Goal: Task Accomplishment & Management: Manage account settings

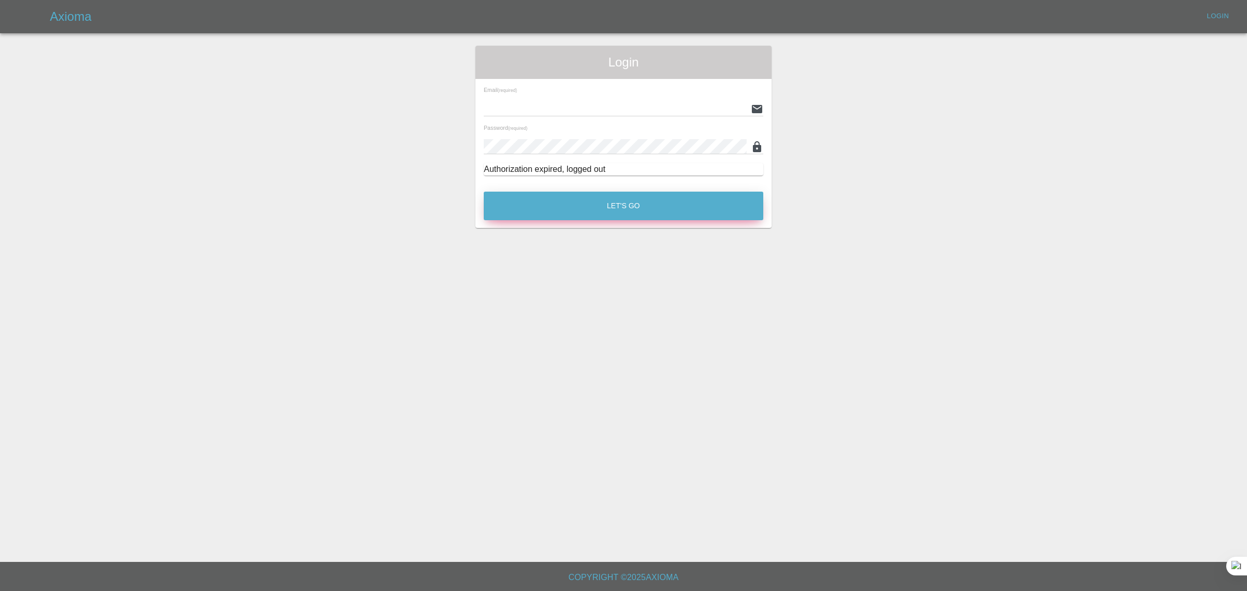
type input "bookkeeping@fifoaccounting.com"
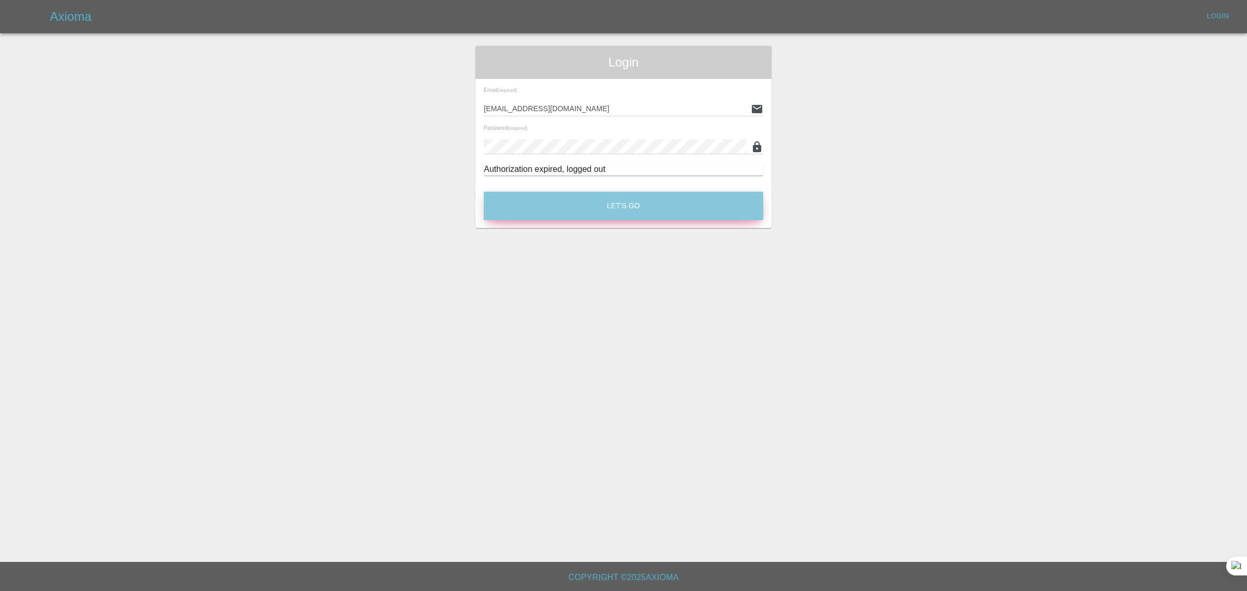
click at [528, 210] on button "Let's Go" at bounding box center [624, 206] width 280 height 29
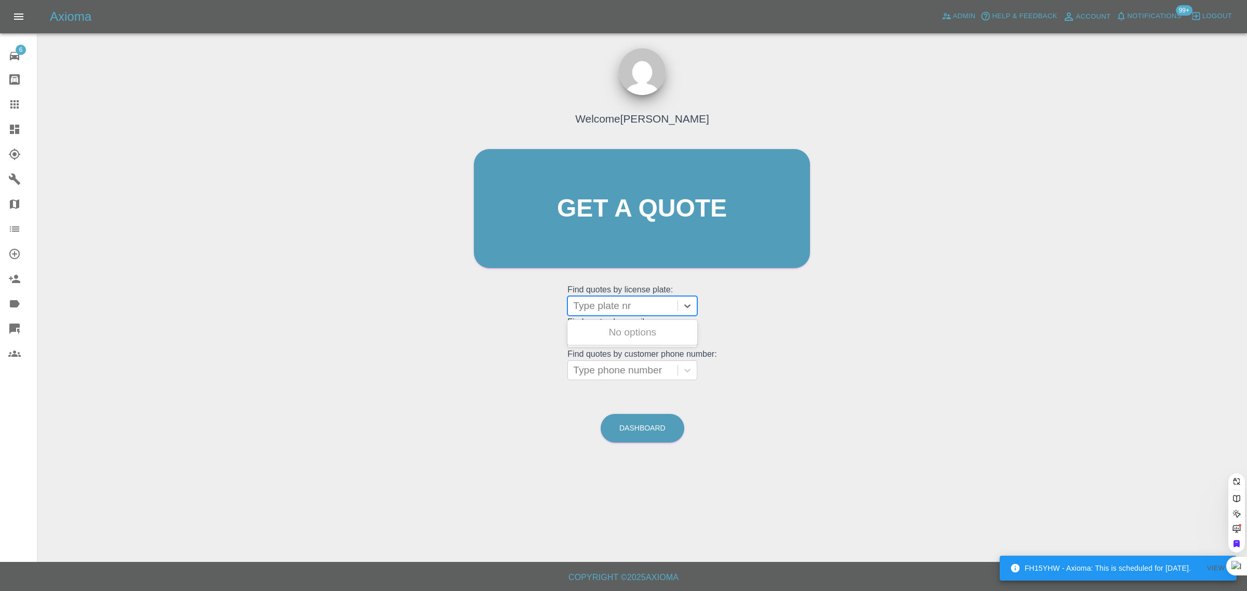
click at [612, 310] on div at bounding box center [622, 306] width 99 height 15
paste input "J5 ARC"
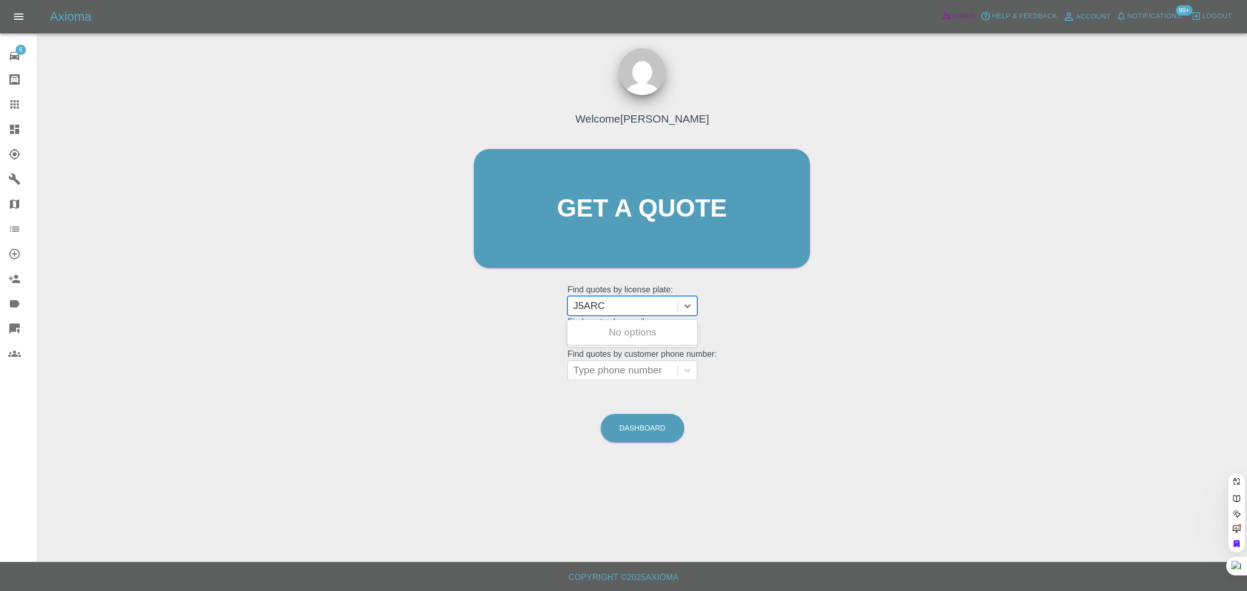
type input "J5ARC"
click at [963, 16] on span "Admin" at bounding box center [964, 16] width 23 height 12
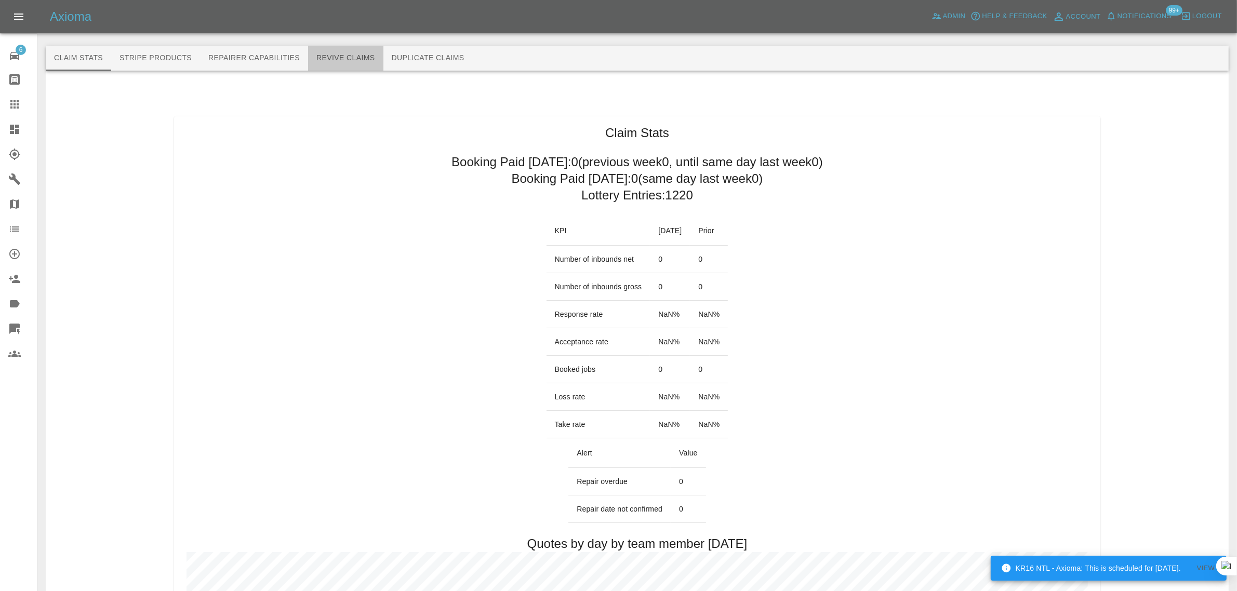
click at [352, 56] on button "Revive Claims" at bounding box center [345, 58] width 75 height 25
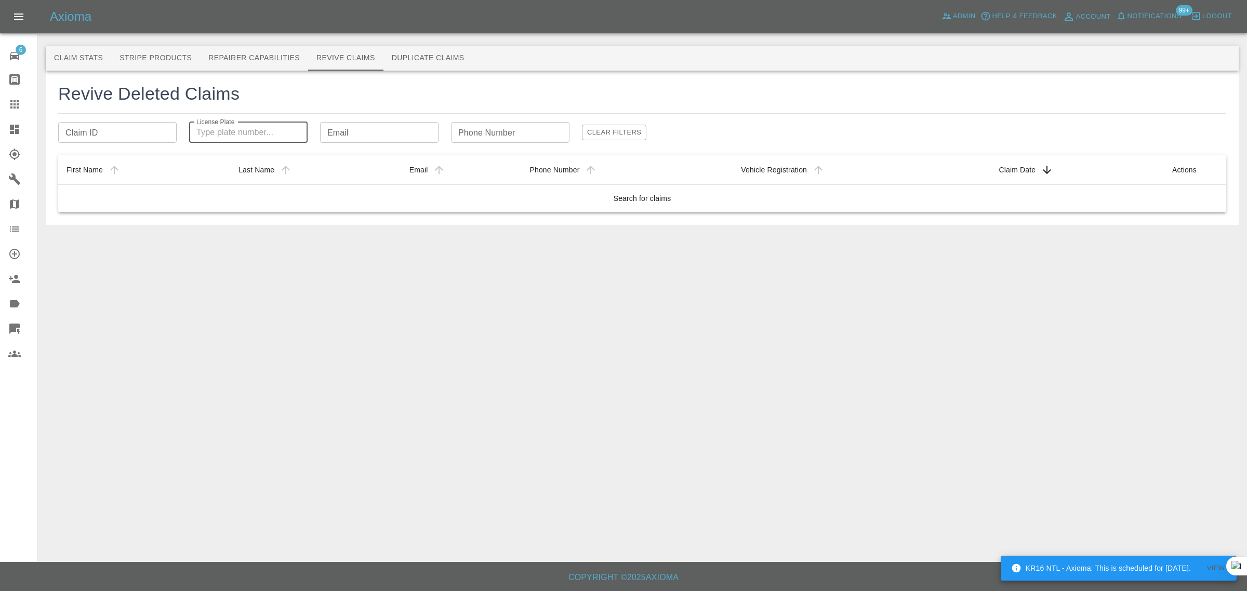
click at [225, 136] on input "License Plate" at bounding box center [248, 132] width 118 height 21
paste input "J5 ARC"
type input "J5a"
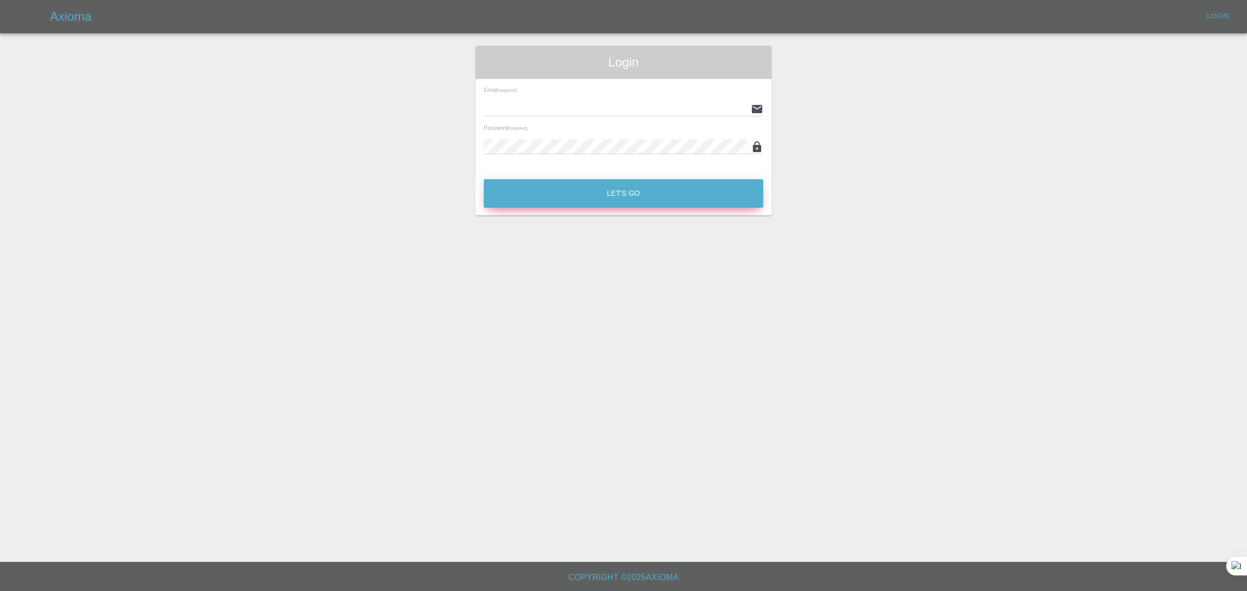
type input "[EMAIL_ADDRESS][DOMAIN_NAME]"
click at [572, 193] on button "Let's Go" at bounding box center [624, 193] width 280 height 29
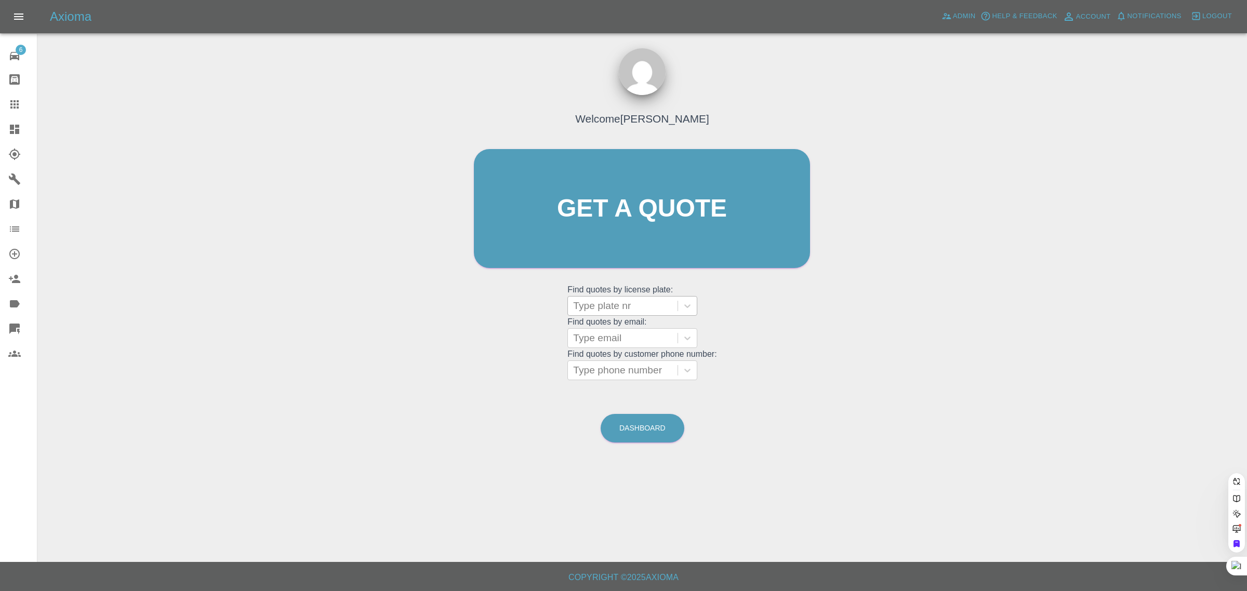
click at [620, 312] on div at bounding box center [622, 306] width 99 height 15
click at [599, 307] on div at bounding box center [622, 306] width 99 height 15
paste input "J"
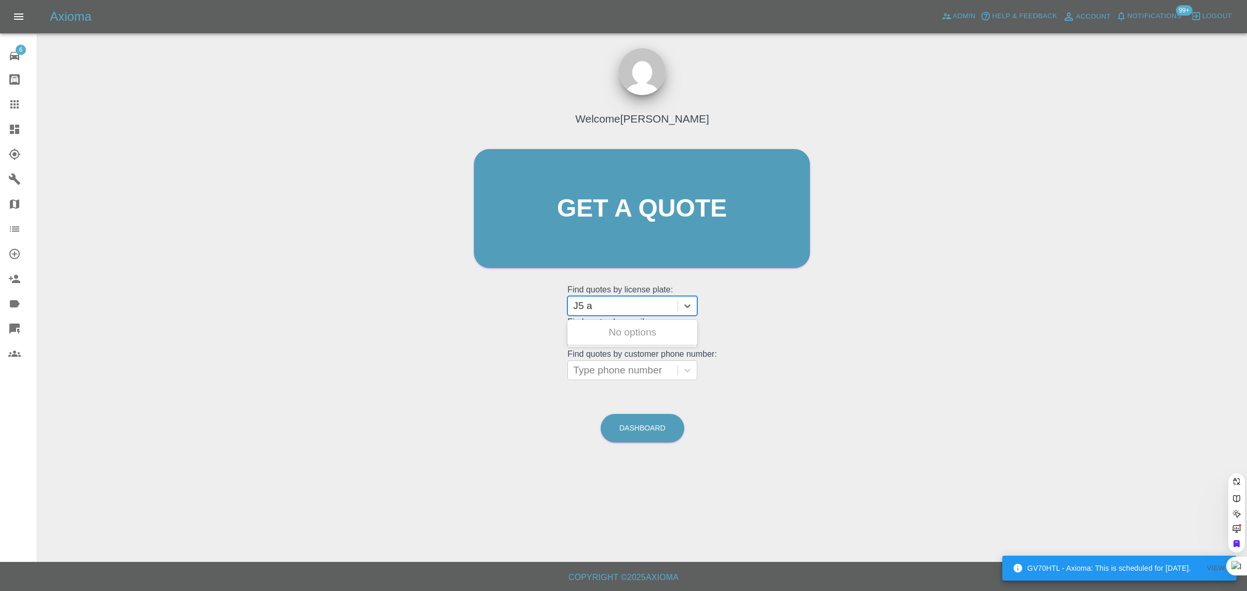
type input "J5 a"
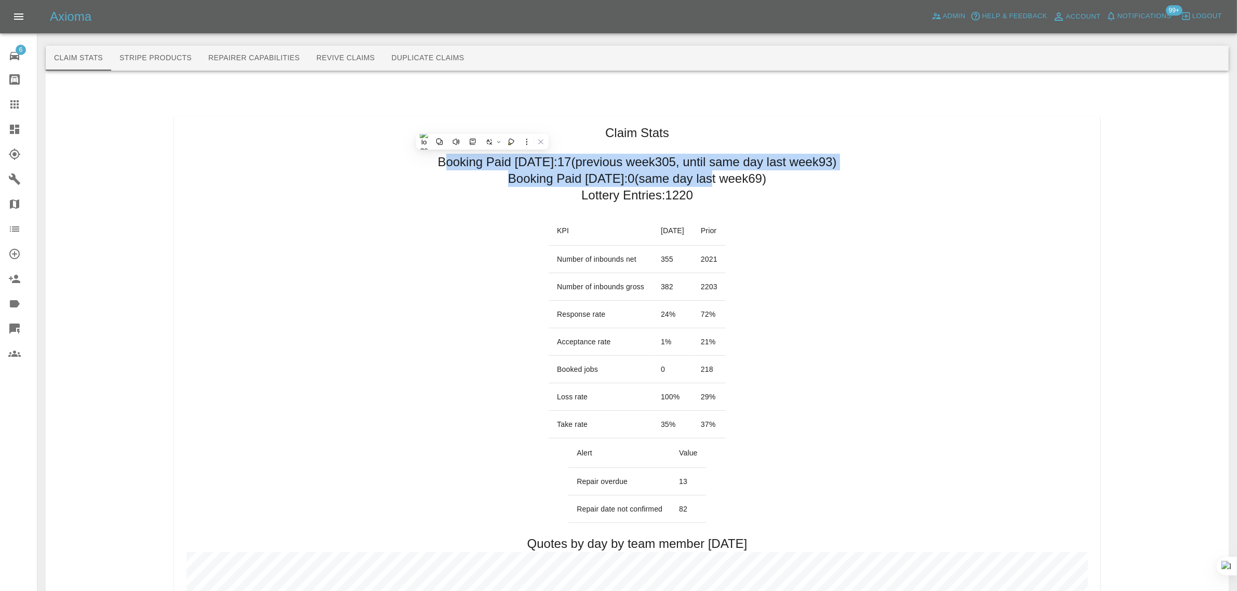
click at [9, 107] on icon at bounding box center [14, 104] width 12 height 12
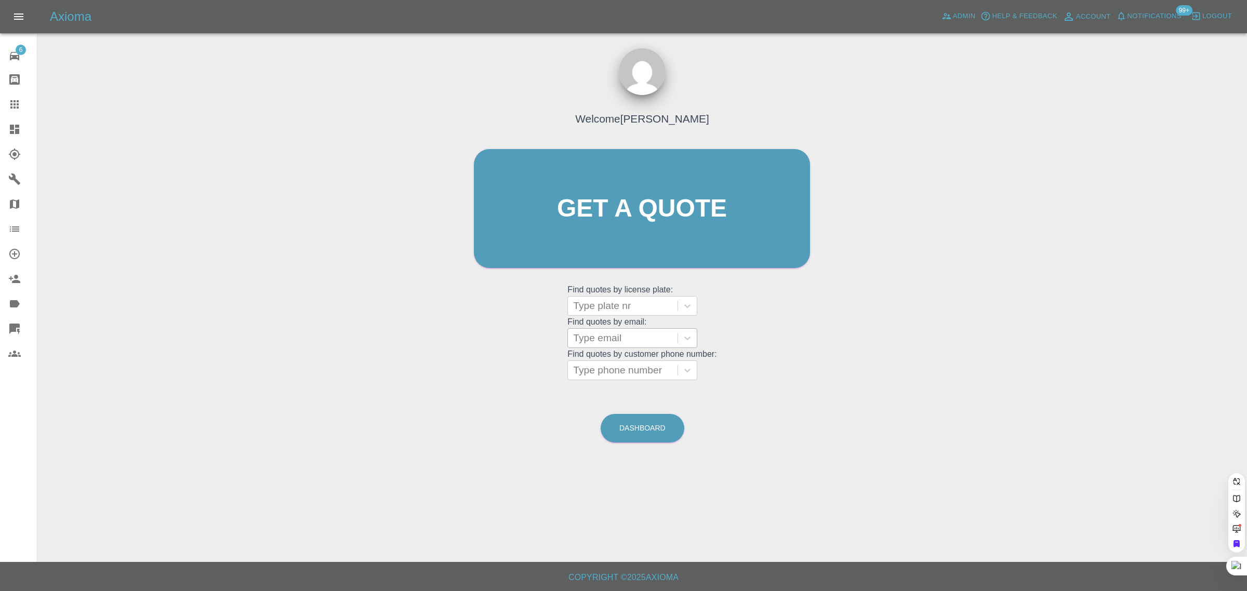
click at [612, 334] on div at bounding box center [622, 338] width 99 height 15
paste input "kevin@dorren.com"
type input "kevin@dorren.com"
click at [631, 372] on div "SG22PCU, Awaiting Repair" at bounding box center [633, 370] width 130 height 33
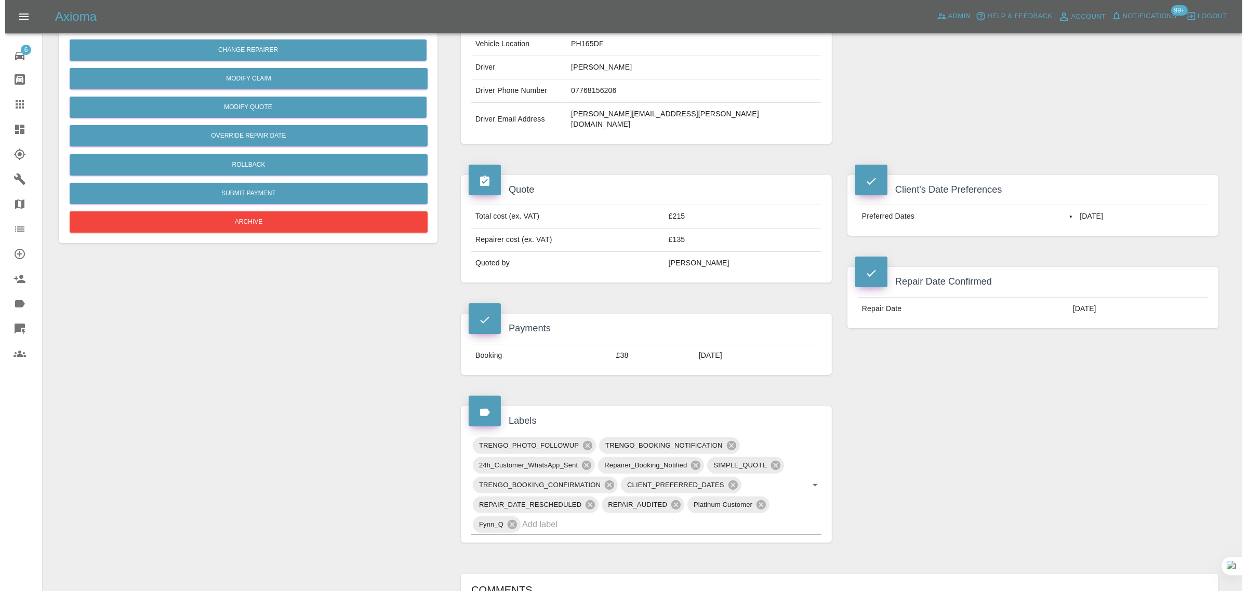
scroll to position [65, 0]
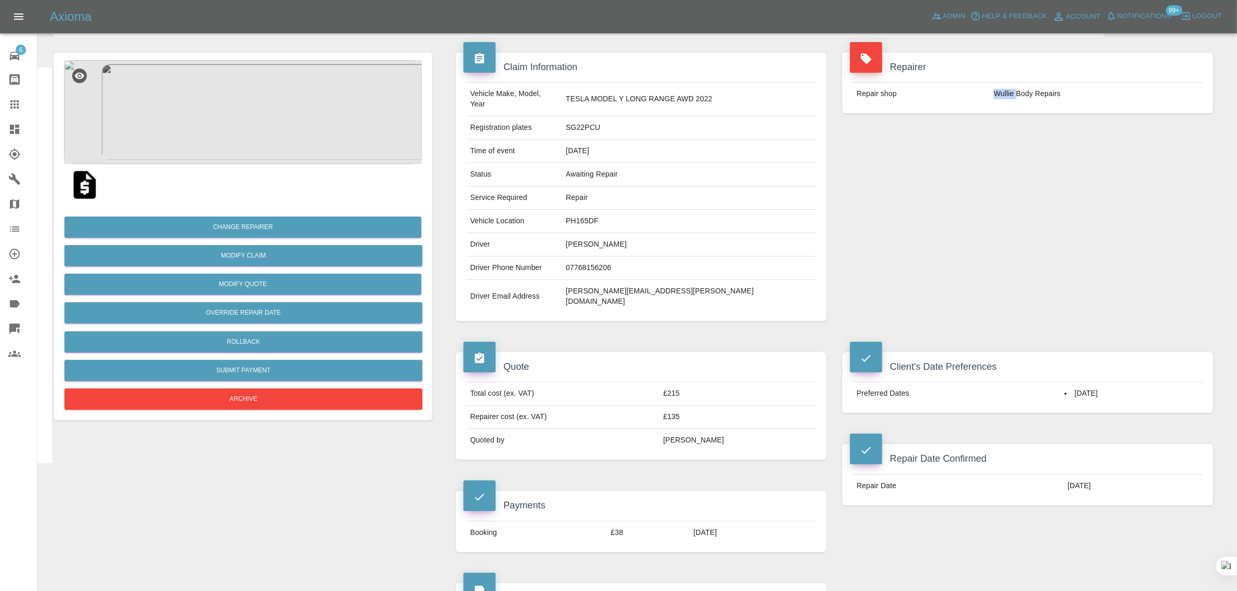
drag, startPoint x: 992, startPoint y: 95, endPoint x: 1017, endPoint y: 92, distance: 25.7
click at [1017, 92] on td "Wullie Body Repairs" at bounding box center [1096, 94] width 213 height 23
copy td "Wullie"
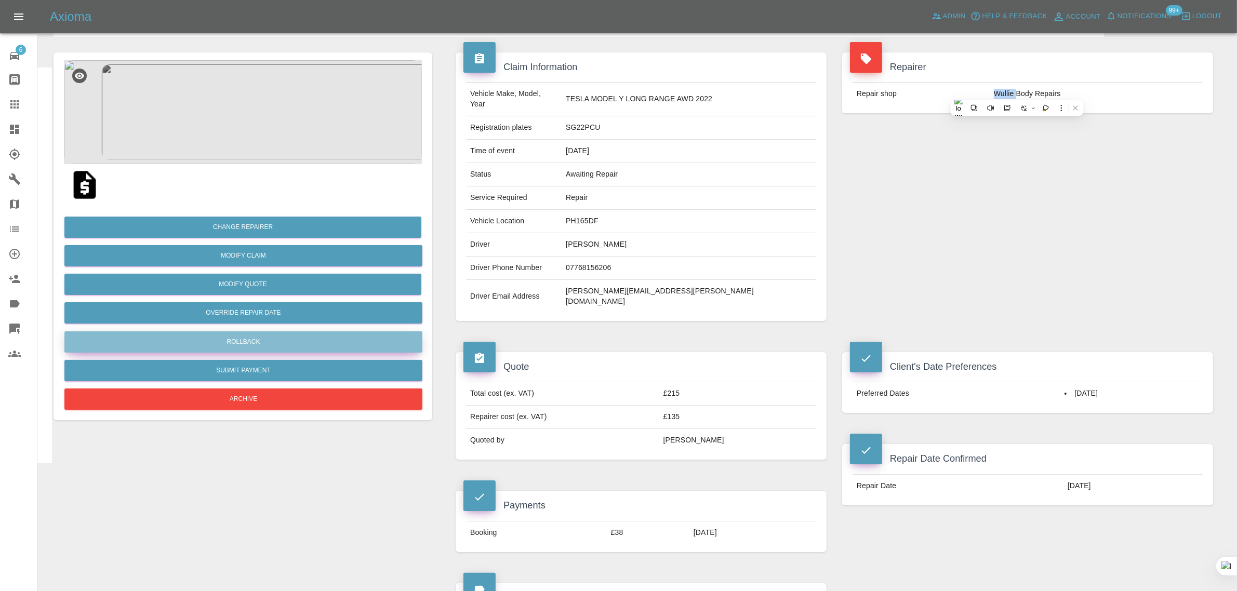
click at [235, 336] on button "Rollback" at bounding box center [243, 342] width 358 height 21
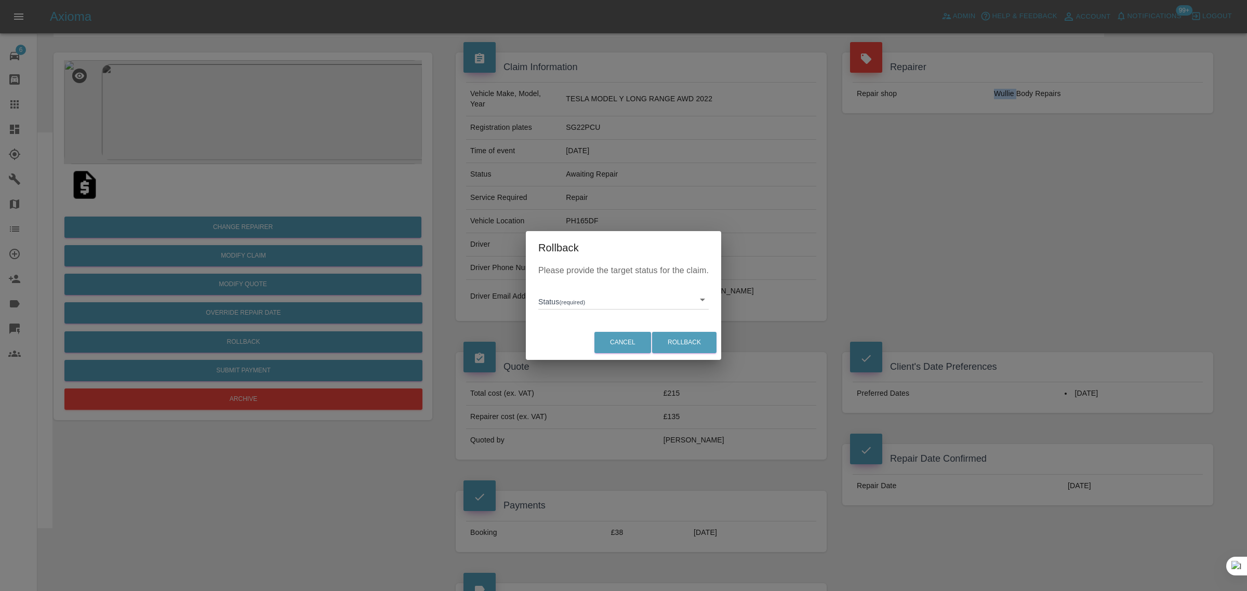
click at [588, 302] on body "Axioma Admin Help & Feedback Account Notifications 99+ Logout 6 Repair home Bod…" at bounding box center [623, 574] width 1247 height 1278
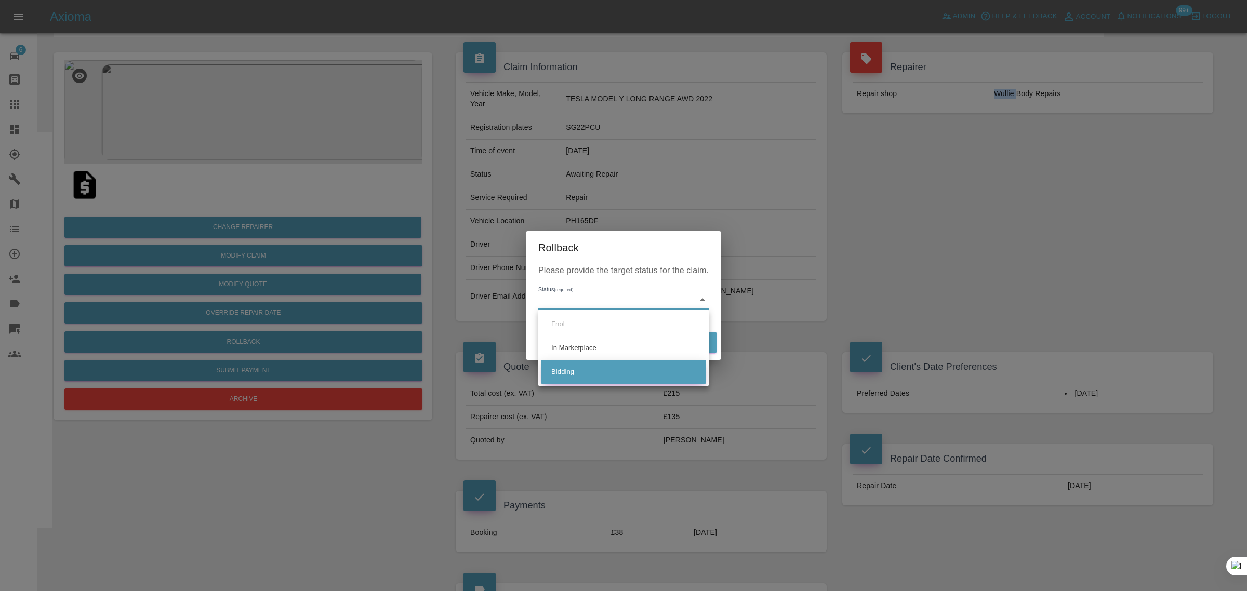
click at [564, 377] on li "Bidding" at bounding box center [623, 372] width 165 height 24
type input "bidding"
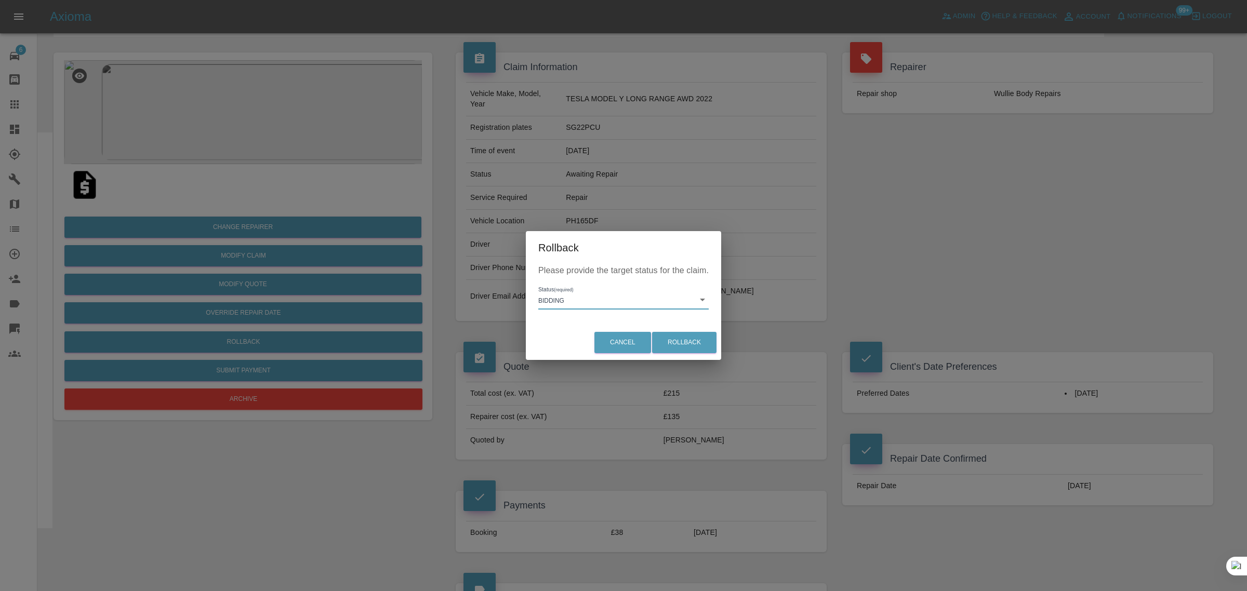
click at [678, 330] on div "Cancel Rollback" at bounding box center [623, 342] width 195 height 35
click at [675, 341] on button "Rollback" at bounding box center [684, 342] width 64 height 21
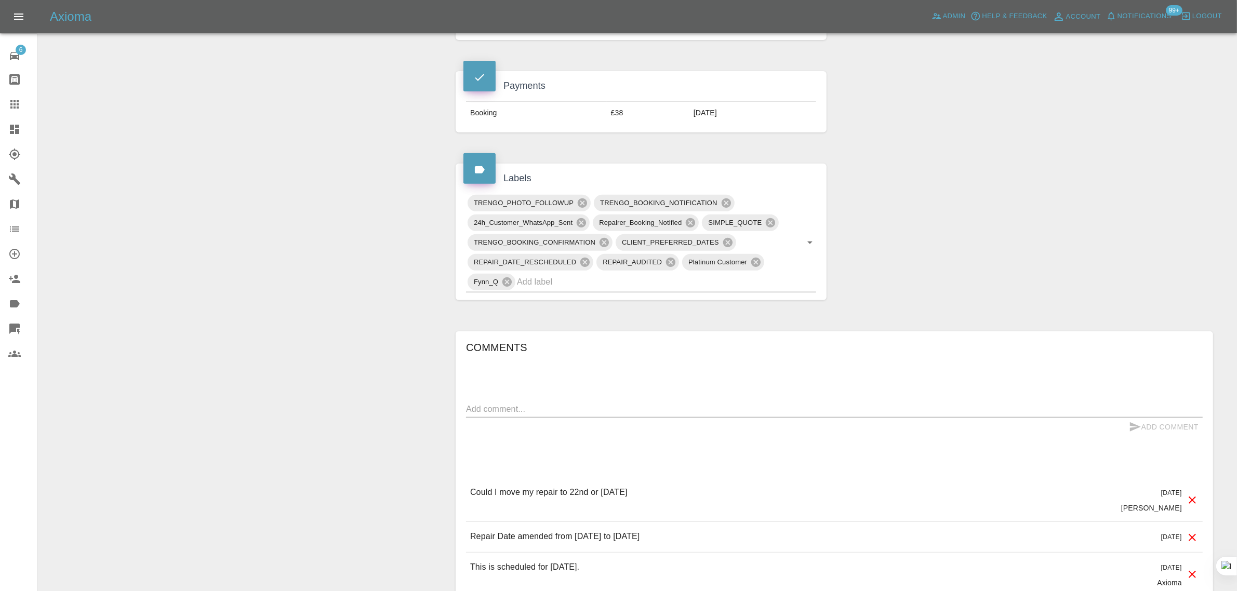
scroll to position [520, 0]
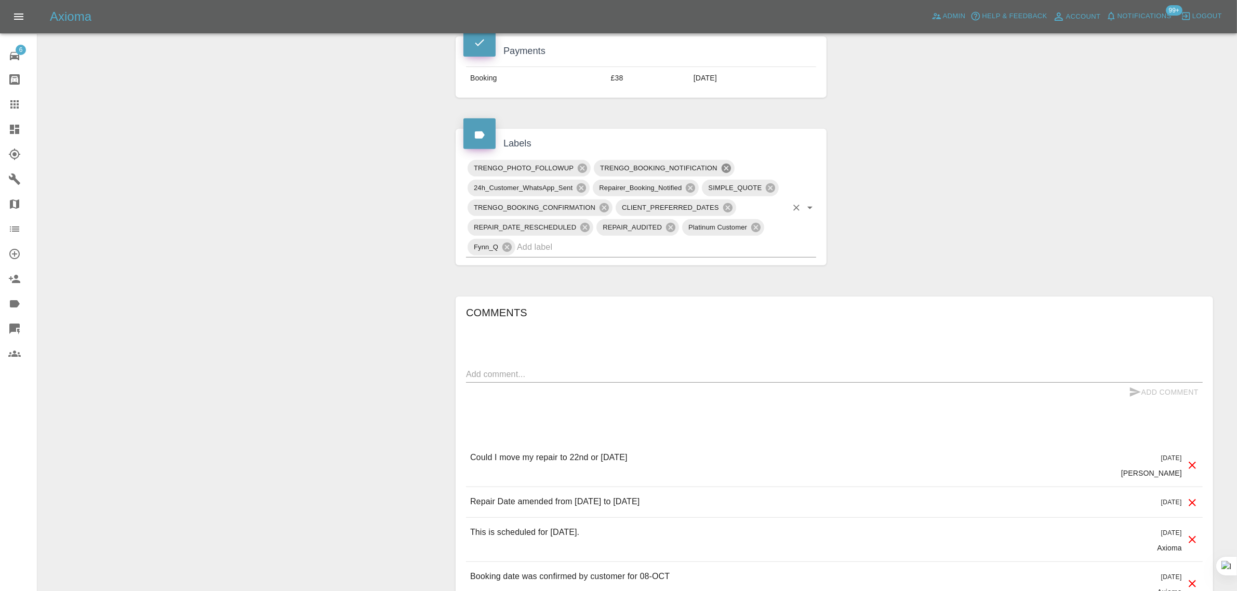
click at [727, 164] on icon at bounding box center [726, 168] width 9 height 9
click at [708, 164] on icon at bounding box center [707, 168] width 9 height 9
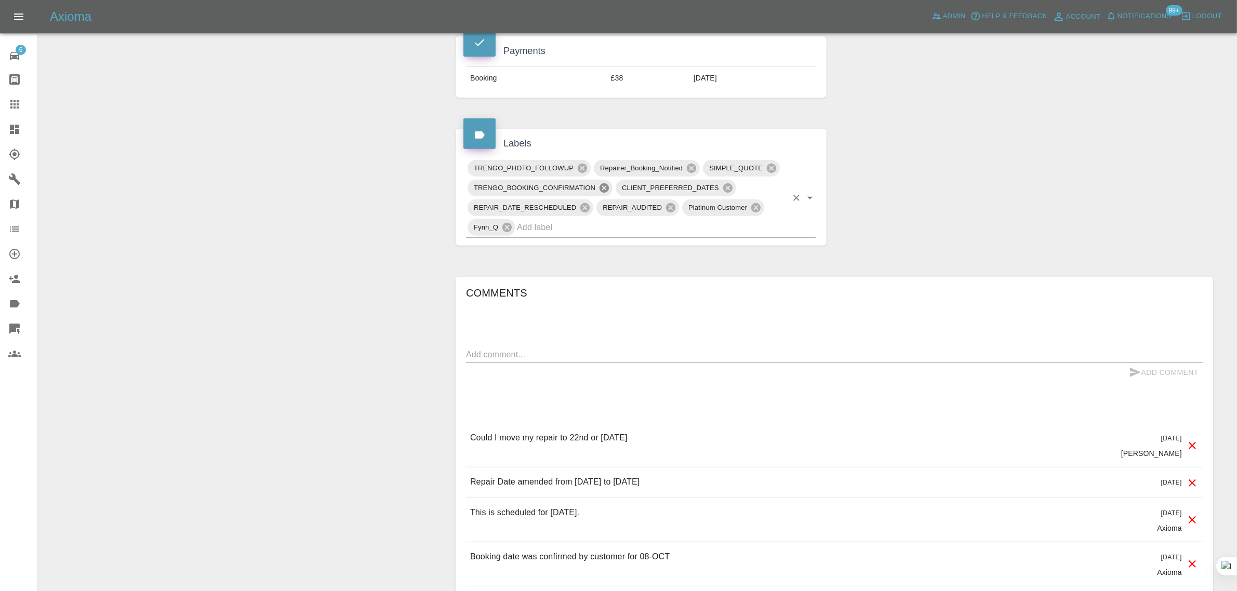
click at [600, 183] on icon at bounding box center [604, 187] width 9 height 9
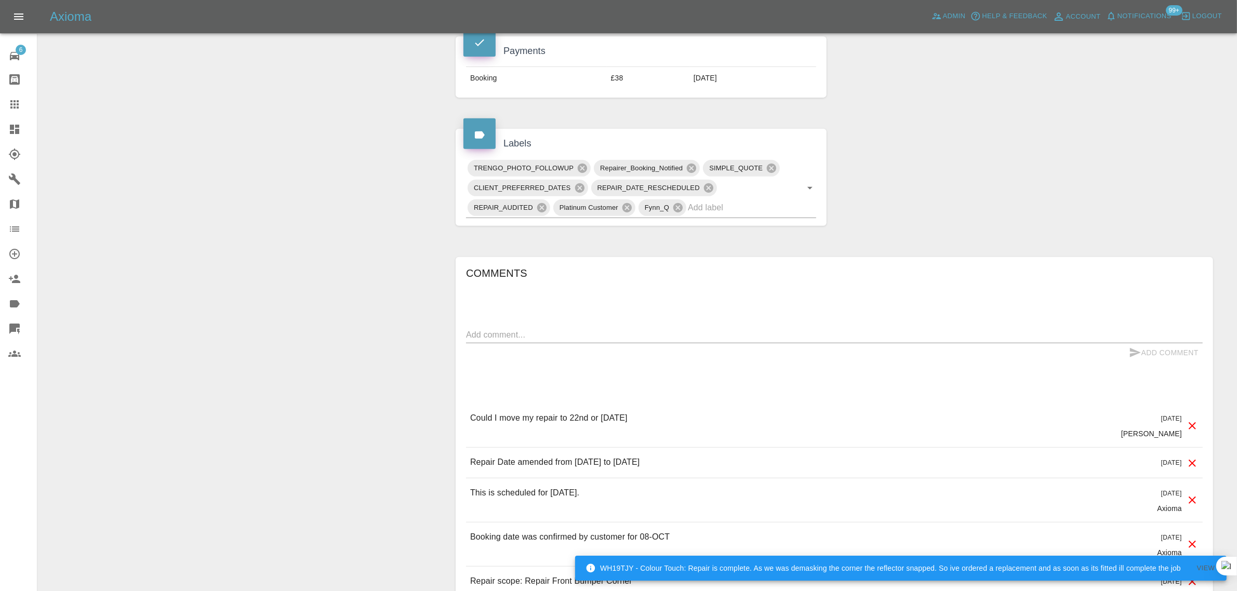
click at [391, 204] on div "Change Repairer Modify Claim Modify Quote Rollback Archive" at bounding box center [243, 116] width 394 height 1068
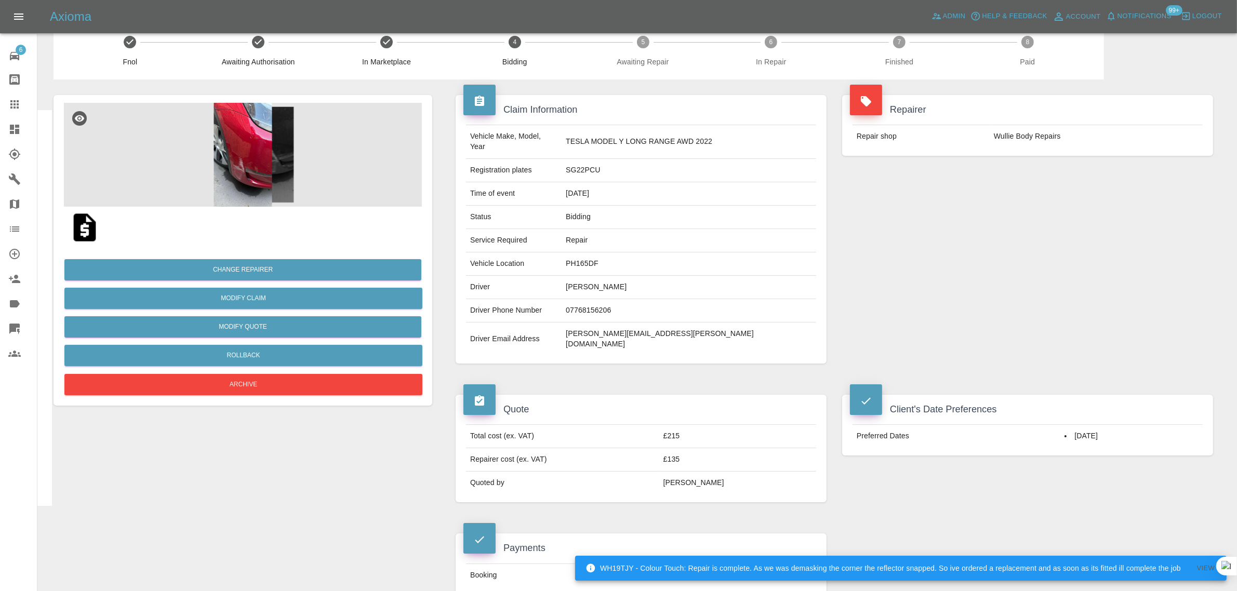
scroll to position [0, 0]
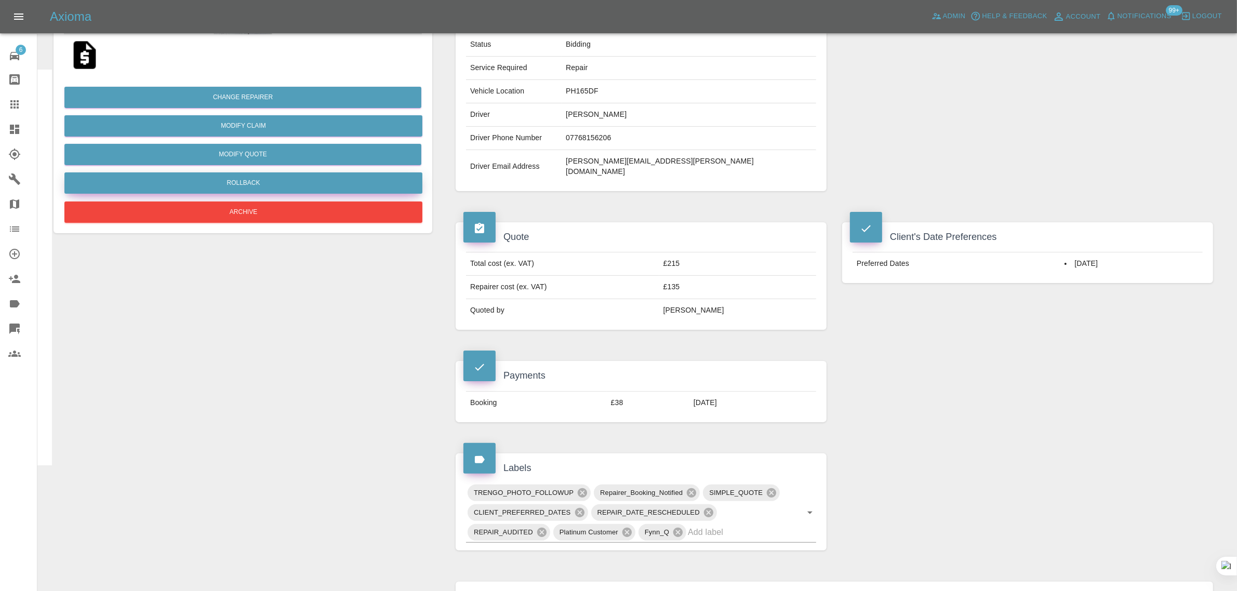
scroll to position [585, 0]
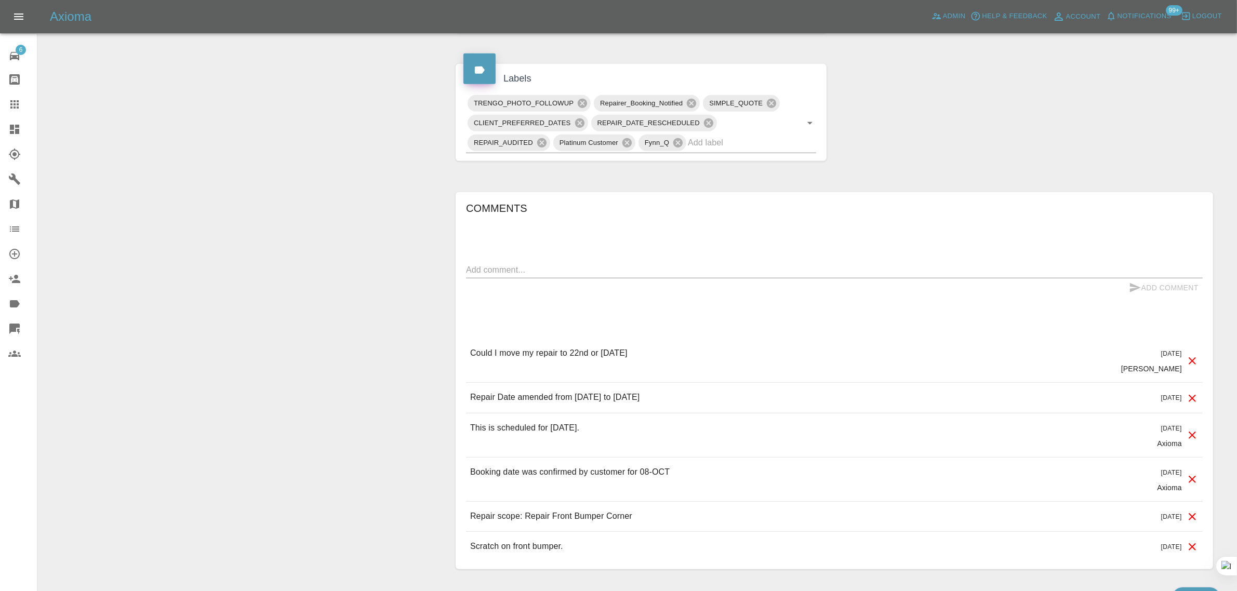
click at [0, 104] on link "Claims" at bounding box center [18, 104] width 37 height 25
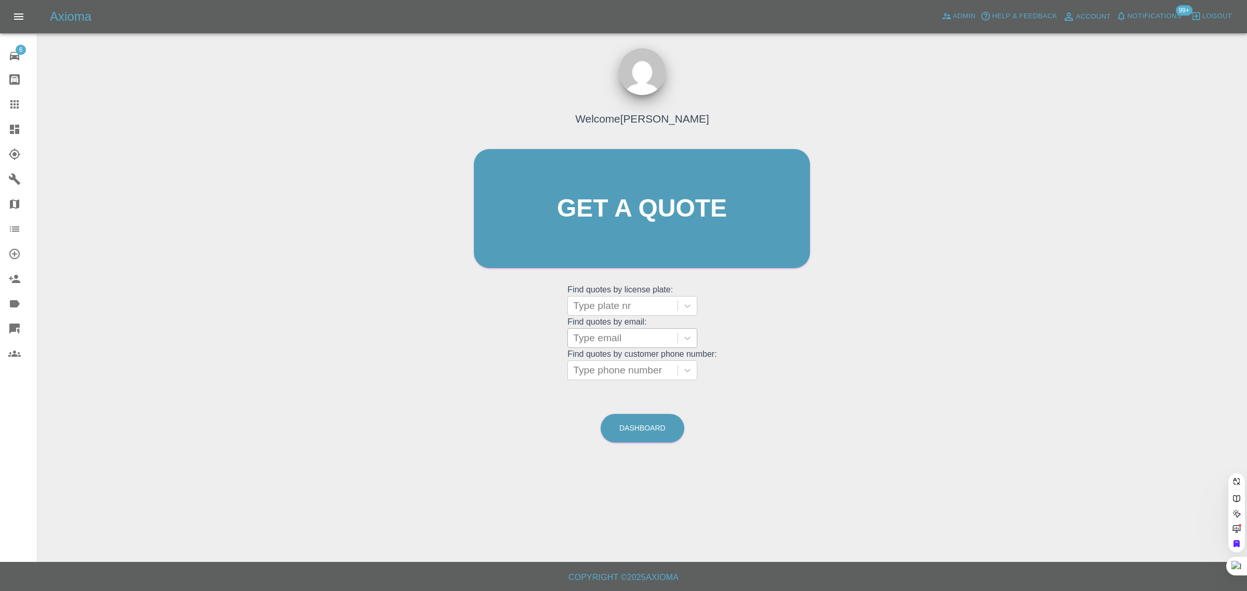
click at [586, 330] on div "Type email" at bounding box center [623, 338] width 110 height 19
paste input "Stacey230322@outlook.com"
type input "Stacey230322@outlook.com"
click at [599, 359] on div "FH69 HXJ, Fnol" at bounding box center [633, 364] width 130 height 21
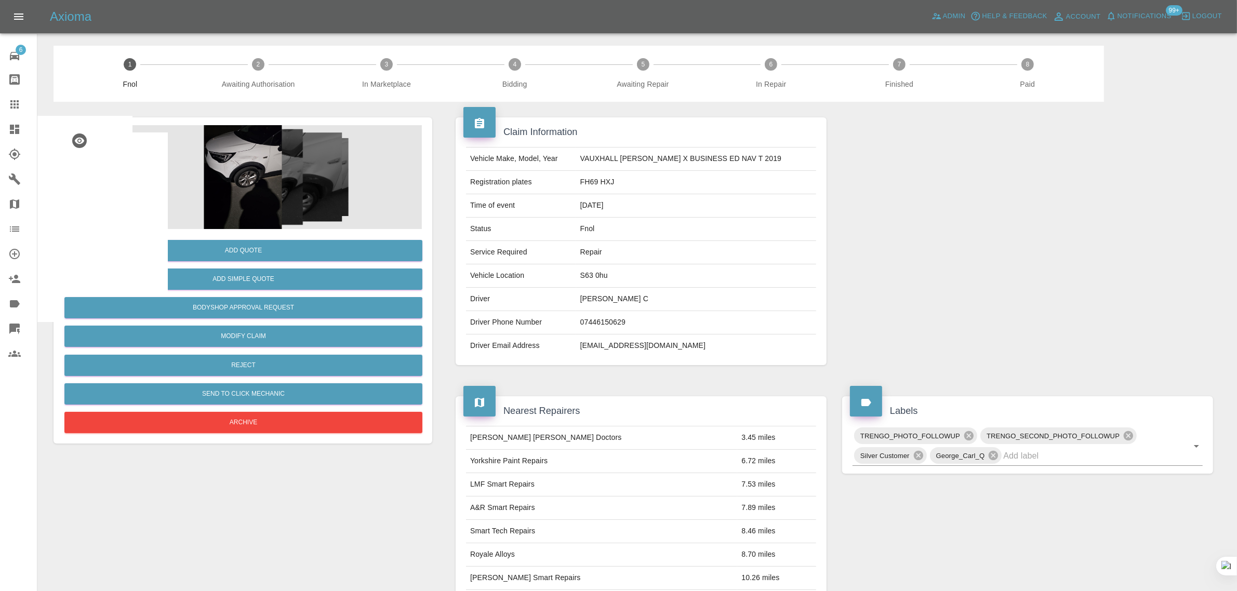
click at [245, 188] on img at bounding box center [243, 177] width 358 height 104
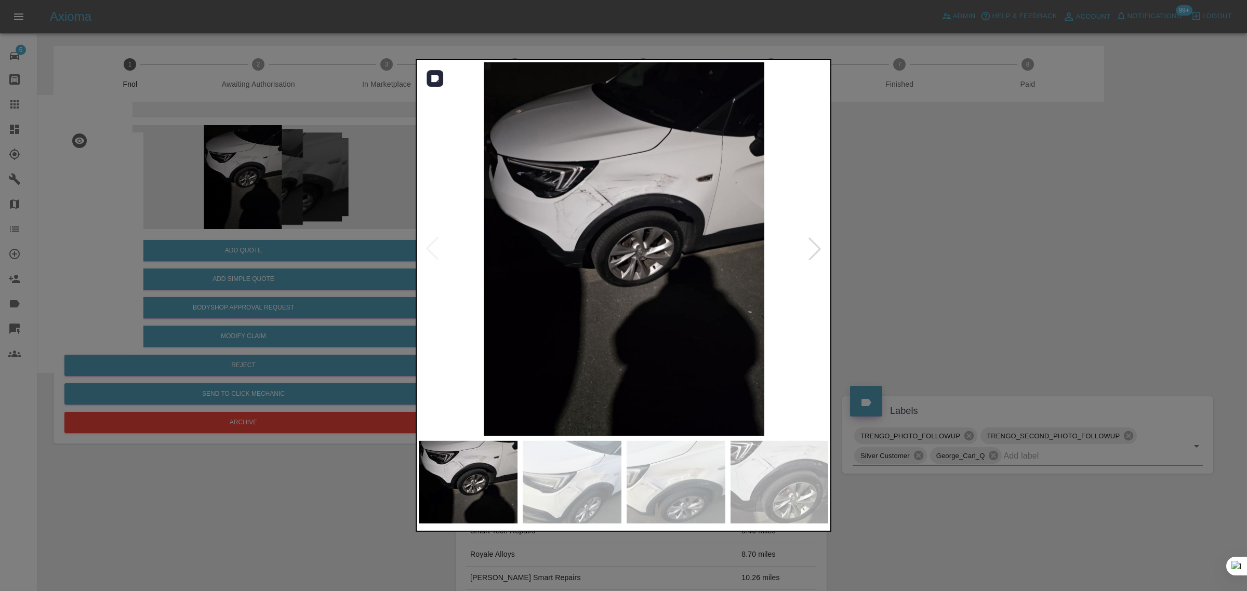
click at [816, 247] on div at bounding box center [814, 249] width 23 height 23
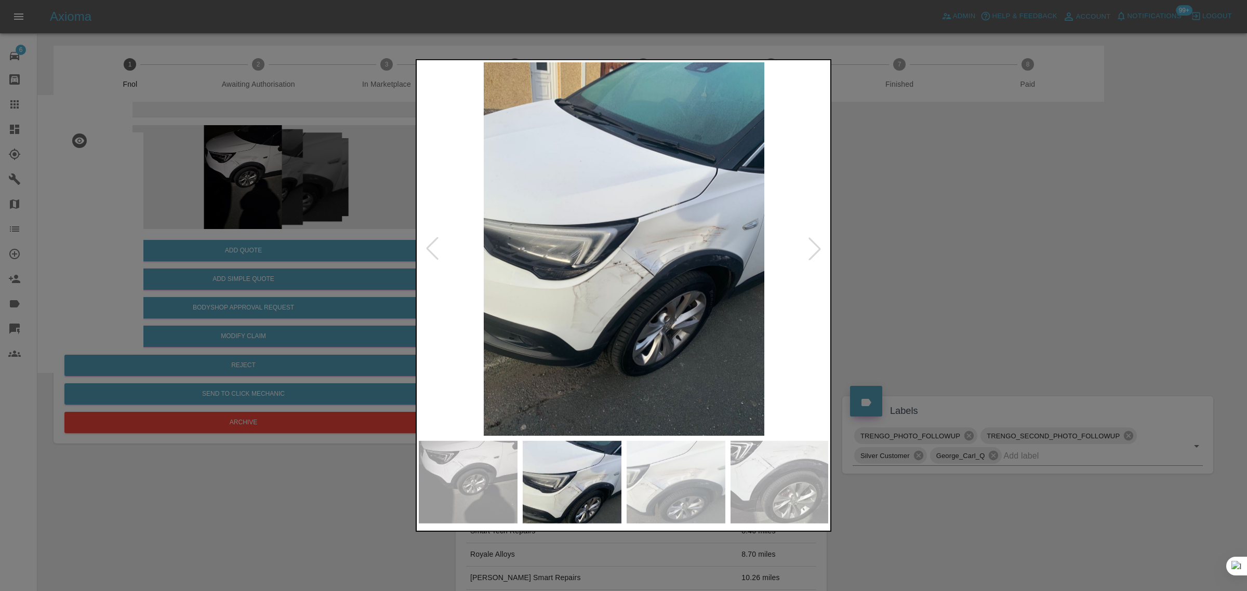
click at [816, 247] on div at bounding box center [814, 249] width 23 height 23
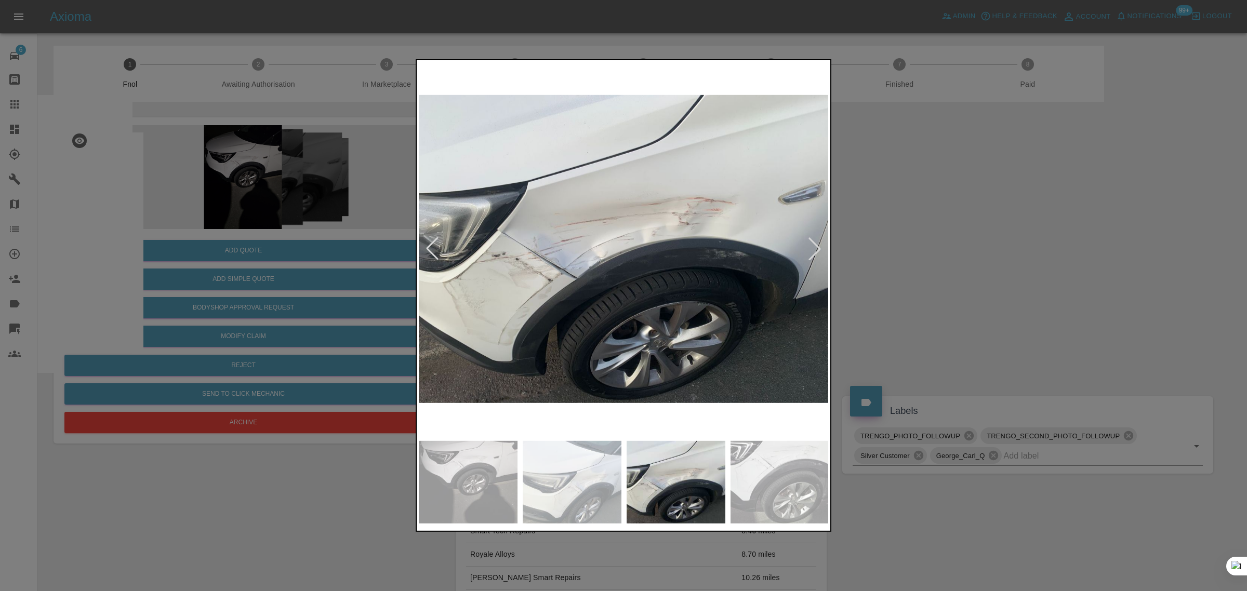
click at [816, 246] on div at bounding box center [814, 249] width 23 height 23
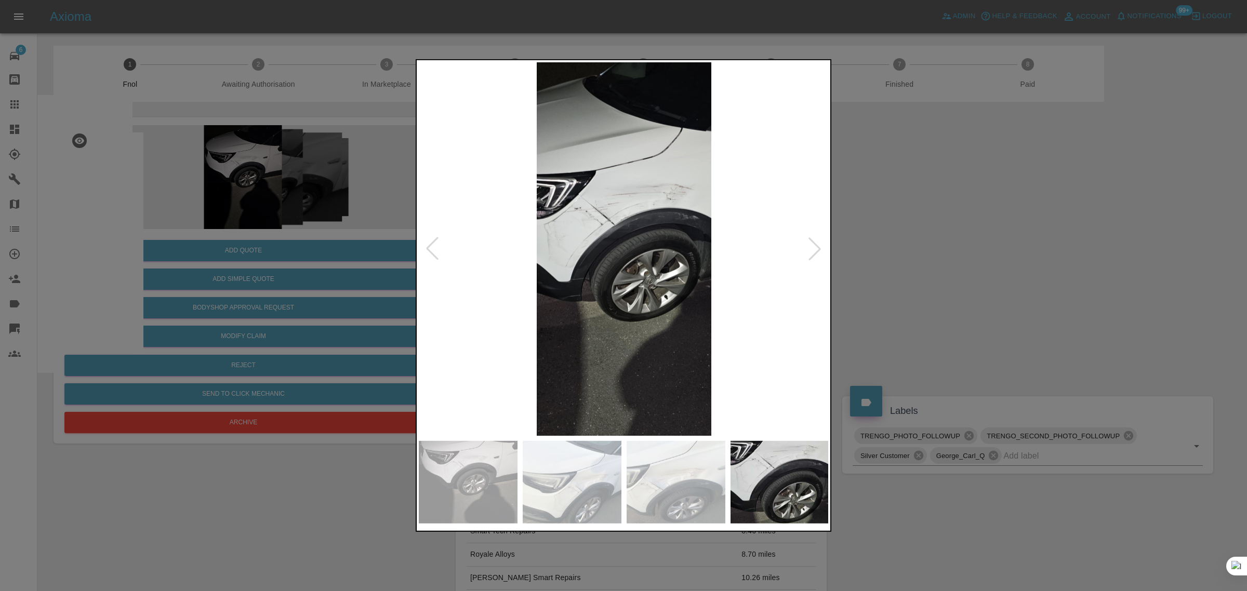
click at [816, 246] on div at bounding box center [814, 249] width 23 height 23
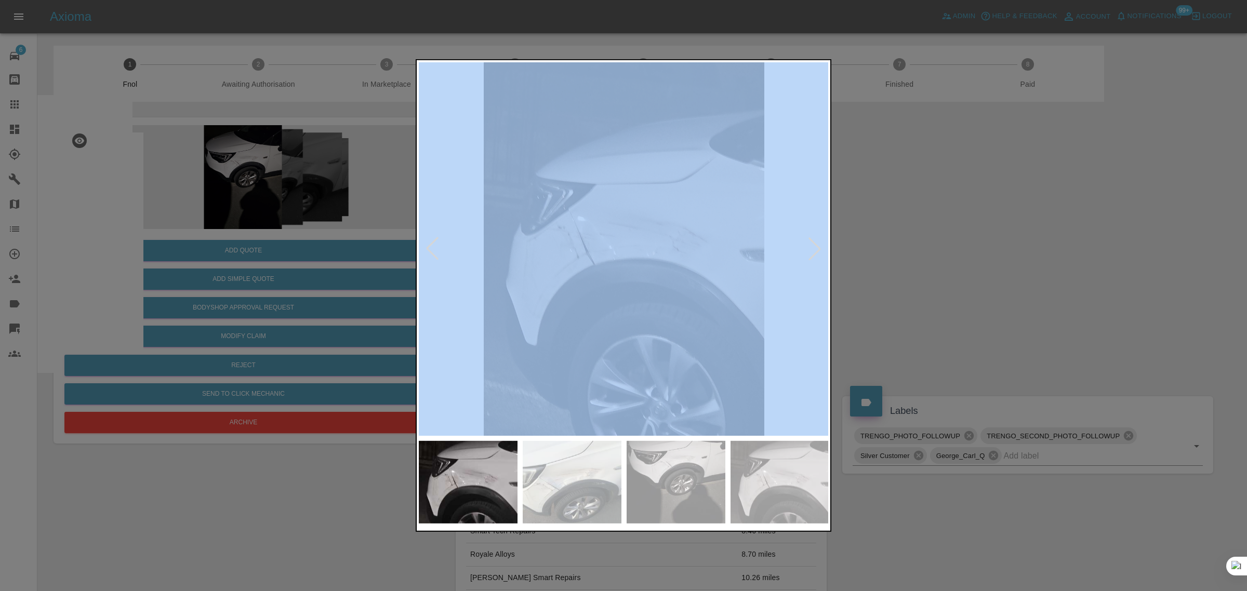
click at [816, 246] on div at bounding box center [814, 249] width 23 height 23
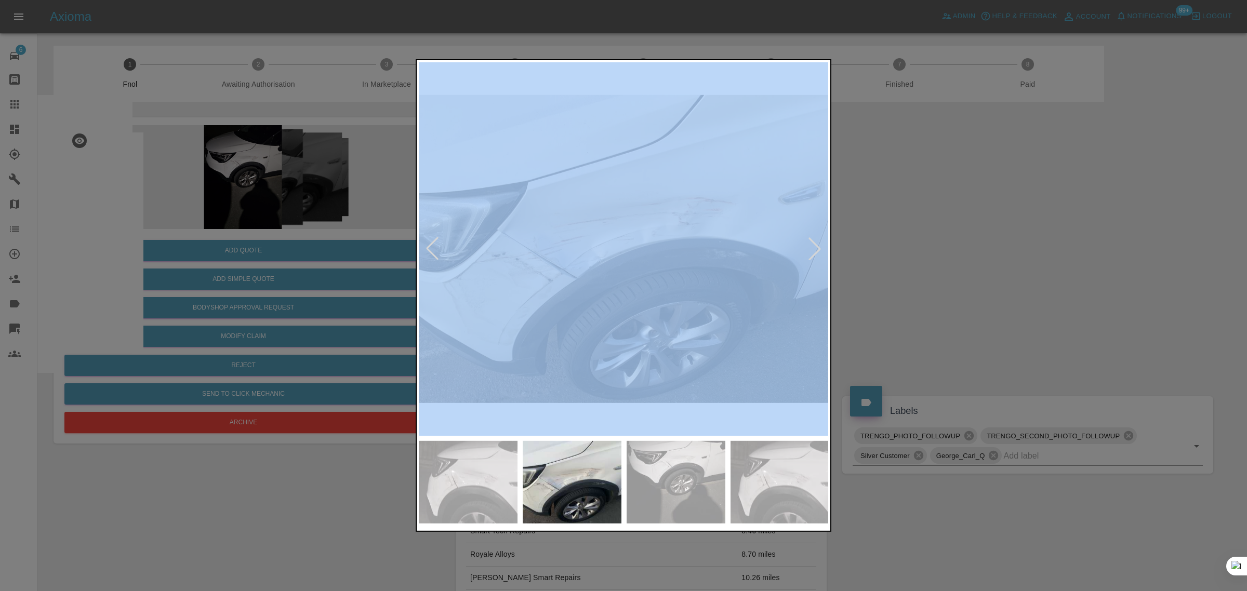
click at [816, 246] on div at bounding box center [814, 249] width 23 height 23
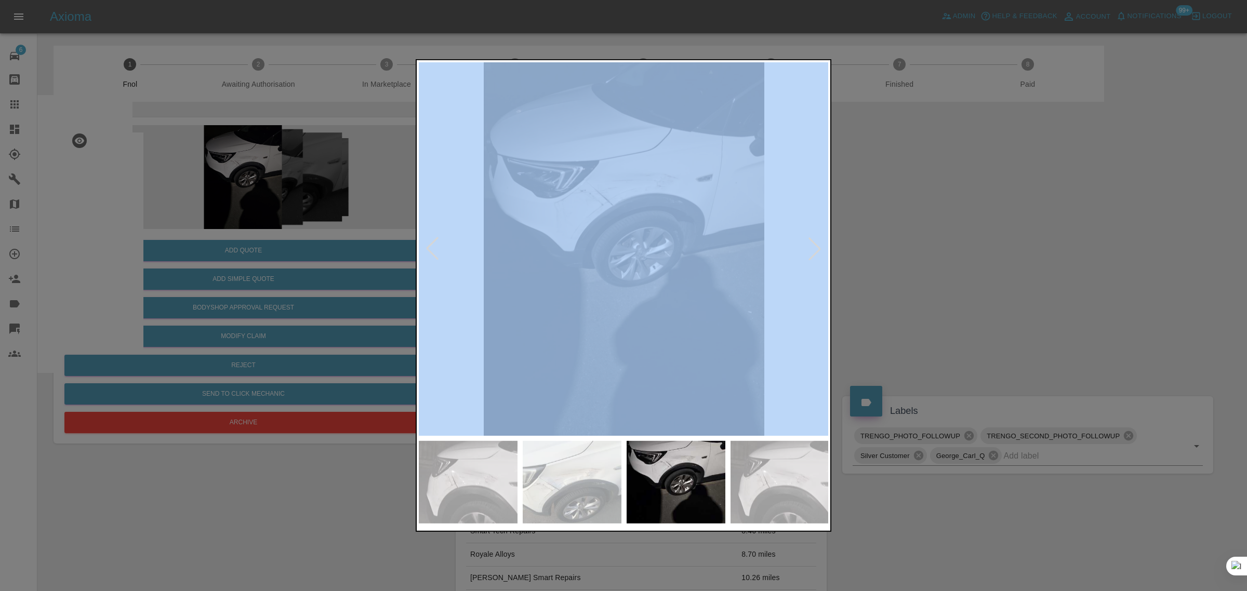
click at [816, 246] on div at bounding box center [814, 249] width 23 height 23
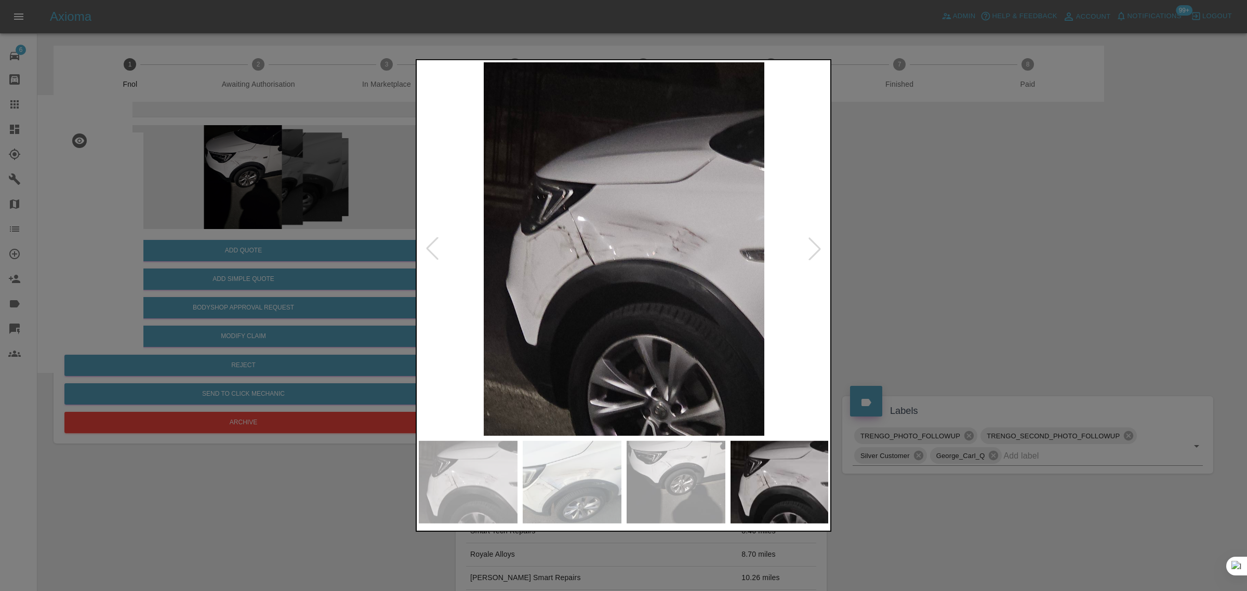
click at [816, 246] on div at bounding box center [814, 249] width 23 height 23
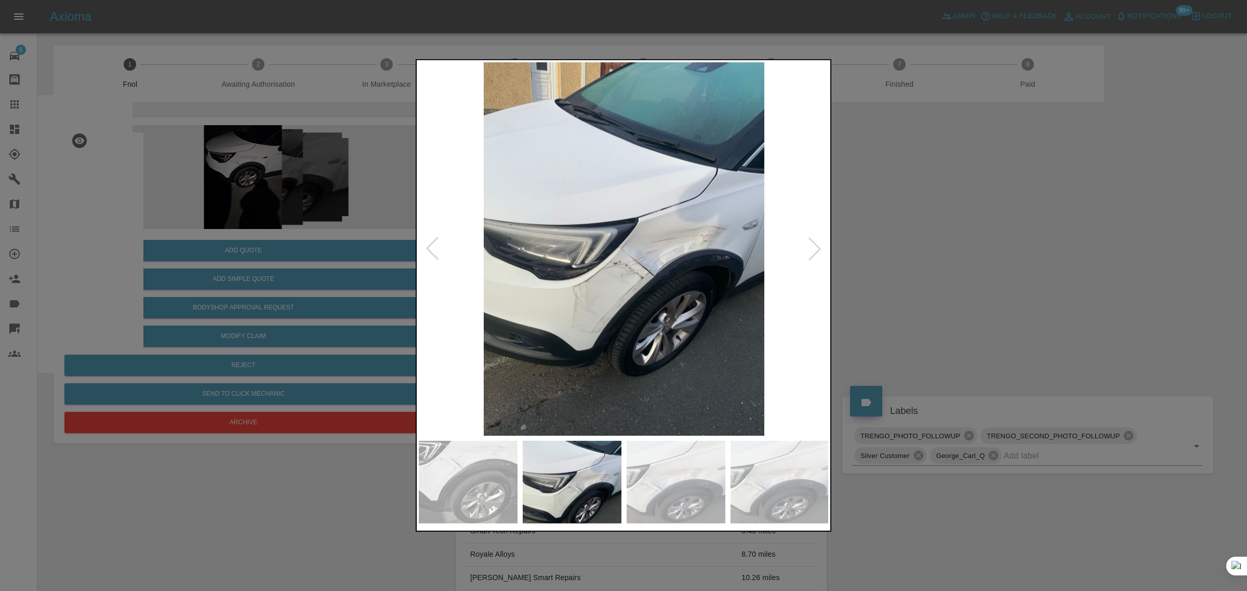
click at [816, 246] on div at bounding box center [814, 249] width 23 height 23
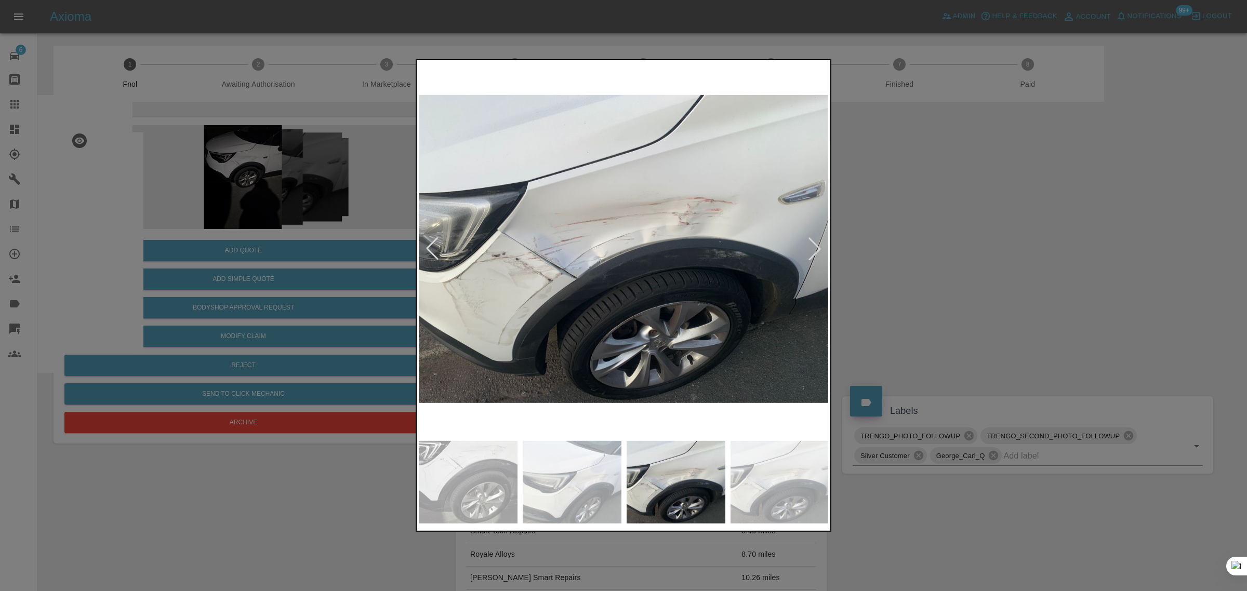
click at [817, 246] on div at bounding box center [814, 249] width 23 height 23
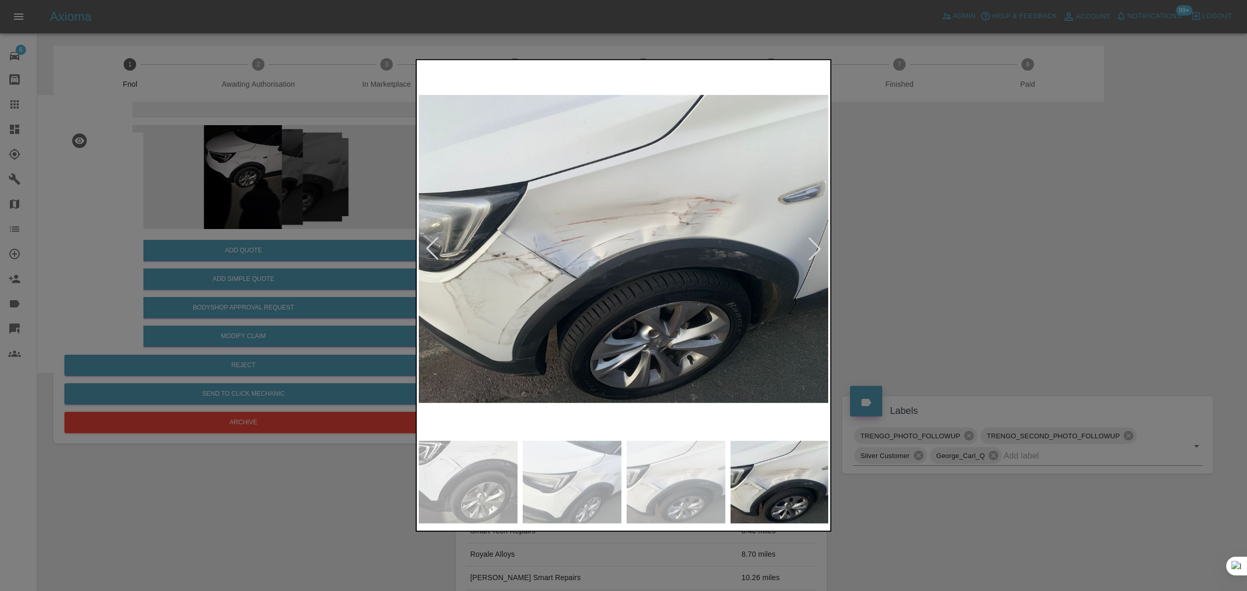
click at [955, 243] on div at bounding box center [623, 295] width 1247 height 591
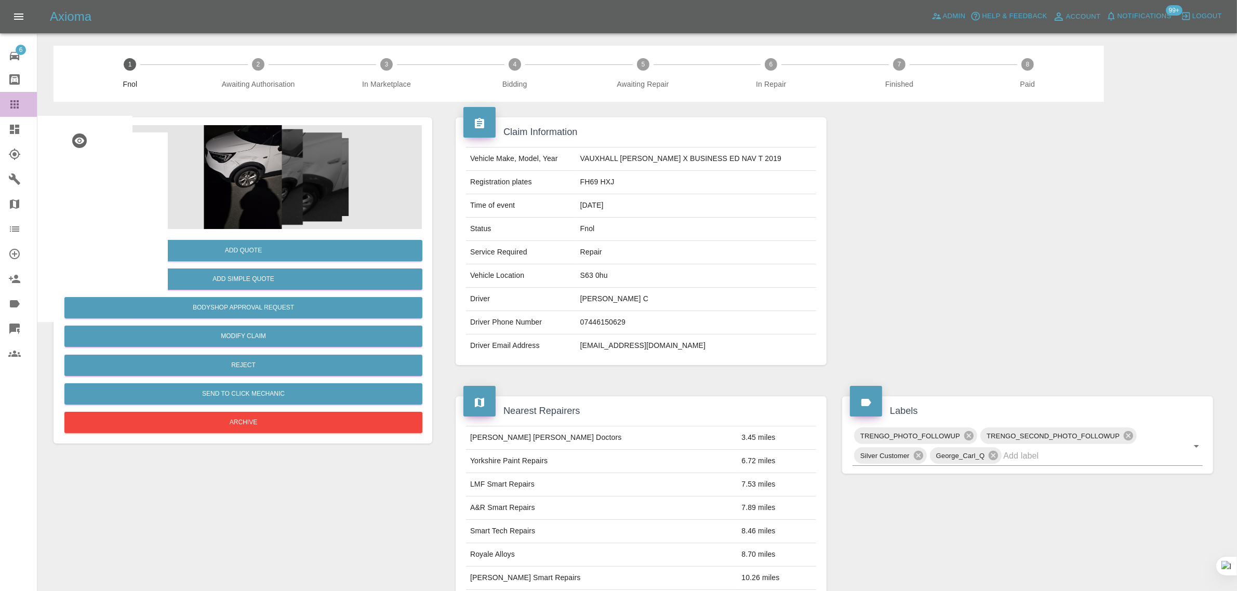
click at [11, 100] on icon at bounding box center [14, 104] width 12 height 12
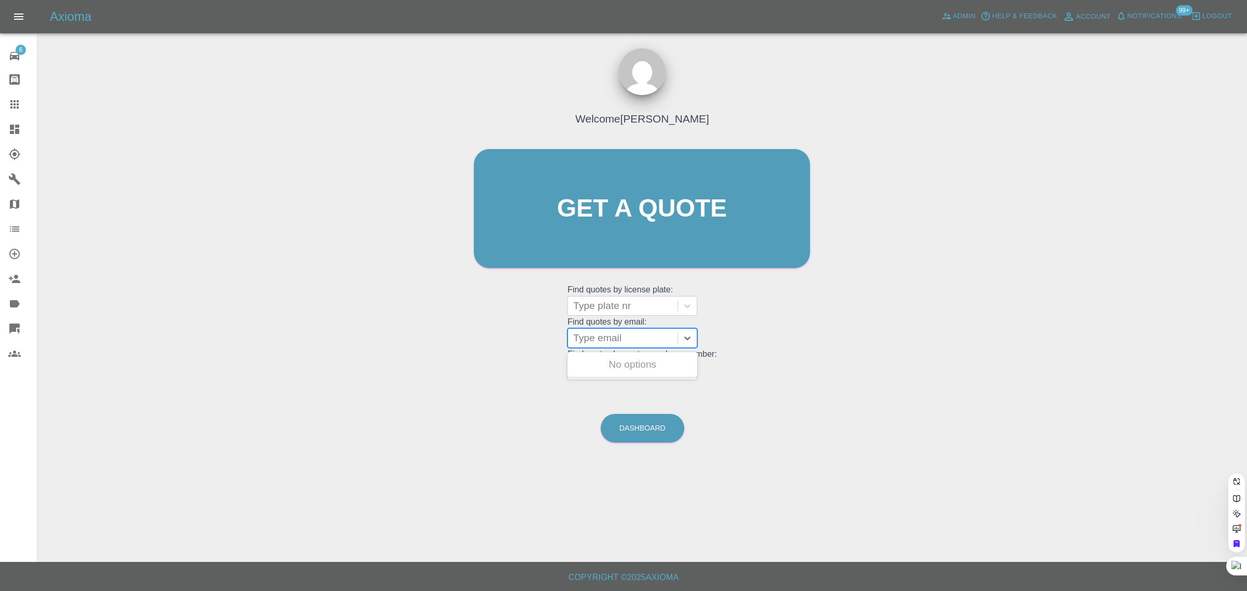
click at [626, 334] on div at bounding box center [622, 338] width 99 height 15
paste input "p.griffiths321@btinternet.com"
type input "p.griffiths321@btinternet.co"
click at [658, 385] on div "FV72TZW, Awaiting Repair" at bounding box center [633, 391] width 130 height 33
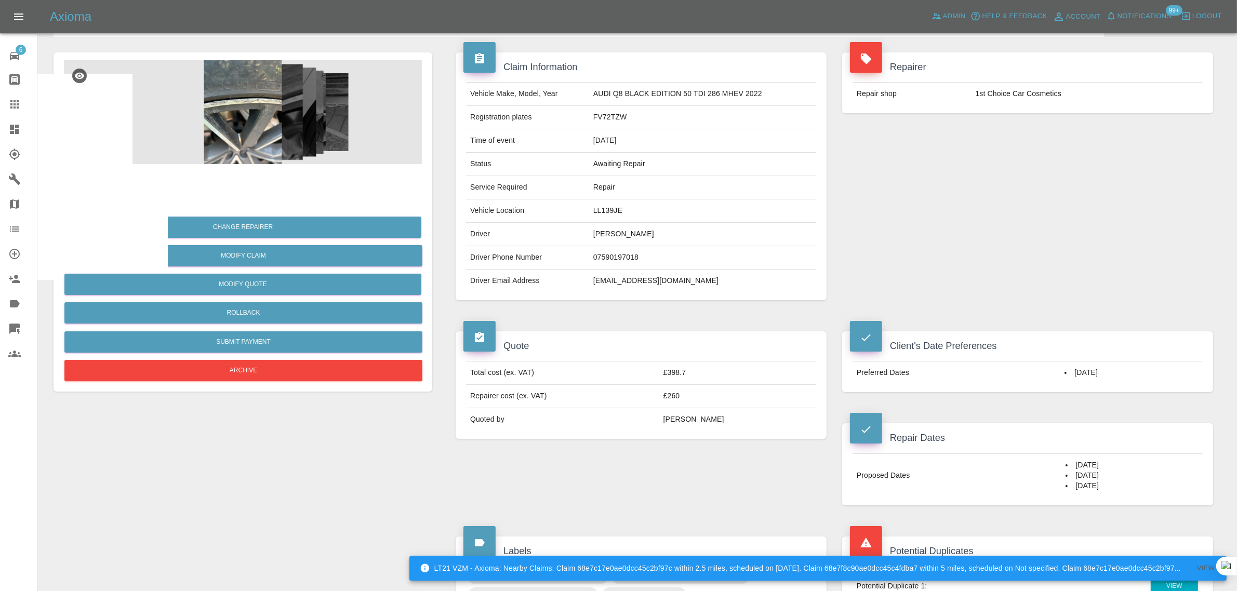
scroll to position [130, 0]
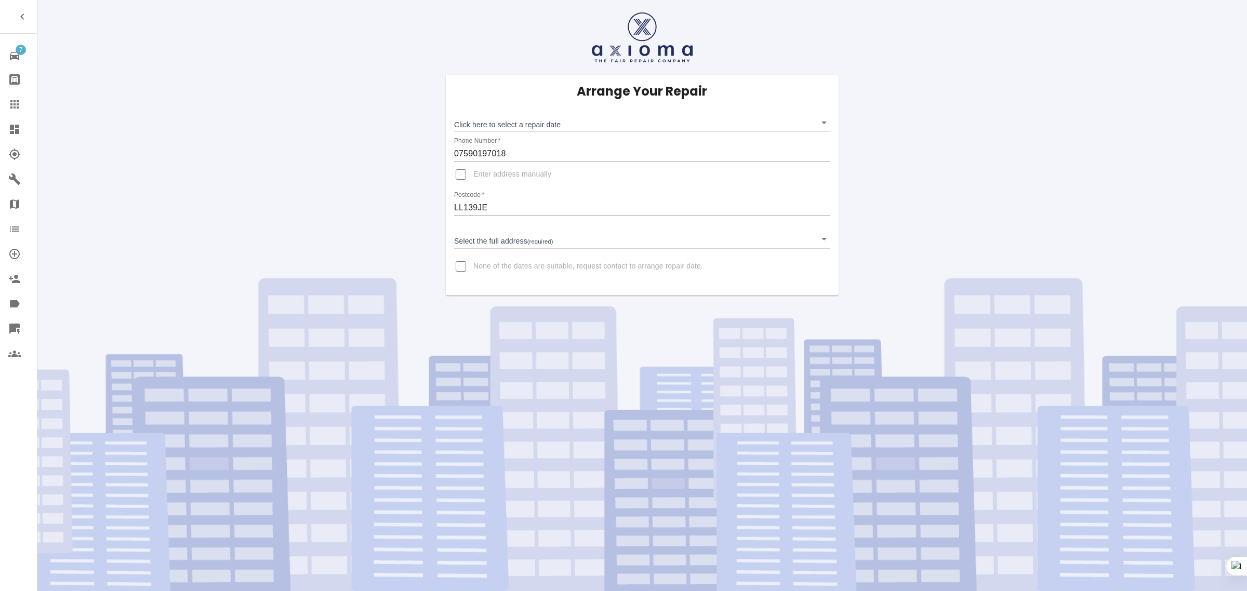
click at [463, 268] on input "None of the dates are suitable, request contact to arrange repair date." at bounding box center [461, 266] width 25 height 25
checkbox input "true"
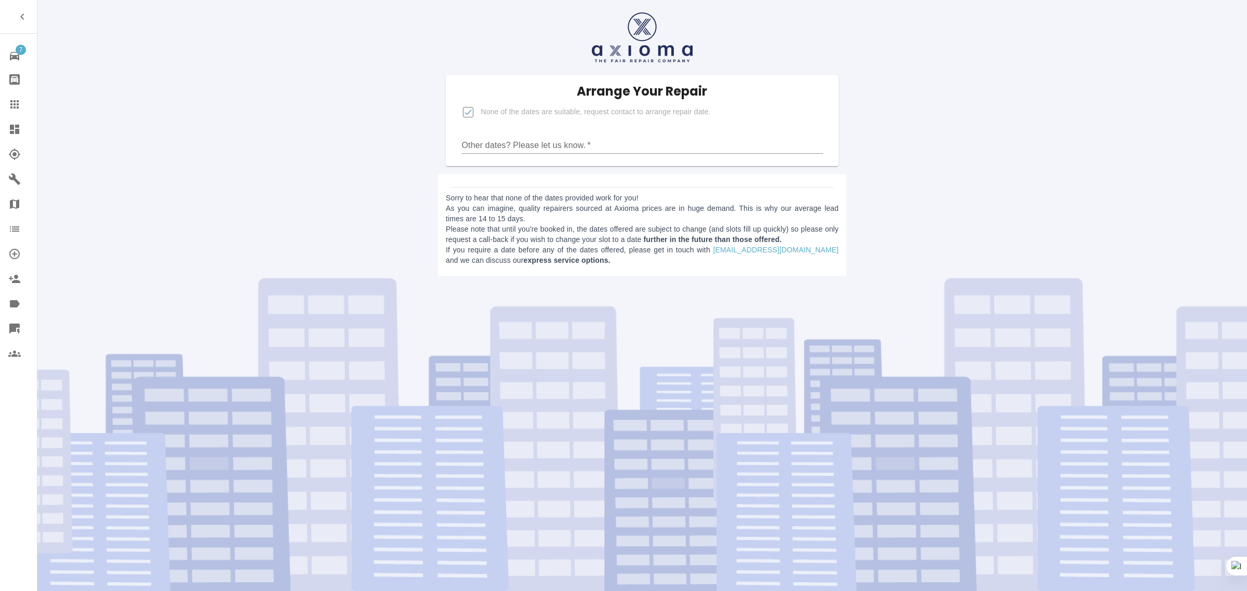
click at [560, 141] on input "Other dates? Please let us know.   *" at bounding box center [642, 145] width 361 height 17
paste input "Hello I need the repair done either19/20 / 21 of October please"
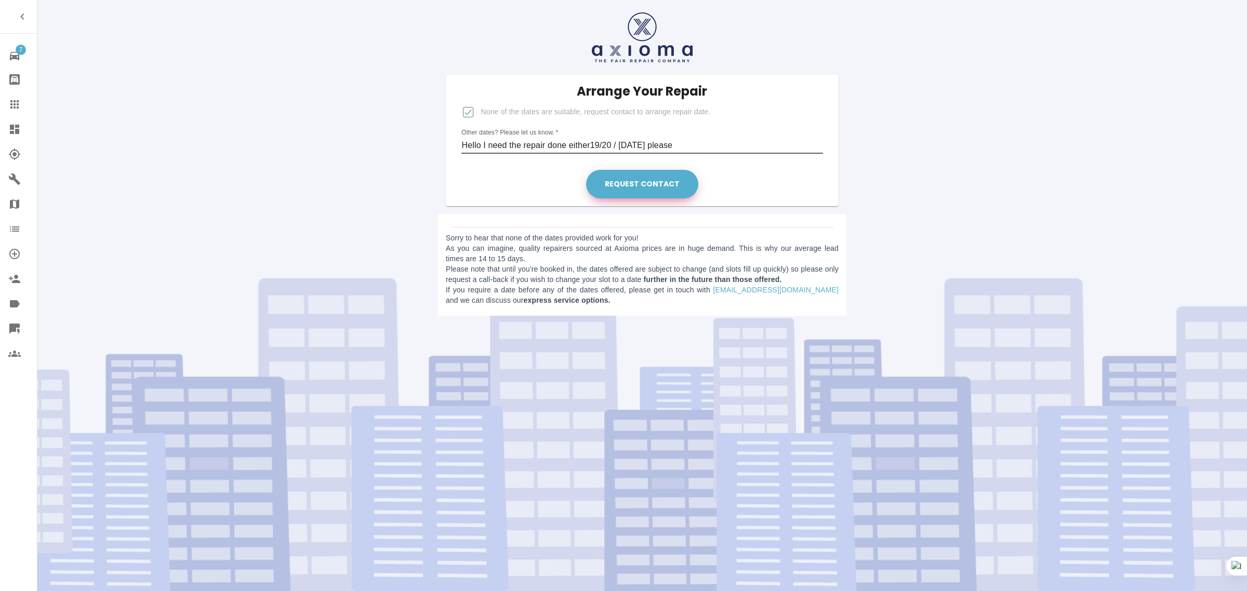
type input "Hello I need the repair done either19/20 / 21 of October please"
click at [638, 191] on button "Request contact" at bounding box center [642, 184] width 112 height 29
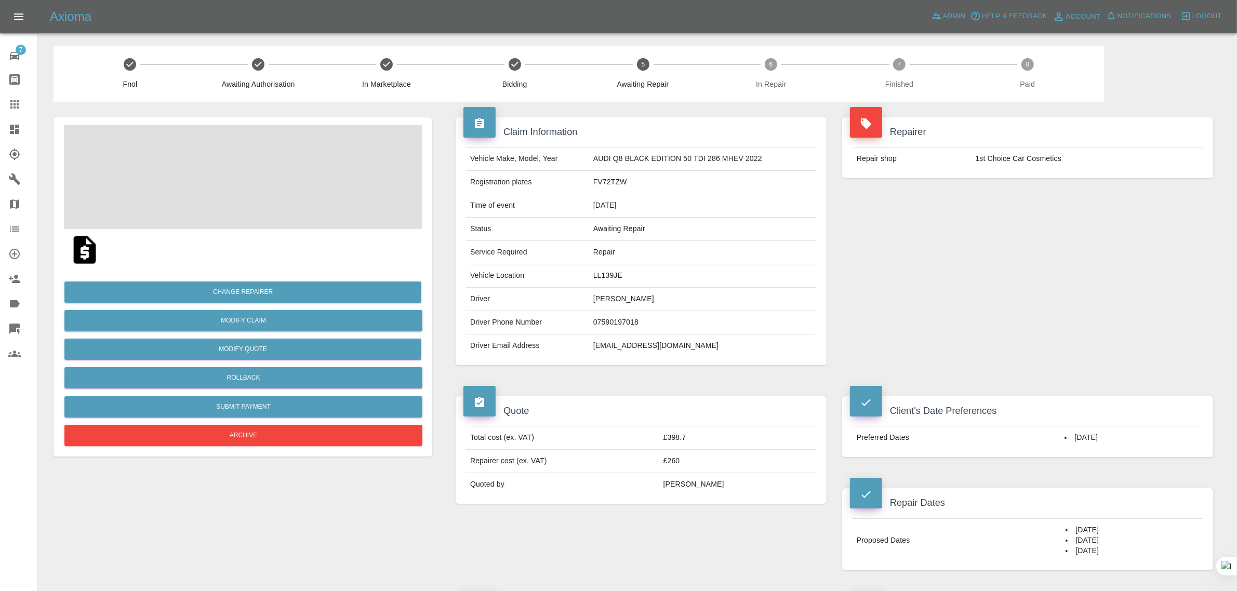
click at [600, 350] on td "[EMAIL_ADDRESS][DOMAIN_NAME]" at bounding box center [702, 346] width 227 height 23
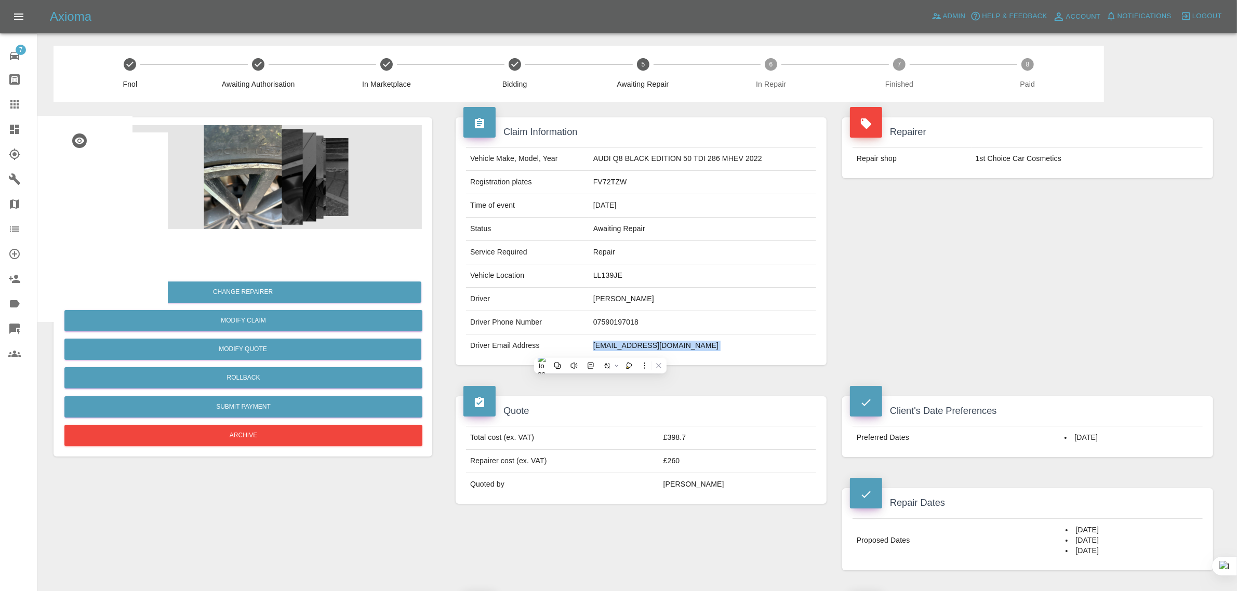
drag, startPoint x: 600, startPoint y: 350, endPoint x: 278, endPoint y: 188, distance: 360.7
click at [601, 350] on td "[EMAIL_ADDRESS][DOMAIN_NAME]" at bounding box center [702, 346] width 227 height 23
copy div "[EMAIL_ADDRESS][DOMAIN_NAME]"
click at [4, 106] on link "Claims" at bounding box center [18, 104] width 37 height 25
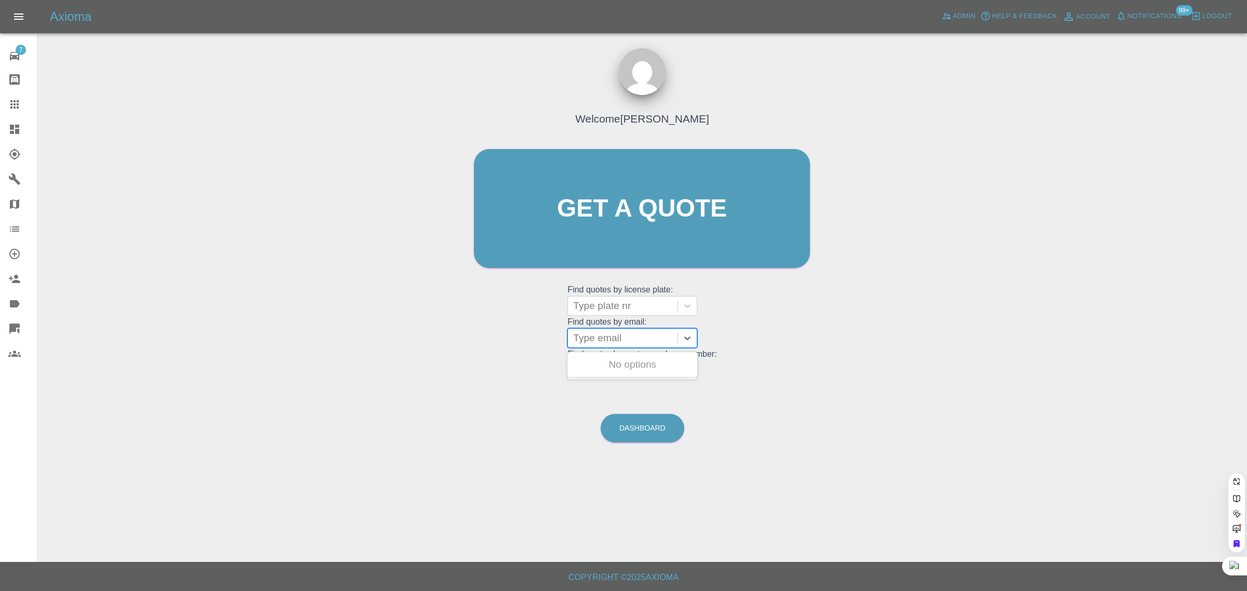
click at [601, 338] on div at bounding box center [622, 338] width 99 height 15
paste input "p.griffiths321@btinternet.com"
type input "p.griffiths321@btinternet.co"
click at [642, 362] on div "FV72TZW, Fnol" at bounding box center [633, 364] width 130 height 21
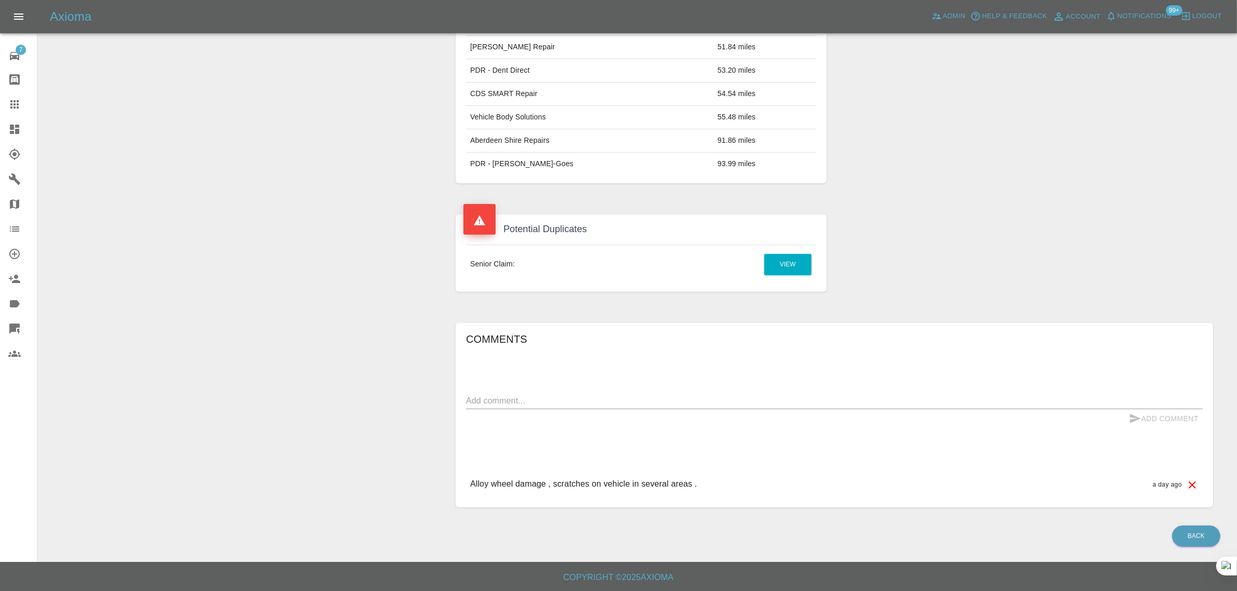
scroll to position [32, 0]
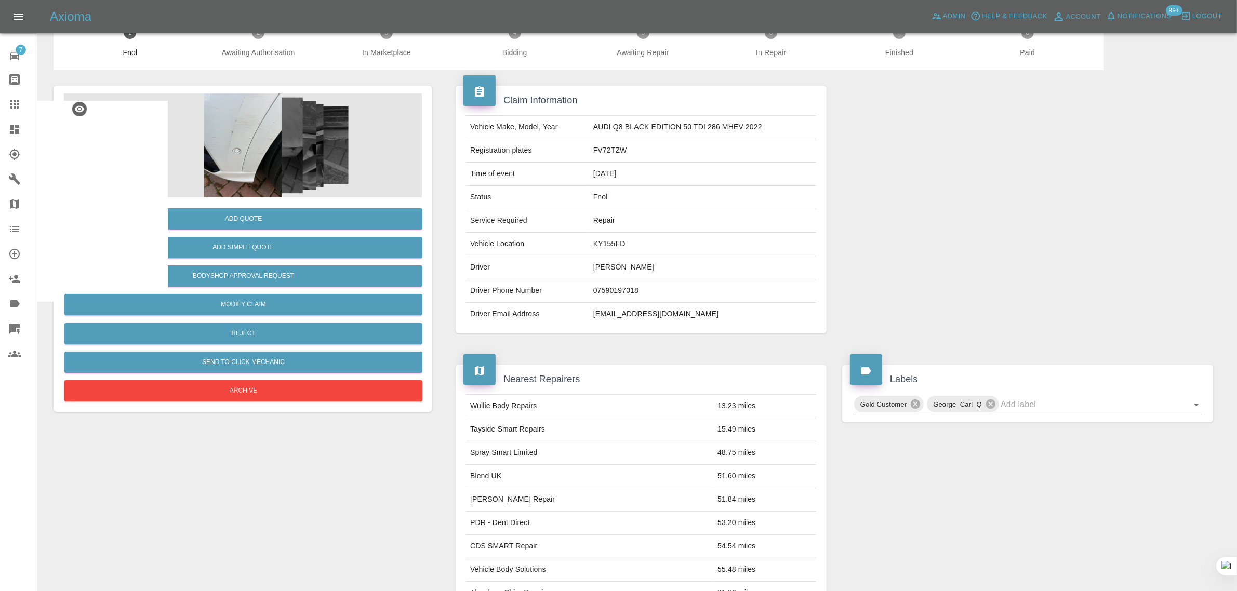
click at [22, 105] on div at bounding box center [22, 104] width 29 height 12
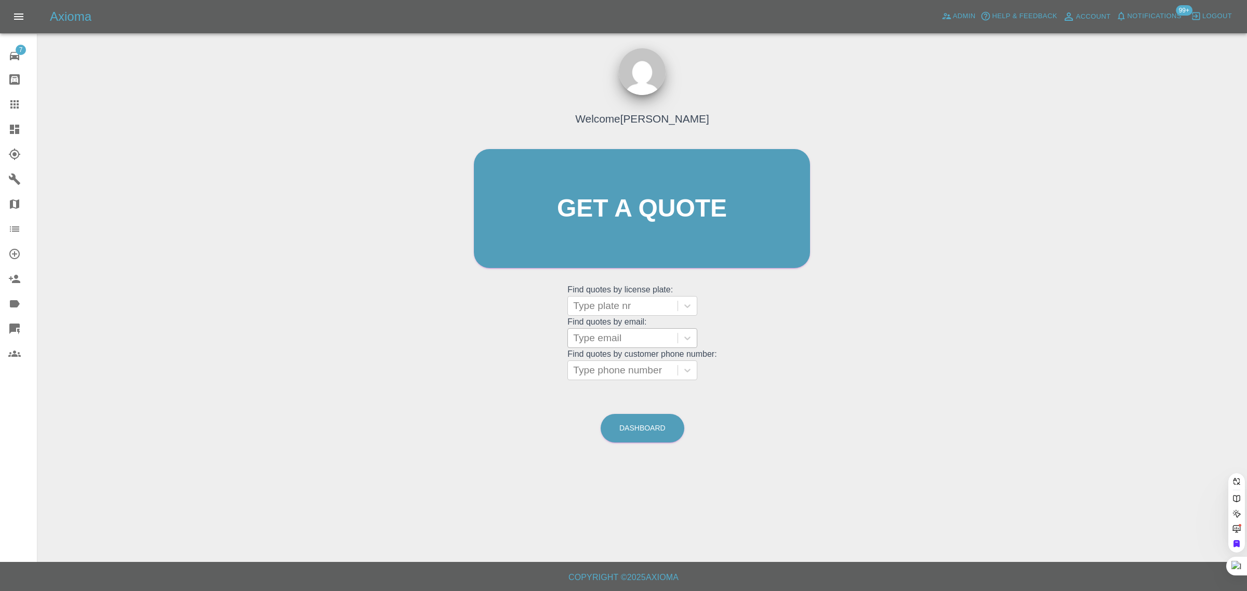
click at [594, 346] on div "Type email" at bounding box center [623, 338] width 110 height 19
paste input "tiger2wayne@gmail.com"
type input "tiger2wayne@gmail.com"
click at [595, 360] on div "GK14VEA, Archived" at bounding box center [633, 364] width 130 height 21
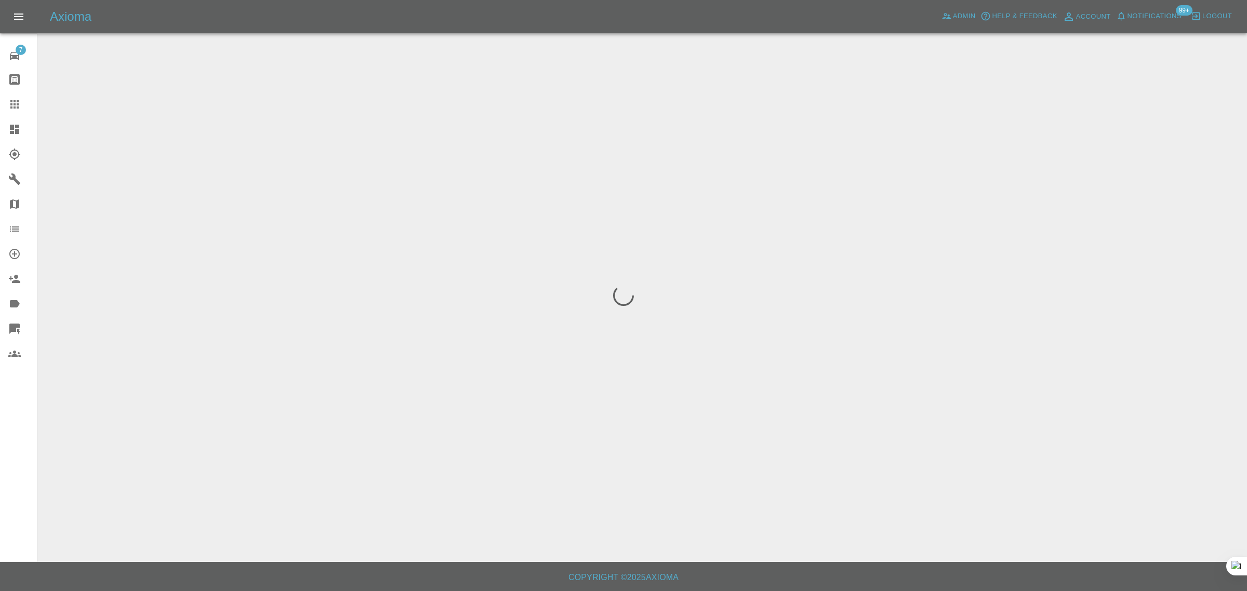
click at [27, 451] on div "7 Repair home Bodyshop home Claims Dashboard Explorer Garages Map Organization …" at bounding box center [18, 295] width 37 height 591
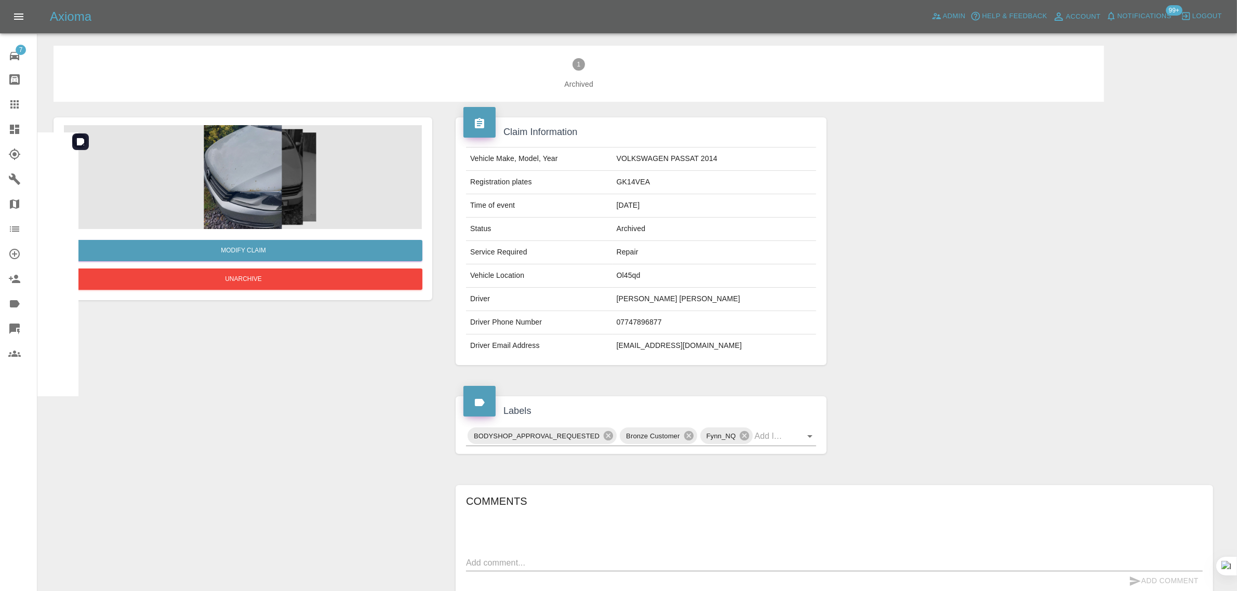
click at [252, 180] on img at bounding box center [243, 177] width 358 height 104
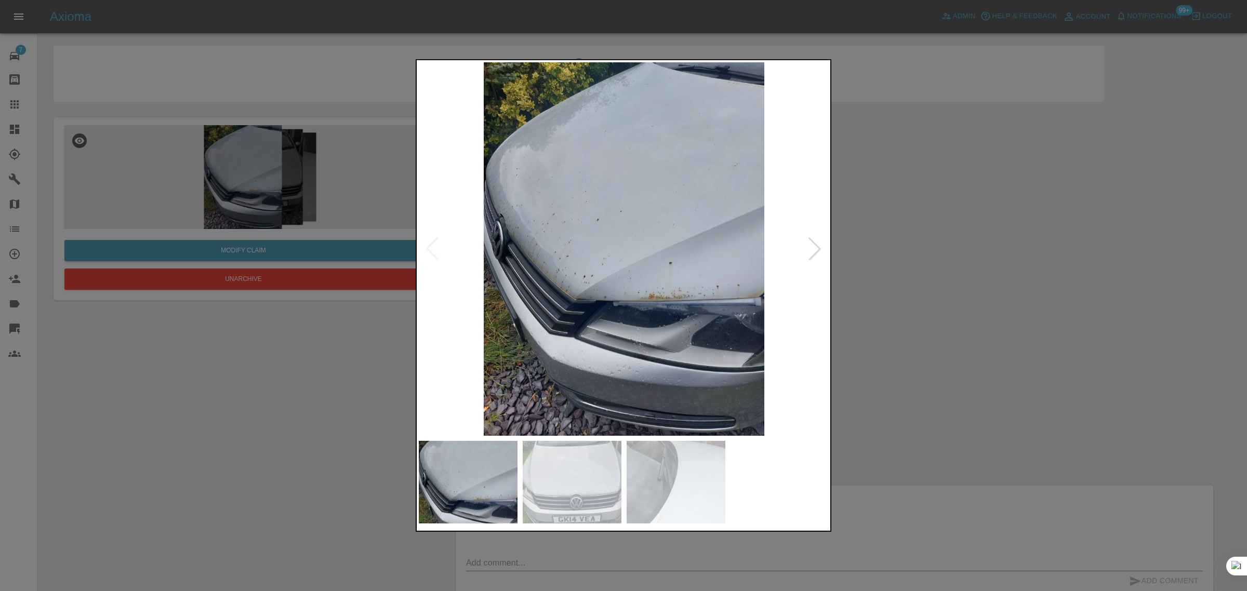
click at [964, 286] on div at bounding box center [623, 295] width 1247 height 591
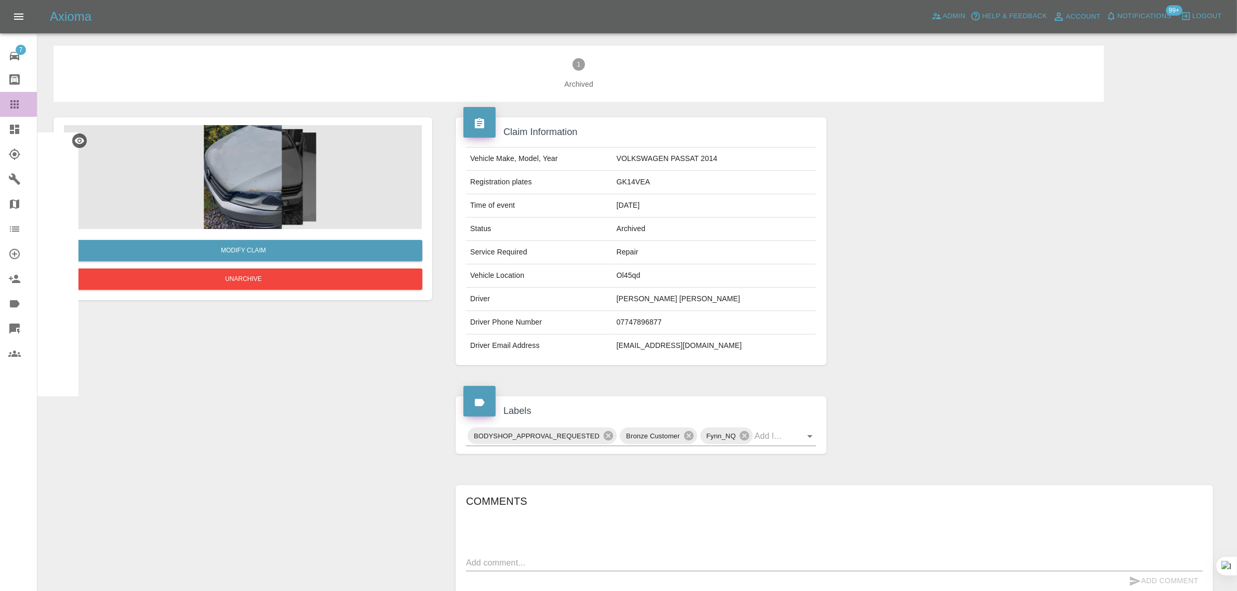
click at [15, 109] on icon at bounding box center [14, 104] width 12 height 12
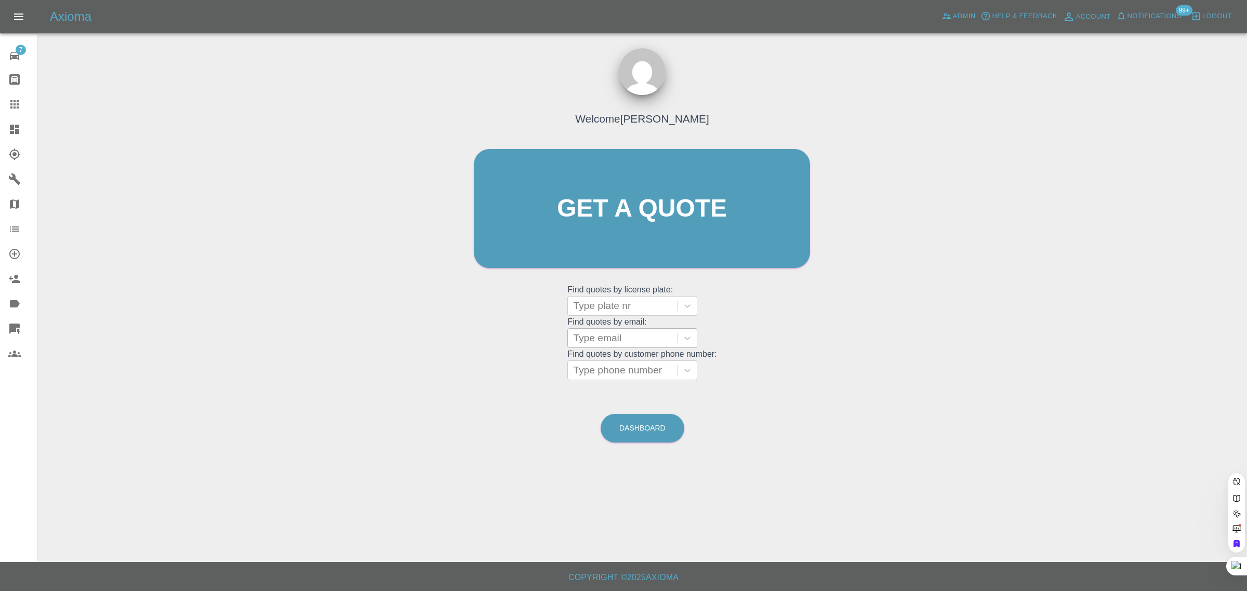
click at [655, 344] on div at bounding box center [622, 338] width 99 height 15
paste input "frostytowers@hotmail.com"
type input "frostytowers@hotmail.com"
click at [653, 365] on div "YP18 PBF, Completed" at bounding box center [633, 364] width 130 height 21
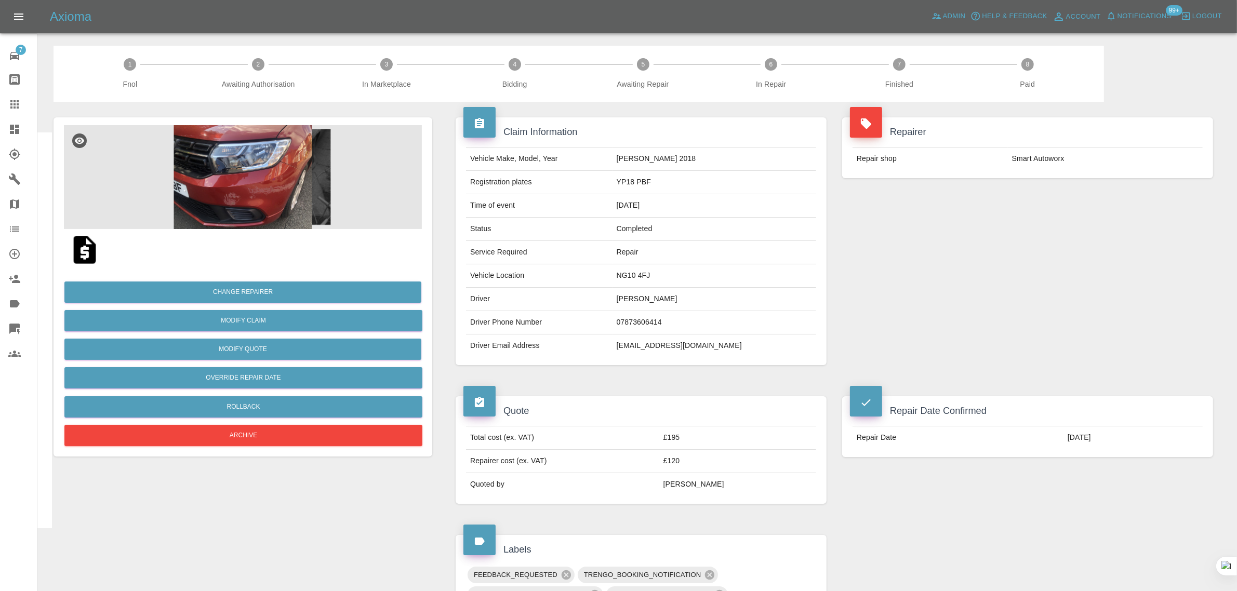
click at [22, 108] on div at bounding box center [22, 104] width 29 height 12
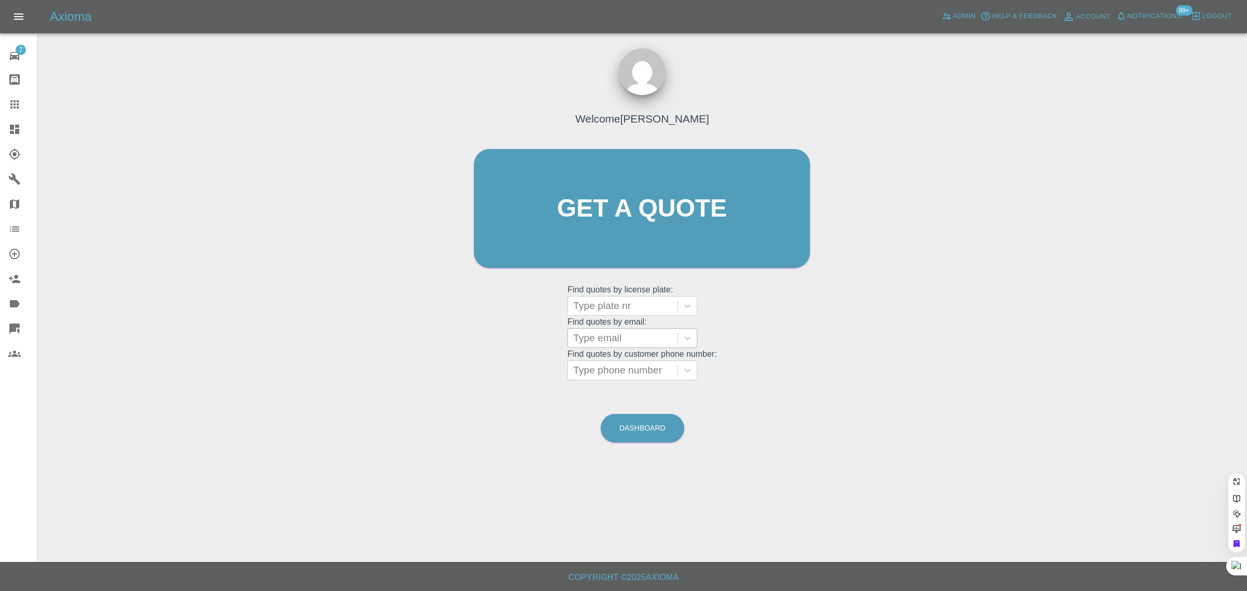
click at [648, 340] on div at bounding box center [622, 338] width 99 height 15
paste input "patriciaclareanderson@gmail.com"
type input "patriciaclareanderson@gmail.com"
click at [634, 368] on div "MJ11UAW, Awaiting Repair" at bounding box center [633, 370] width 130 height 33
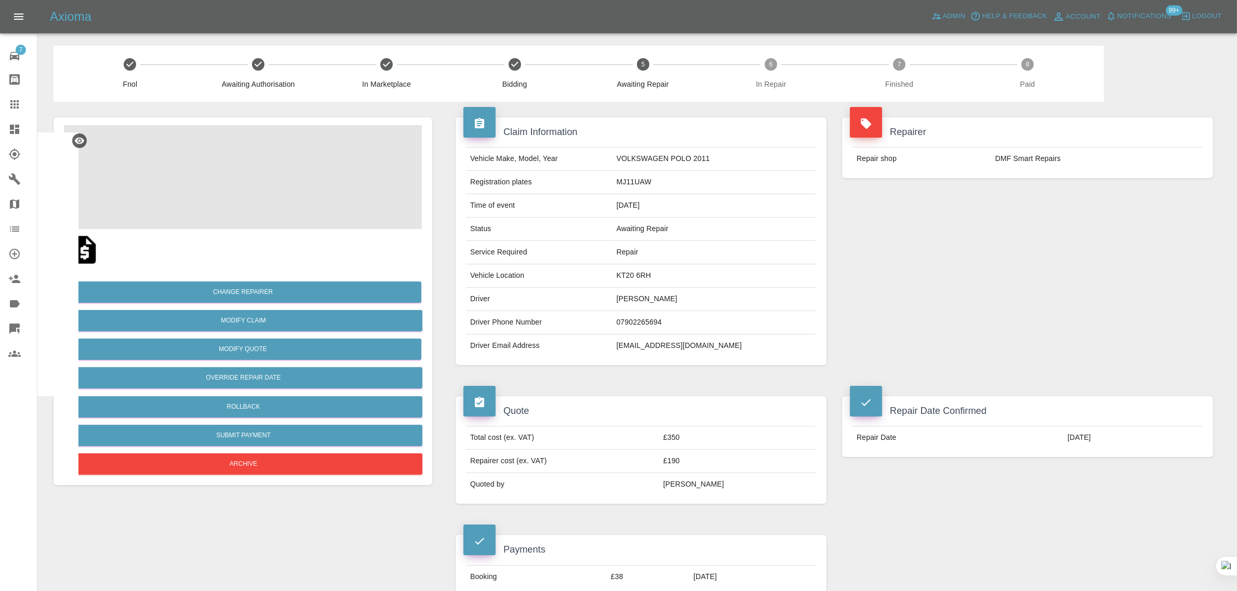
scroll to position [390, 0]
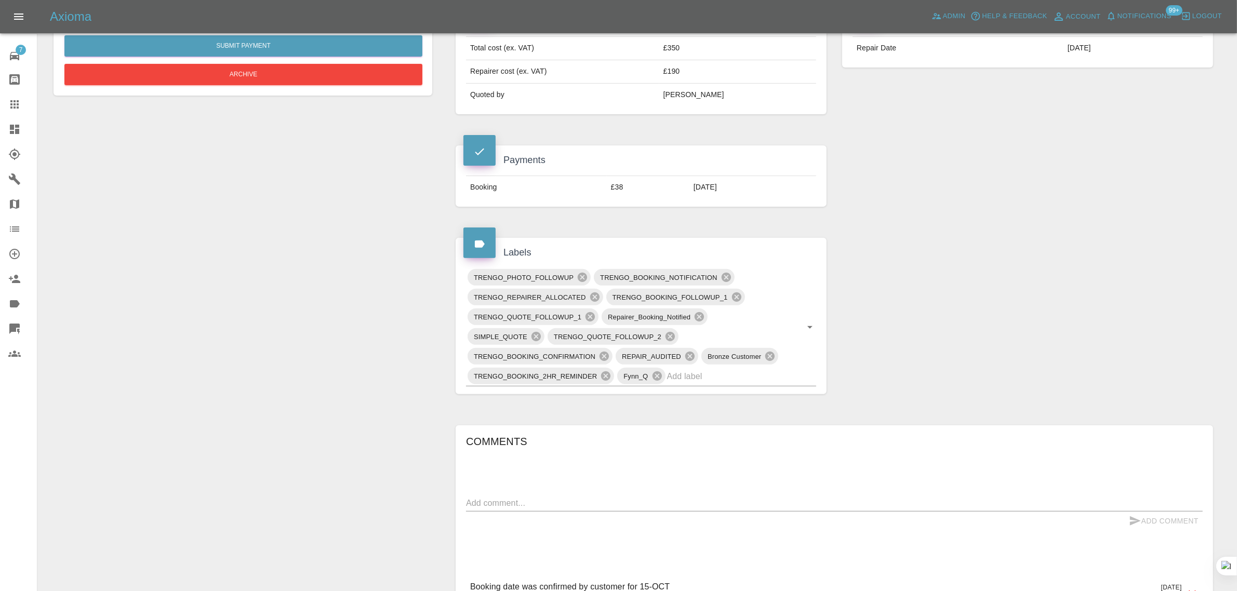
click at [599, 500] on textarea at bounding box center [834, 503] width 737 height 12
paste textarea "This is just to say that, very unfortunately, I have to cancel the repair on We…"
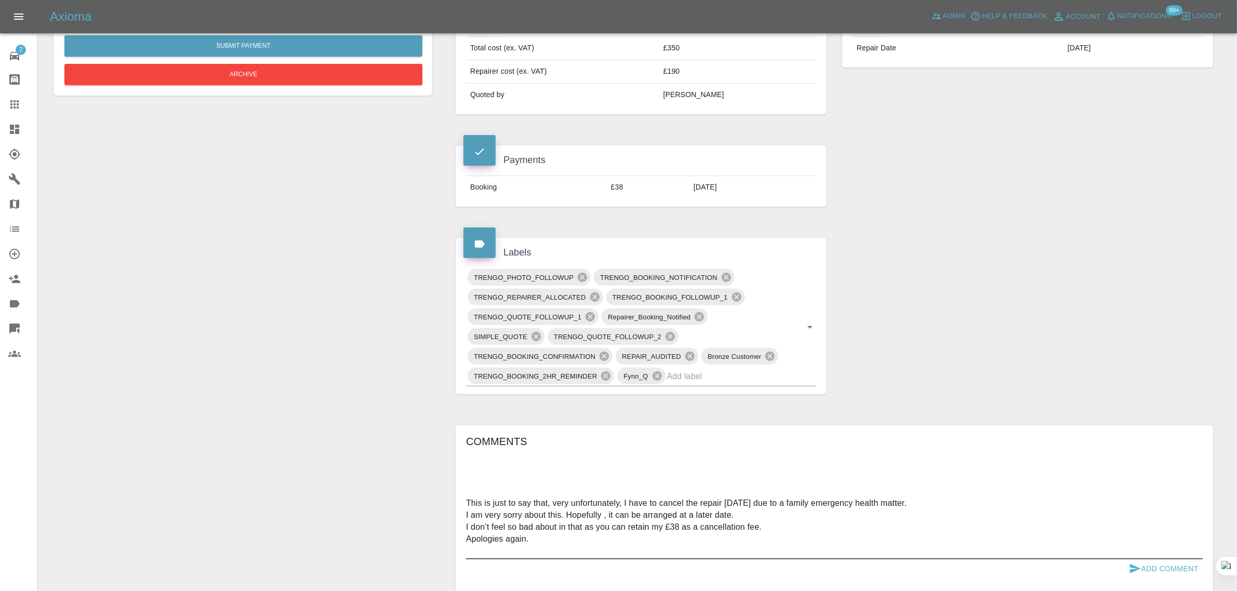
scroll to position [455, 0]
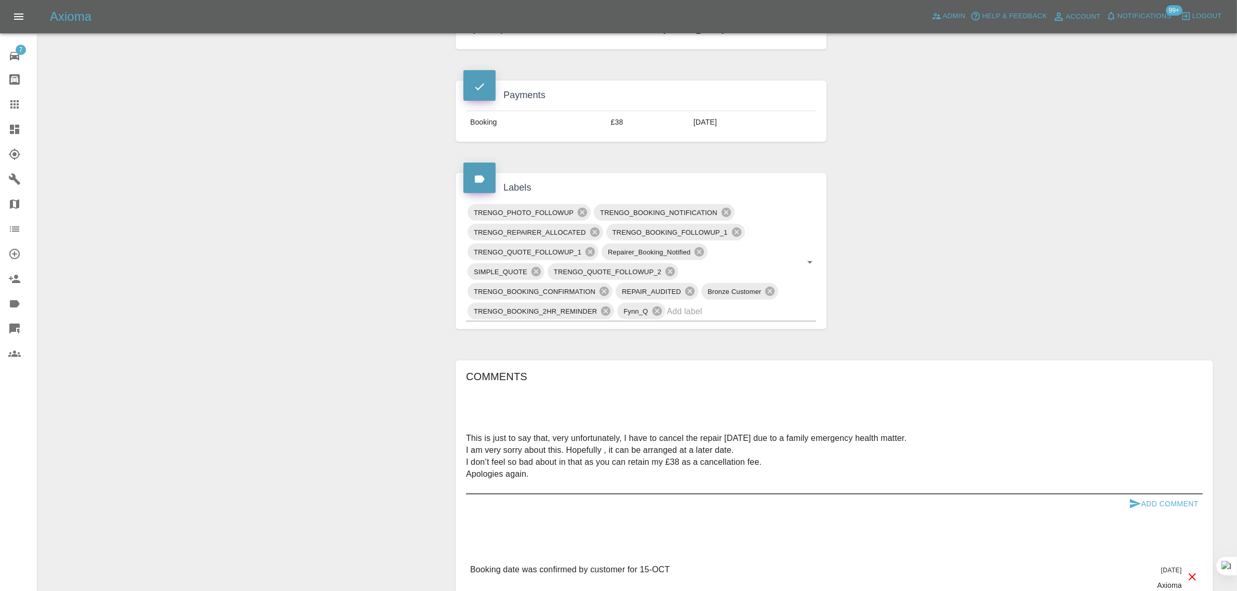
drag, startPoint x: 767, startPoint y: 458, endPoint x: 464, endPoint y: 468, distance: 302.6
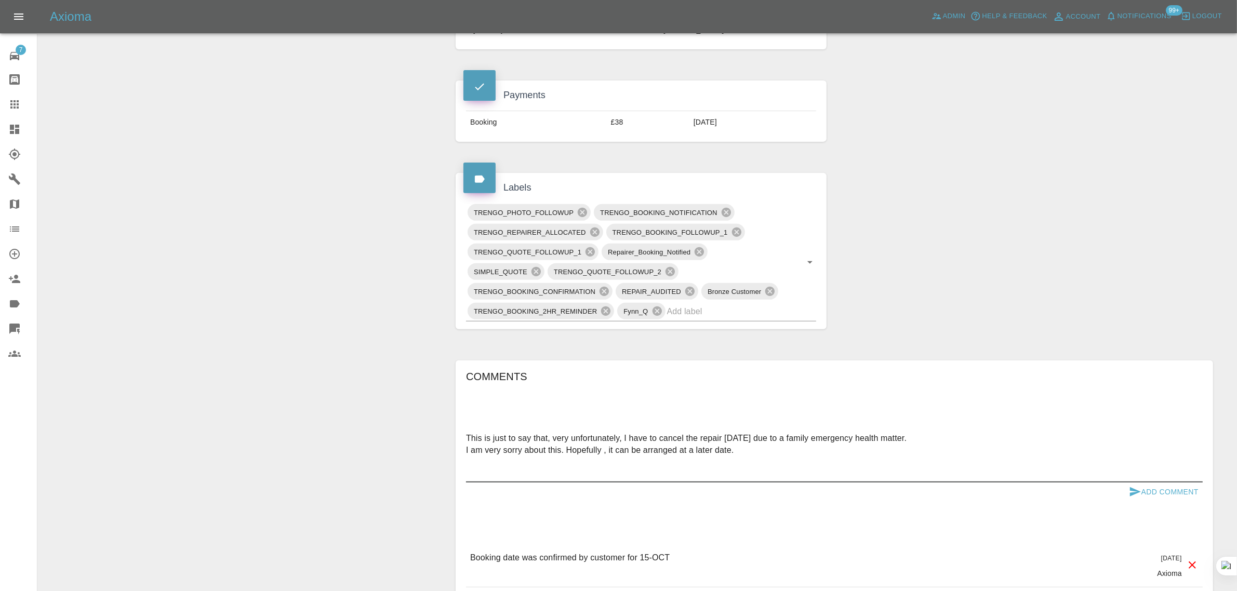
type textarea "This is just to say that, very unfortunately, I have to cancel the repair on We…"
click at [1168, 484] on button "Add Comment" at bounding box center [1164, 492] width 78 height 19
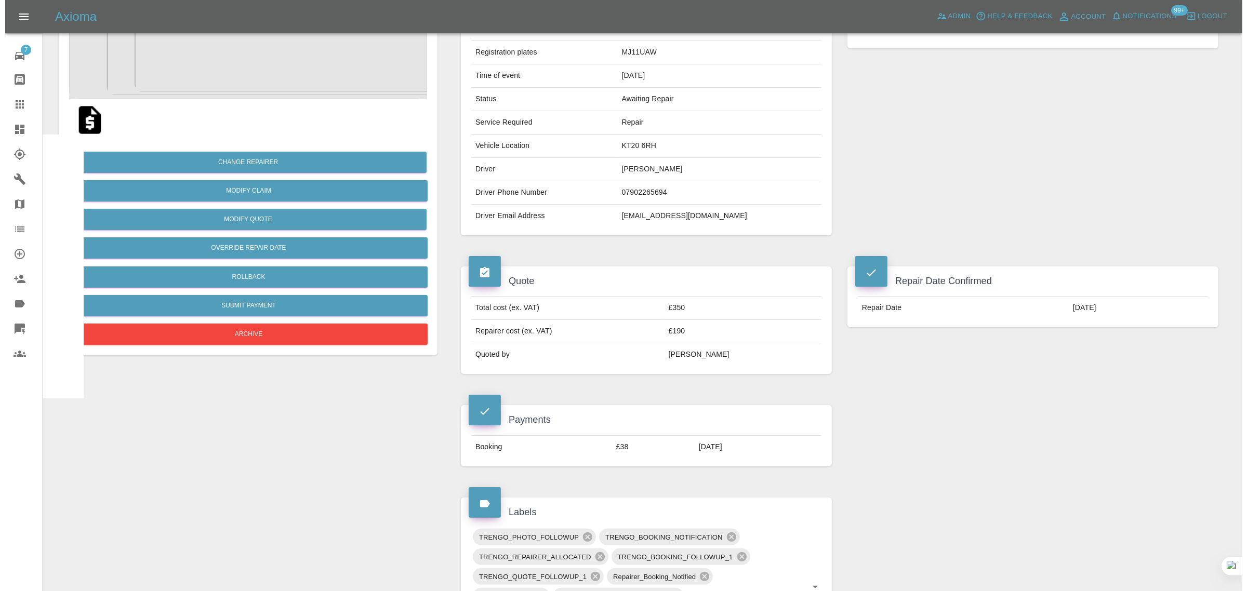
scroll to position [0, 0]
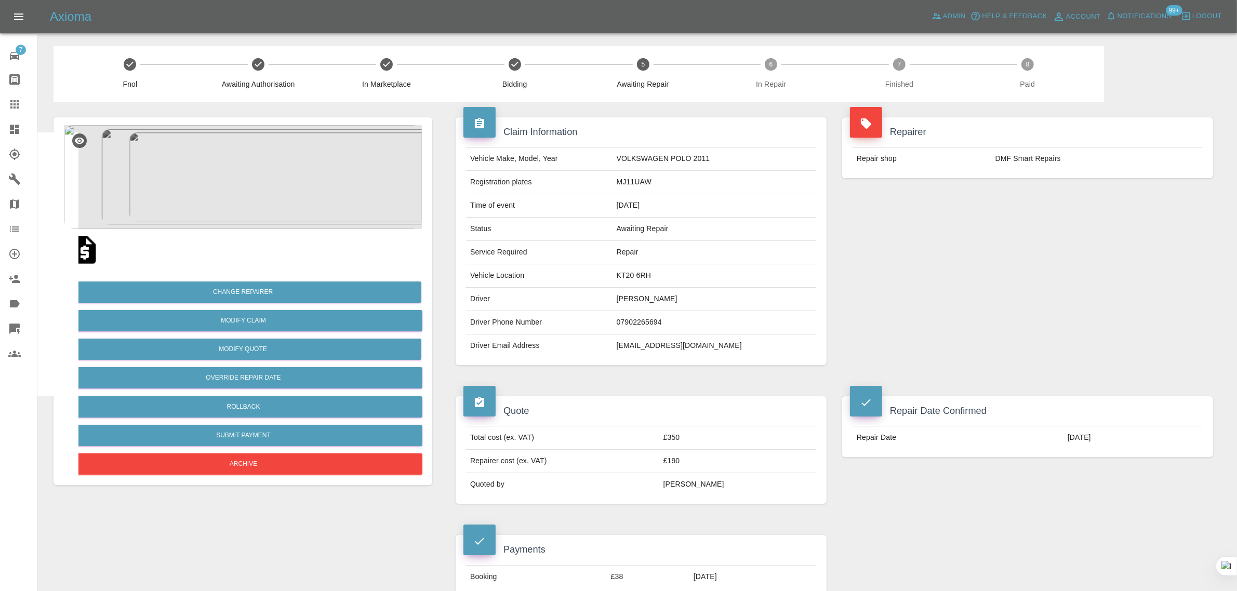
click at [19, 109] on icon at bounding box center [14, 104] width 12 height 12
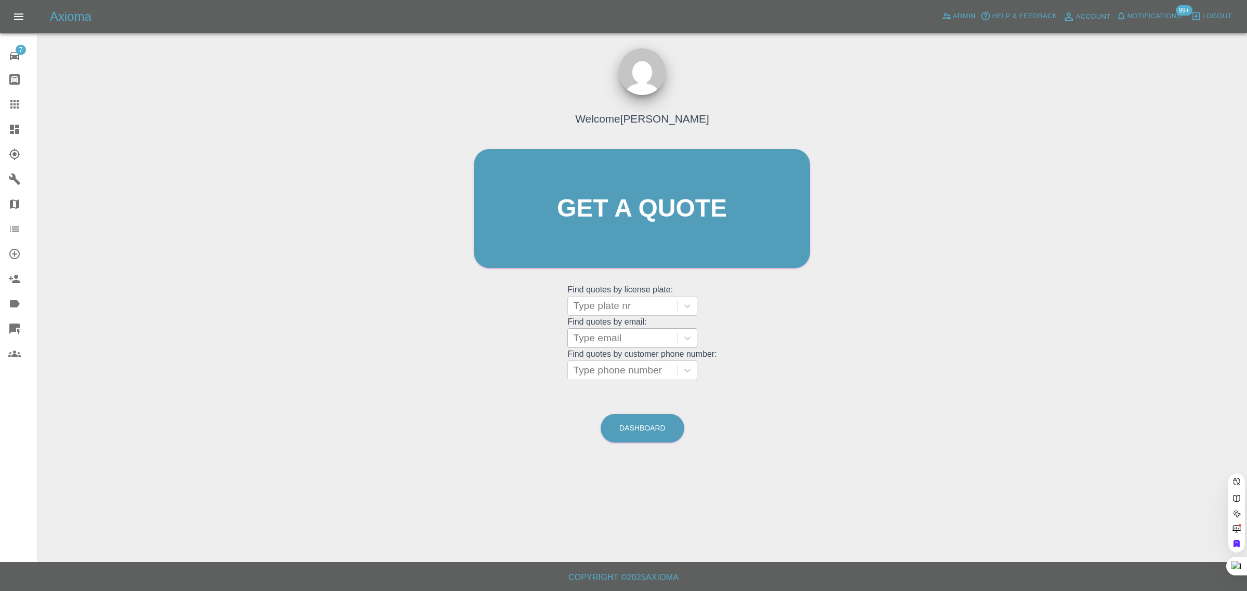
click at [607, 336] on div at bounding box center [622, 338] width 99 height 15
paste input "jamie.a.tully@icloud.com"
type input "jamie.a.tully@icloud.co"
click at [634, 361] on div "HG69 ECY, Awaiting Repair" at bounding box center [633, 370] width 130 height 33
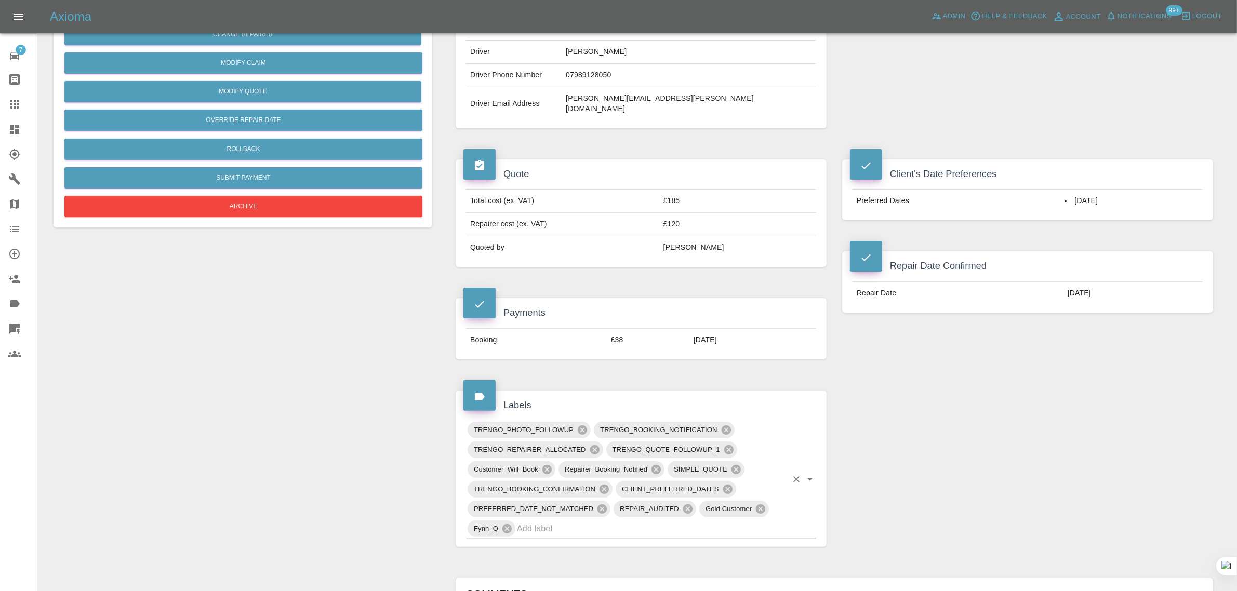
scroll to position [260, 0]
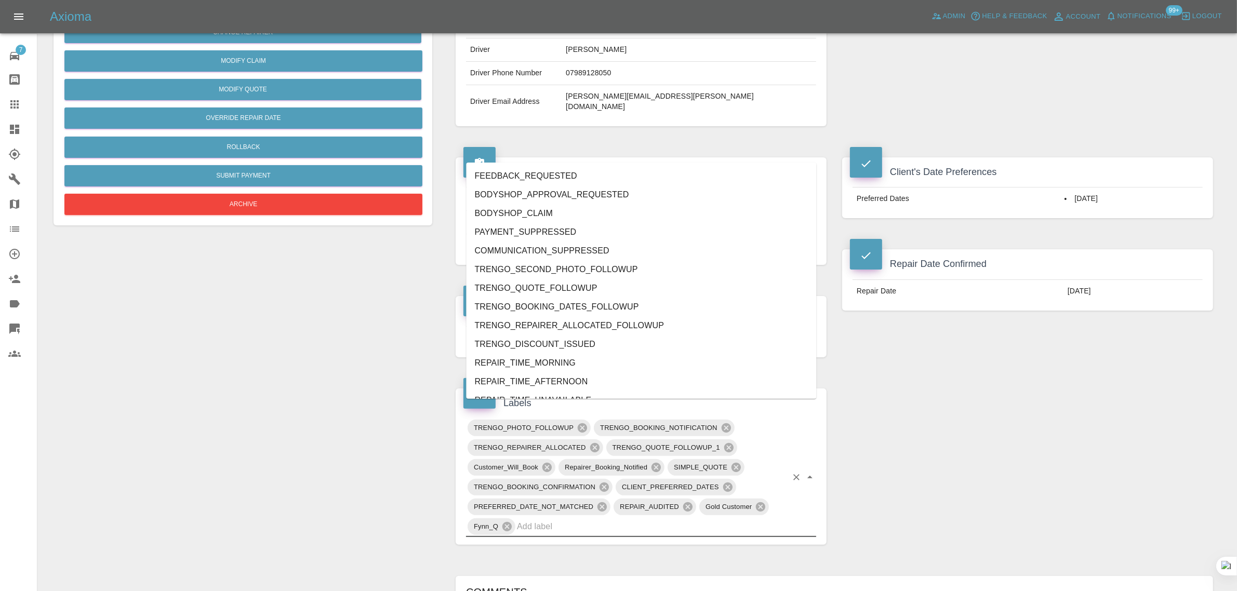
click at [695, 519] on input "text" at bounding box center [652, 527] width 270 height 16
type input "no"
click at [549, 256] on li "REPAIRER_NO_SHOW" at bounding box center [642, 251] width 350 height 19
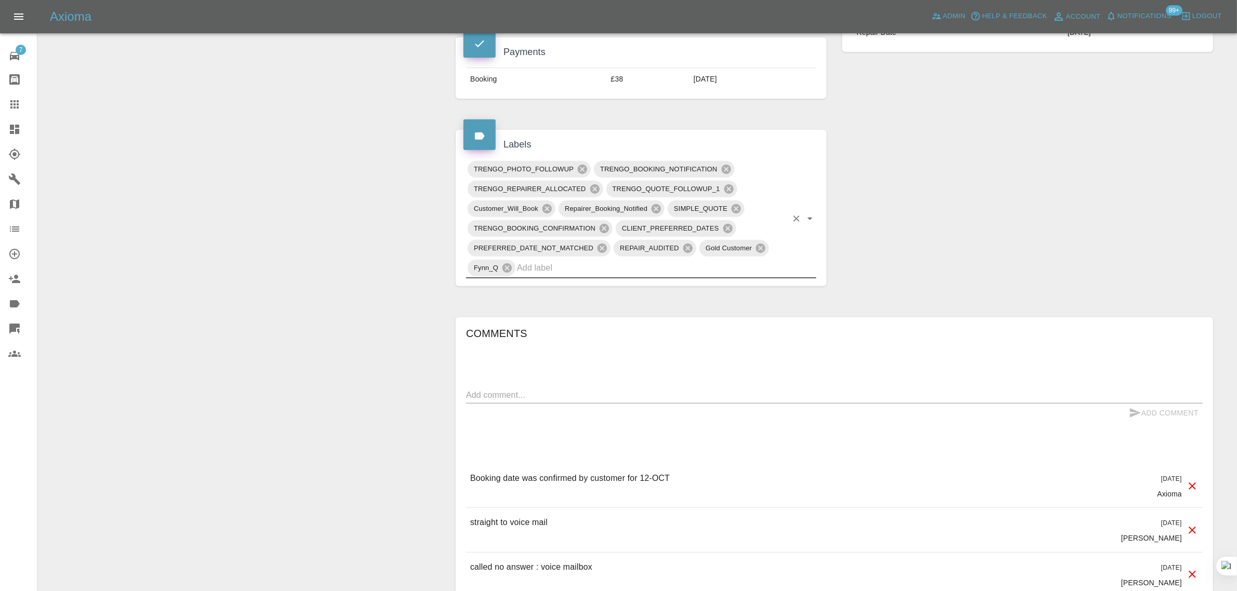
scroll to position [520, 0]
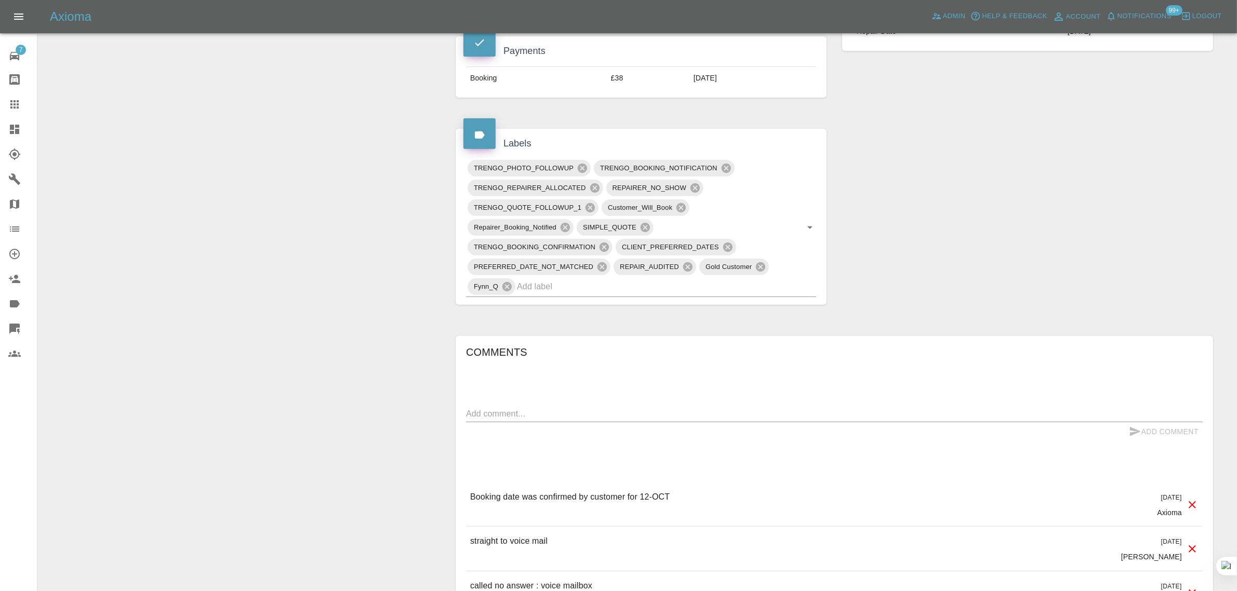
click at [534, 406] on div "x" at bounding box center [834, 414] width 737 height 17
paste textarea "From: jamie.a.tully@icloud.com Sent: 2025-10-11 17:17:05.547000+00:00 To: Axiom…"
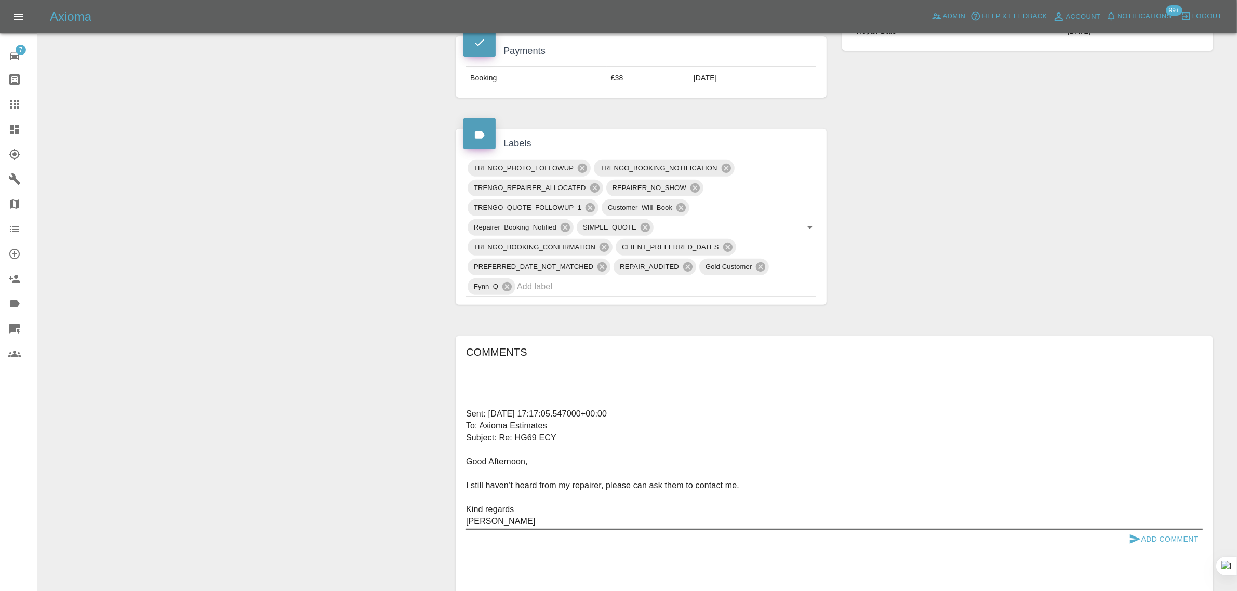
type textarea "From: jamie.a.tully@icloud.com Sent: 2025-10-11 17:17:05.547000+00:00 To: Axiom…"
click at [1163, 530] on button "Add Comment" at bounding box center [1164, 539] width 78 height 19
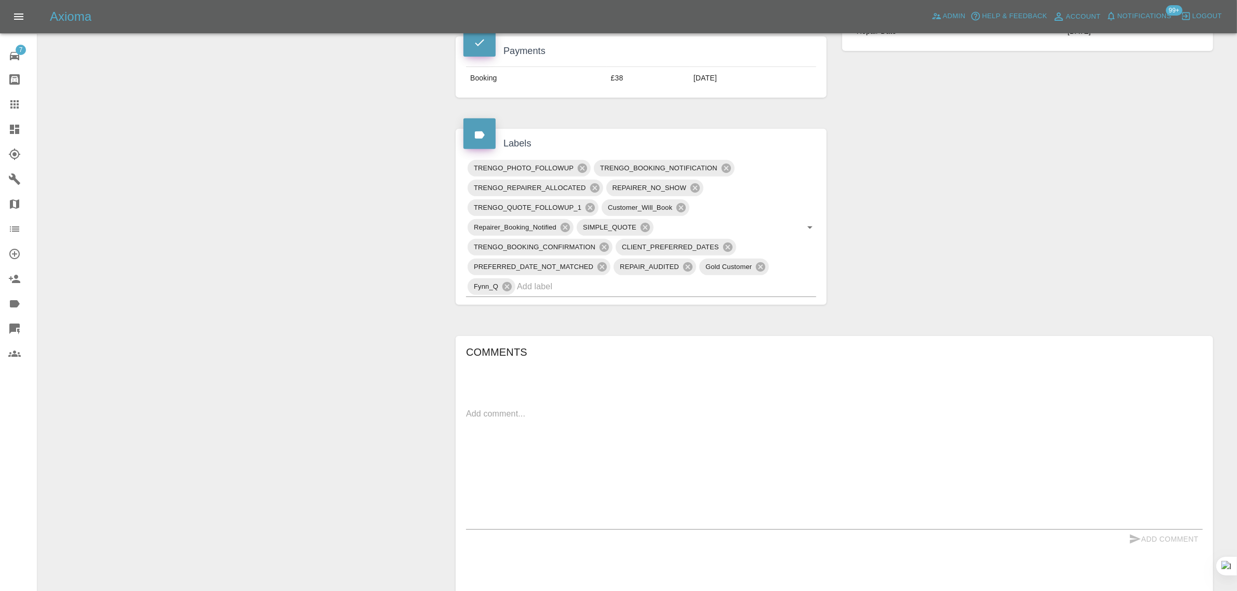
scroll to position [0, 0]
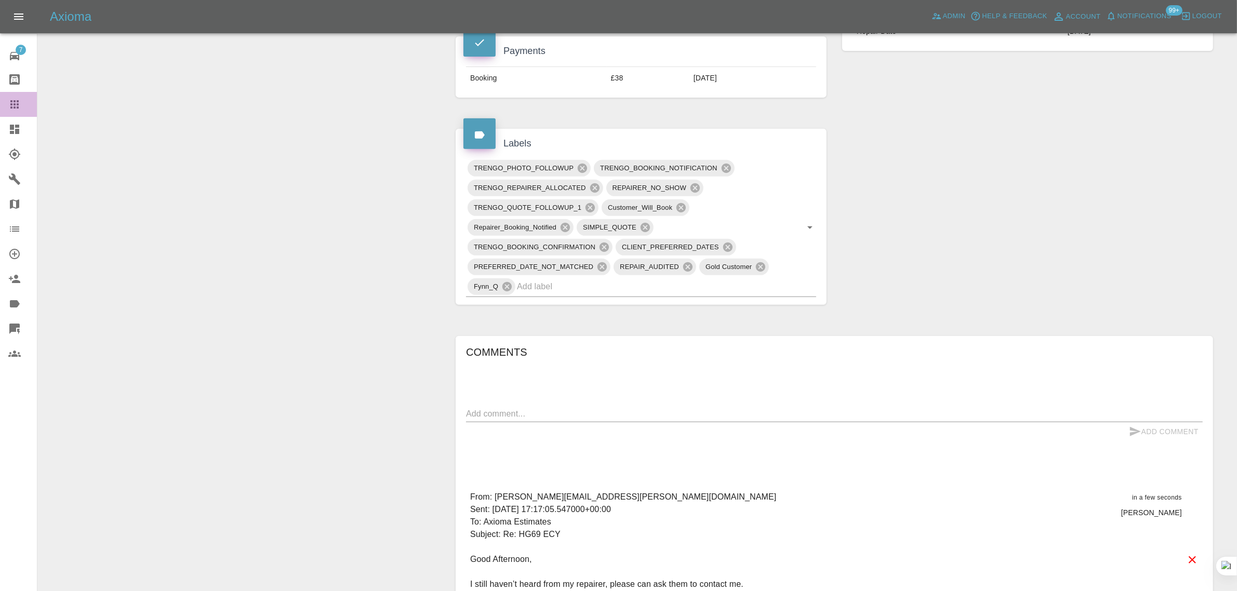
click at [15, 106] on icon at bounding box center [14, 104] width 12 height 12
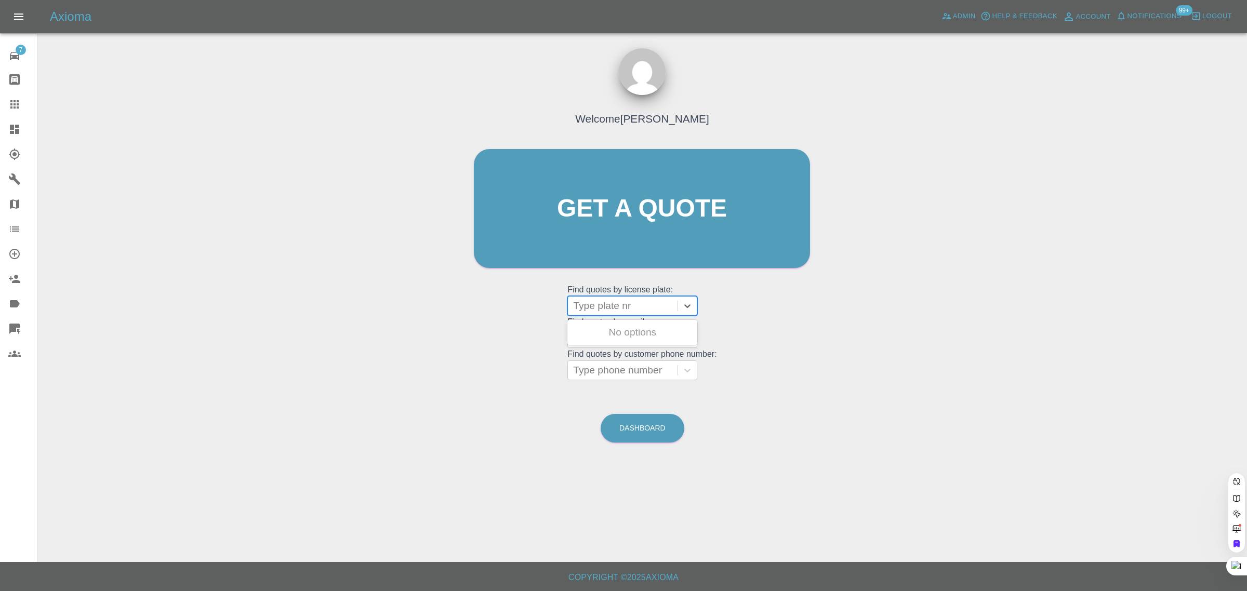
click at [635, 304] on div at bounding box center [622, 306] width 99 height 15
drag, startPoint x: 523, startPoint y: 310, endPoint x: 596, endPoint y: 323, distance: 74.4
click at [523, 310] on div "Welcome [PERSON_NAME] Get a quote Get a quote Find quotes by license plate: Typ…" at bounding box center [642, 229] width 358 height 314
click at [596, 344] on div at bounding box center [622, 338] width 99 height 15
paste input "c.myers2013@hotmail.com"
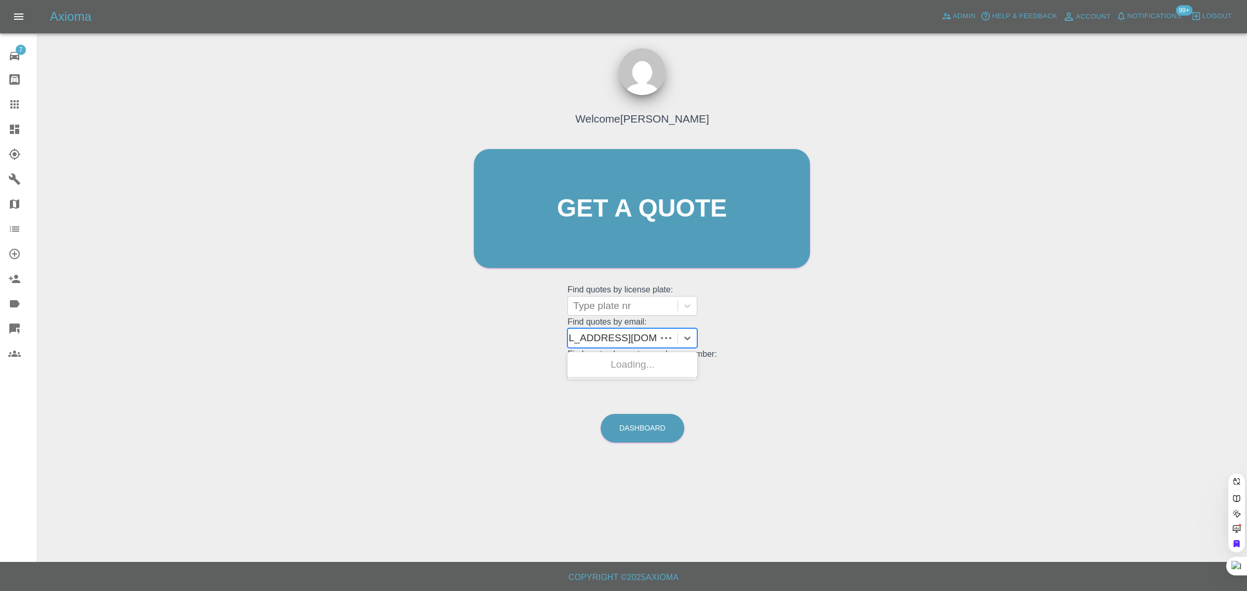
type input "c.myers2013@hotmail.com"
click at [637, 368] on div "G7UKC, Awaiting Repair" at bounding box center [633, 364] width 130 height 21
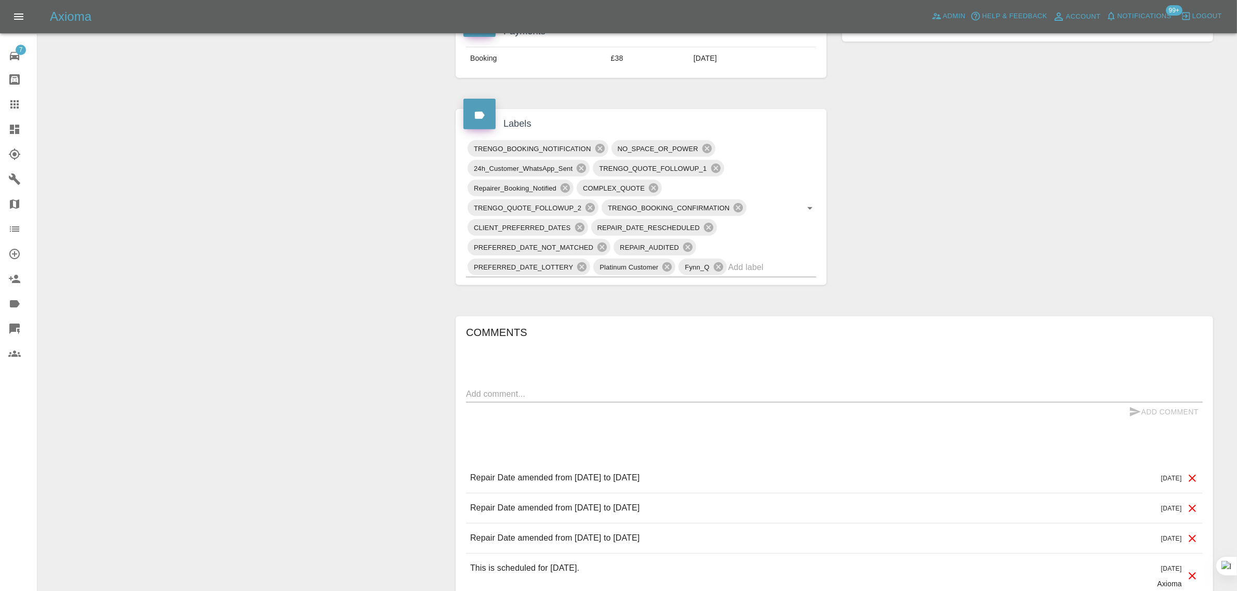
scroll to position [520, 0]
click at [587, 399] on textarea at bounding box center [834, 393] width 737 height 12
paste textarea "So this the 2nd or 3rd time i have been messed about and wasted fuel was meant …"
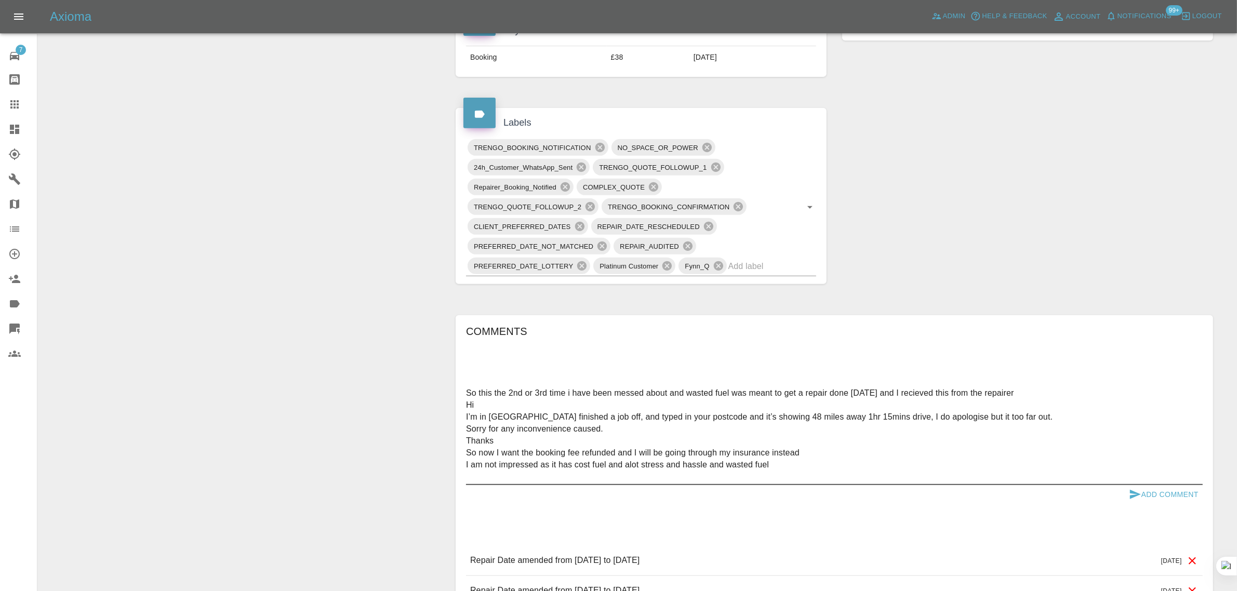
type textarea "So this the 2nd or 3rd time i have been messed about and wasted fuel was meant …"
click at [1142, 489] on button "Add Comment" at bounding box center [1164, 494] width 78 height 19
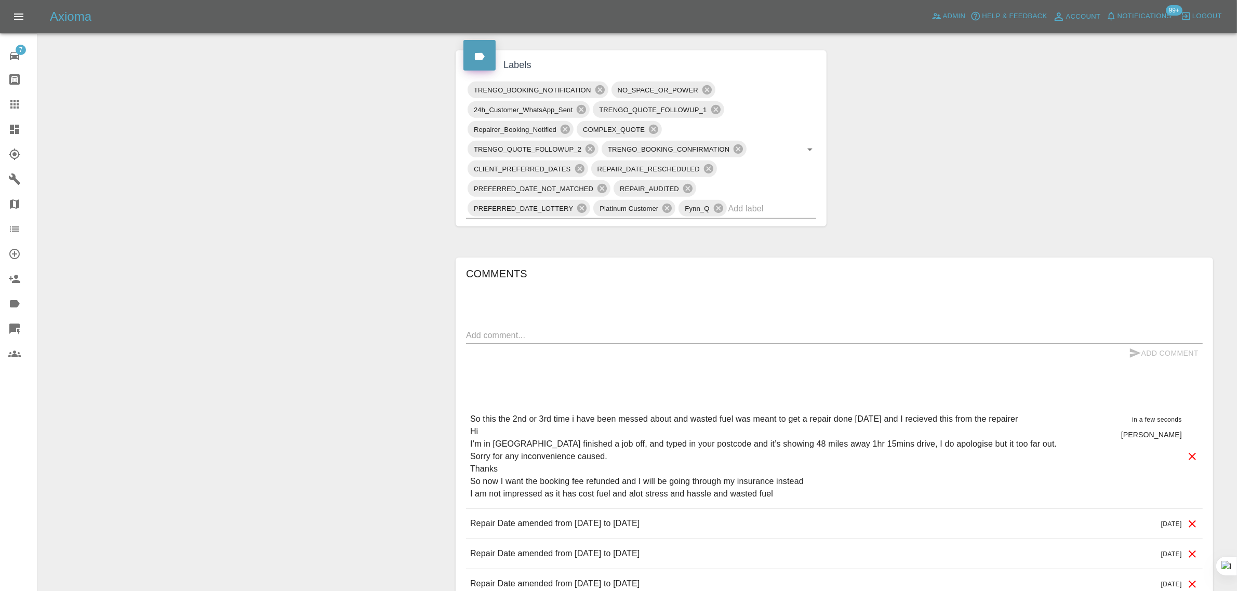
scroll to position [260, 0]
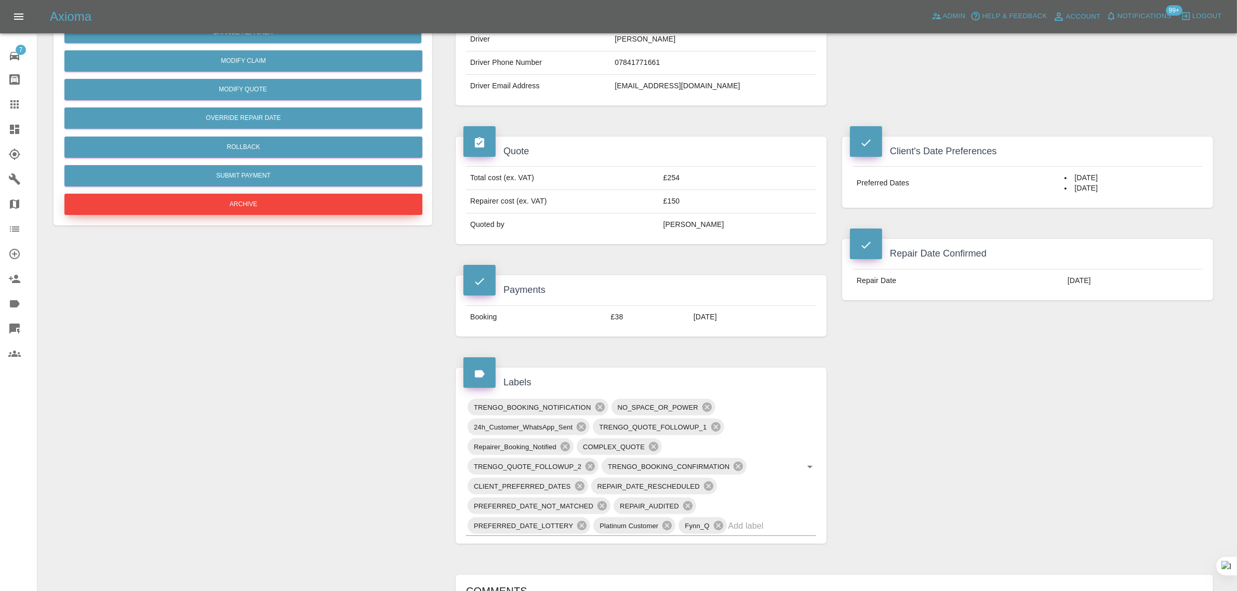
click at [266, 201] on button "Archive" at bounding box center [243, 204] width 358 height 21
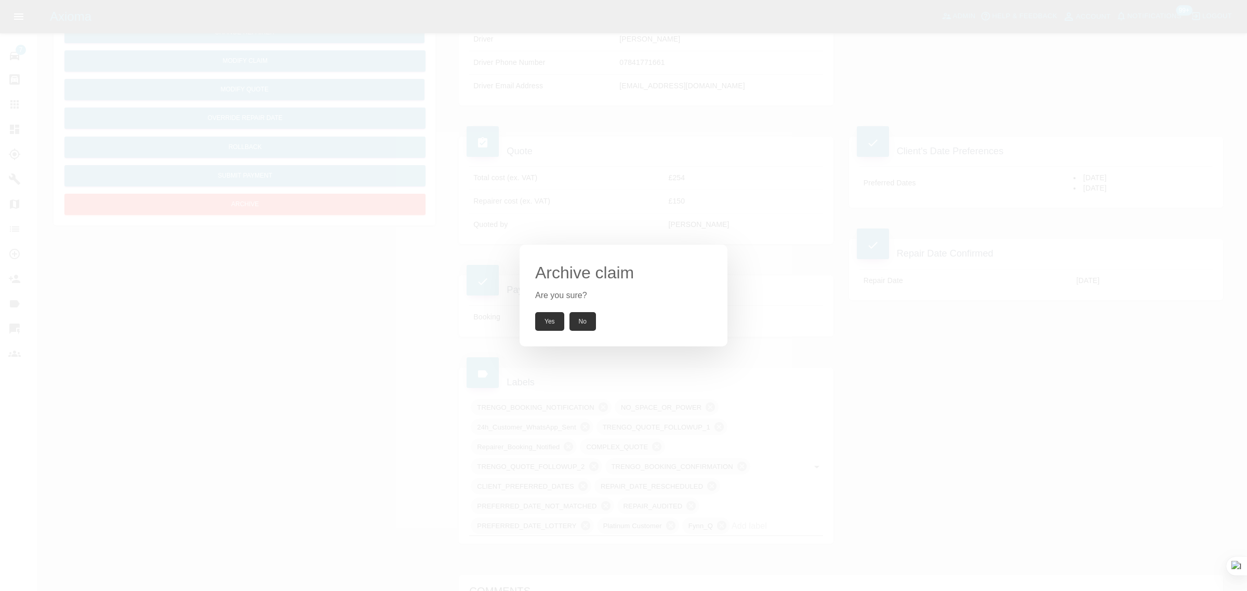
click at [547, 321] on button "Yes" at bounding box center [549, 321] width 29 height 19
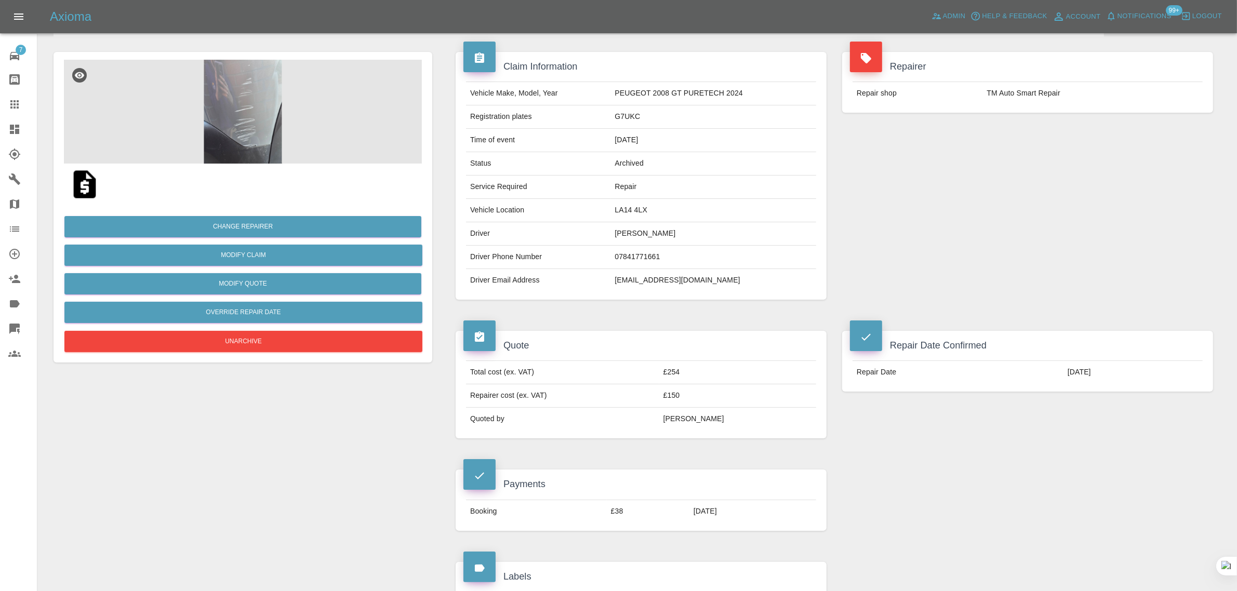
scroll to position [65, 0]
drag, startPoint x: 631, startPoint y: 284, endPoint x: 777, endPoint y: 284, distance: 146.0
click at [777, 284] on tr "Driver Email Address c.myers2013@hotmail.com" at bounding box center [641, 281] width 350 height 23
copy tr "c.myers2013@hotmail.com"
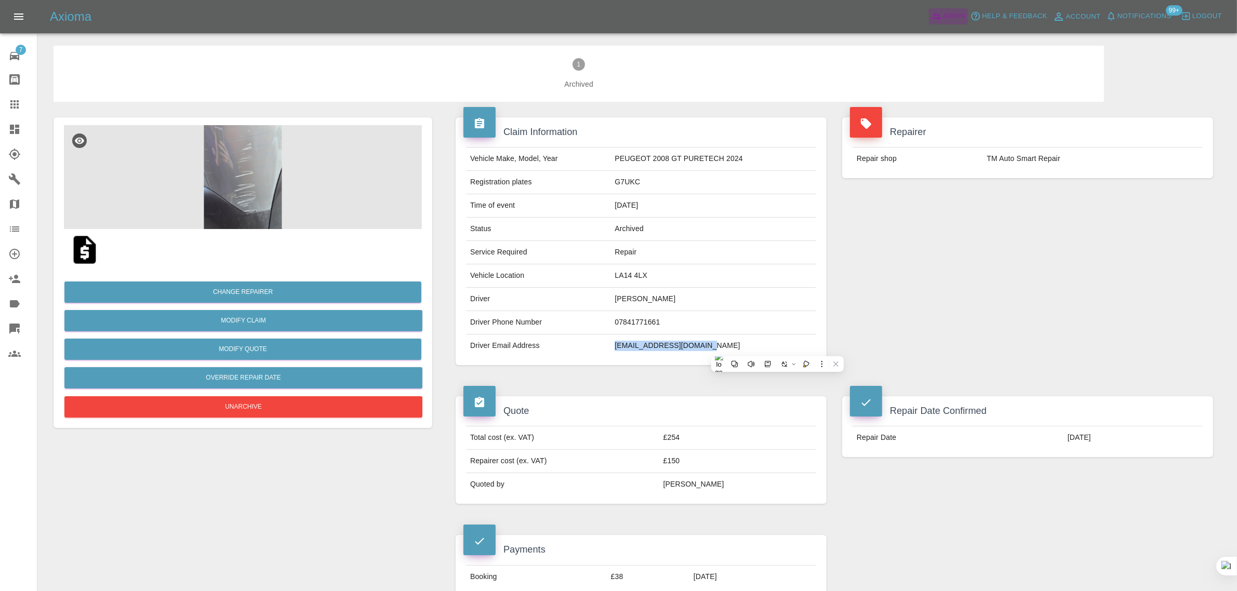
click at [951, 23] on link "Admin" at bounding box center [948, 16] width 39 height 16
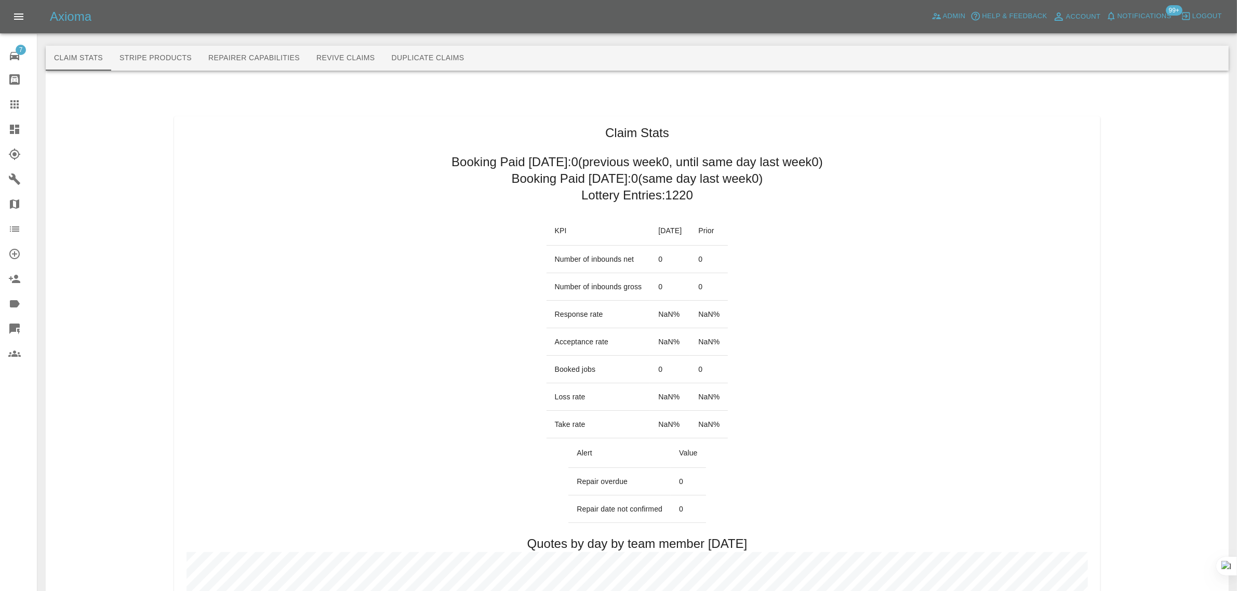
click at [687, 165] on h2 "Booking Paid since Saturday: 0 (previous week 0 , until same day last week 0 )" at bounding box center [638, 162] width 372 height 17
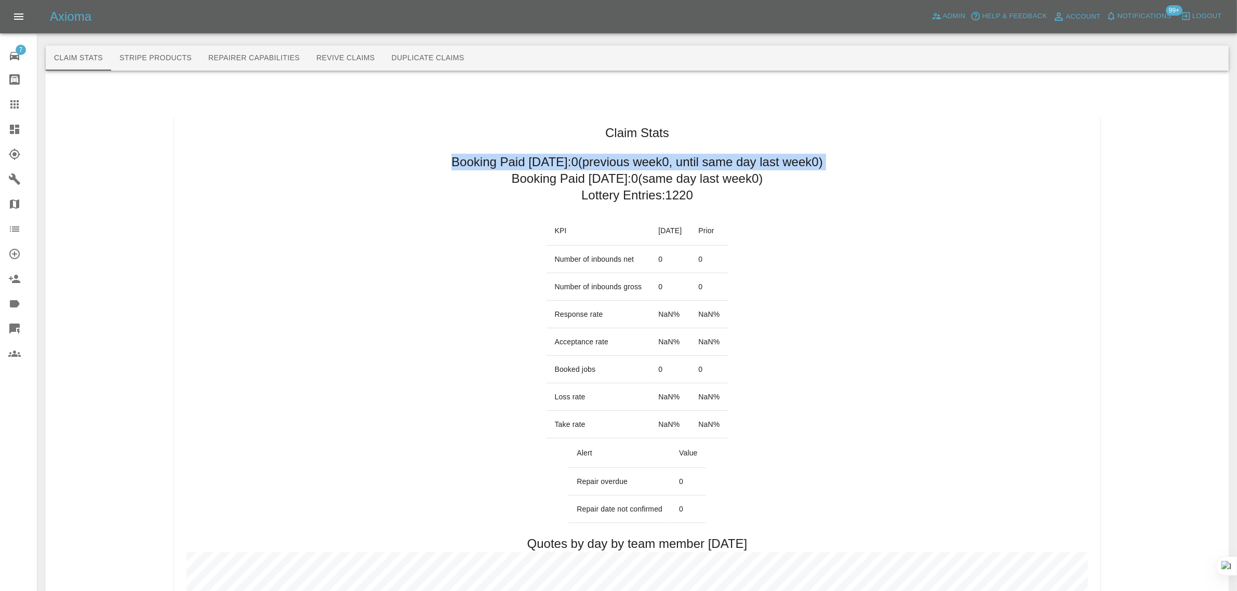
click at [687, 165] on h2 "Booking Paid since Saturday: 0 (previous week 0 , until same day last week 0 )" at bounding box center [638, 162] width 372 height 17
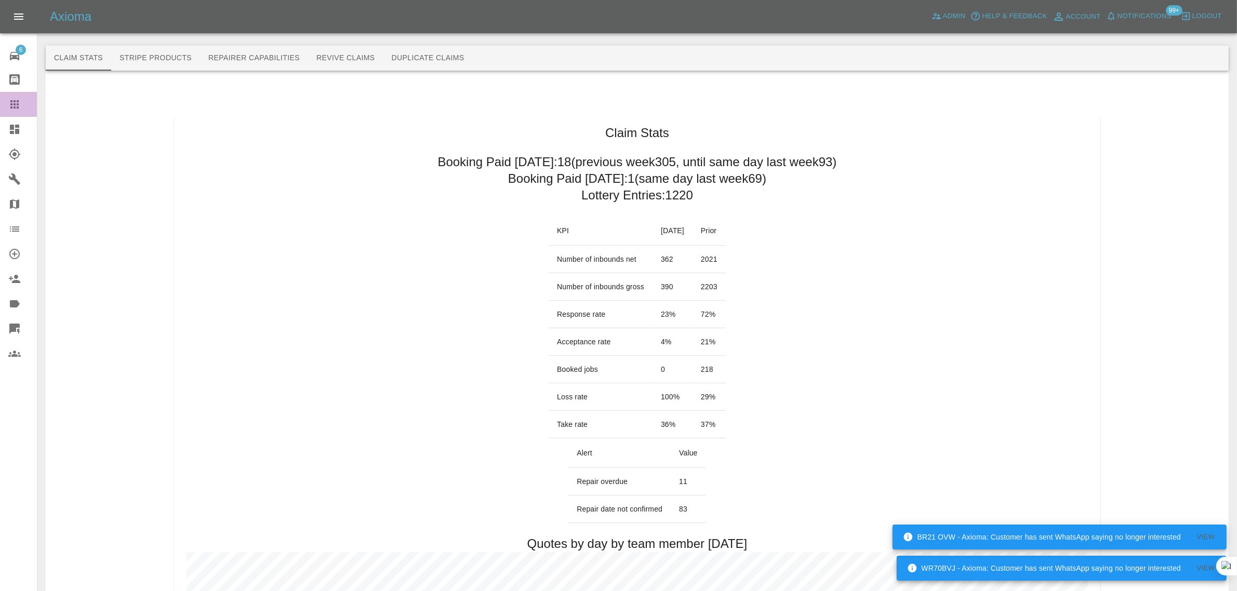
click at [11, 107] on icon at bounding box center [14, 104] width 8 height 8
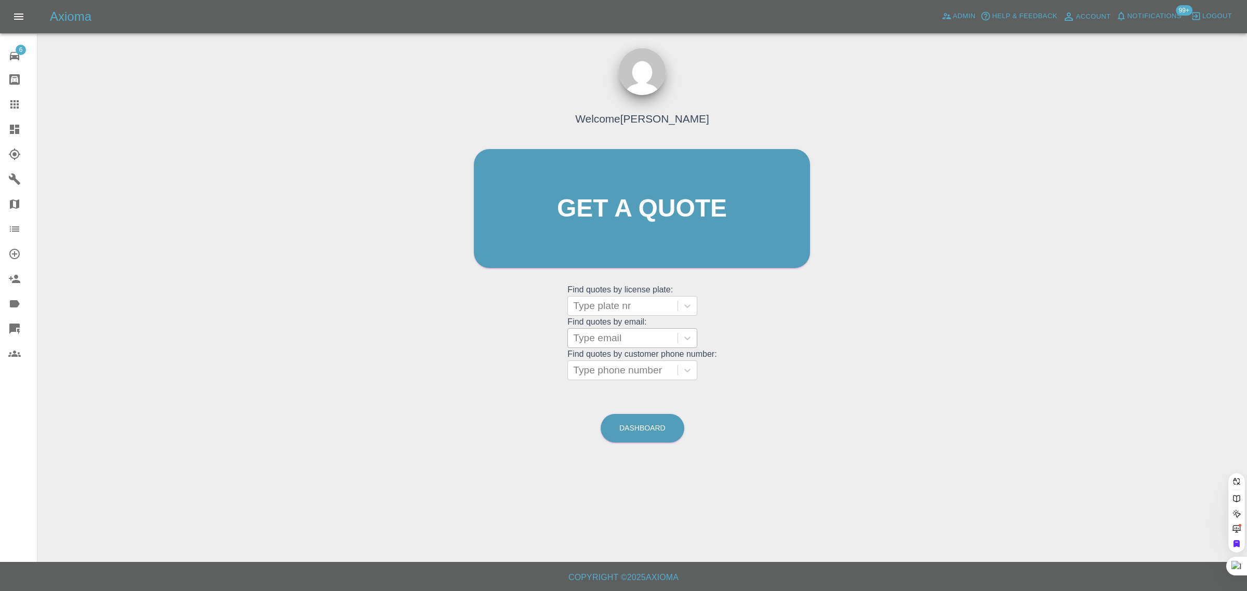
click at [631, 312] on div at bounding box center [622, 306] width 99 height 15
click at [552, 320] on div "Welcome Saleem Anwar Get a quote Get a quote Find quotes by license plate: Use …" at bounding box center [642, 229] width 358 height 314
click at [590, 338] on div at bounding box center [622, 338] width 99 height 15
paste input "mikebreedon@hotmail.co.uk"
type input "mikebreedon@hotmail.co.uk"
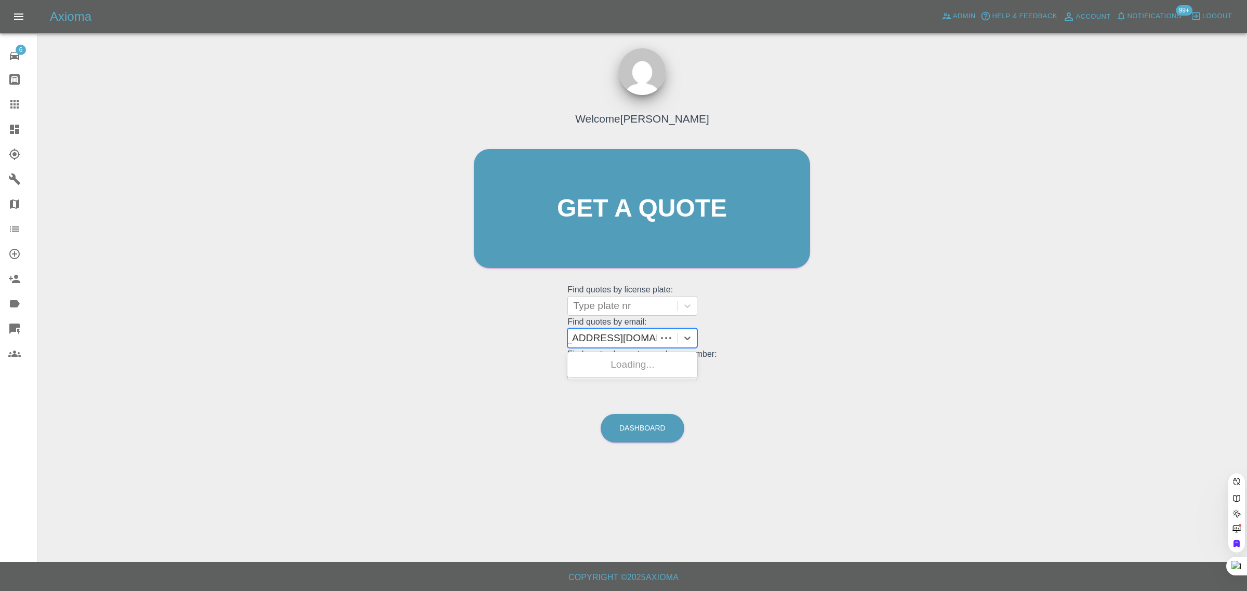
scroll to position [0, 24]
click at [601, 372] on div "RF68 ODT FIAT 1400 EASY TIPO, Archived" at bounding box center [633, 370] width 130 height 33
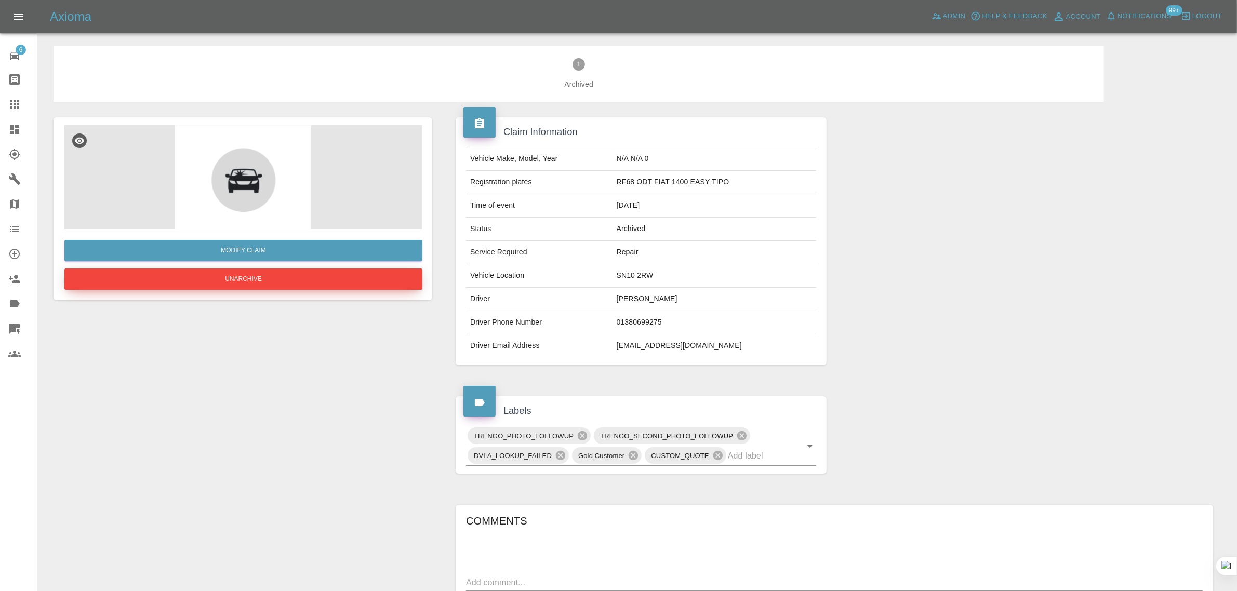
click at [237, 284] on button "Unarchive" at bounding box center [243, 279] width 358 height 21
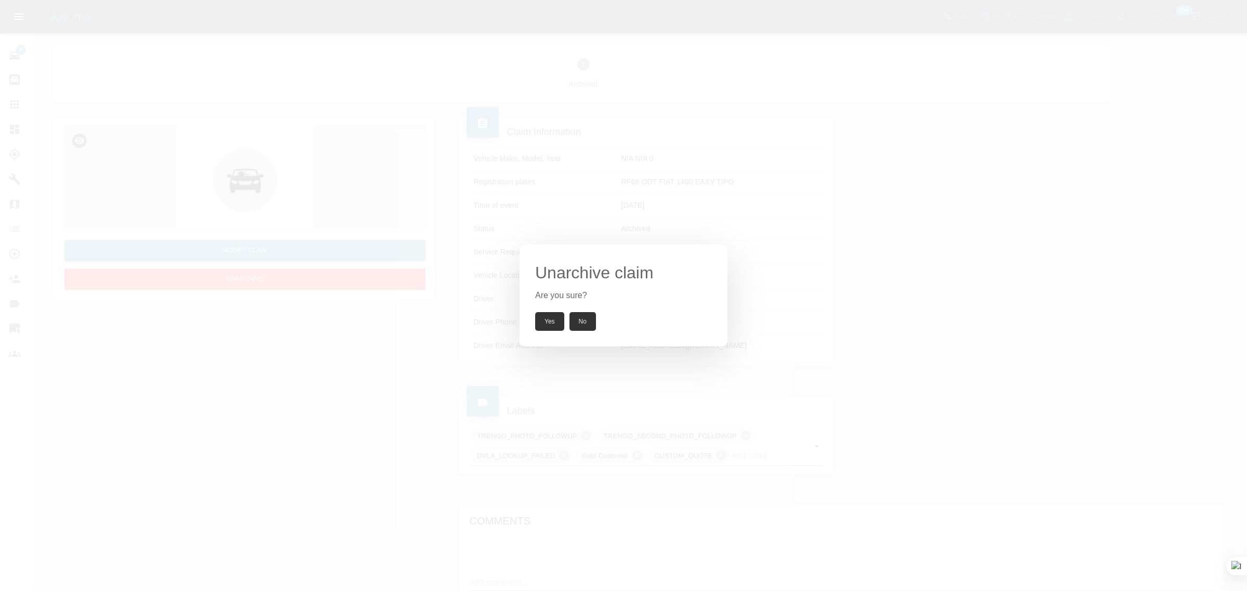
click at [546, 319] on button "Yes" at bounding box center [549, 321] width 29 height 19
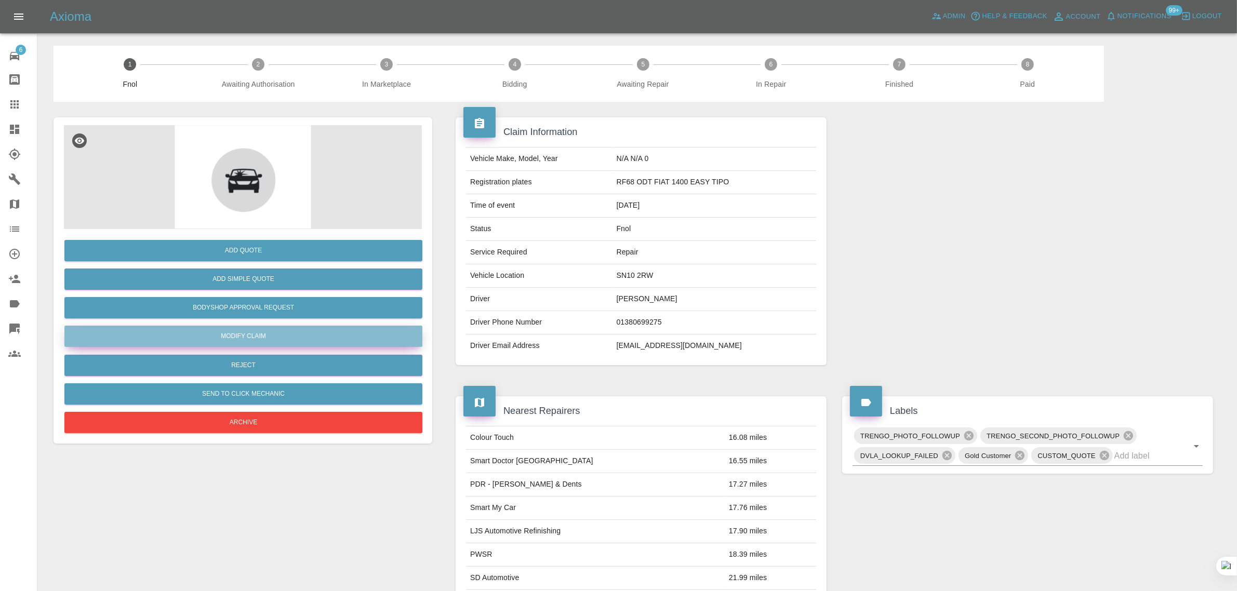
click at [263, 338] on link "Modify Claim" at bounding box center [243, 336] width 358 height 21
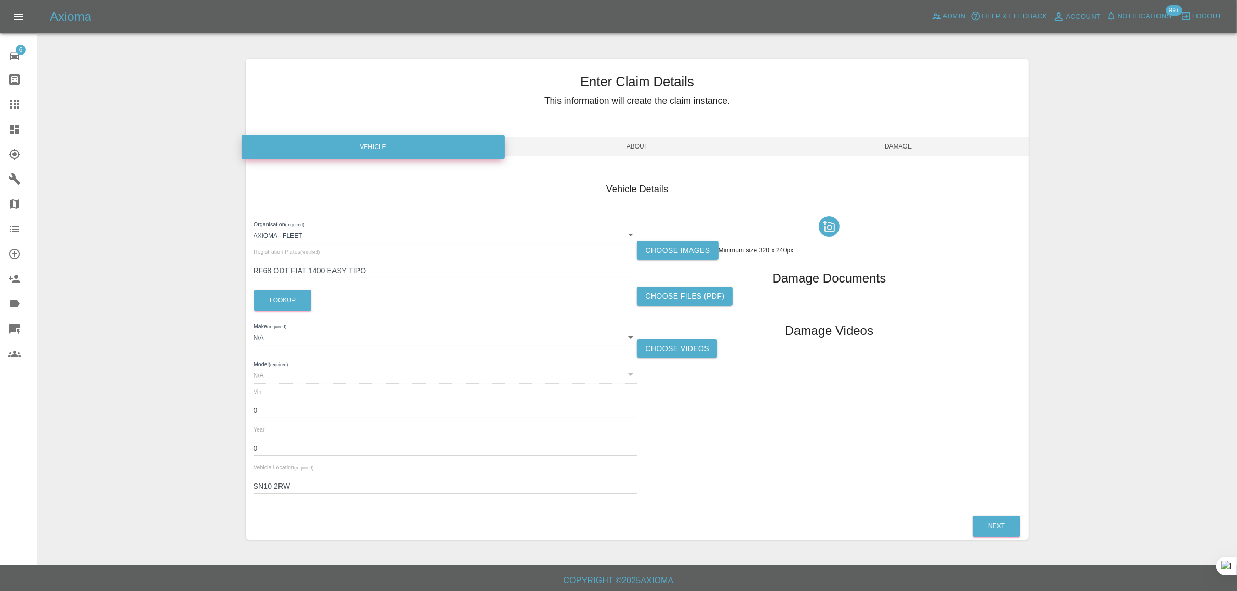
click at [693, 256] on label "Choose images" at bounding box center [677, 250] width 81 height 19
click at [0, 0] on input "Choose images" at bounding box center [0, 0] width 0 height 0
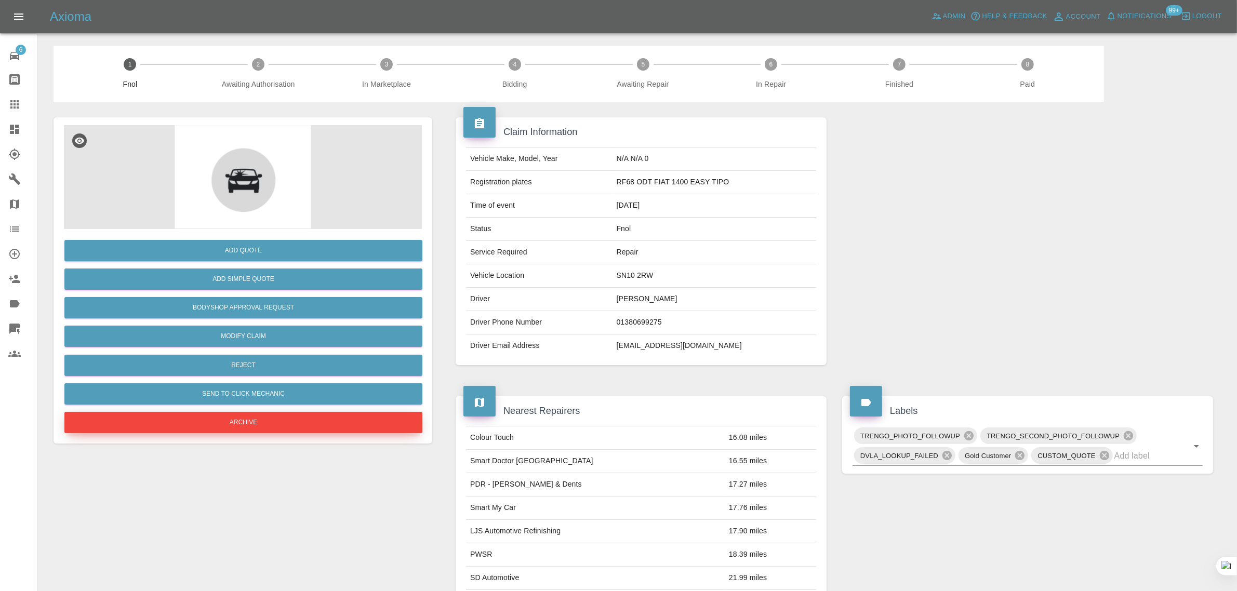
click at [323, 421] on button "Archive" at bounding box center [243, 422] width 358 height 21
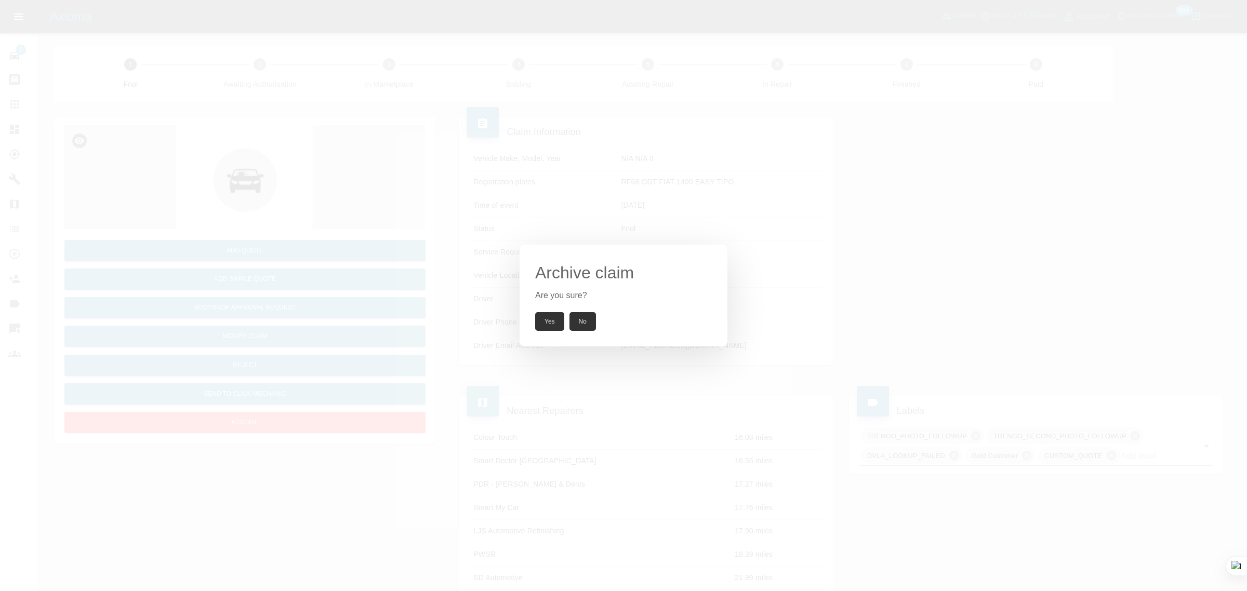
click at [552, 322] on button "Yes" at bounding box center [549, 321] width 29 height 19
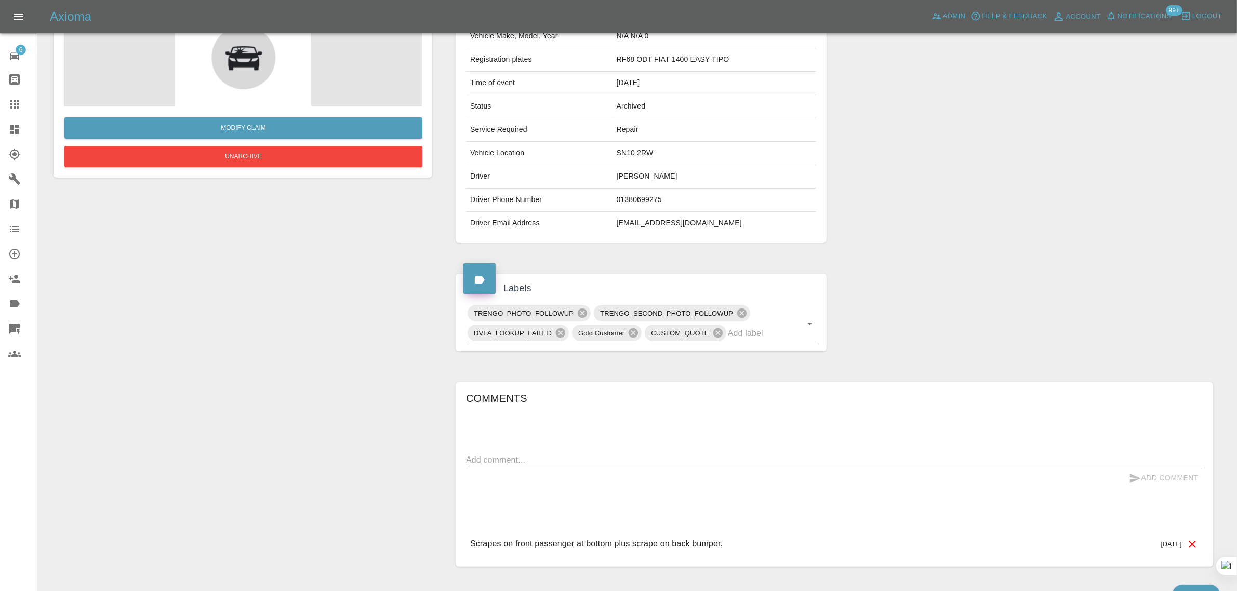
scroll to position [183, 0]
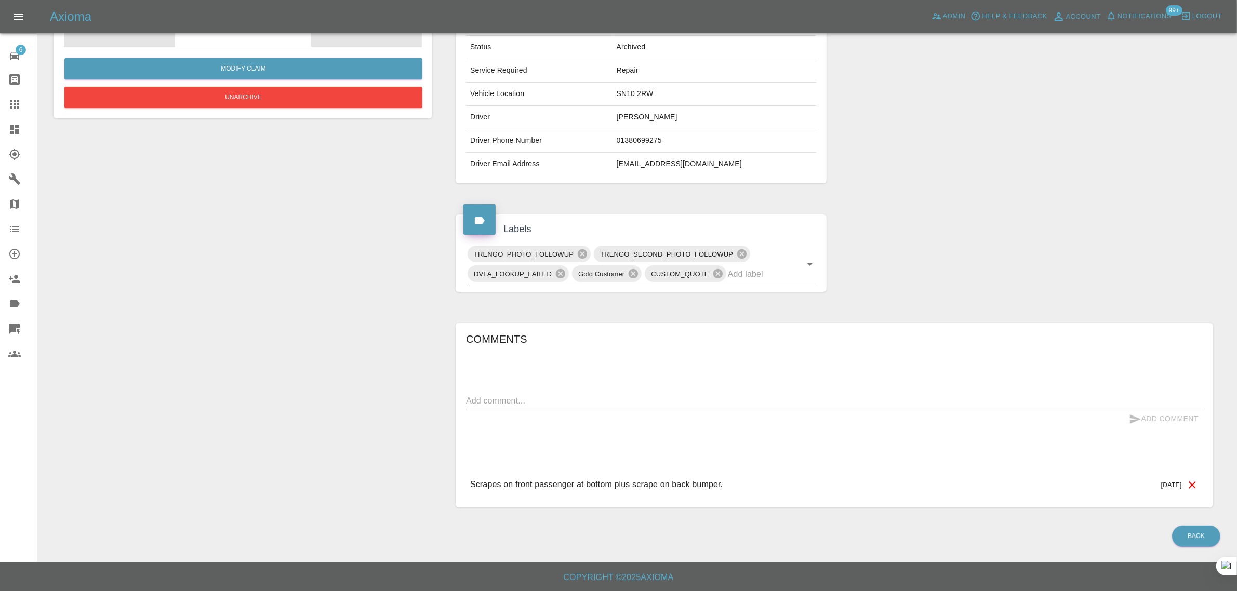
click at [24, 105] on div at bounding box center [22, 104] width 29 height 12
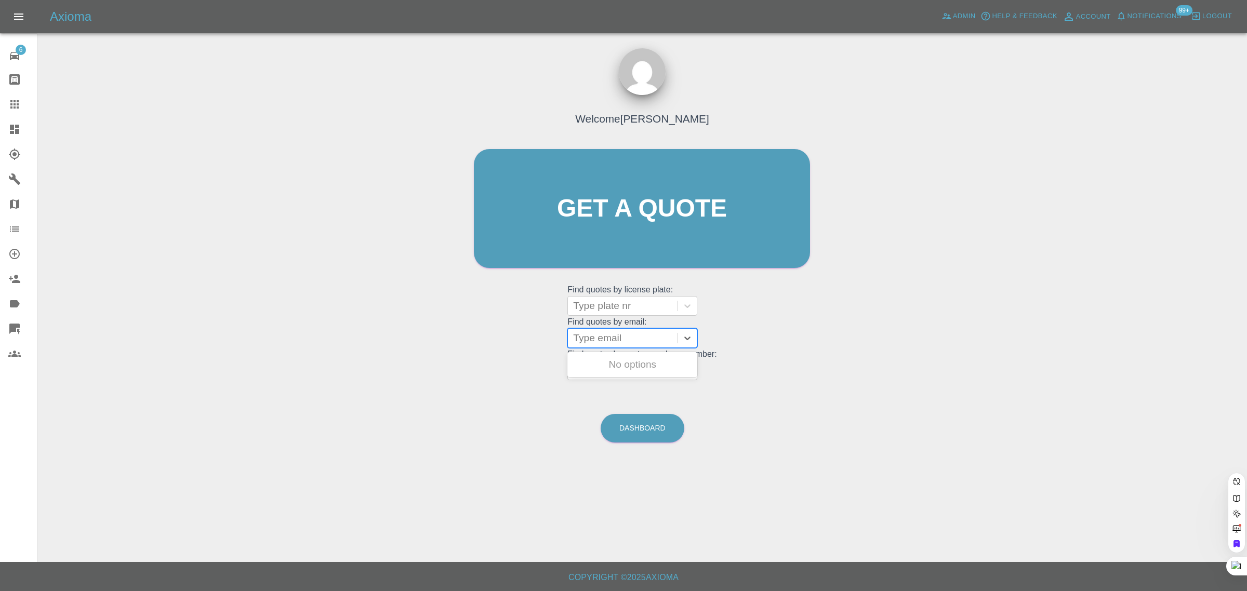
click at [653, 346] on div at bounding box center [622, 338] width 99 height 15
paste input "nottinghamlife4@gmail.com"
type input "nottinghamlife4@gmail.com"
click at [643, 362] on div "GV17COA, Awaiting Repair" at bounding box center [633, 370] width 130 height 33
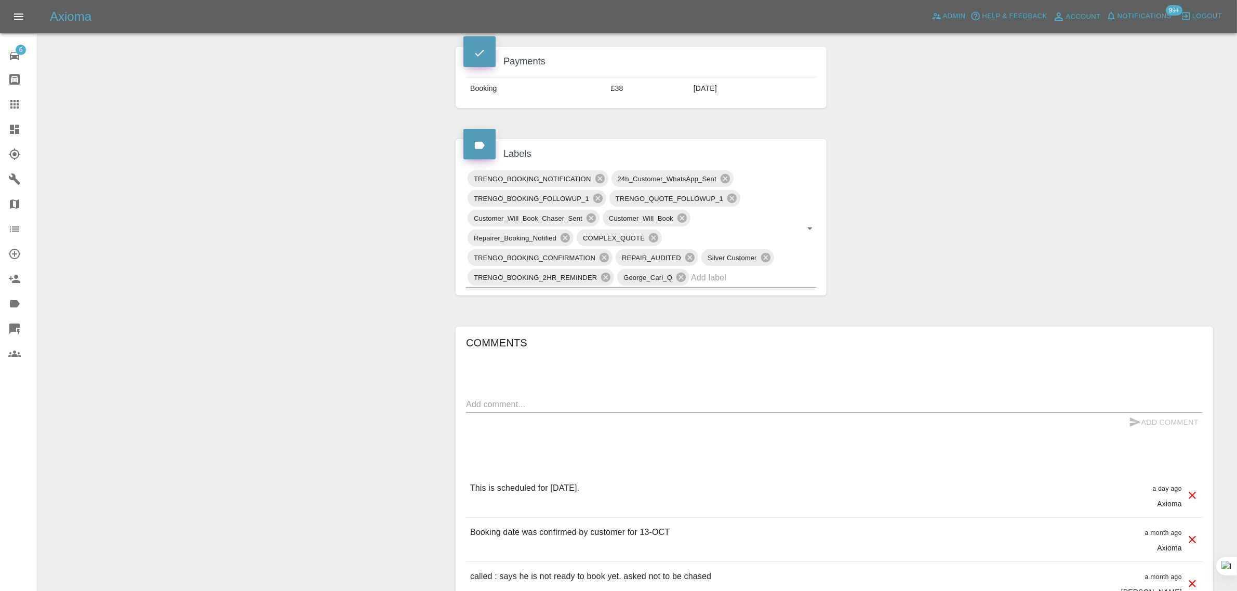
scroll to position [520, 0]
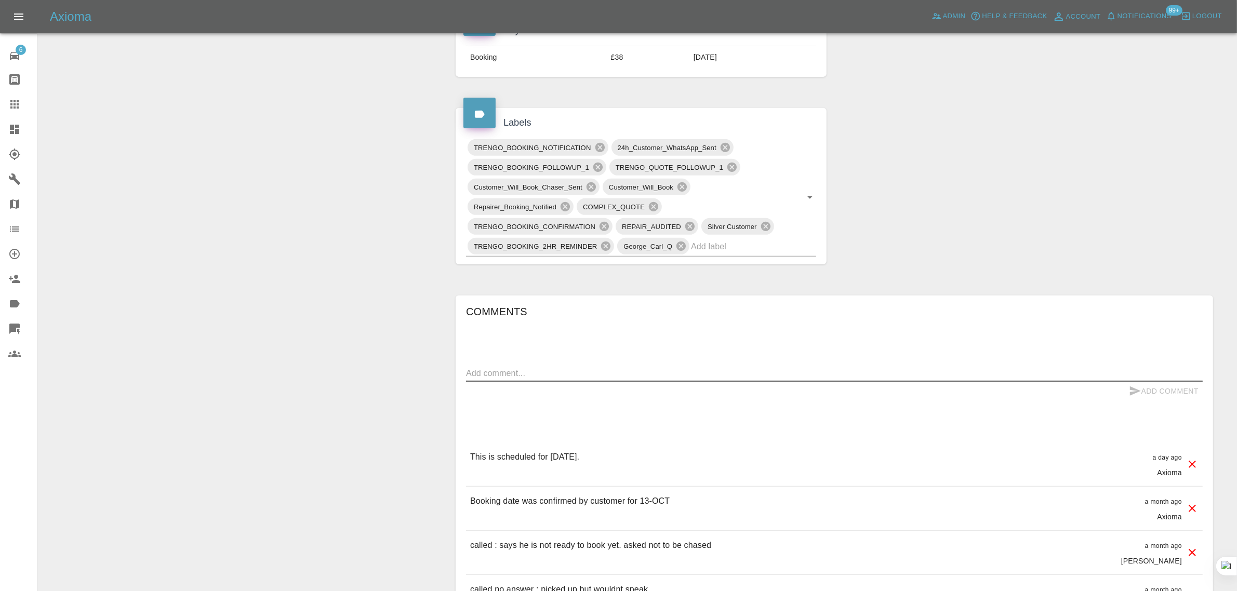
click at [662, 379] on textarea at bounding box center [834, 373] width 737 height 12
paste textarea "not ready to do the job i want to reschedule"
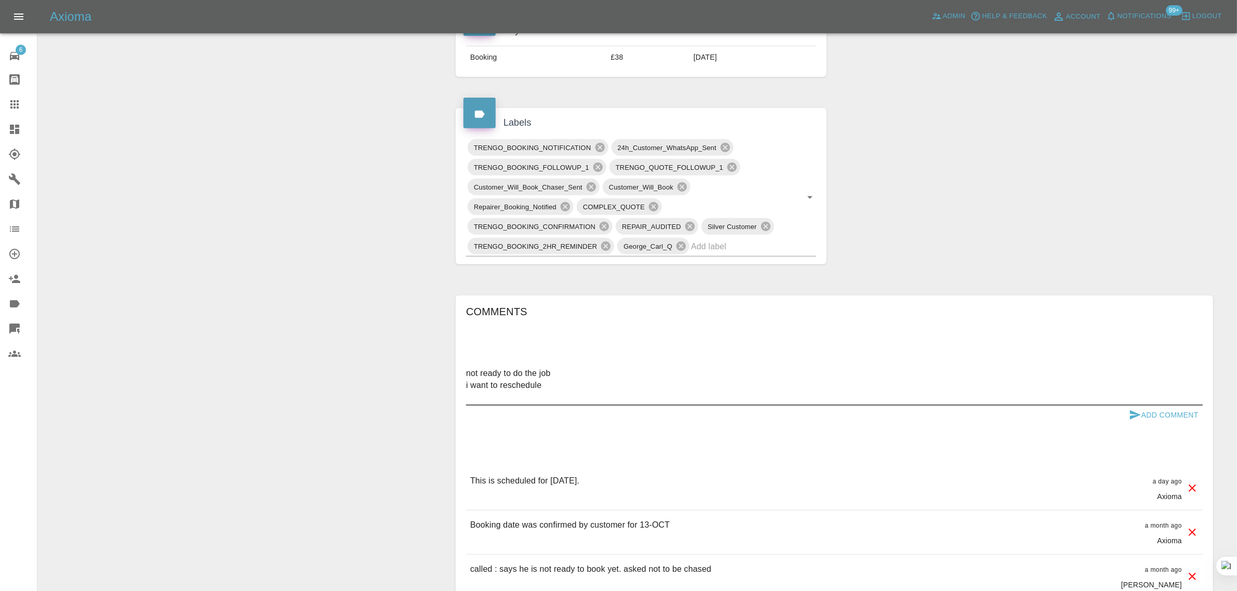
type textarea "not ready to do the job i want to reschedule"
click at [1182, 414] on button "Add Comment" at bounding box center [1164, 415] width 78 height 19
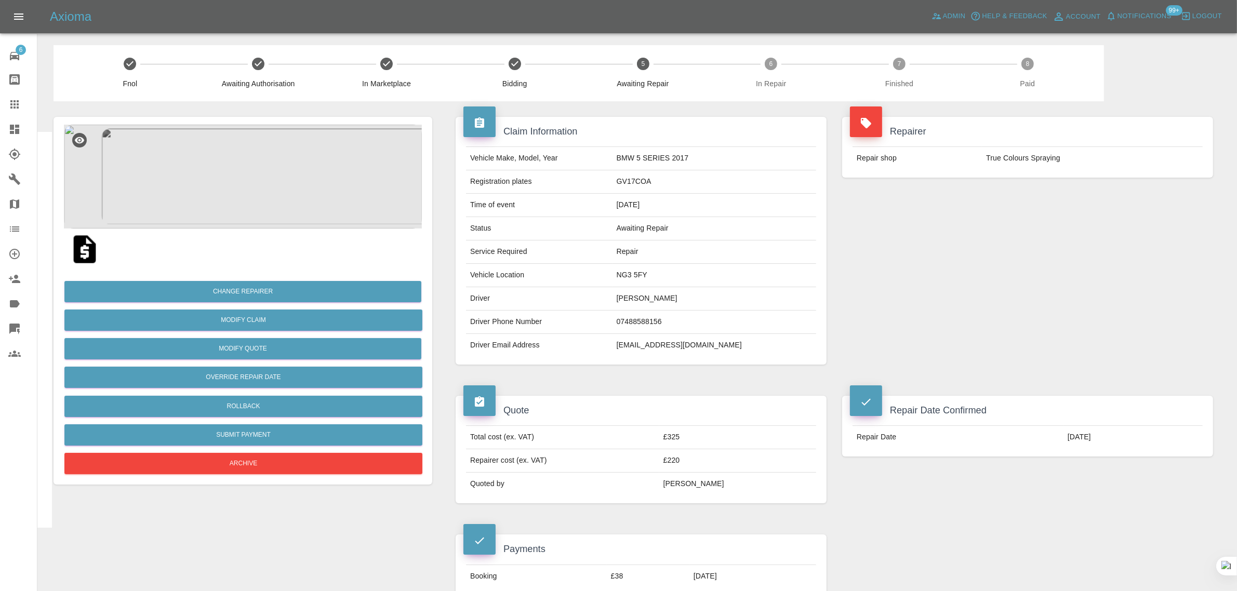
scroll to position [0, 0]
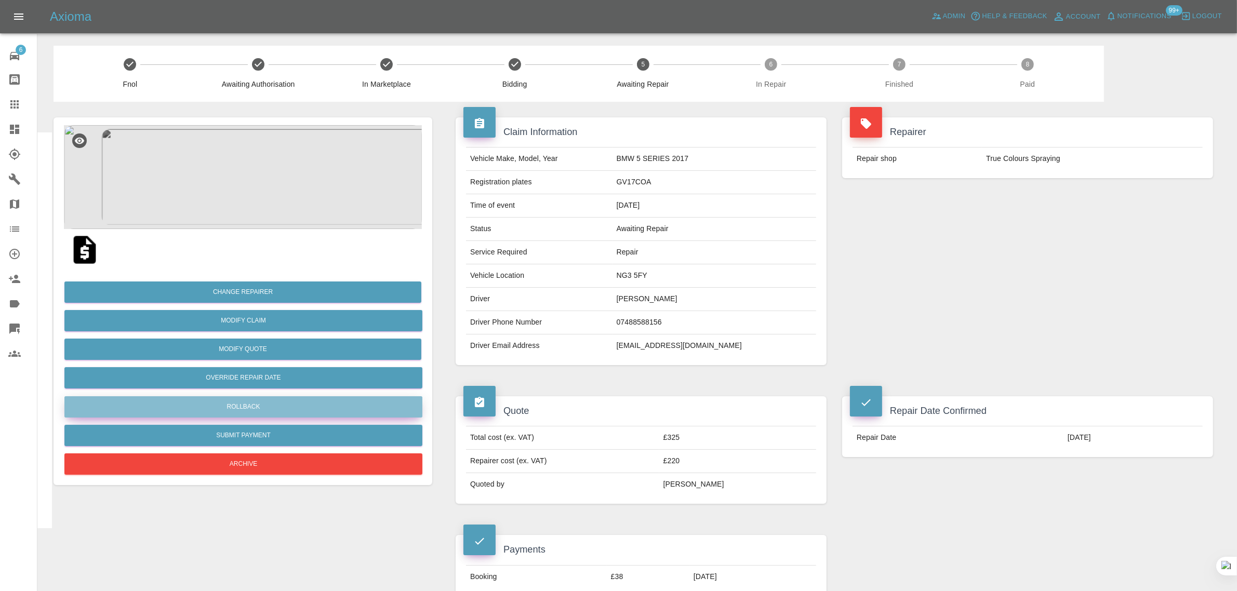
click at [244, 405] on button "Rollback" at bounding box center [243, 407] width 358 height 21
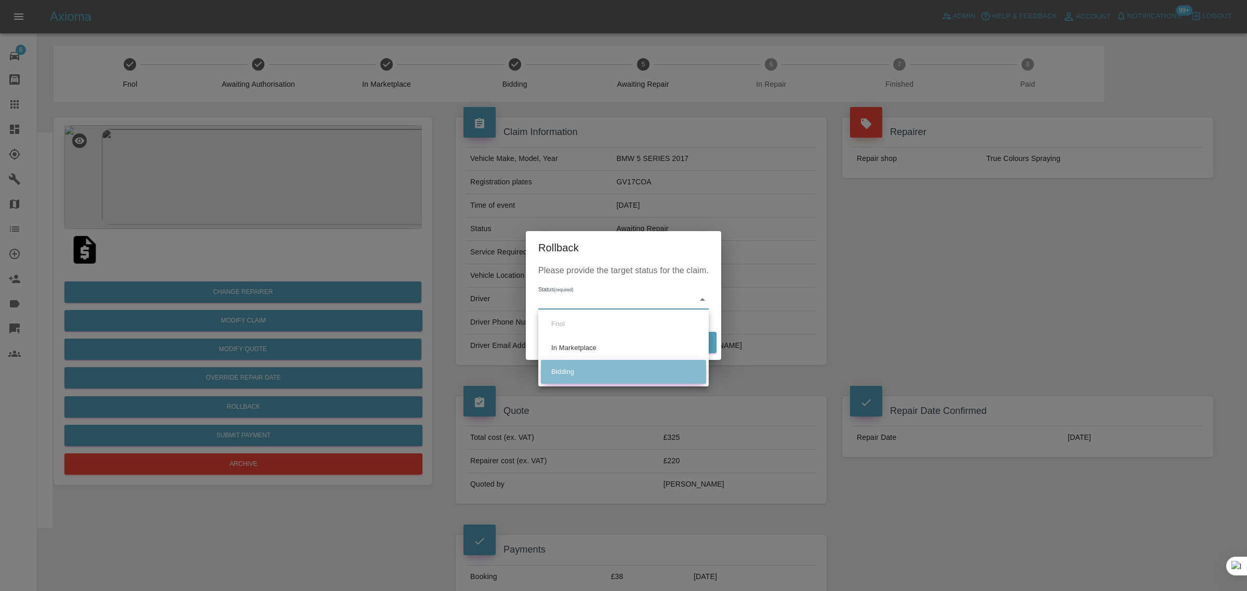
click at [588, 377] on li "Bidding" at bounding box center [623, 372] width 165 height 24
type input "bidding"
click at [703, 343] on button "Rollback" at bounding box center [684, 342] width 64 height 21
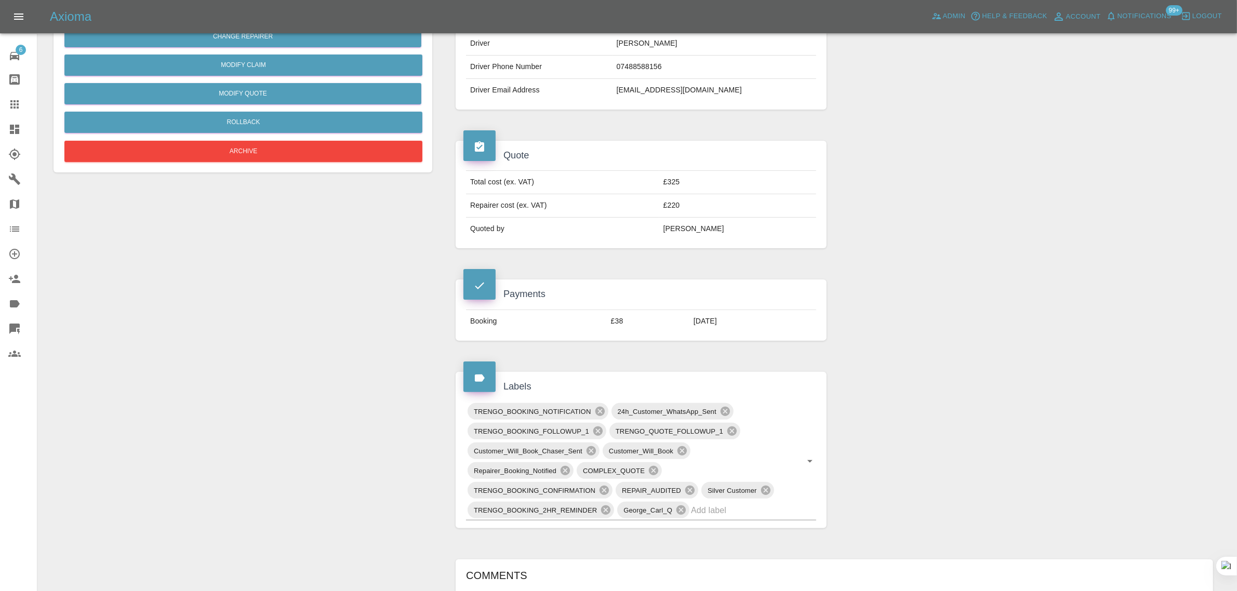
scroll to position [260, 0]
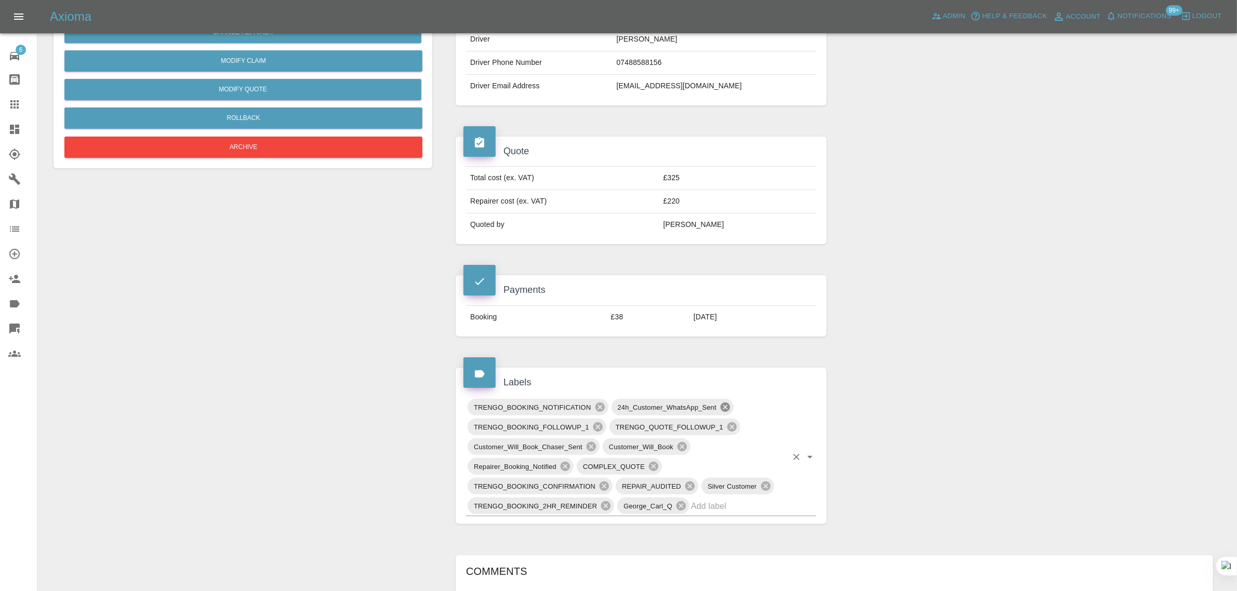
click at [725, 407] on icon at bounding box center [725, 407] width 9 height 9
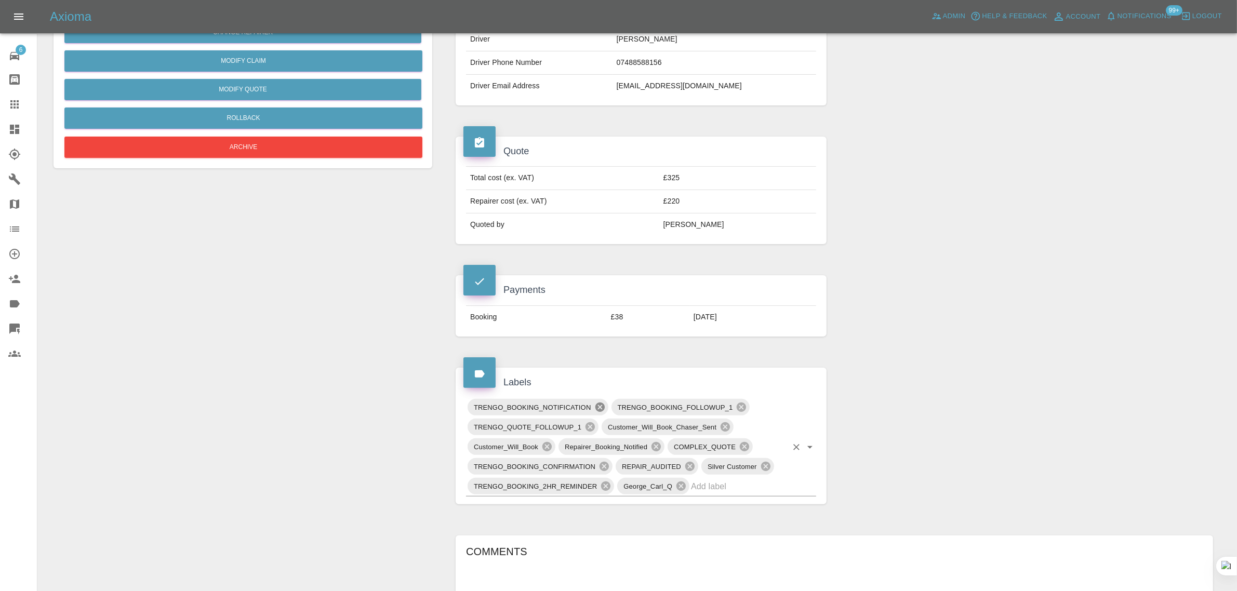
click at [599, 412] on icon at bounding box center [599, 407] width 9 height 9
click at [599, 412] on icon at bounding box center [598, 407] width 9 height 9
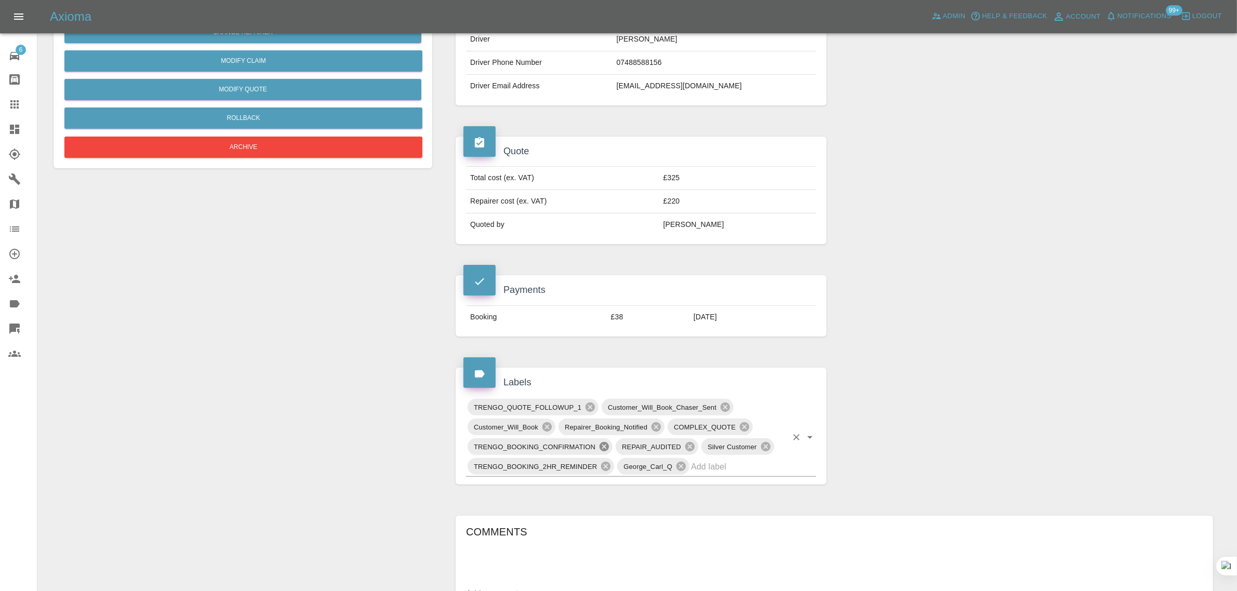
click at [601, 448] on icon at bounding box center [604, 446] width 9 height 9
click at [768, 450] on icon at bounding box center [767, 446] width 9 height 9
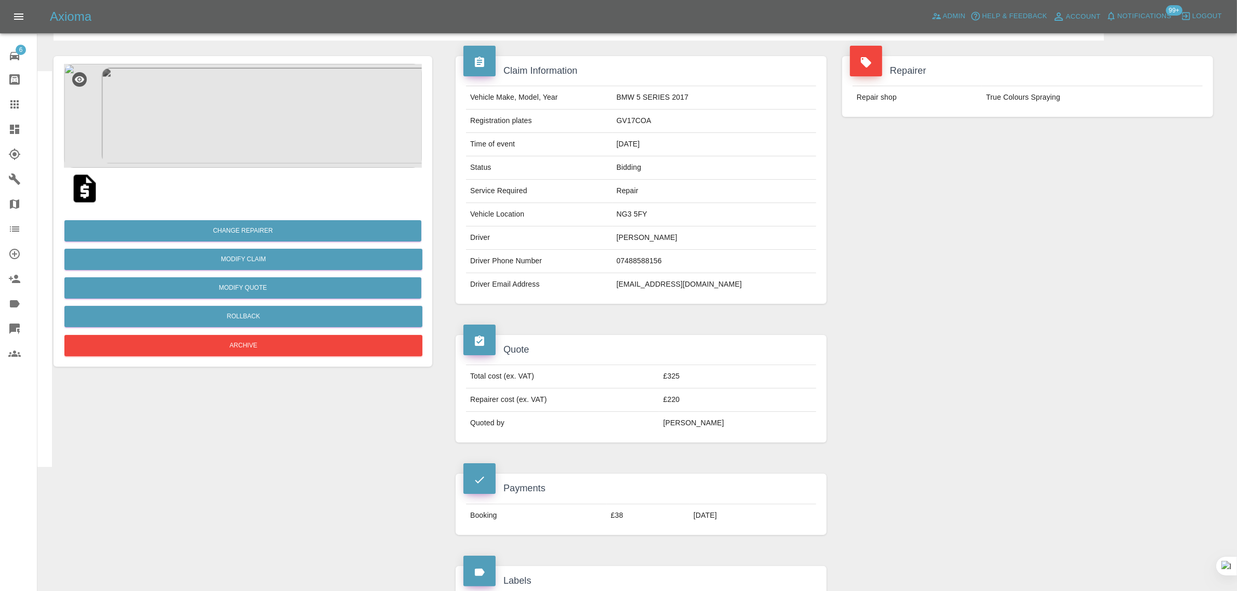
scroll to position [0, 0]
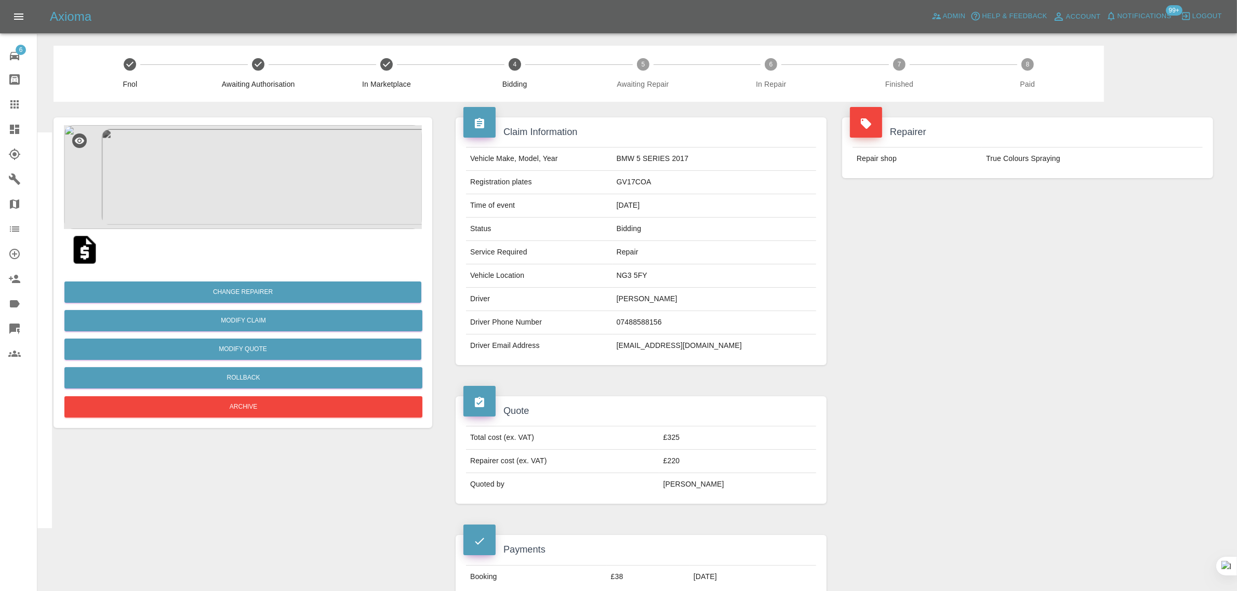
drag, startPoint x: 439, startPoint y: 247, endPoint x: 440, endPoint y: 258, distance: 10.9
click at [19, 107] on icon at bounding box center [14, 104] width 12 height 12
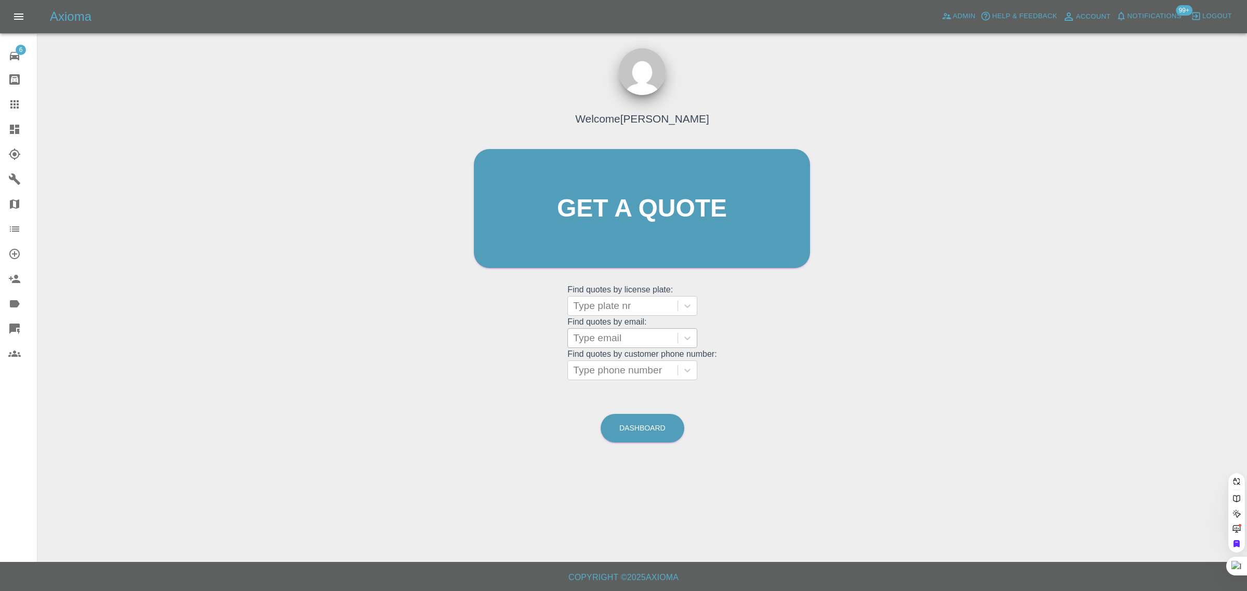
click at [620, 339] on div at bounding box center [622, 338] width 99 height 15
paste input "dfp64@hotmail.co.uk"
type input "dfp64@hotmail.co.uk"
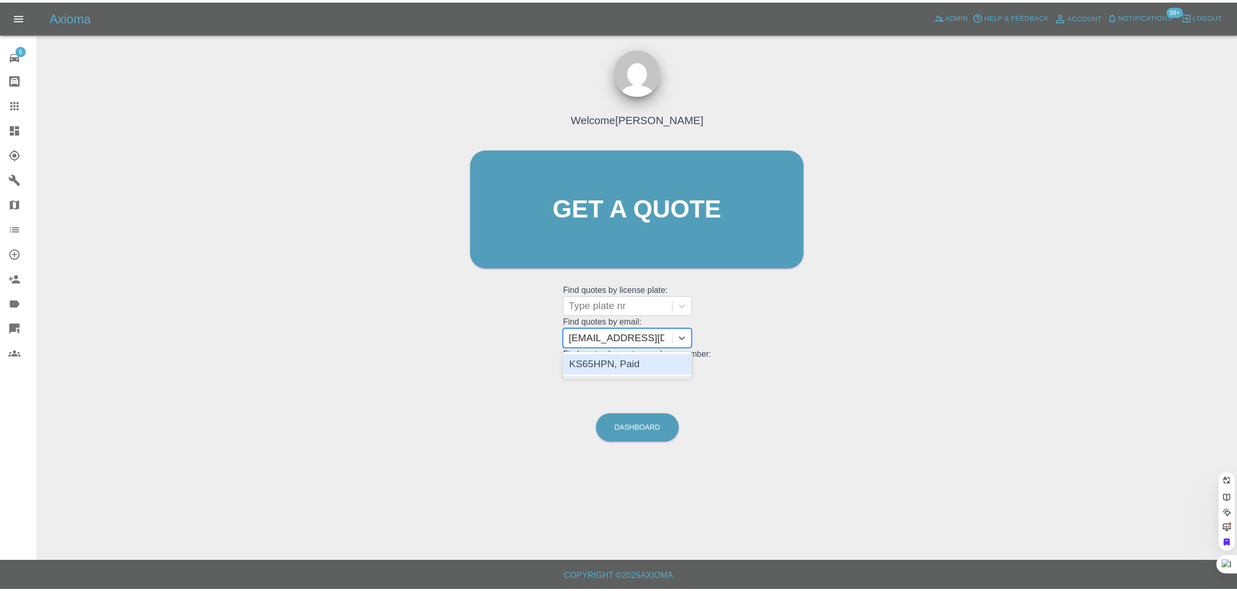
scroll to position [0, 0]
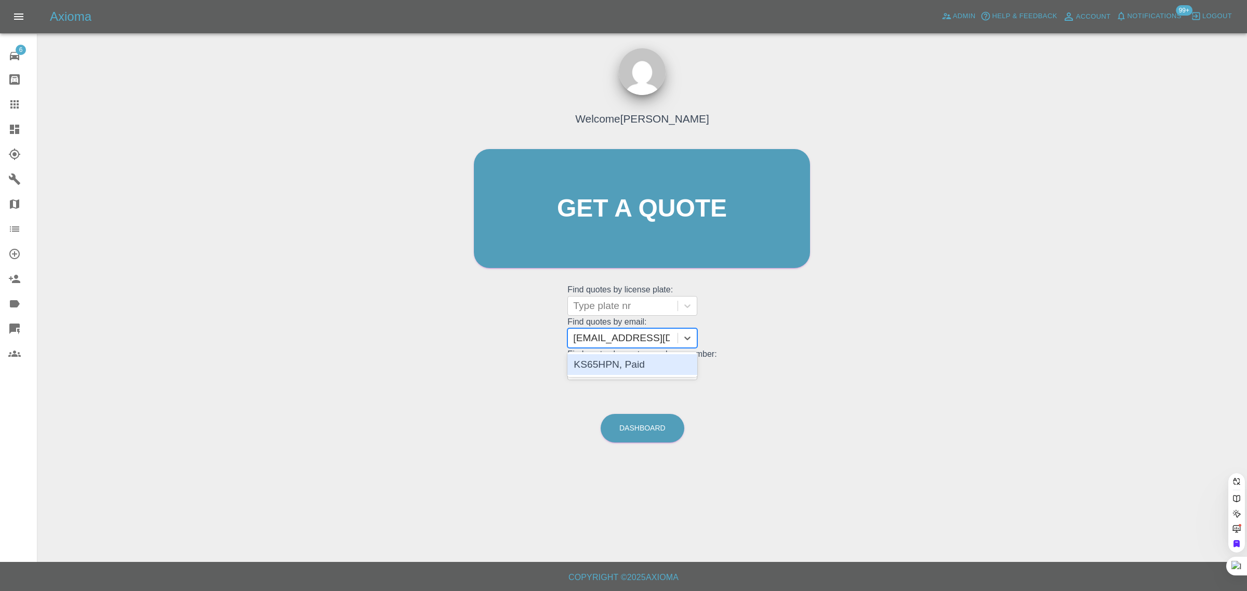
click at [621, 364] on div "KS65HPN, Paid" at bounding box center [633, 364] width 130 height 21
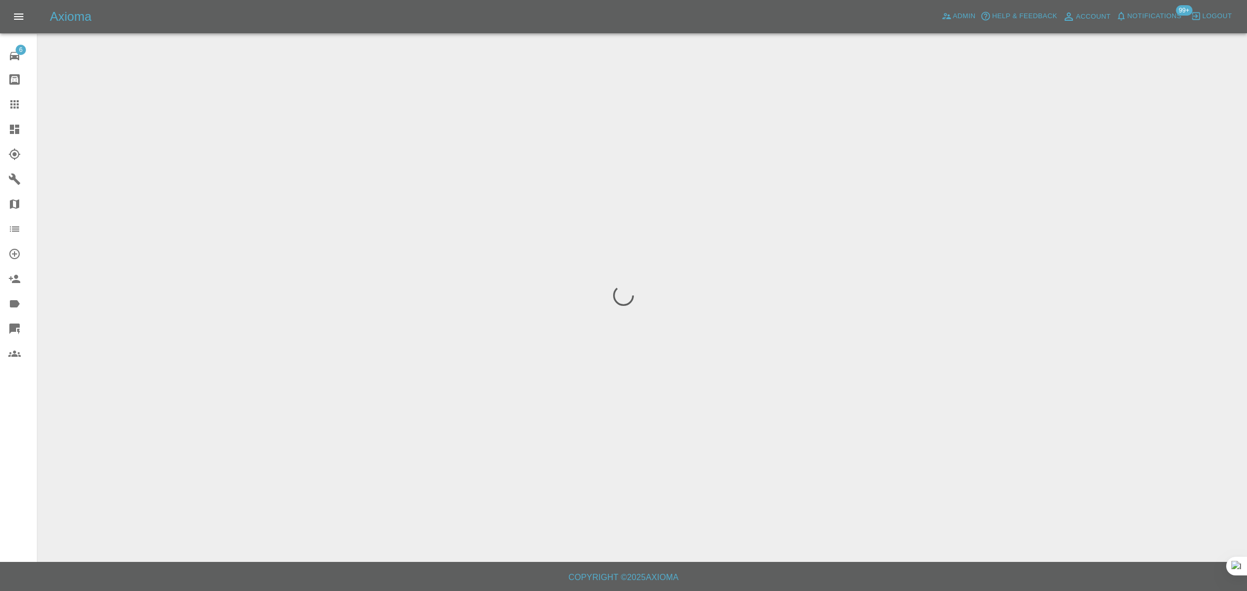
click at [14, 414] on div "6 Repair home Bodyshop home Claims Dashboard Explorer Garages Map Organization …" at bounding box center [18, 295] width 37 height 591
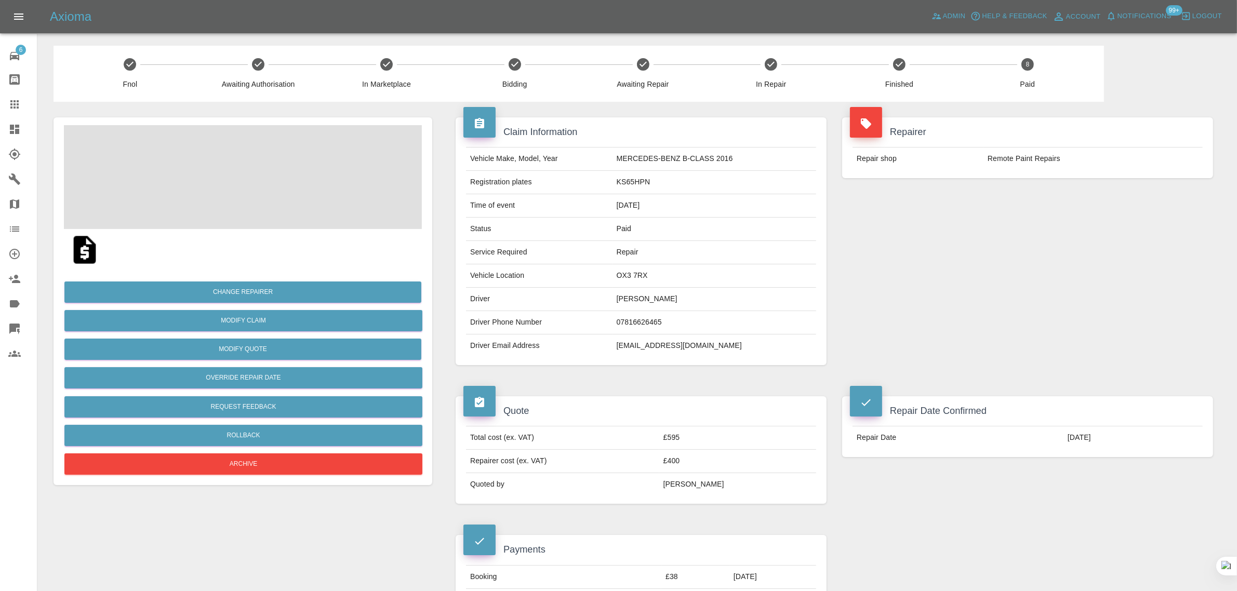
click at [19, 468] on div "6 Repair home Bodyshop home Claims Dashboard Explorer Garages Map Organization …" at bounding box center [18, 295] width 37 height 591
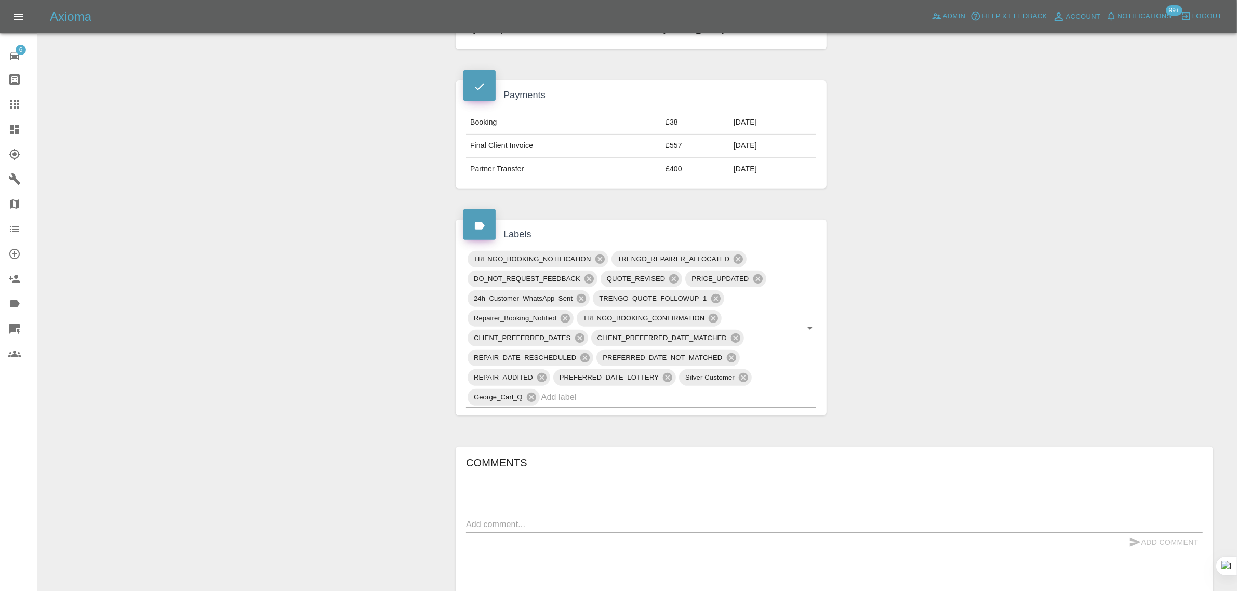
scroll to position [585, 0]
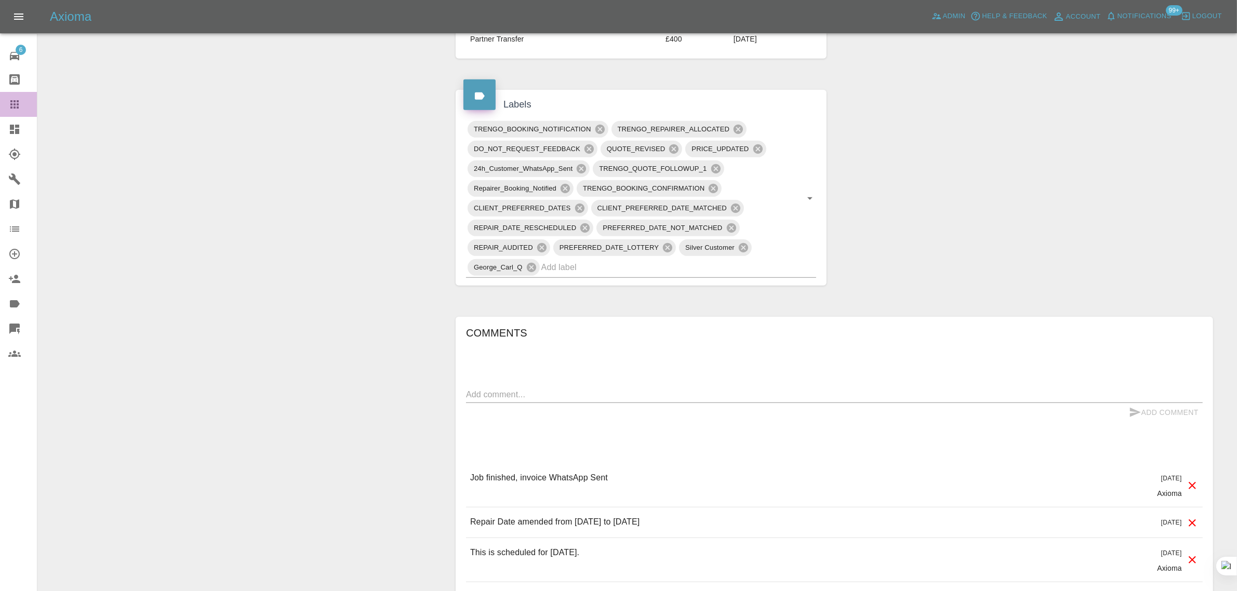
click at [9, 100] on icon at bounding box center [14, 104] width 12 height 12
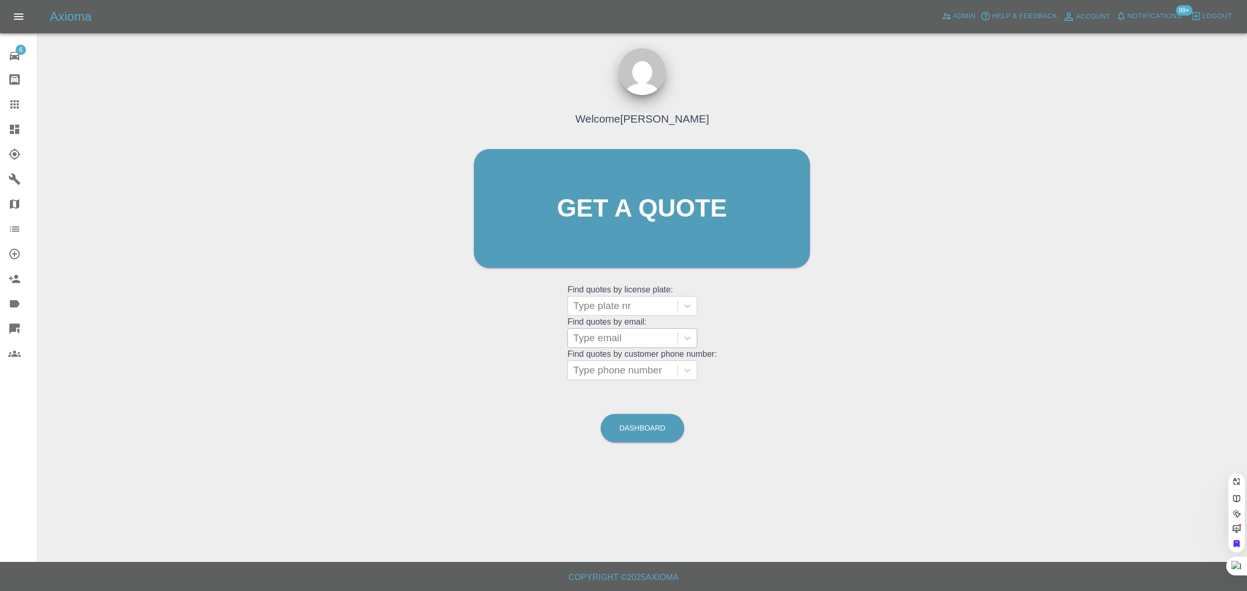
click at [590, 334] on div at bounding box center [622, 338] width 99 height 15
paste input "arjun_bains@hotmail.co.uk"
type input "arjun_bains@hotmail.co.uk"
drag, startPoint x: 618, startPoint y: 377, endPoint x: 52, endPoint y: 472, distance: 574.4
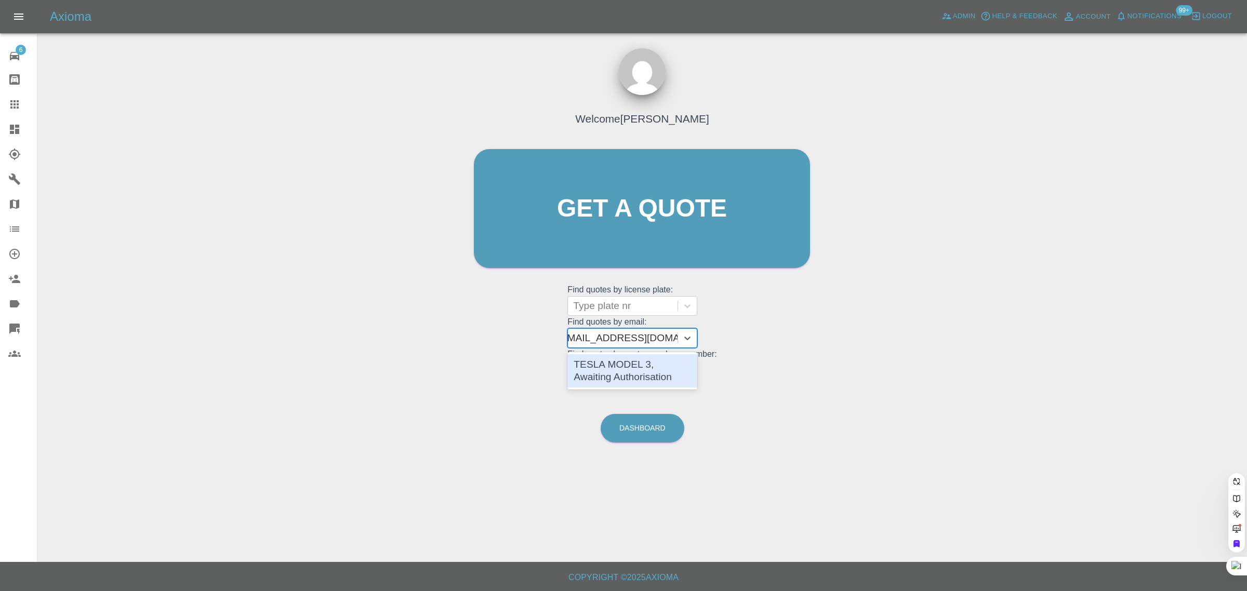
click at [619, 377] on div "TESLA MODEL 3, Awaiting Authorisation" at bounding box center [633, 370] width 130 height 33
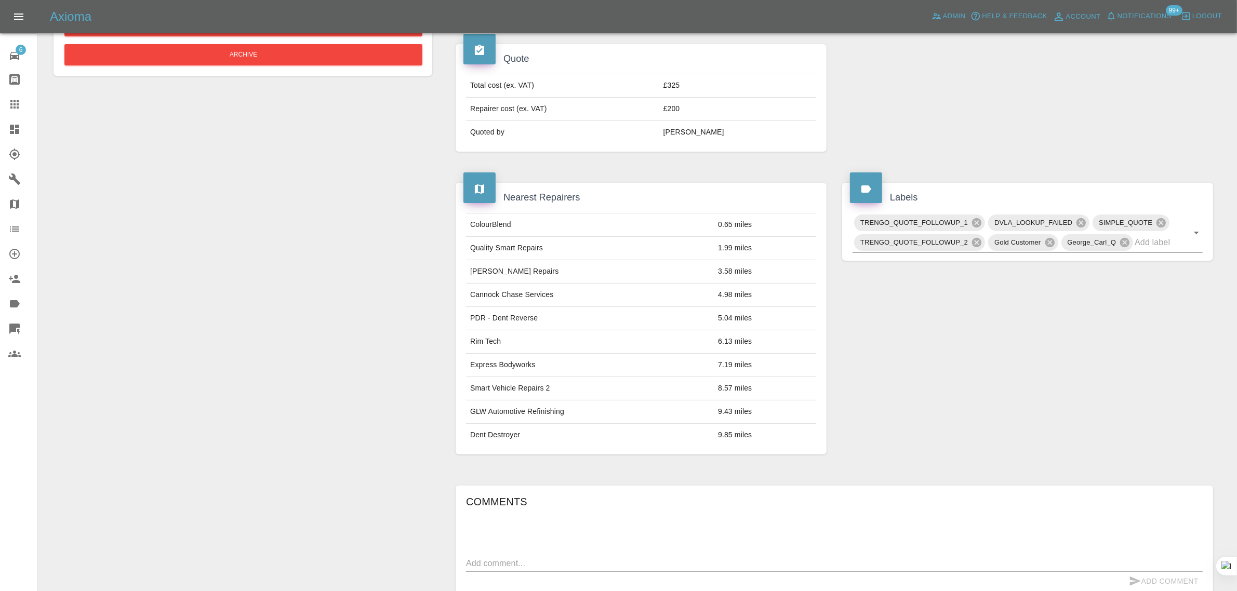
scroll to position [288, 0]
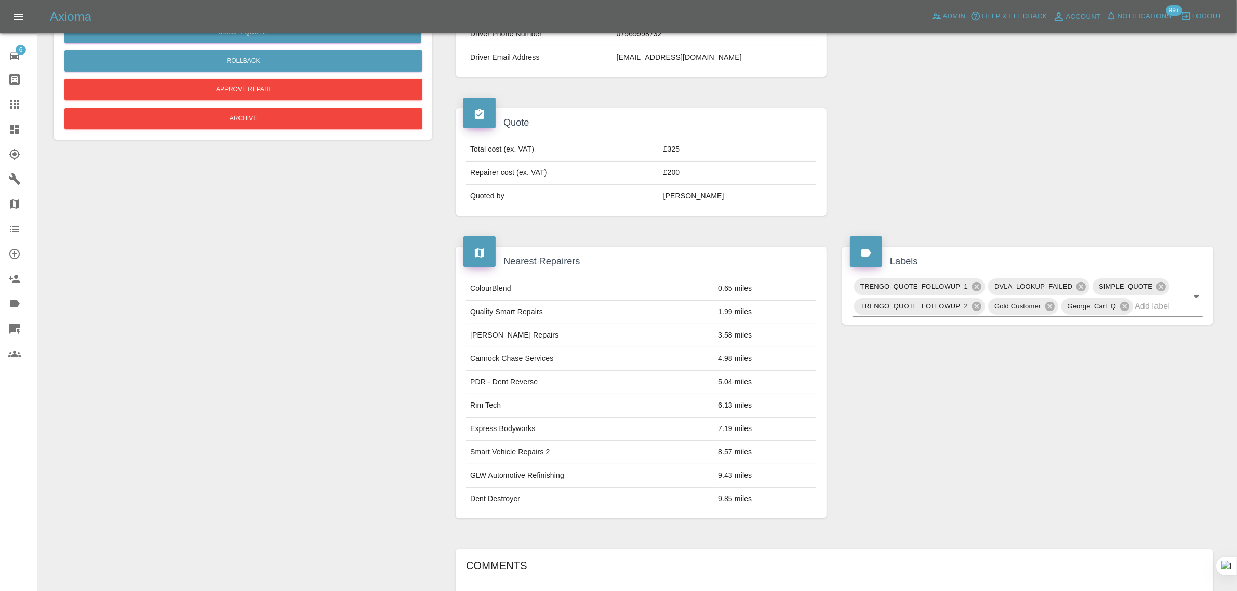
click at [11, 110] on icon at bounding box center [14, 104] width 12 height 12
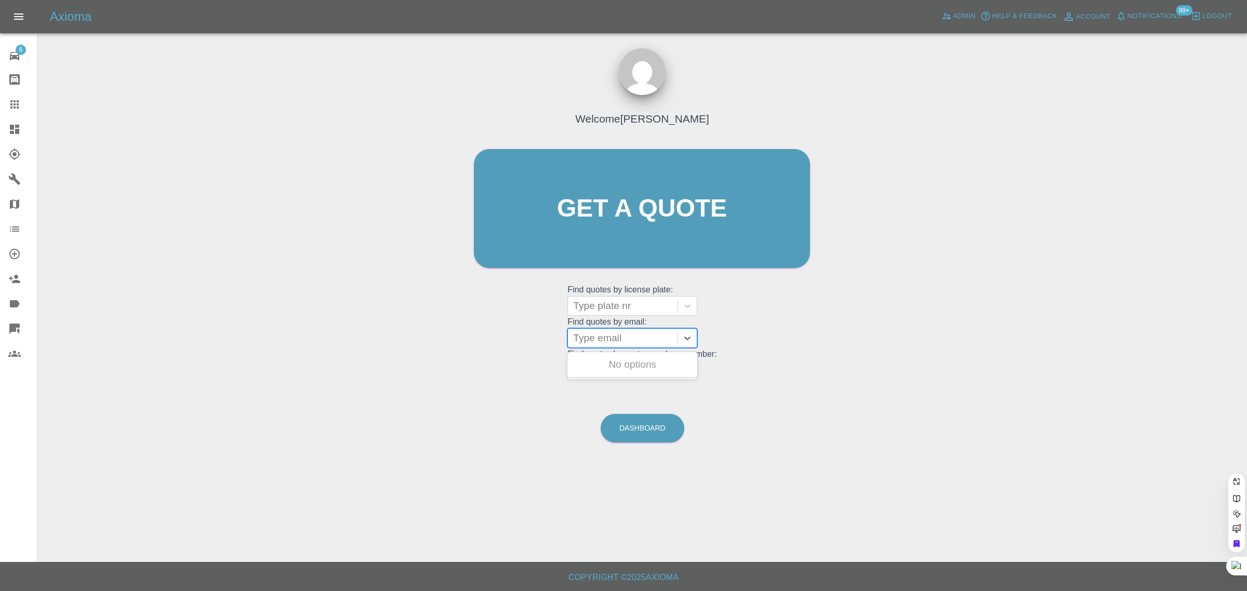
click at [629, 346] on div "Type email" at bounding box center [623, 338] width 110 height 19
paste input "daniel@enpmedia.tv"
type input "daniel@enpmedia.tv"
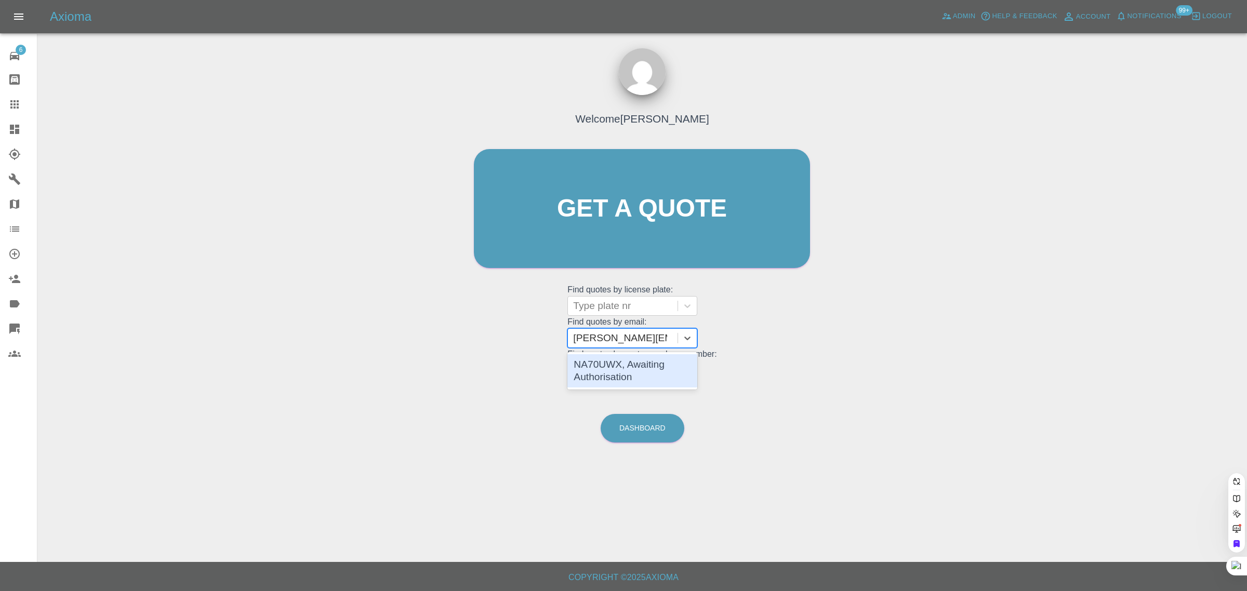
click at [624, 366] on div "NA70UWX, Awaiting Authorisation" at bounding box center [633, 370] width 130 height 33
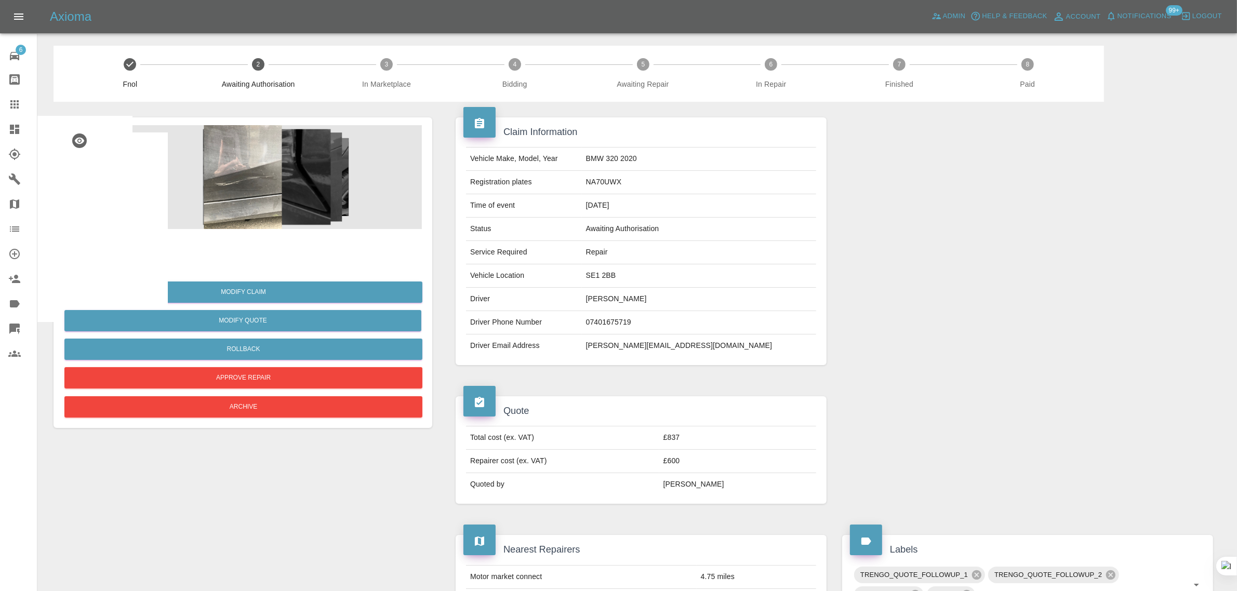
click at [10, 103] on icon at bounding box center [14, 104] width 12 height 12
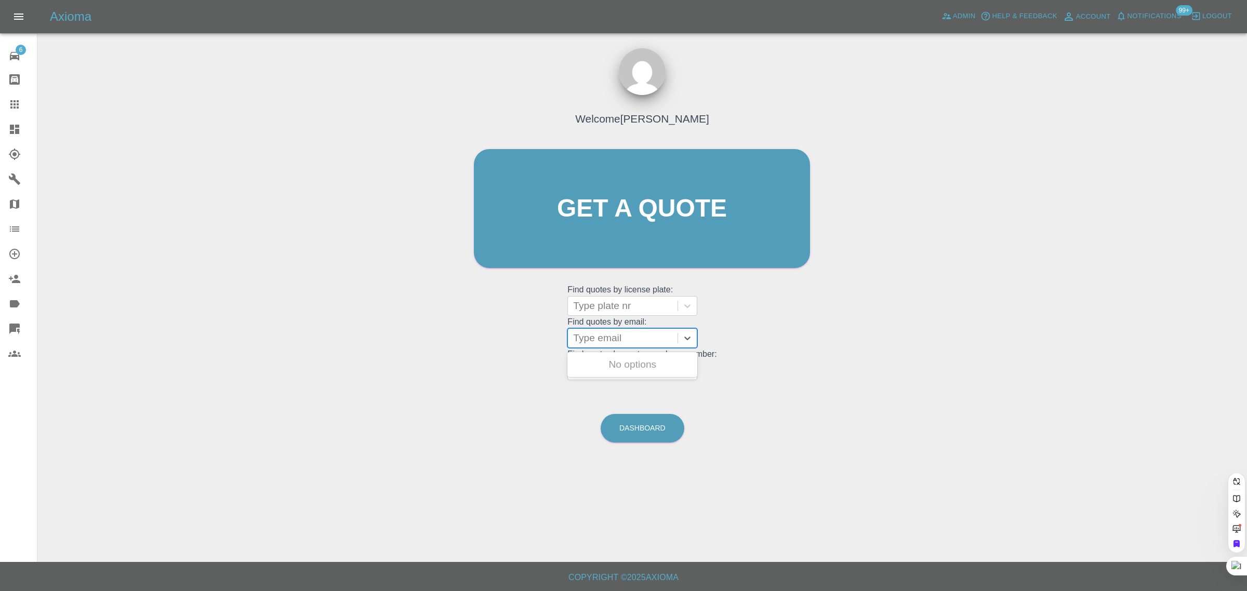
click at [602, 338] on div at bounding box center [622, 338] width 99 height 15
paste input "junior0305lk@outlook.com"
type input "junior0305lk@outlook.com"
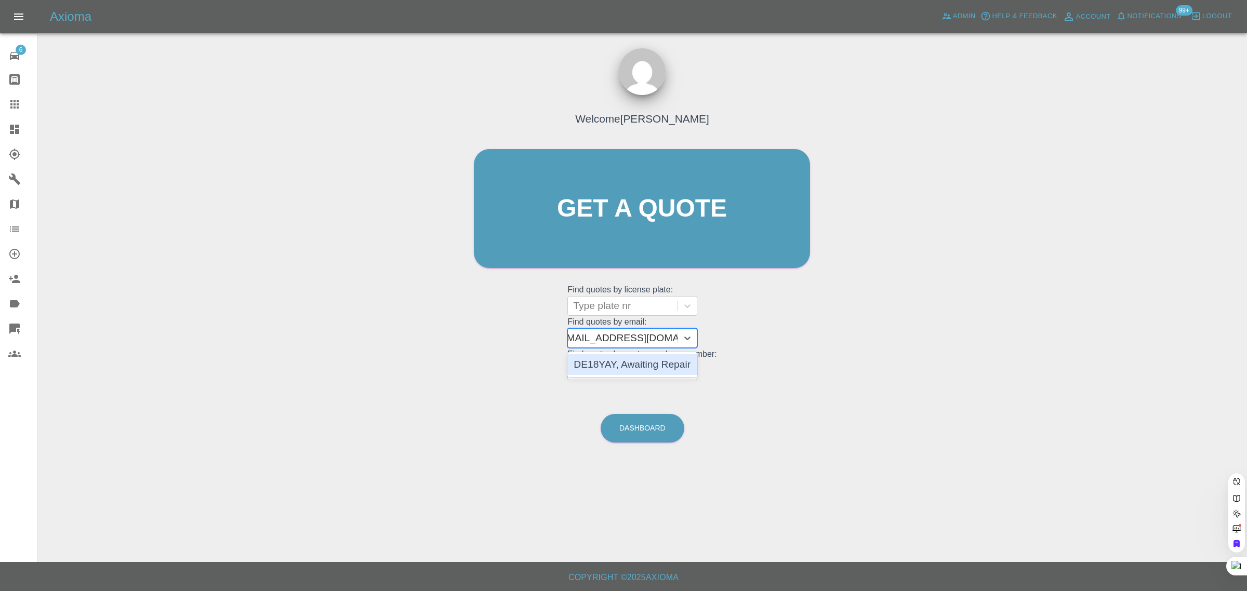
click at [642, 374] on div "DE18YAY, Awaiting Repair" at bounding box center [633, 364] width 130 height 21
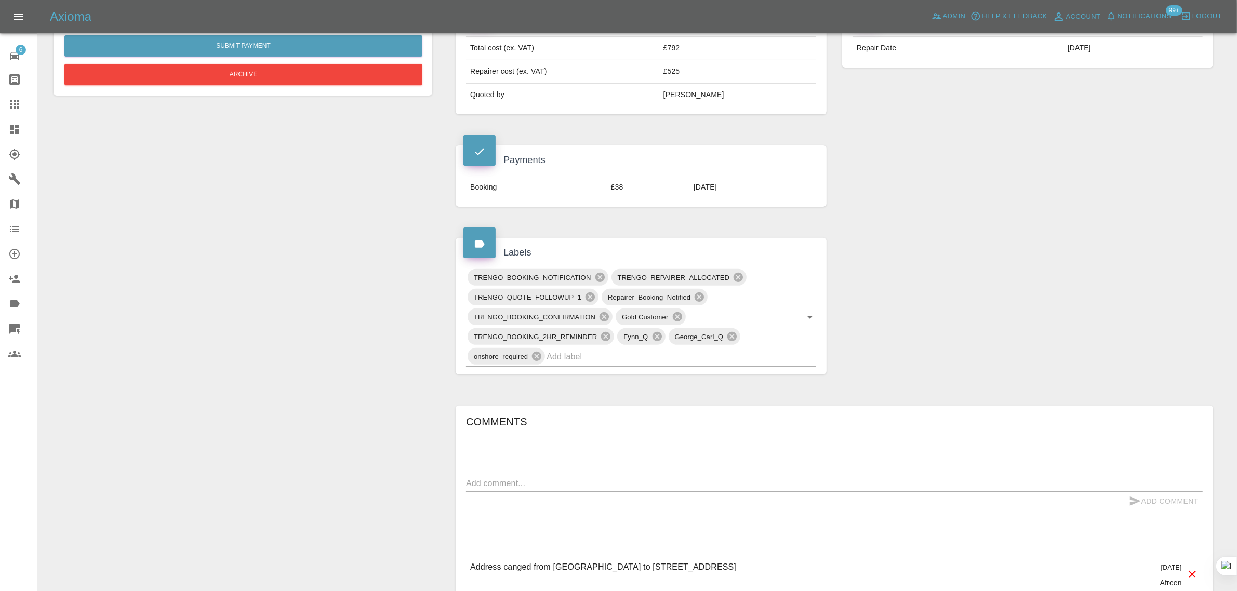
scroll to position [455, 0]
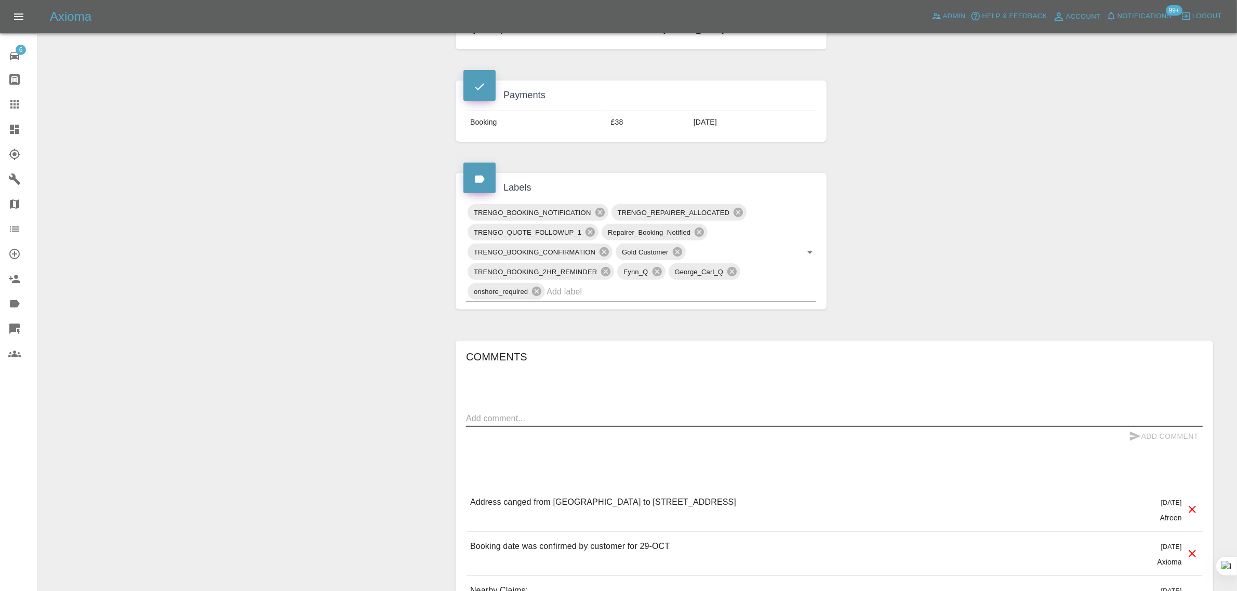
click at [582, 414] on textarea at bounding box center [834, 419] width 737 height 12
paste textarea "I've booked repair for 29th October was just wondering if any earlier dates hav…"
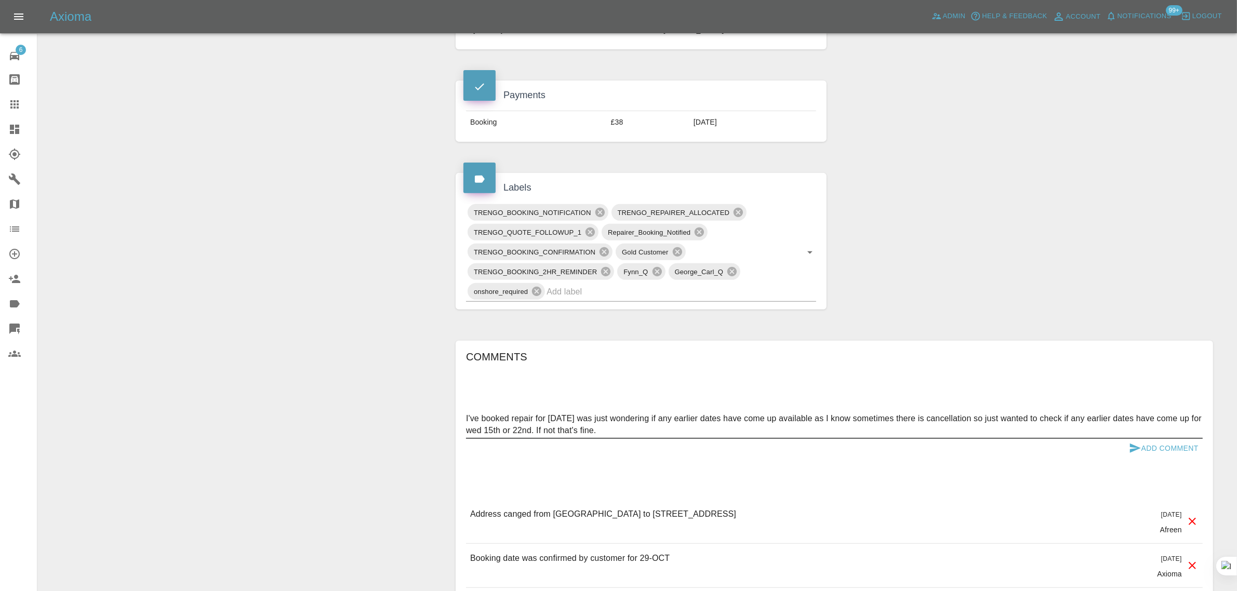
type textarea "I've booked repair for 29th October was just wondering if any earlier dates hav…"
click at [1192, 454] on button "Add Comment" at bounding box center [1164, 448] width 78 height 19
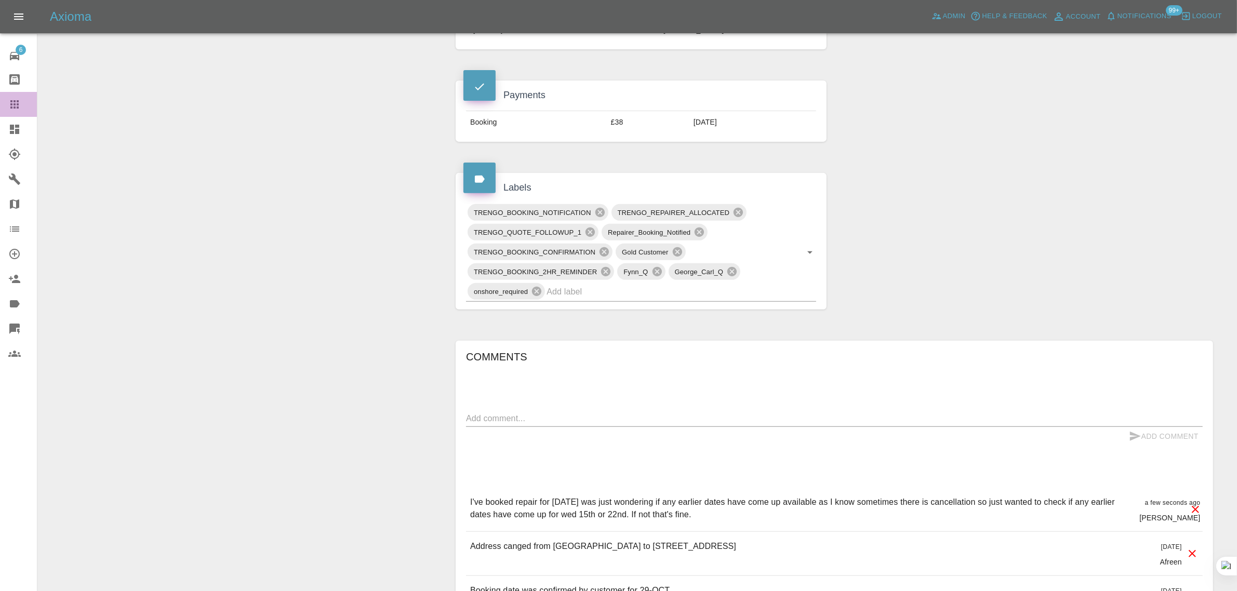
click at [20, 107] on icon at bounding box center [14, 104] width 12 height 12
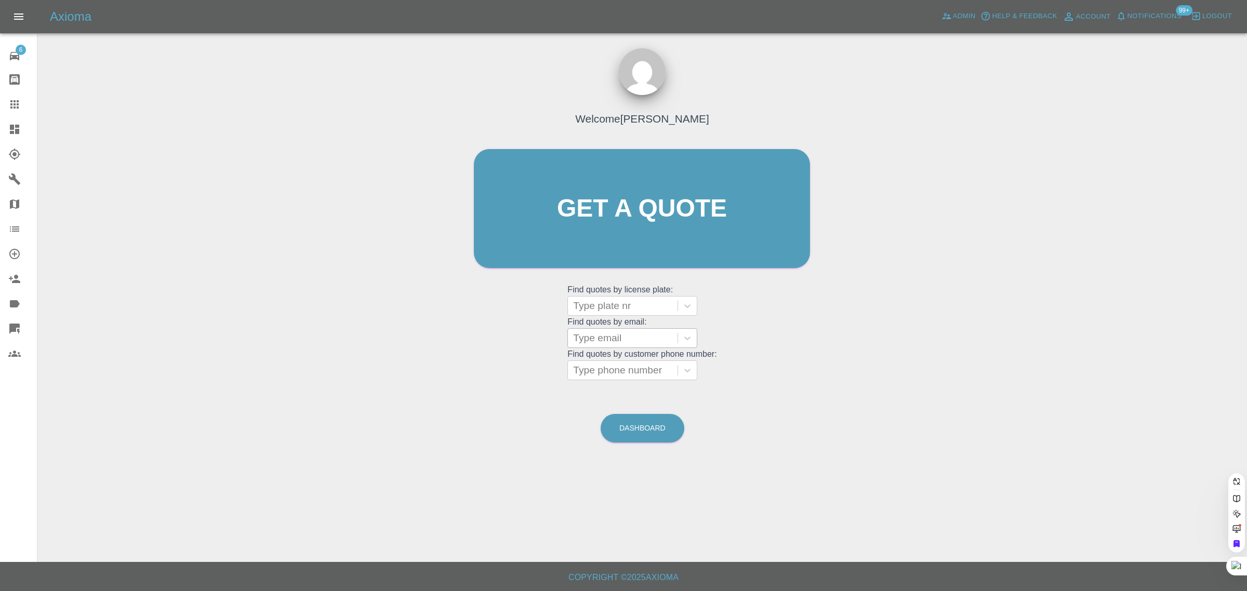
click at [588, 334] on div at bounding box center [622, 338] width 99 height 15
paste input "mitchell.sarah236@gmail.com"
type input "mitchell.sarah236@gmail.com"
click at [598, 363] on div "SP22 JJV, Awaiting Repair" at bounding box center [633, 370] width 130 height 33
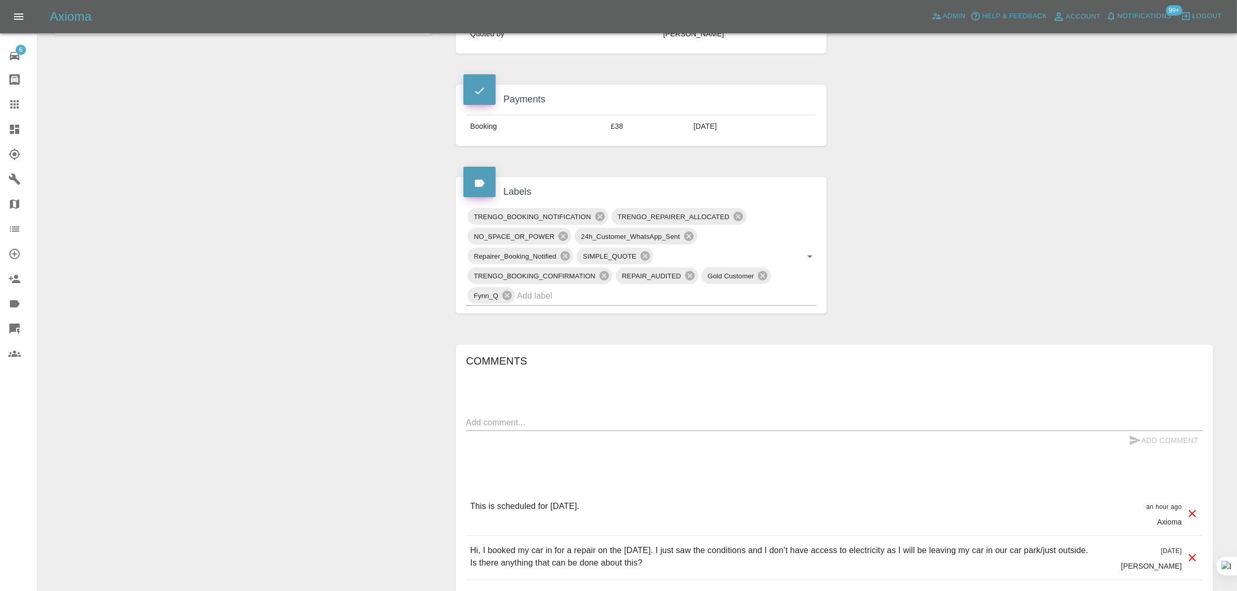
scroll to position [520, 0]
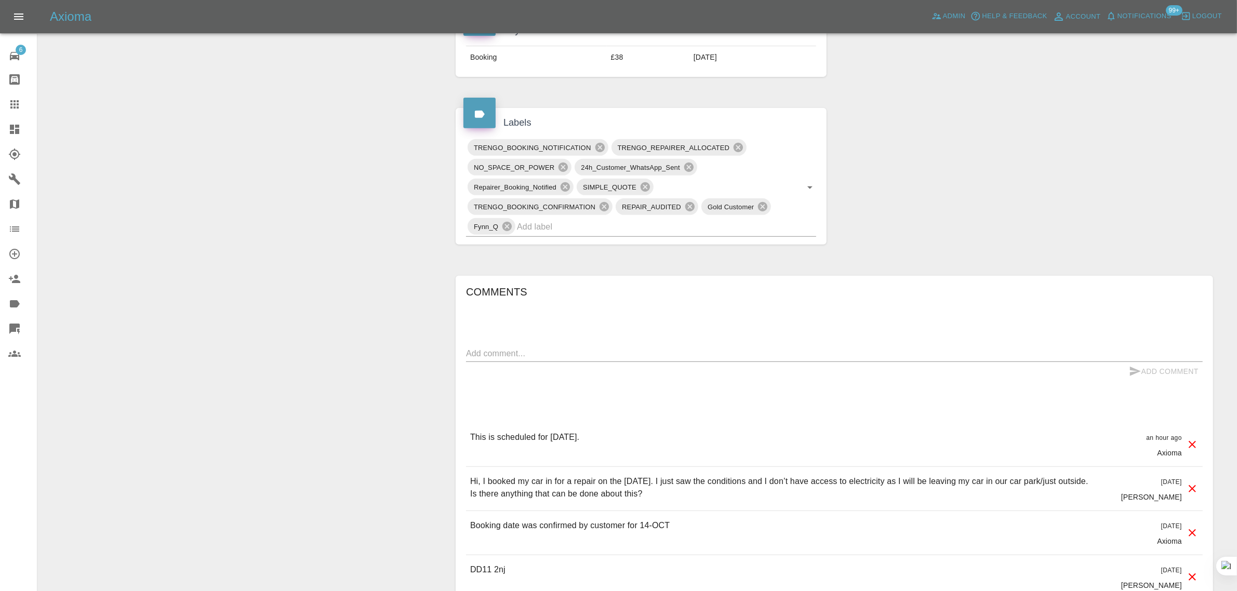
click at [652, 352] on textarea at bounding box center [834, 354] width 737 height 12
paste textarea "Thank you so much for getting back to me. Unfortunately I won’t be able to get …"
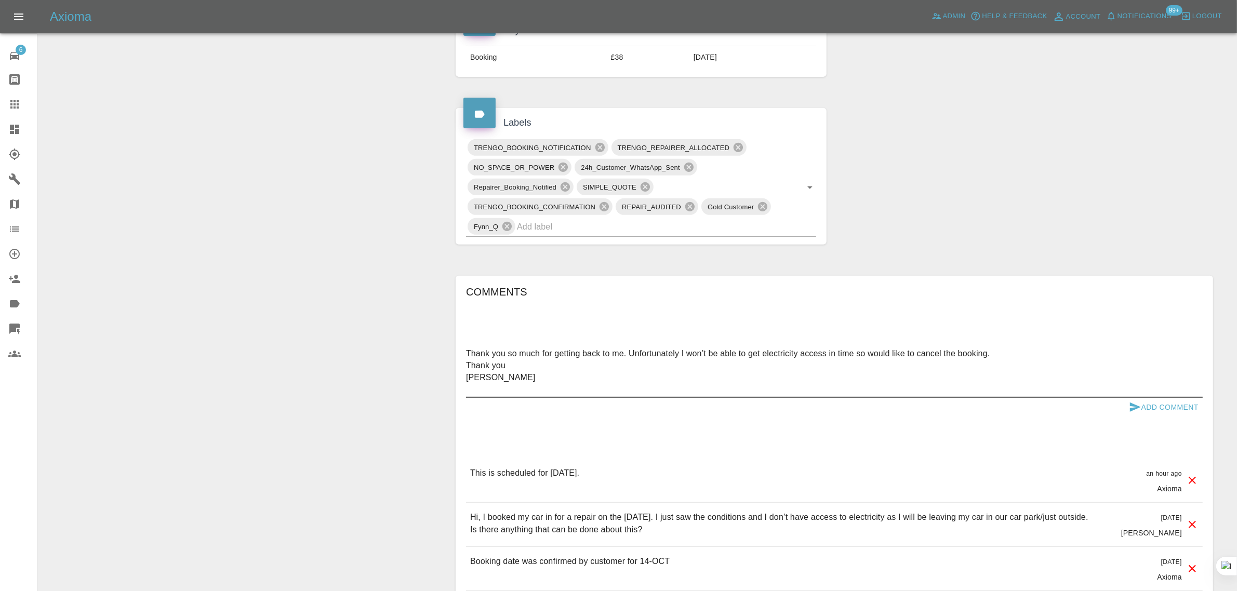
type textarea "Thank you so much for getting back to me. Unfortunately I won’t be able to get …"
click at [1202, 413] on button "Add Comment" at bounding box center [1164, 407] width 78 height 19
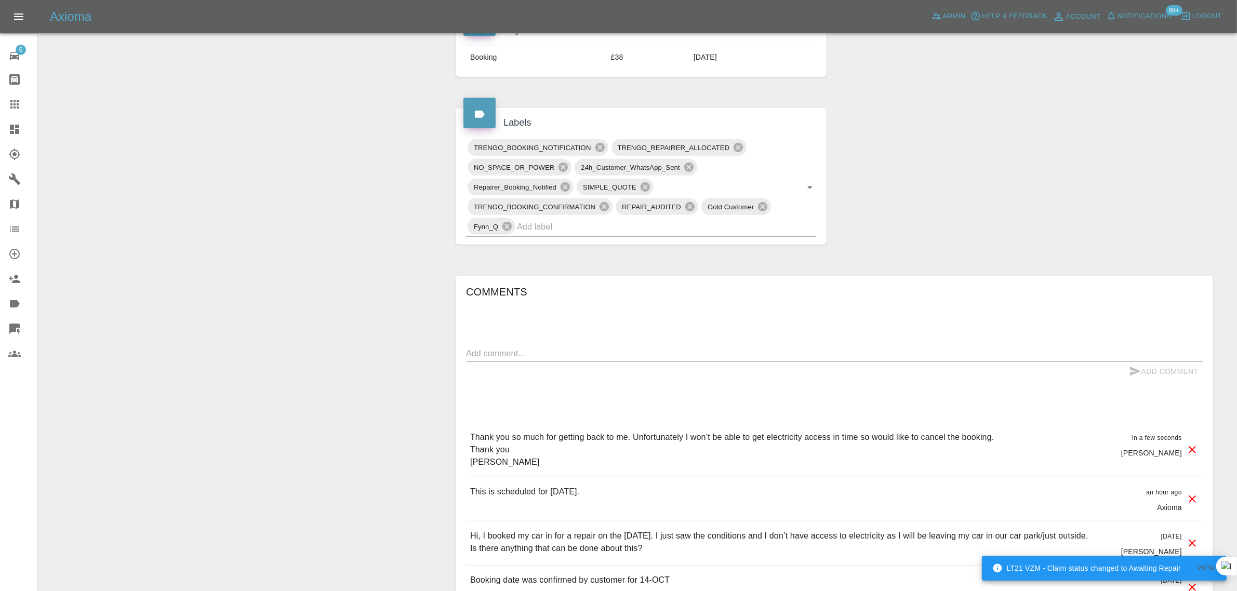
click at [578, 242] on div "TRENGO_BOOKING_NOTIFICATION TRENGO_REPAIRER_ALLOCATED NO_SPACE_OR_POWER 24h_Cus…" at bounding box center [641, 187] width 371 height 115
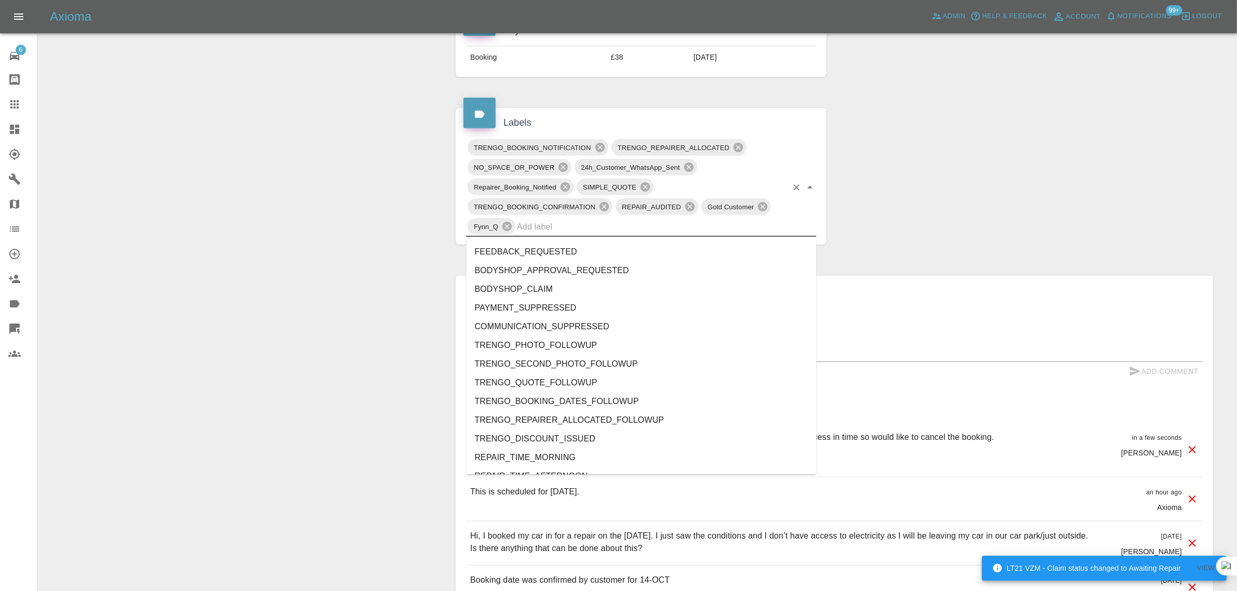
click at [581, 229] on input "text" at bounding box center [652, 227] width 270 height 16
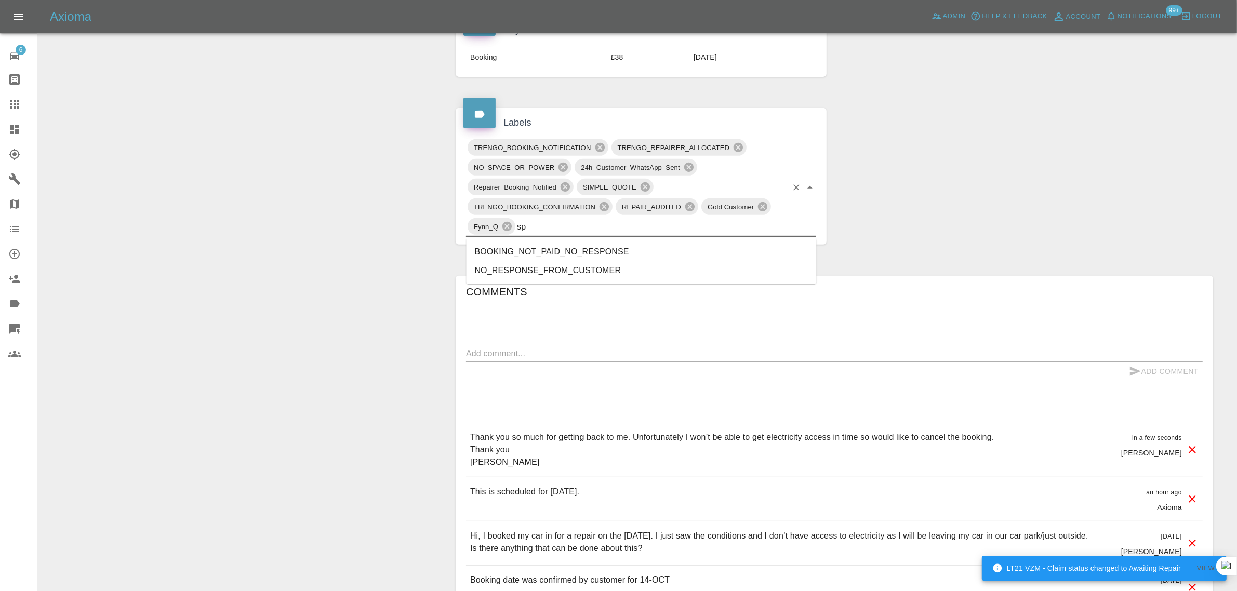
type input "s"
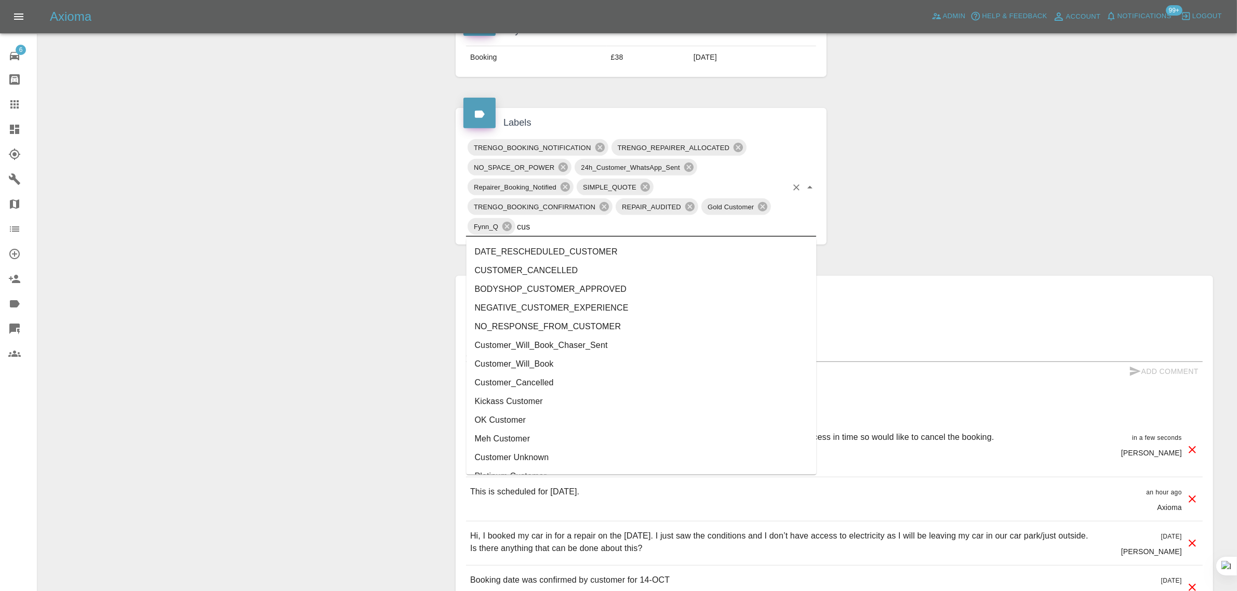
type input "cust"
click at [536, 384] on li "Customer_Cancelled" at bounding box center [642, 383] width 350 height 19
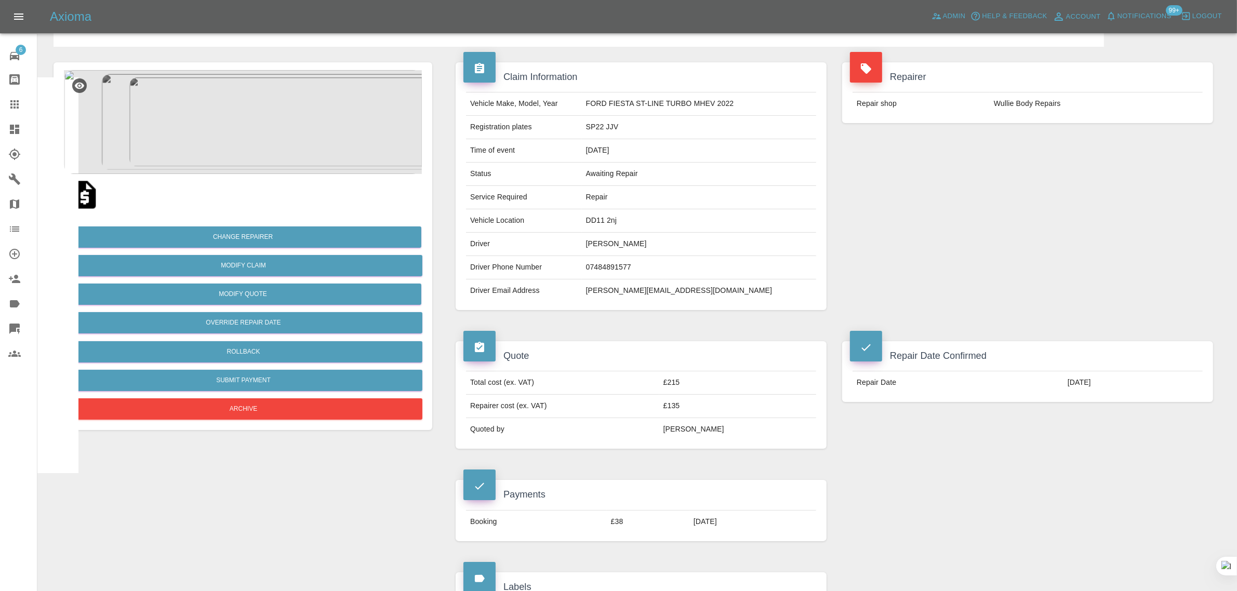
scroll to position [0, 0]
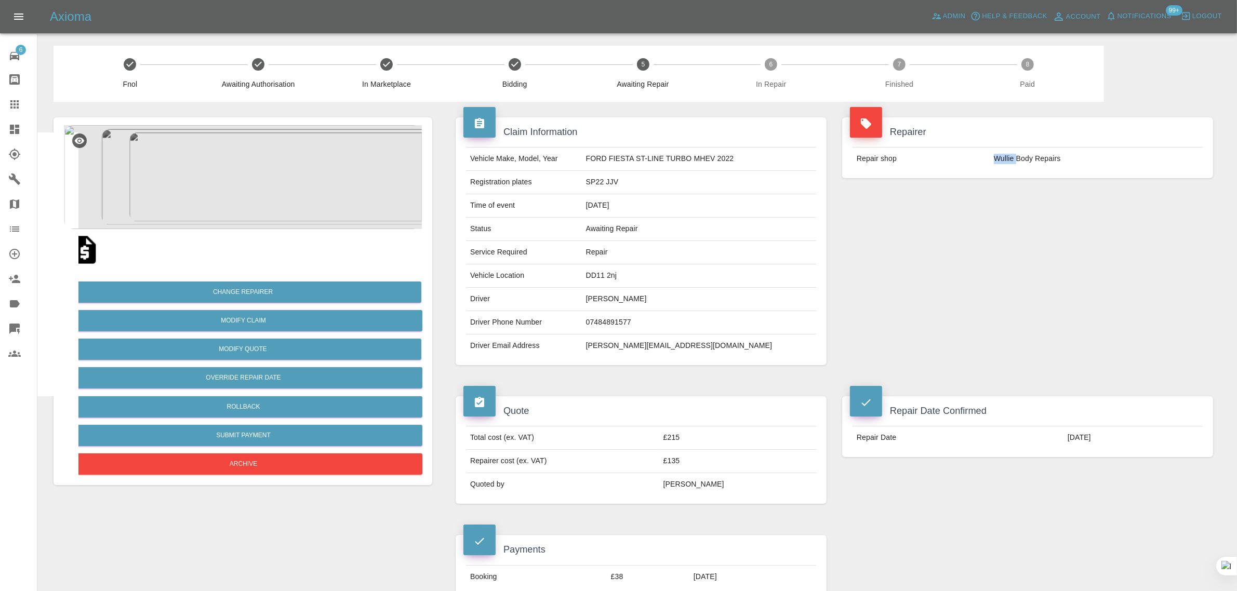
drag, startPoint x: 993, startPoint y: 161, endPoint x: 1017, endPoint y: 167, distance: 24.6
click at [1017, 167] on td "Wullie Body Repairs" at bounding box center [1096, 159] width 213 height 23
copy td "Wullie"
drag, startPoint x: 471, startPoint y: 181, endPoint x: 662, endPoint y: 186, distance: 190.3
click at [662, 186] on tr "Registration plates SP22 JJV" at bounding box center [641, 182] width 350 height 23
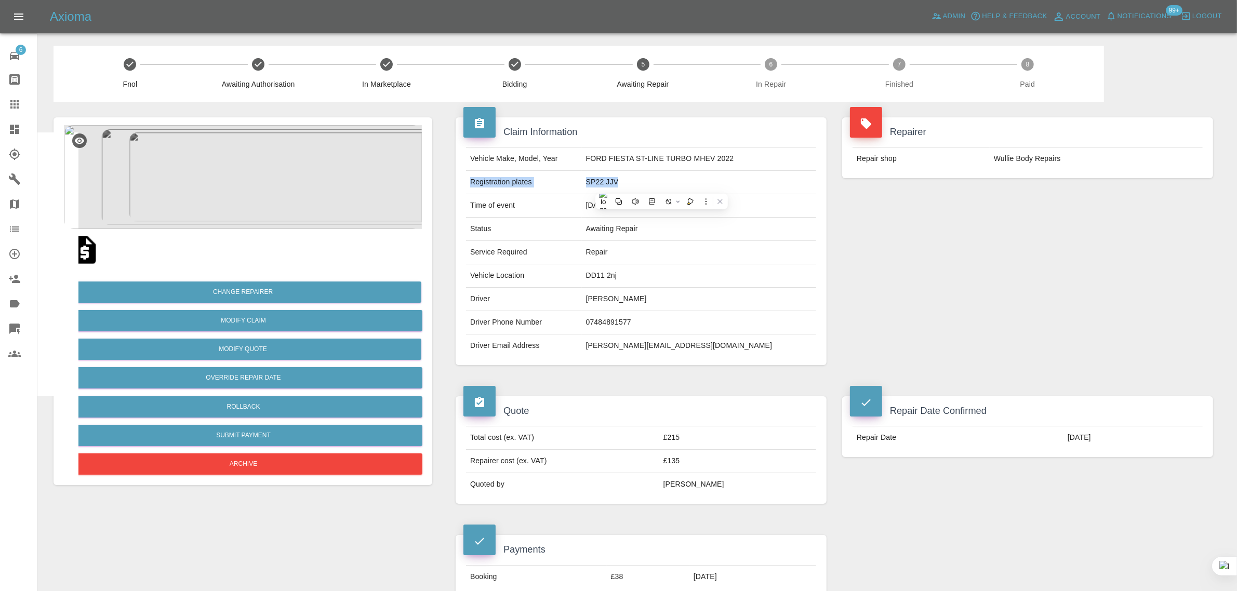
copy tr "Registration plates SP22 JJV"
drag, startPoint x: 469, startPoint y: 276, endPoint x: 657, endPoint y: 297, distance: 189.2
click at [657, 297] on tbody "Vehicle Make, Model, Year FORD FIESTA ST-LINE TURBO MHEV 2022 Registration plat…" at bounding box center [641, 253] width 350 height 210
copy tbody "Vehicle Location DD11 2nj Driver Sarah Mitchell"
drag, startPoint x: 858, startPoint y: 442, endPoint x: 1121, endPoint y: 440, distance: 262.5
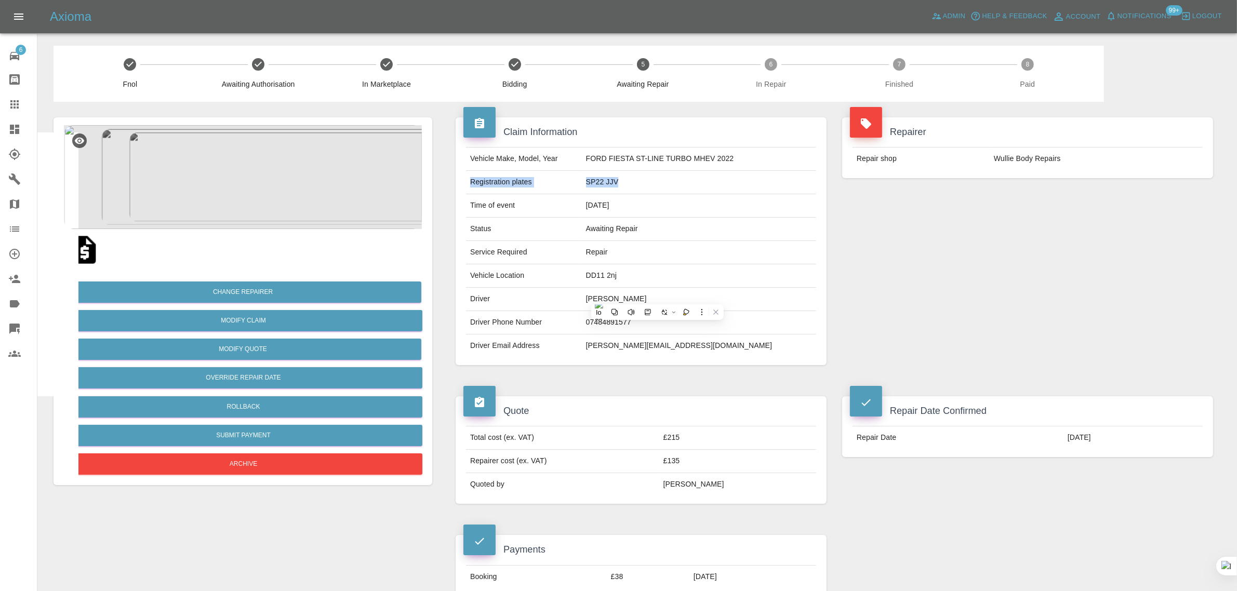
click at [1121, 440] on tr "Repair Date 14/10/2025" at bounding box center [1028, 438] width 350 height 23
copy tr "Repair Date 14/10/2025"
click at [311, 454] on button "Archive" at bounding box center [243, 464] width 358 height 21
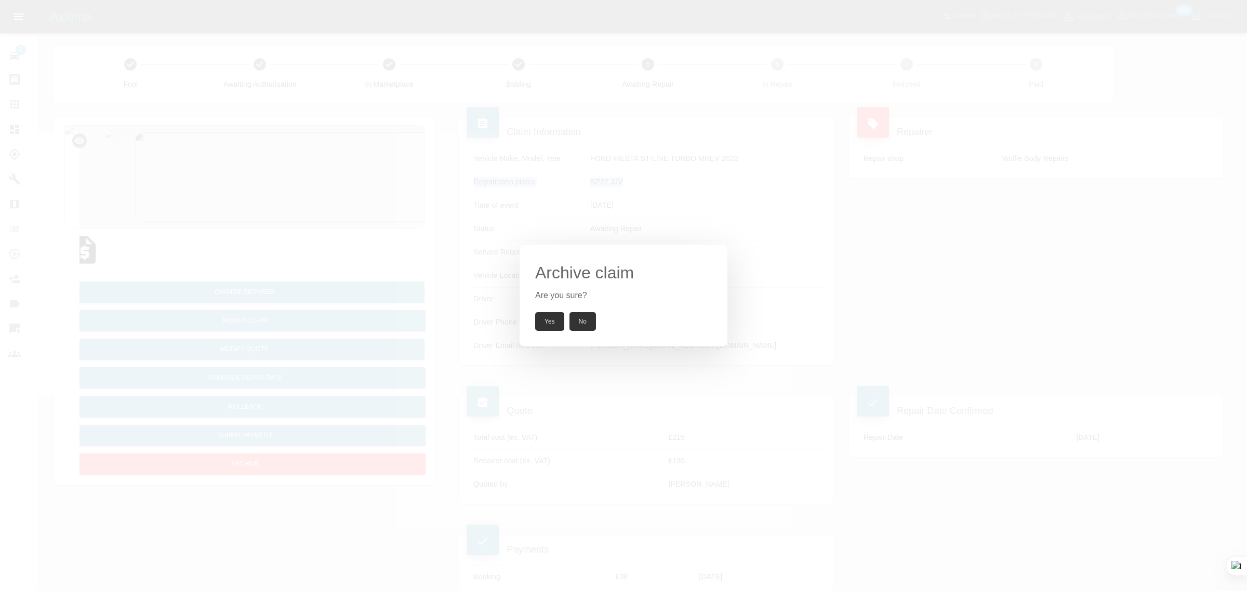
click at [548, 323] on button "Yes" at bounding box center [549, 321] width 29 height 19
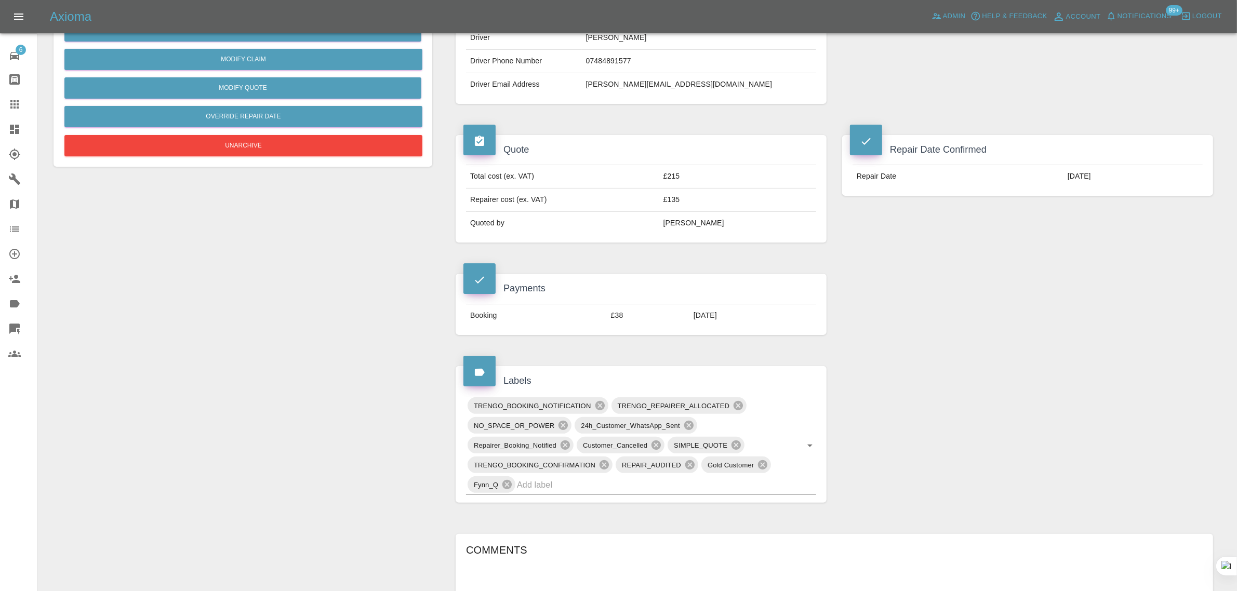
scroll to position [585, 0]
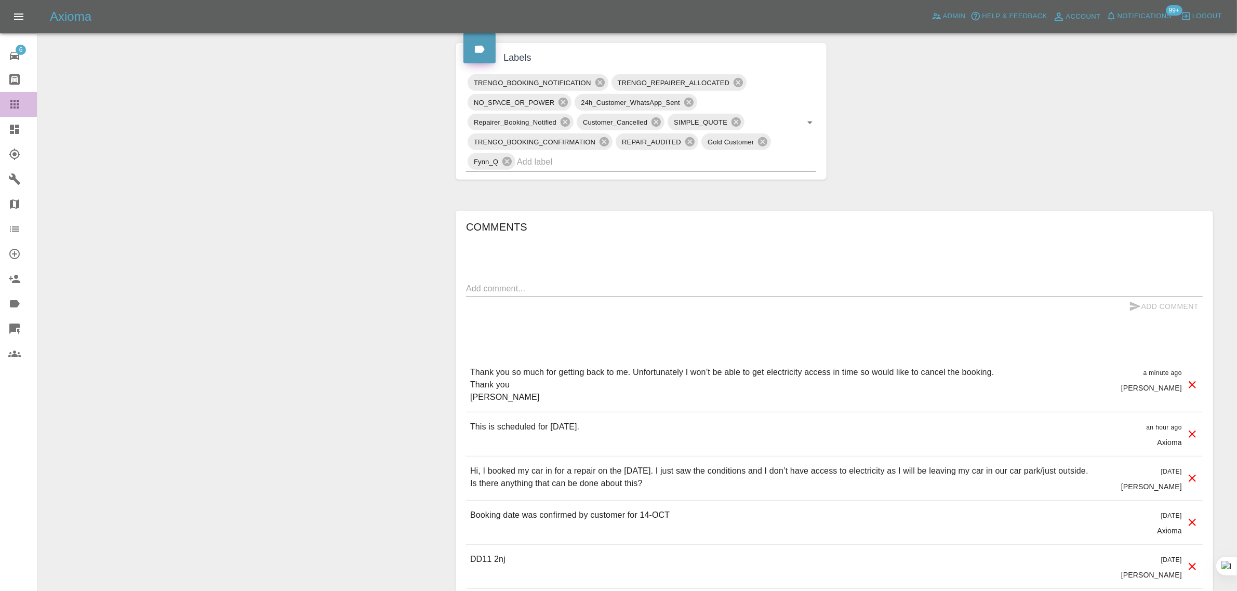
click at [17, 107] on icon at bounding box center [14, 104] width 12 height 12
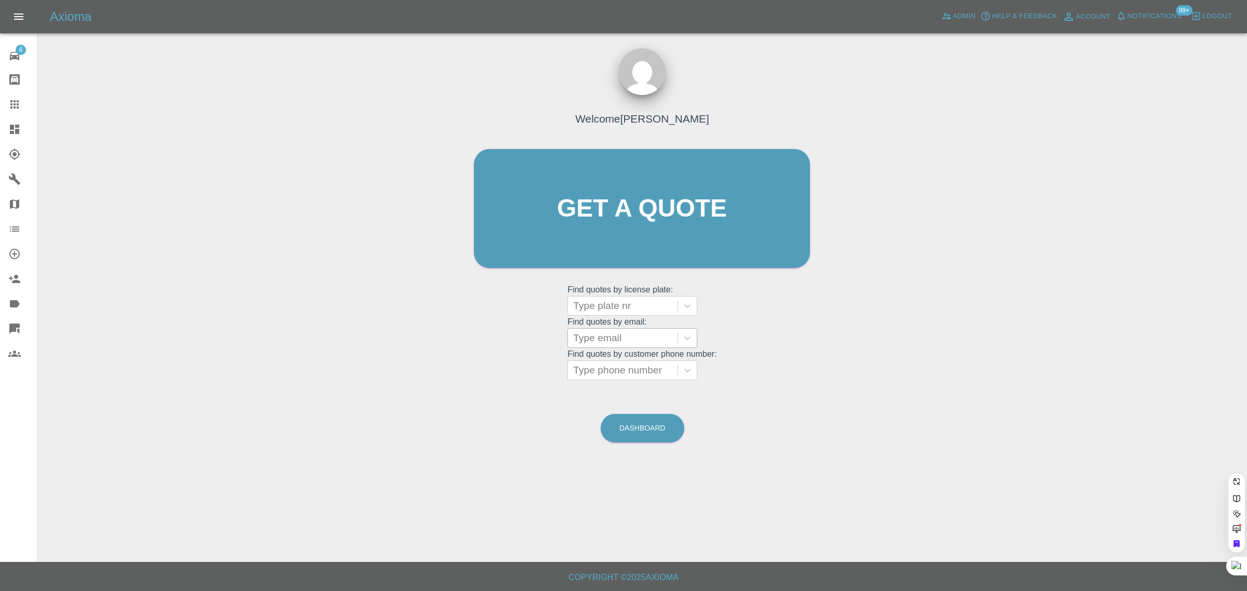
click at [632, 347] on div "Type email" at bounding box center [623, 338] width 110 height 19
paste input "mattamner@sky.com"
type input "mattamner@sky.com"
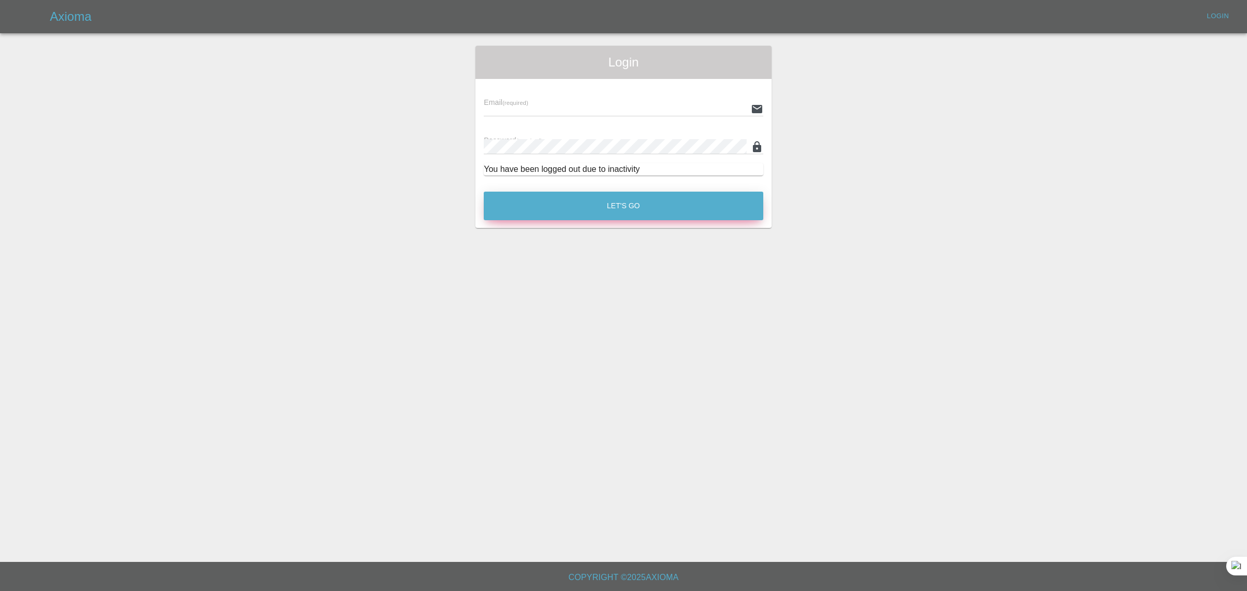
type input "bookkeeping@fifoaccounting.com"
click at [627, 209] on button "Let's Go" at bounding box center [624, 206] width 280 height 29
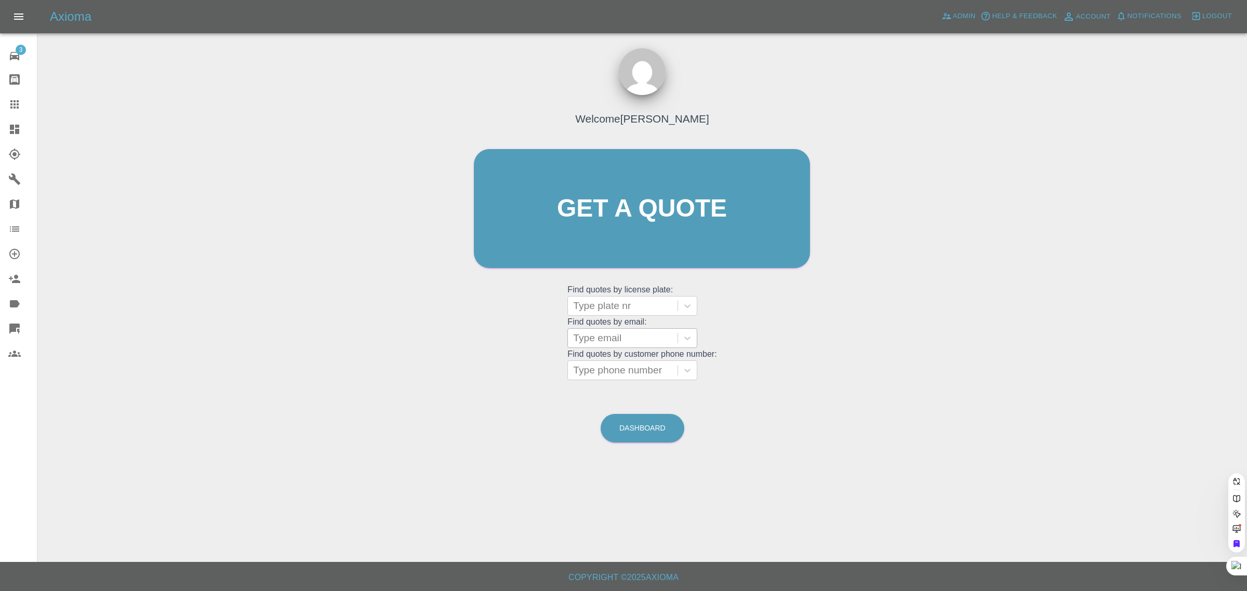
click at [627, 343] on div at bounding box center [622, 338] width 99 height 15
paste input "mattamner@sky.com"
type input "mattamner@sky.com"
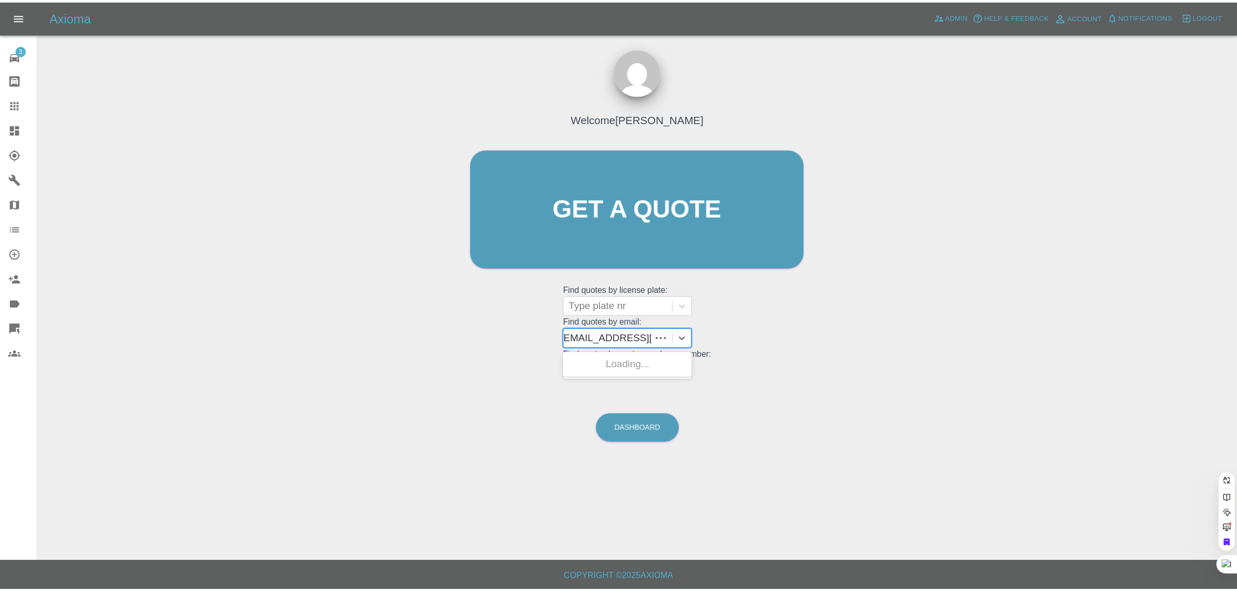
scroll to position [0, 0]
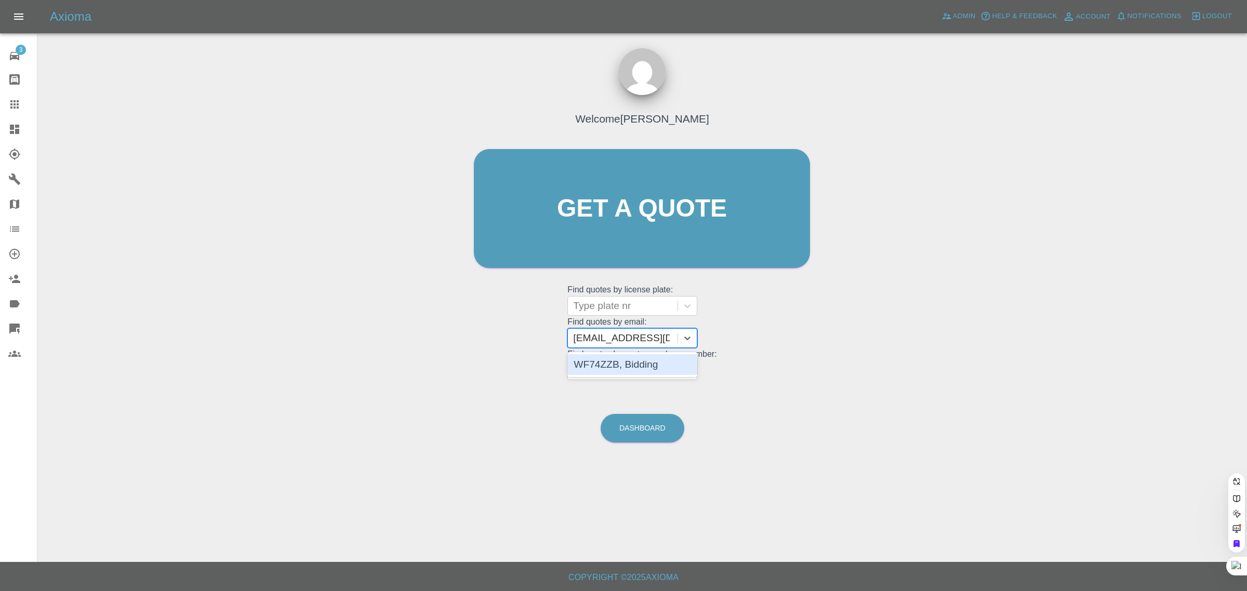
click at [627, 364] on div "WF74ZZB, Bidding" at bounding box center [633, 364] width 130 height 21
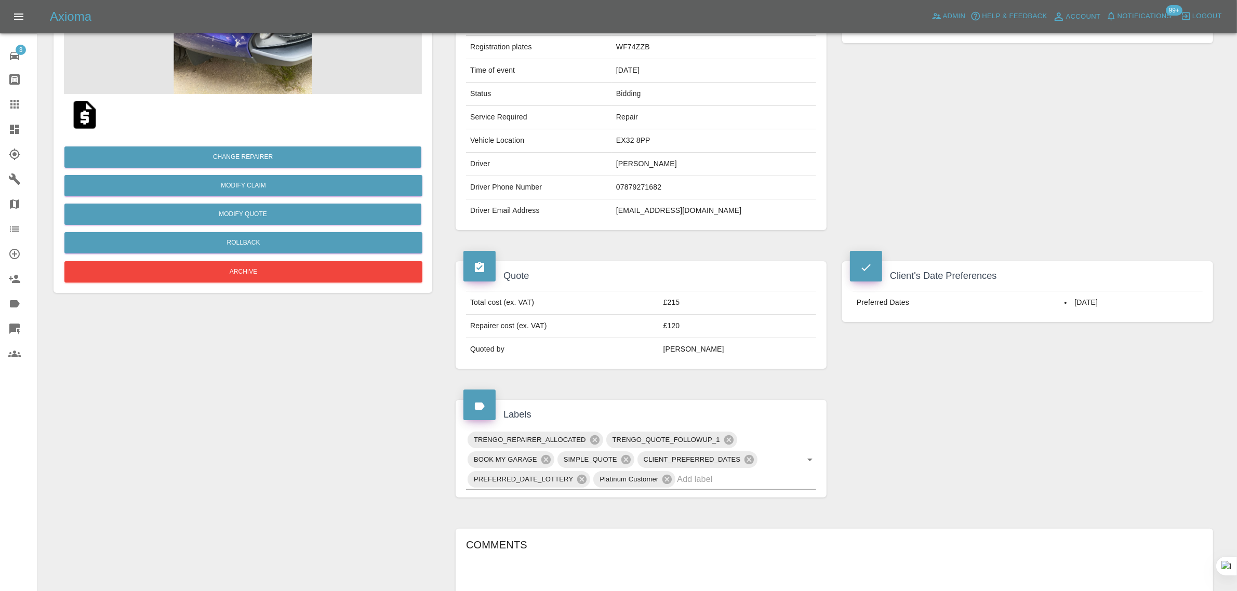
scroll to position [373, 0]
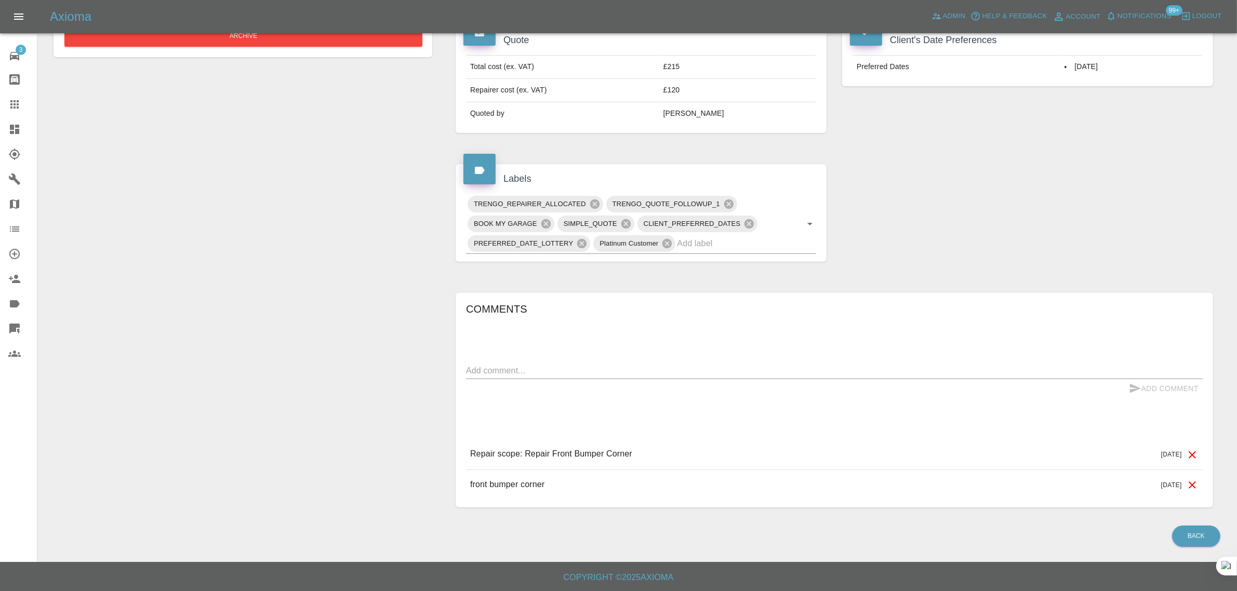
click at [695, 354] on div "Comments x Add Comment Repair scope: Repair Front Bumper Corner 3 days ago Repa…" at bounding box center [834, 400] width 737 height 199
click at [684, 362] on div "Comments x Add Comment Repair scope: Repair Front Bumper Corner 3 days ago Repa…" at bounding box center [834, 400] width 737 height 199
click at [704, 373] on textarea at bounding box center [834, 371] width 737 height 12
paste textarea "Hi, realised can’t do 17th can do 16th."
type textarea "Hi, realised can’t do 17th can do 16th."
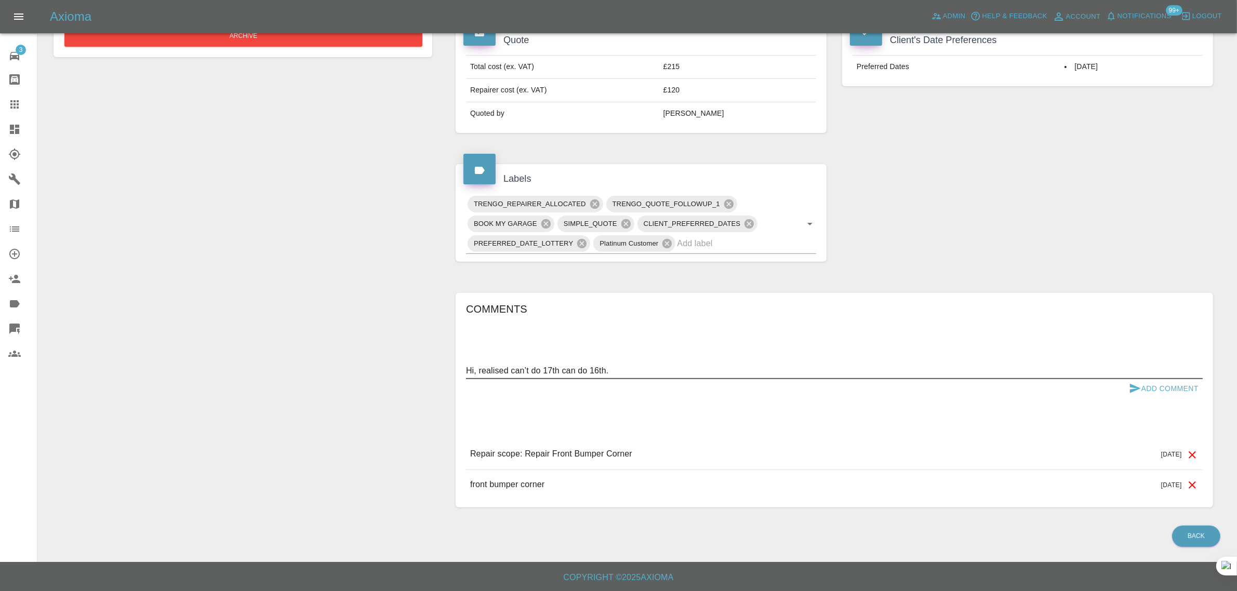
click at [1191, 393] on button "Add Comment" at bounding box center [1164, 388] width 78 height 19
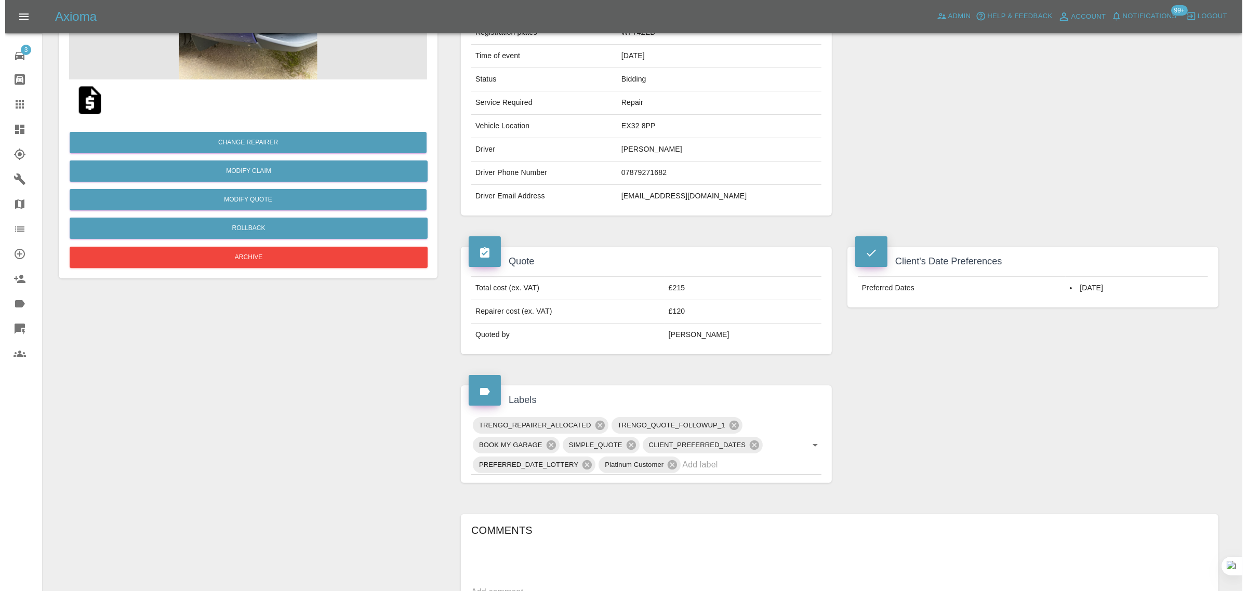
scroll to position [0, 0]
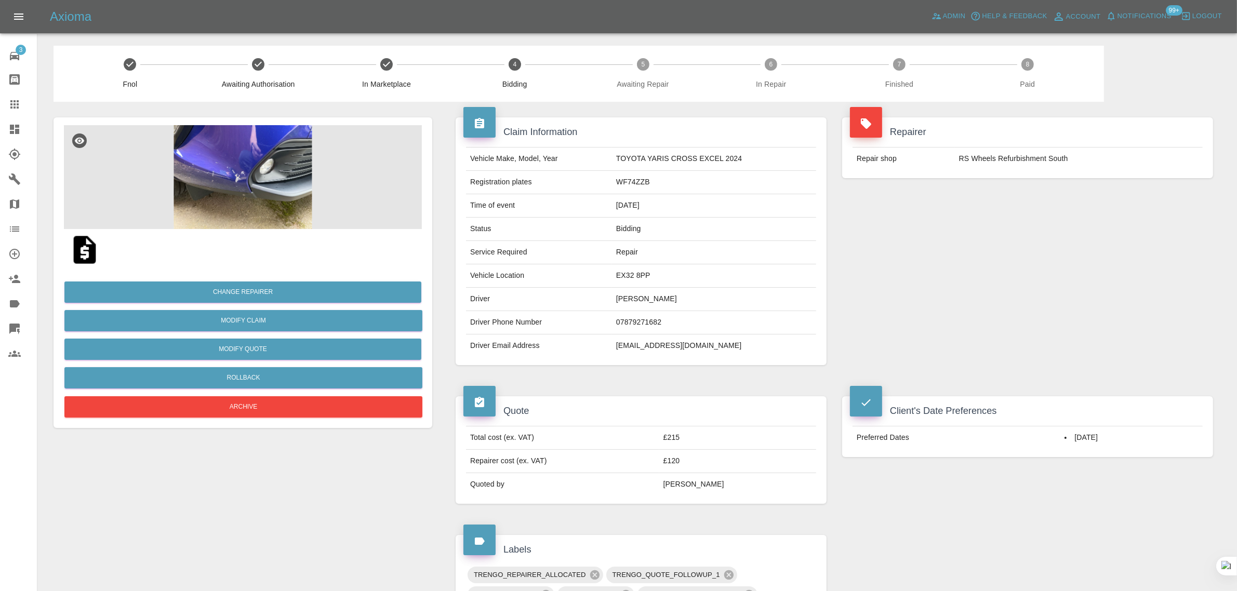
click at [20, 103] on icon at bounding box center [14, 104] width 12 height 12
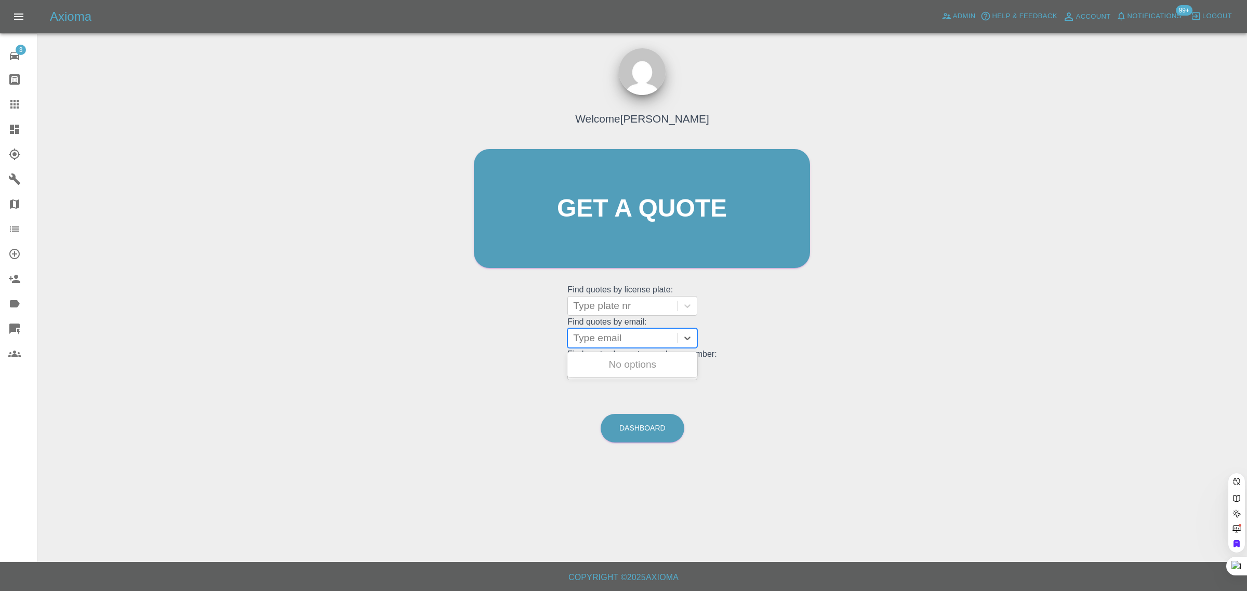
click at [617, 331] on div at bounding box center [622, 338] width 99 height 15
paste input "mickjradford@yahoo.co.uk"
type input "mickjradford@yahoo.co.uk"
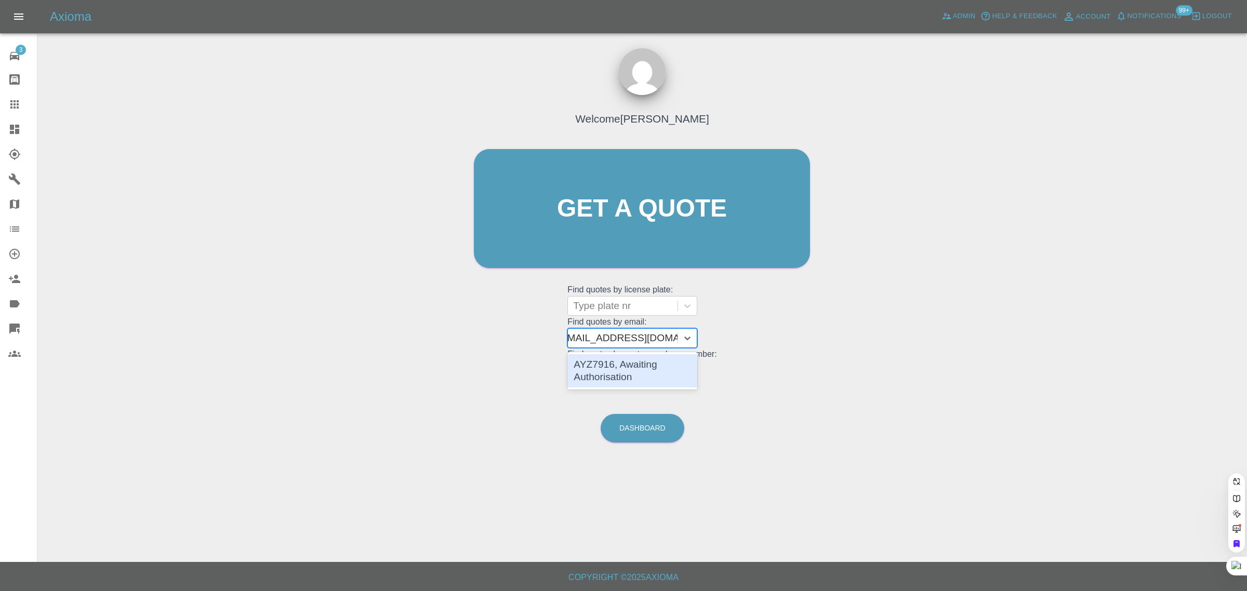
click at [626, 371] on div "AYZ7916, Awaiting Authorisation" at bounding box center [633, 370] width 130 height 33
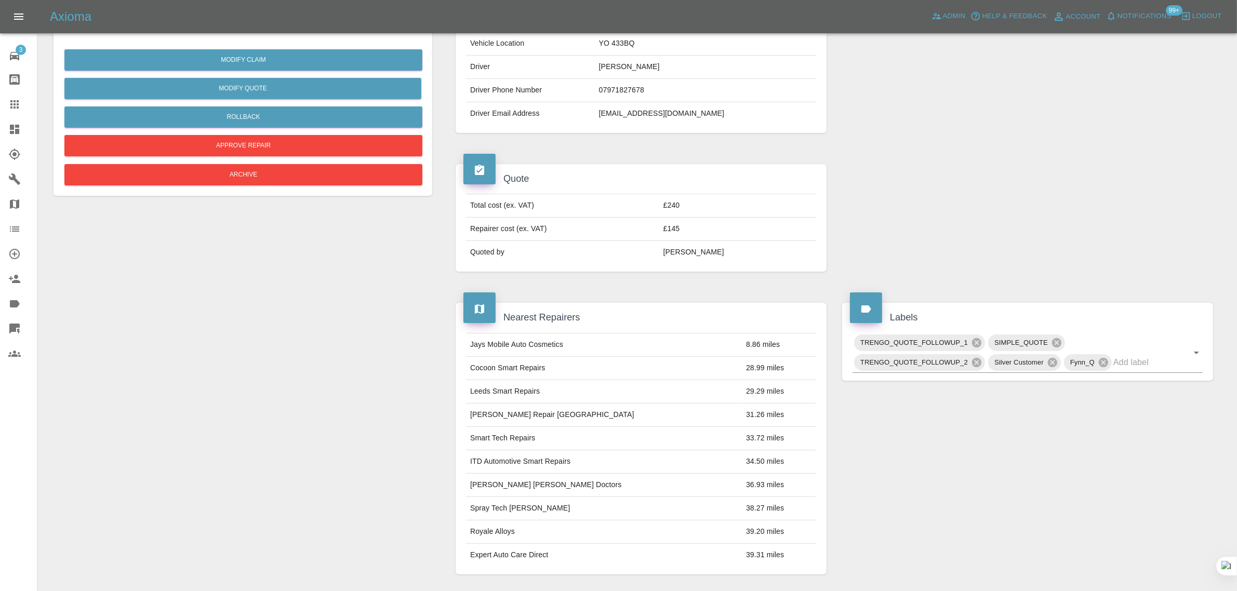
scroll to position [455, 0]
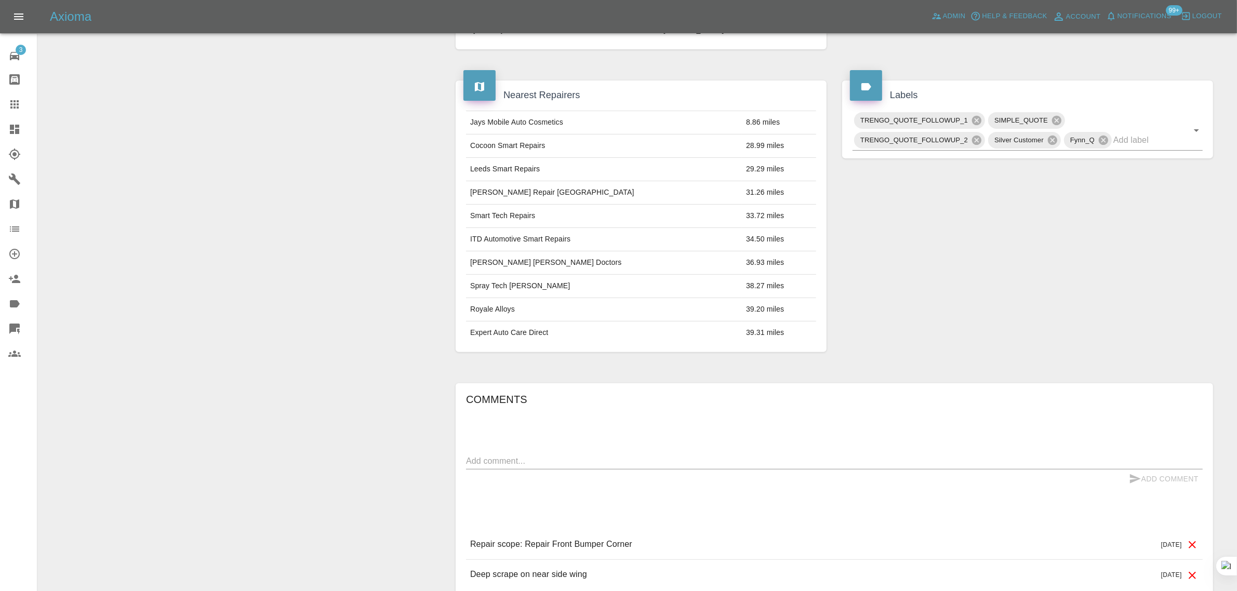
click at [544, 465] on textarea at bounding box center [834, 461] width 737 height 12
paste textarea "Thank you for your quote but I have managed to get a couple of quotes which are…"
type textarea "Thank you for your quote but I have managed to get a couple of quotes which are…"
click at [1142, 484] on button "Add Comment" at bounding box center [1164, 479] width 78 height 19
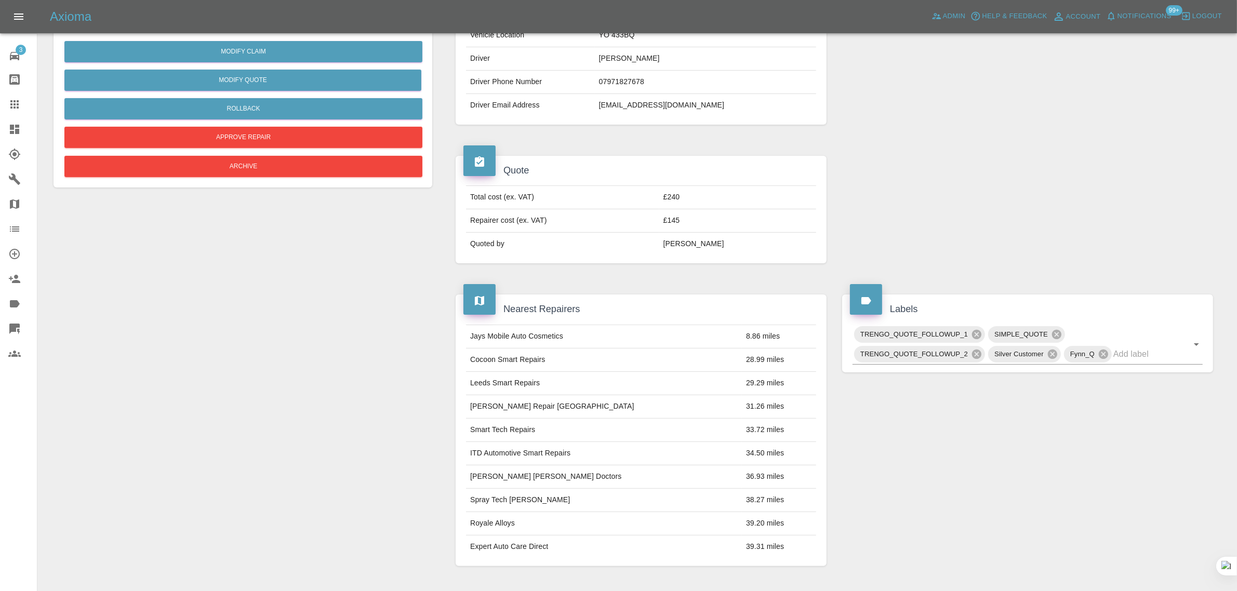
scroll to position [130, 0]
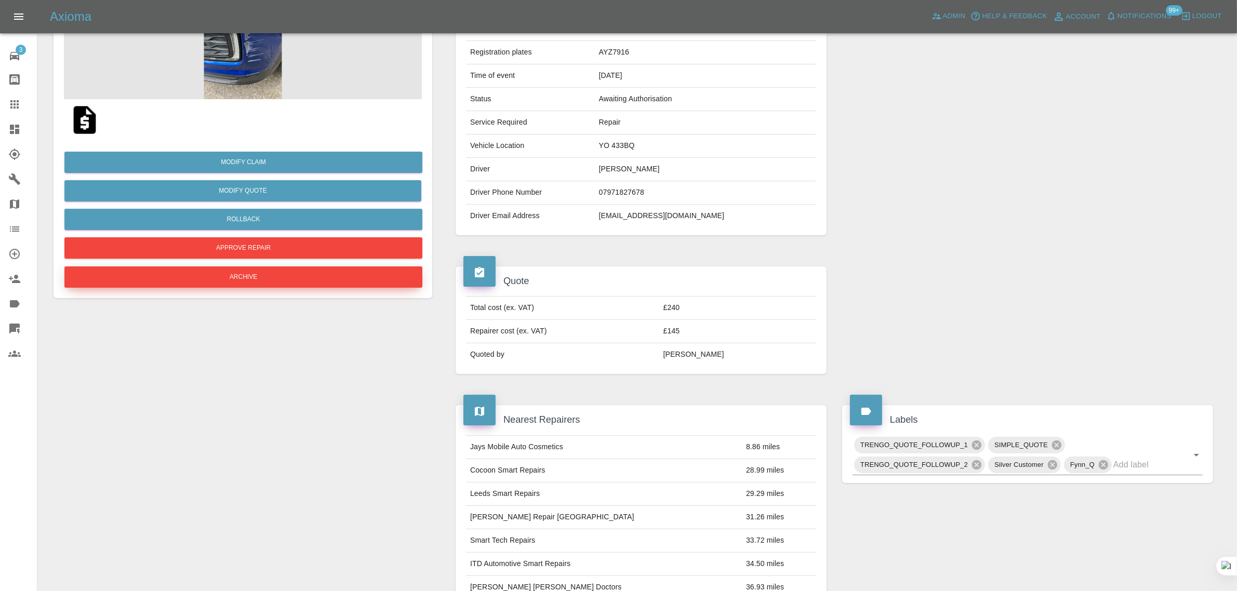
click at [315, 276] on button "Archive" at bounding box center [243, 277] width 358 height 21
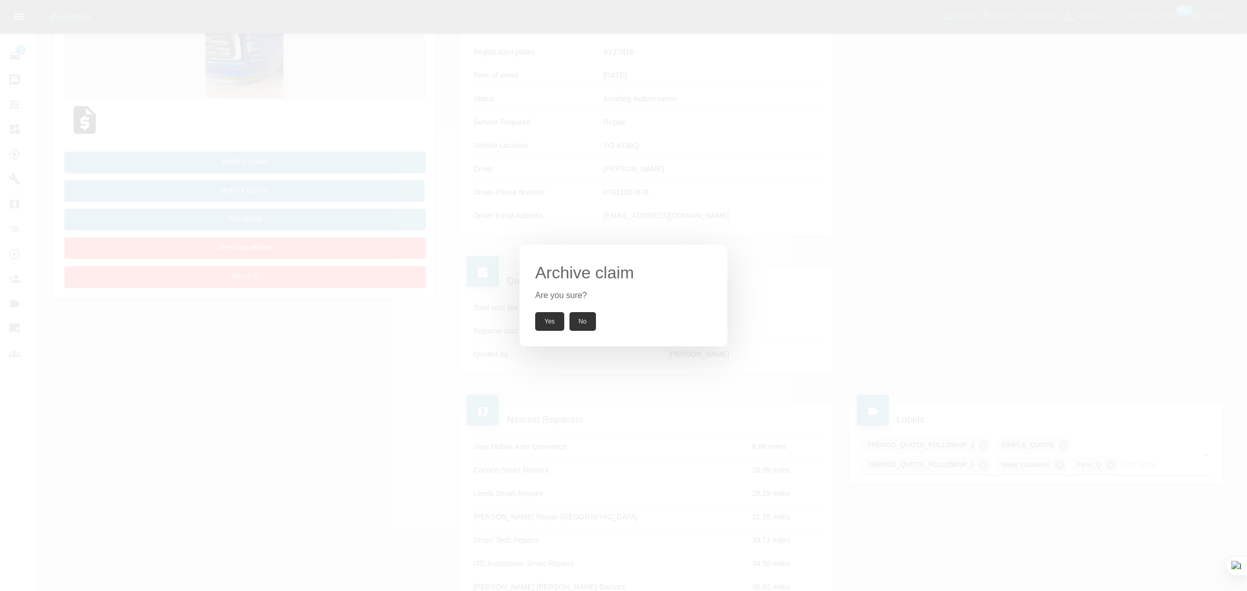
click at [542, 313] on button "Yes" at bounding box center [549, 321] width 29 height 19
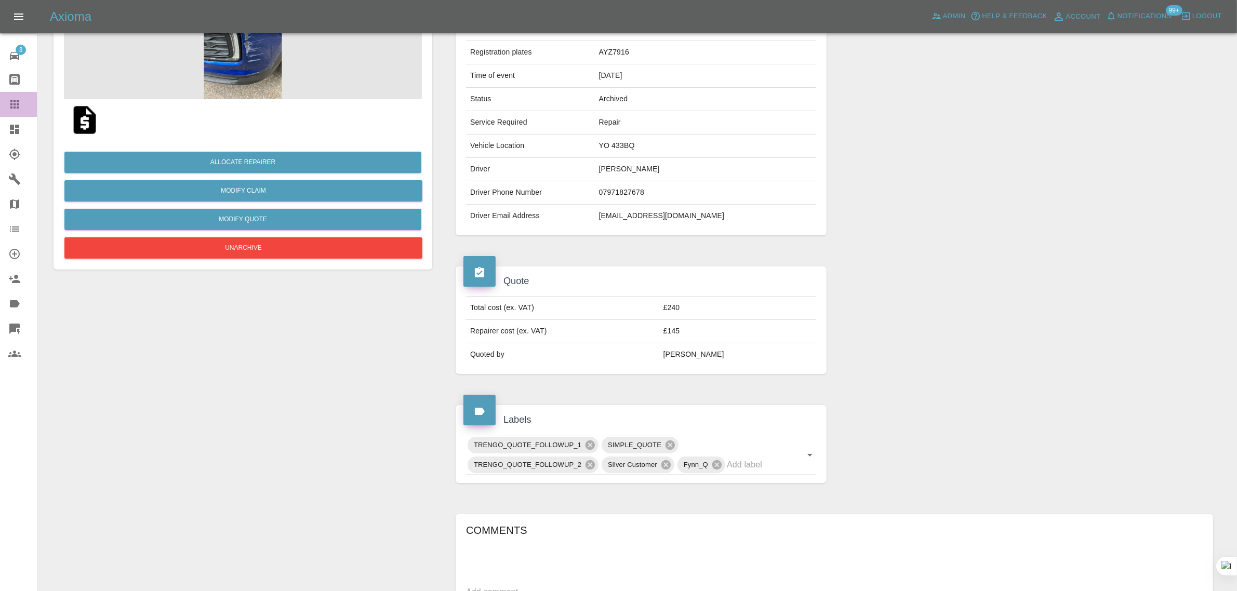
click at [18, 105] on icon at bounding box center [14, 104] width 8 height 8
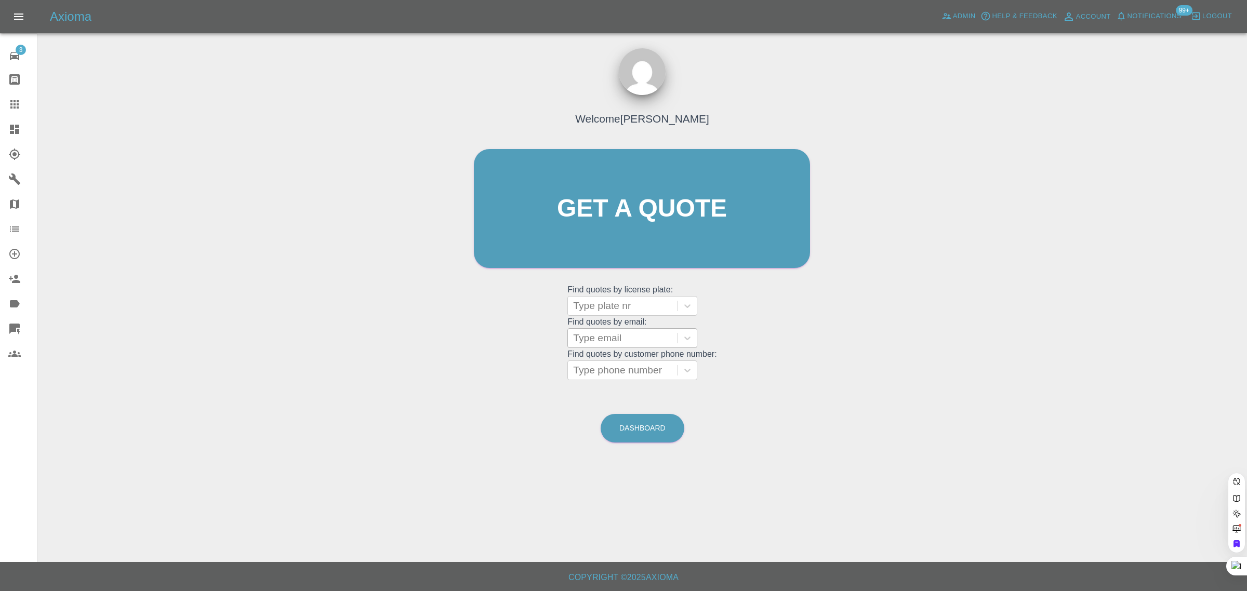
click at [605, 339] on div at bounding box center [622, 338] width 99 height 15
paste input "jplent@outlook.com"
type input "jplent@outlook.com"
click at [612, 365] on div "LJ73 SLF, Awaiting Repair" at bounding box center [633, 364] width 130 height 21
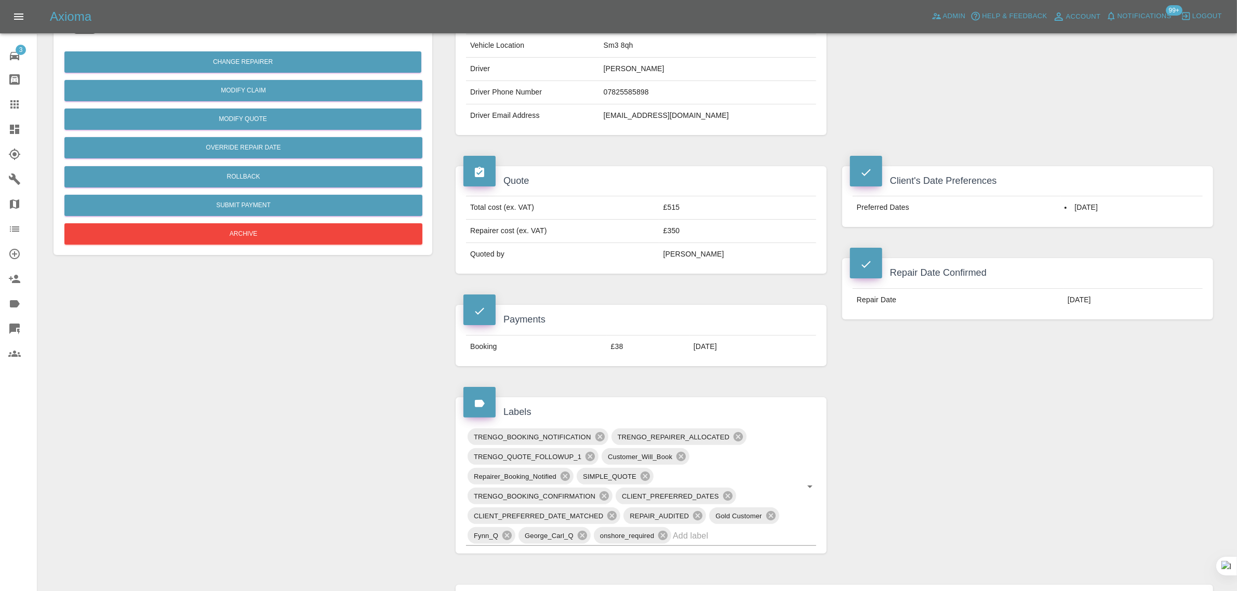
scroll to position [65, 0]
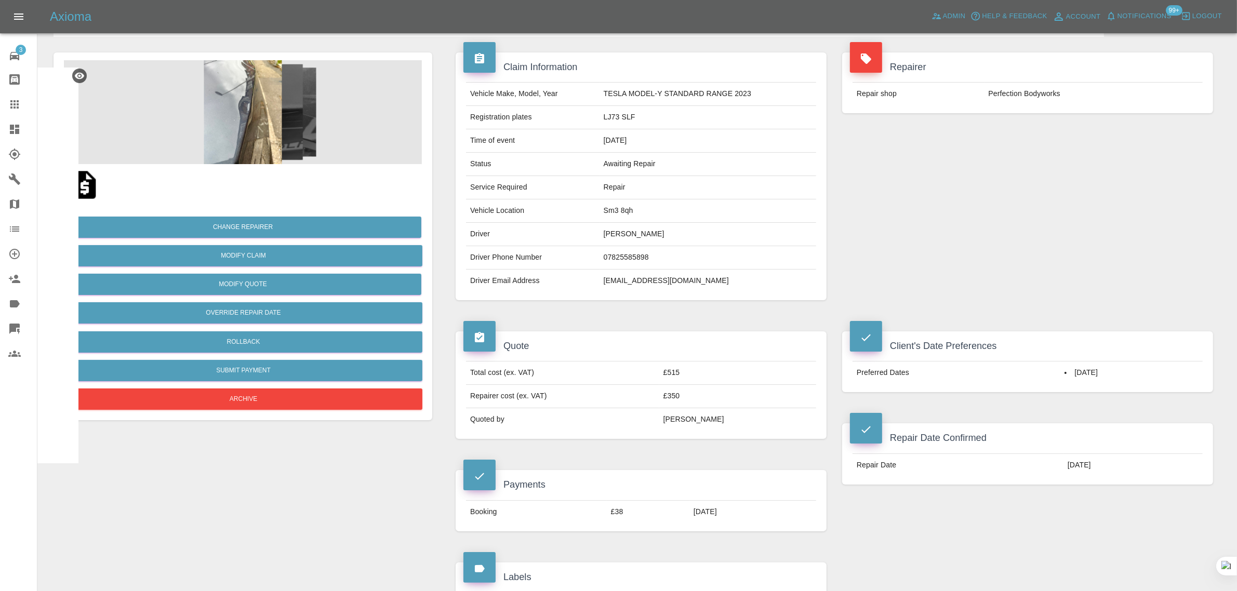
click at [24, 99] on div at bounding box center [22, 104] width 29 height 12
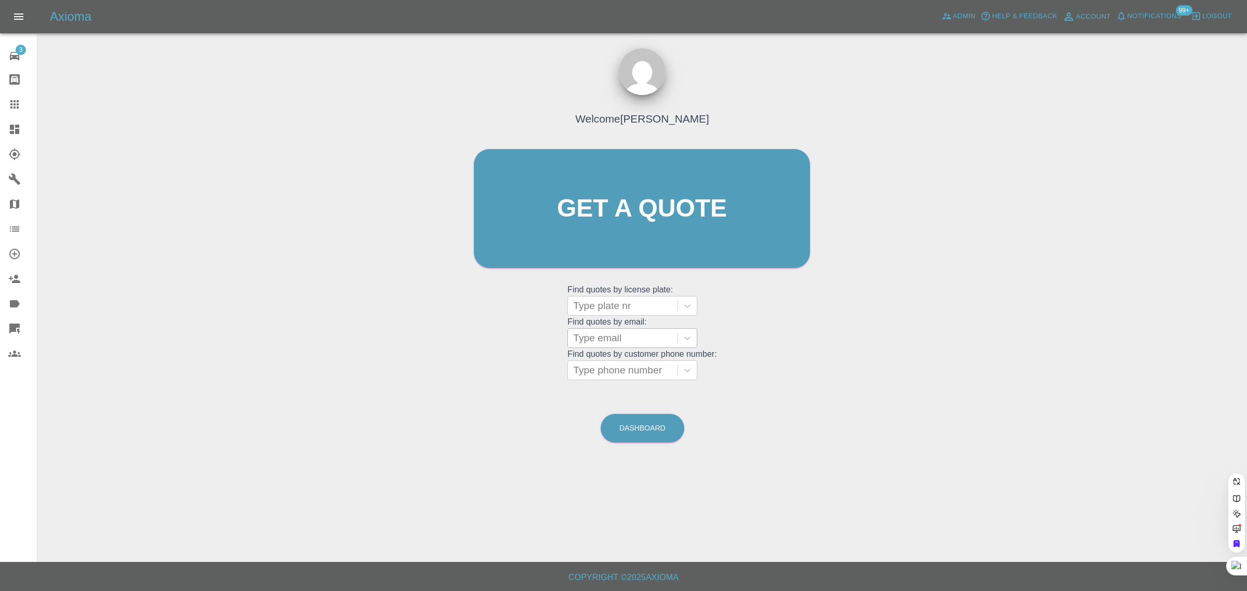
click at [627, 333] on div at bounding box center [622, 338] width 99 height 15
paste input "reganevans20@gmail.com"
type input "reganevans20@gmail.com"
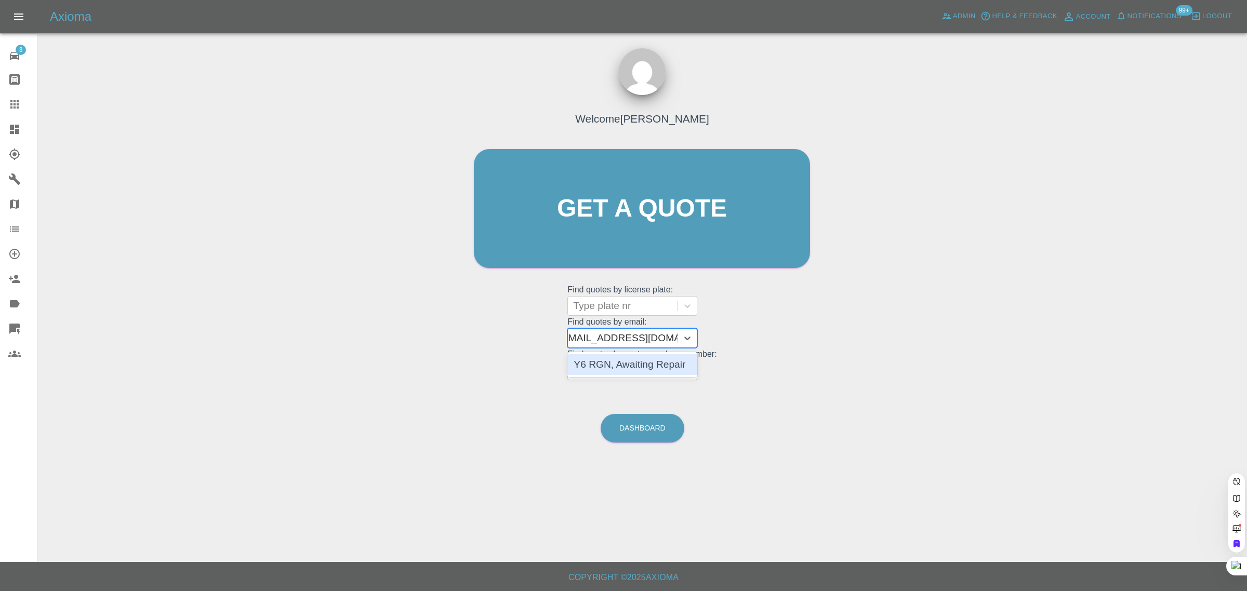
click at [650, 367] on div "Y6 RGN, Awaiting Repair" at bounding box center [633, 364] width 130 height 21
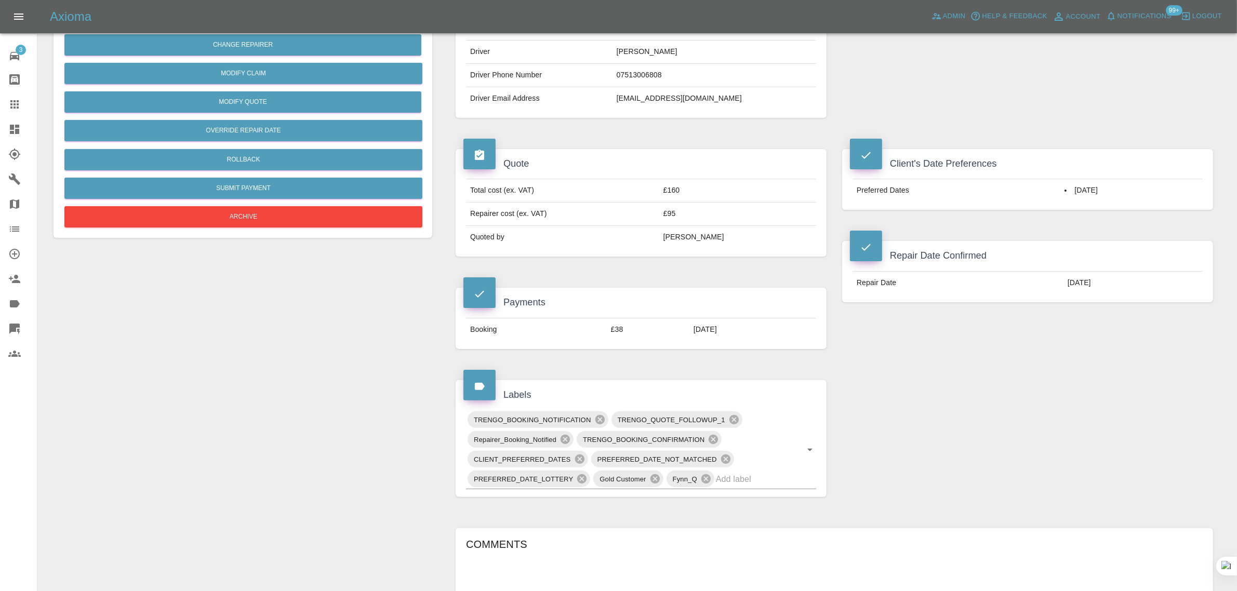
scroll to position [455, 0]
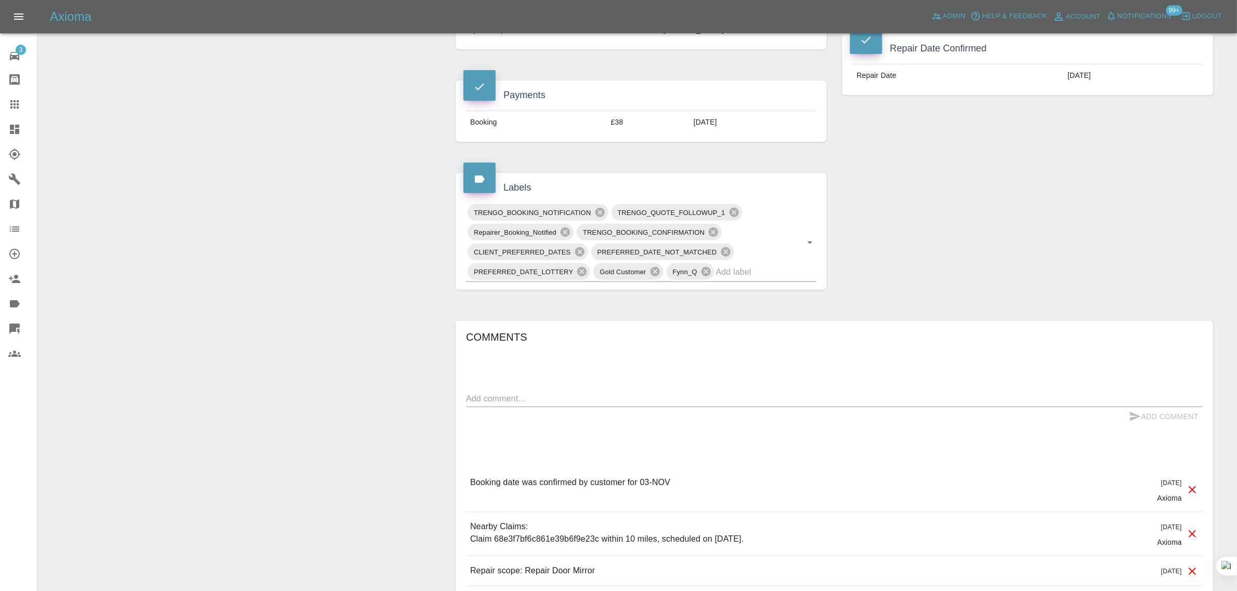
click at [620, 406] on div "x" at bounding box center [834, 399] width 737 height 17
paste textarea "Hope this email finds you well, I’ve booked my car in for a scratch removal on …"
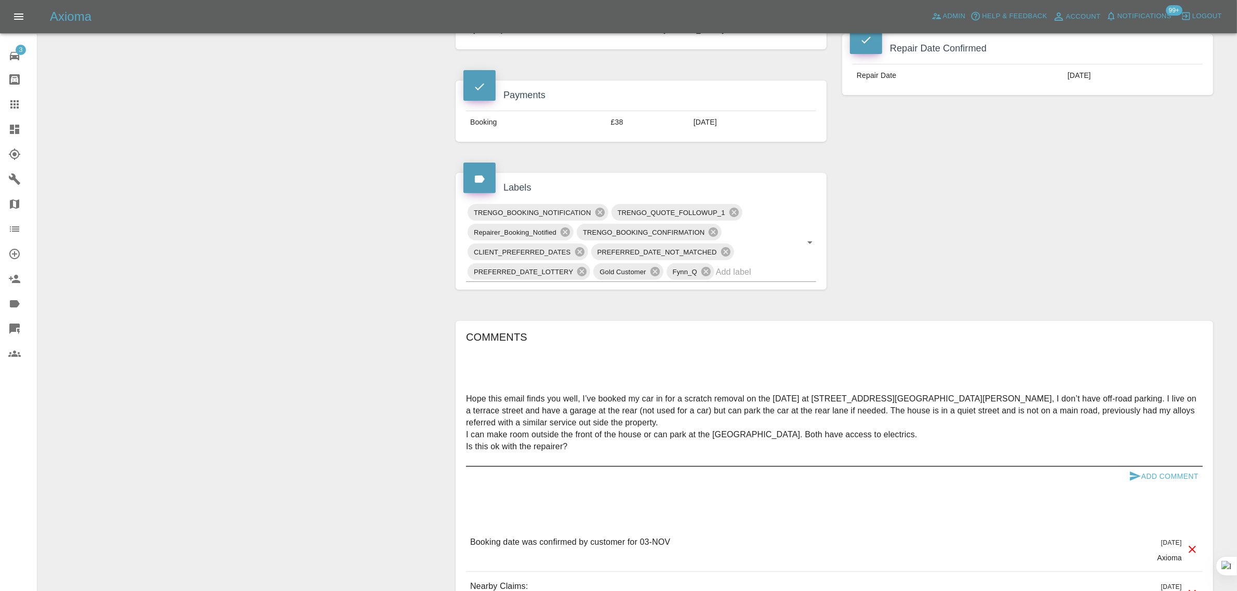
type textarea "Hope this email finds you well, I’ve booked my car in for a scratch removal on …"
click at [0, 0] on sider-quick-compose-btn at bounding box center [0, 0] width 0 height 0
click at [1182, 466] on div "Hope this email finds you well, I’ve booked my car in for a scratch removal on …" at bounding box center [834, 429] width 737 height 76
click at [1180, 469] on button "Add Comment" at bounding box center [1164, 476] width 78 height 19
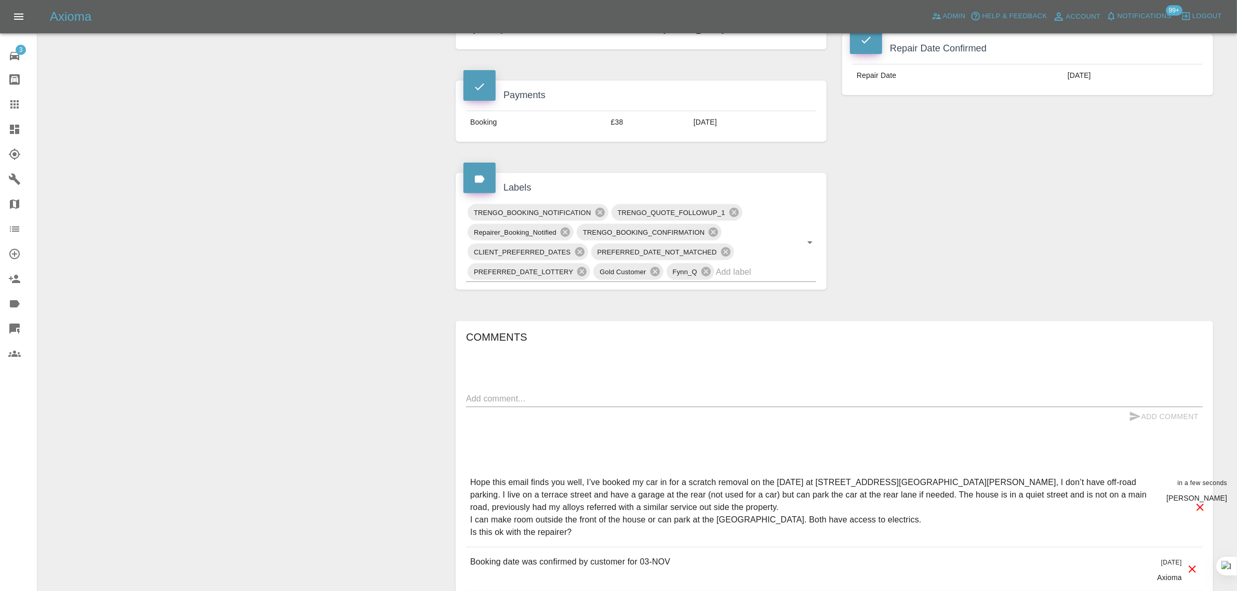
click at [24, 97] on link "Claims" at bounding box center [18, 104] width 37 height 25
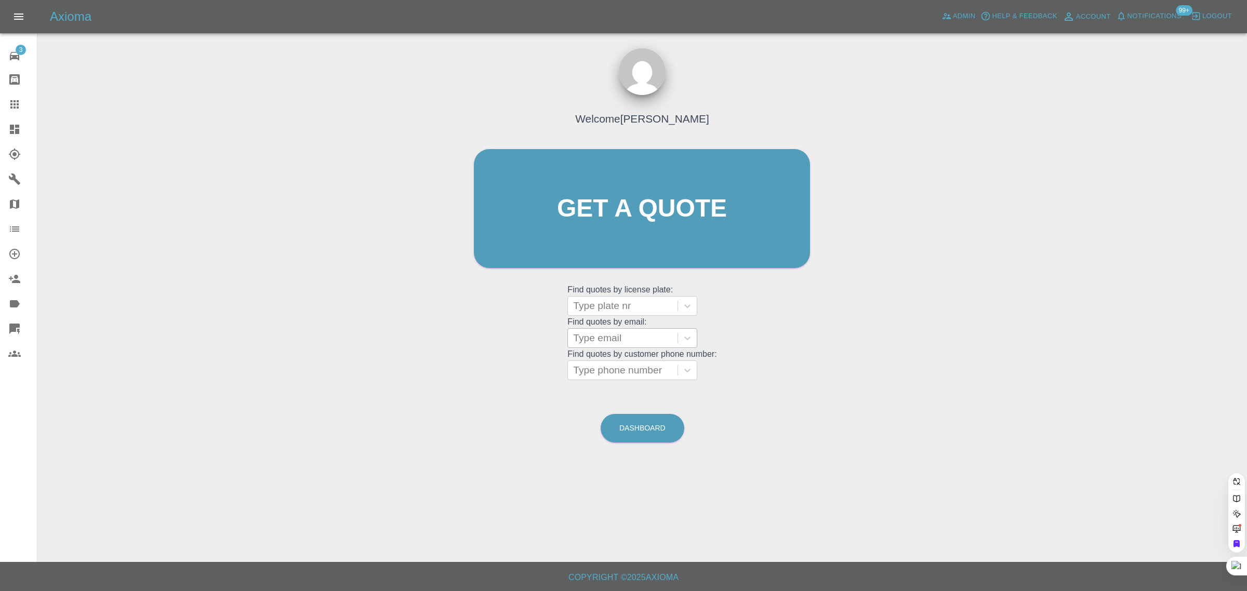
click at [612, 344] on div at bounding box center [622, 338] width 99 height 15
paste input "gurdshergill@doctors.org.uk"
type input "gurdshergill@doctors.org.uk"
click at [967, 10] on span "Admin" at bounding box center [964, 16] width 23 height 12
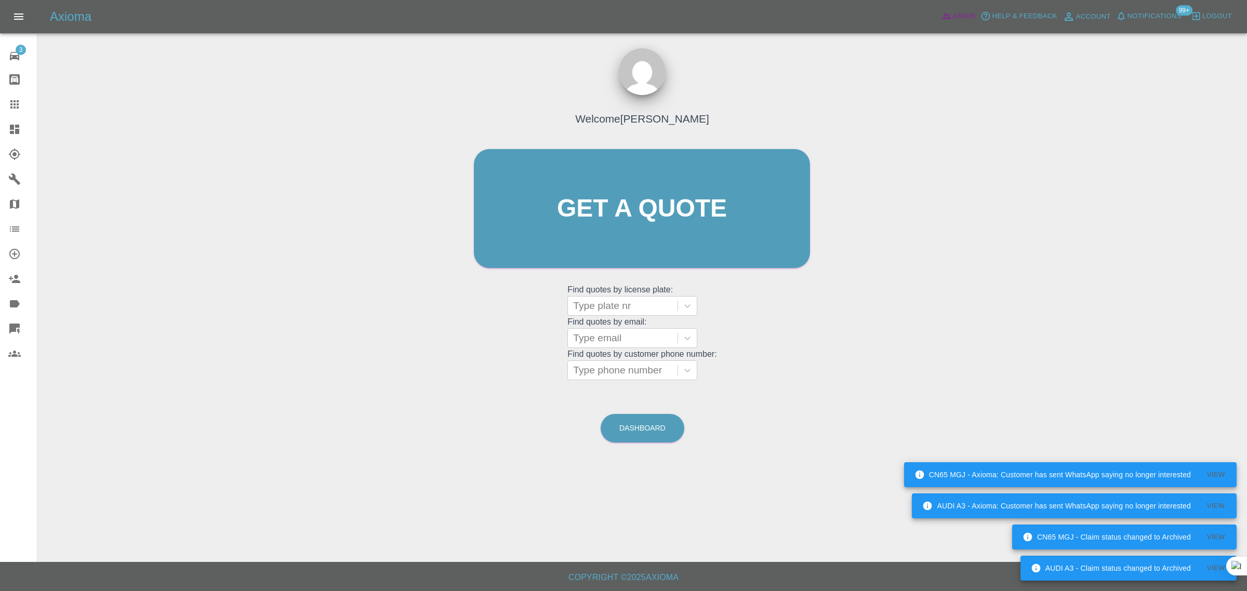
click at [953, 16] on span "Admin" at bounding box center [964, 16] width 23 height 12
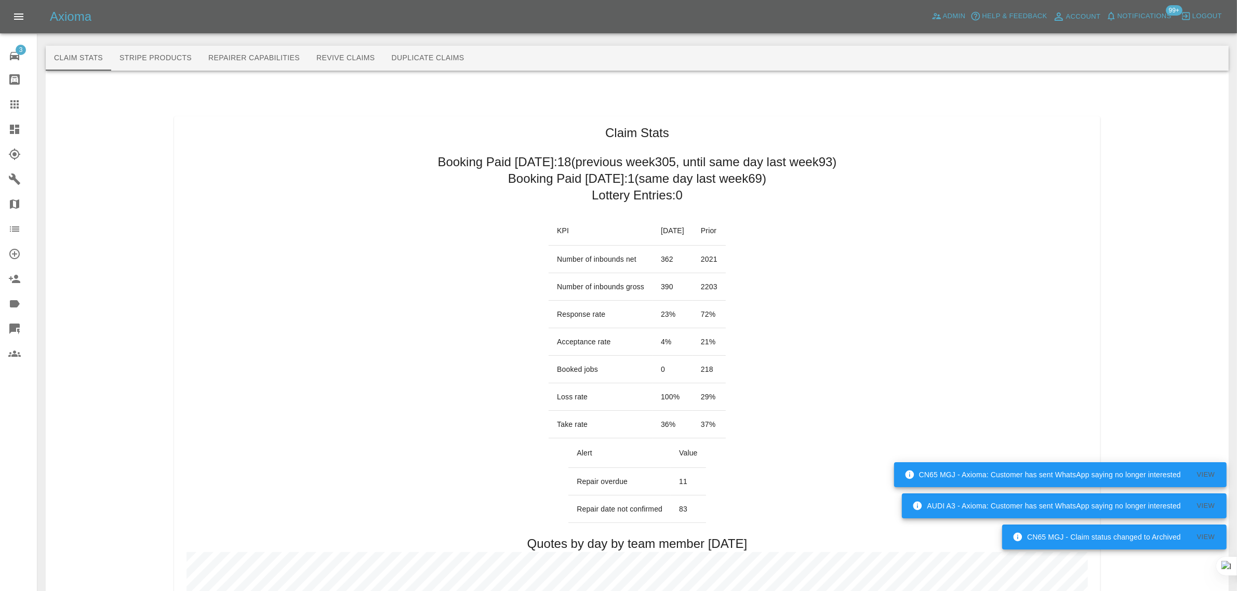
click at [346, 58] on button "Revive Claims" at bounding box center [345, 58] width 75 height 25
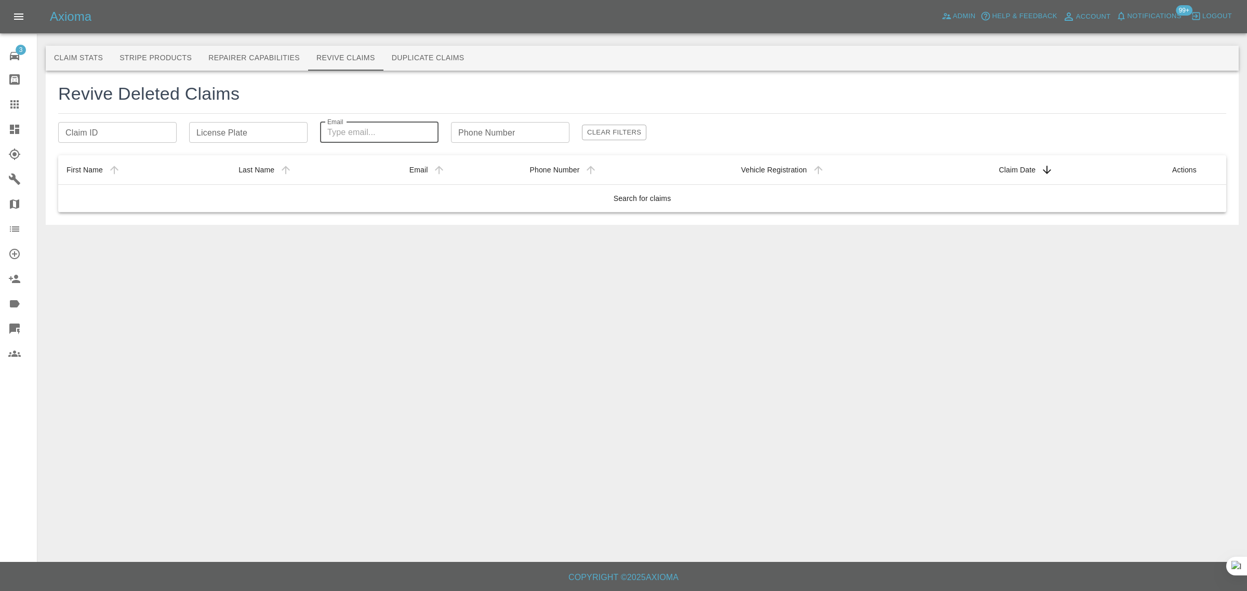
click at [357, 131] on input "Email" at bounding box center [379, 132] width 118 height 21
paste input "gurdshergill@doctors.org.uk"
type input "gurdshergill@doctors.org.uk"
click at [1176, 200] on td "sortable table" at bounding box center [642, 204] width 1168 height 41
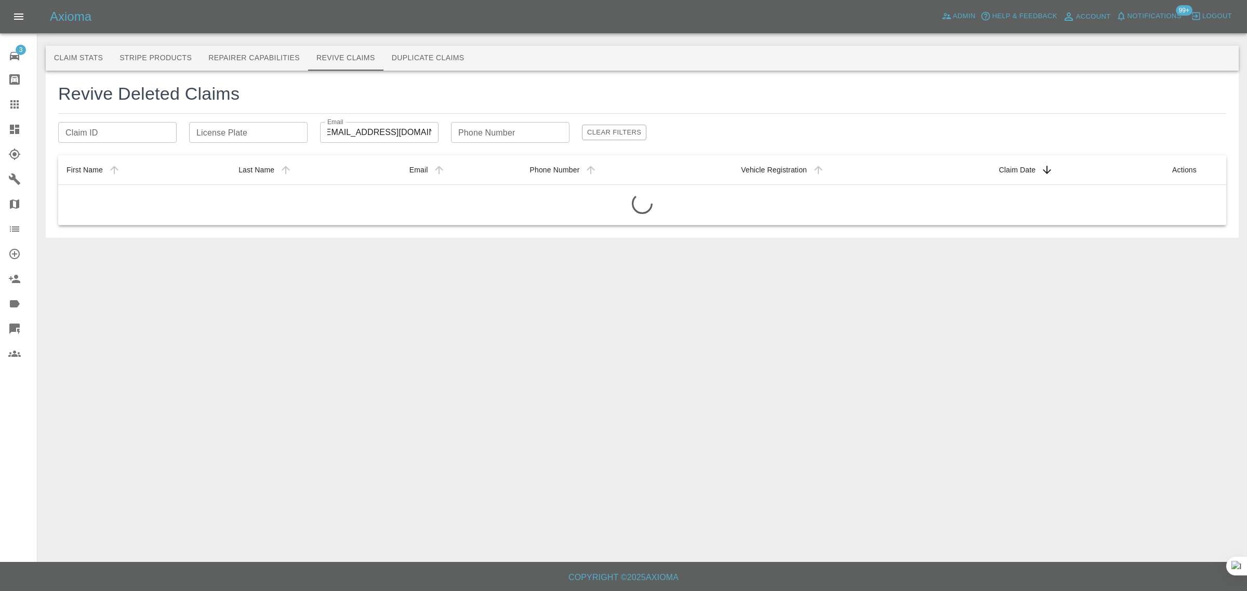
scroll to position [0, 0]
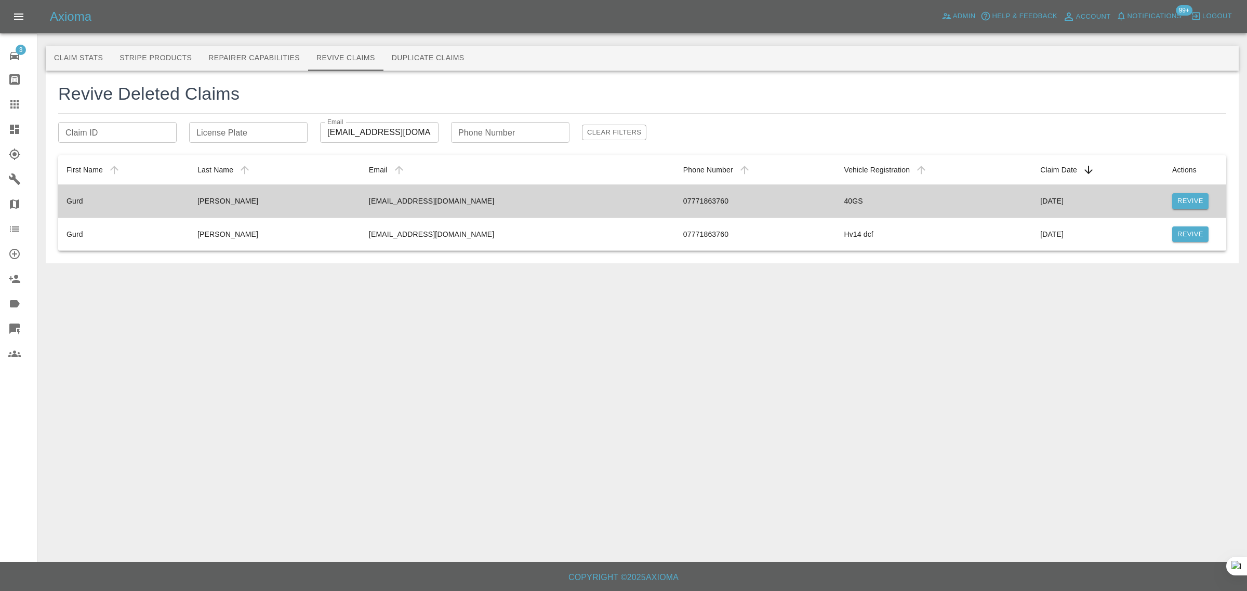
click at [1184, 209] on td "Revive" at bounding box center [1195, 200] width 62 height 33
click at [1176, 199] on button "Revive" at bounding box center [1190, 201] width 36 height 16
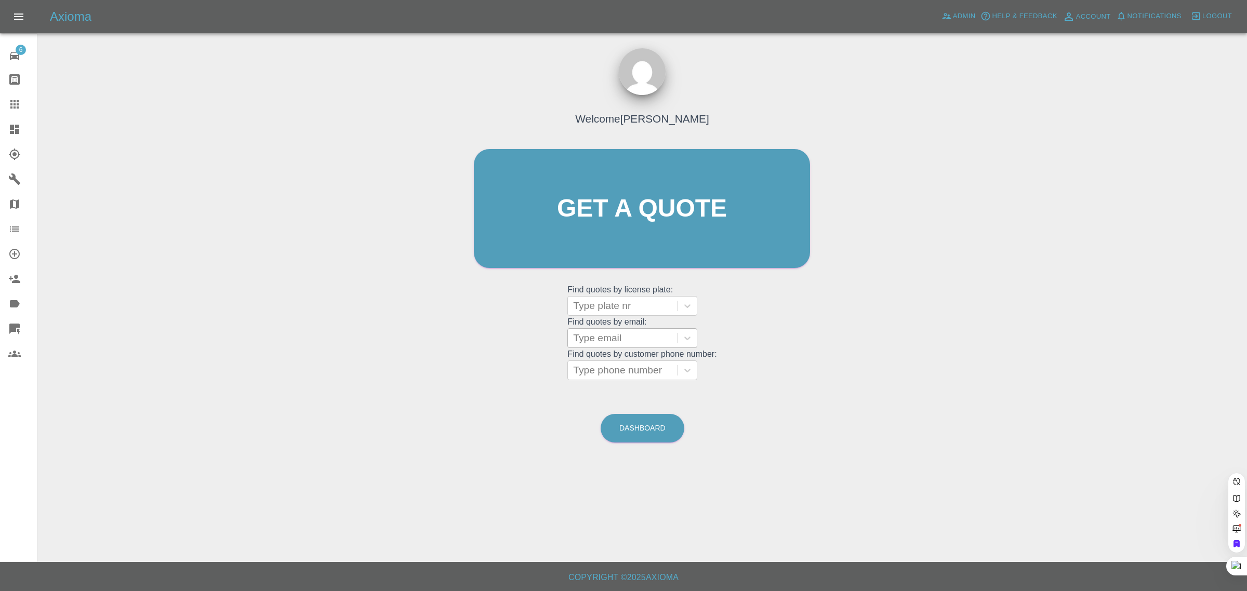
click at [622, 336] on div at bounding box center [622, 338] width 99 height 15
paste input "dr.kaholley@gmail.com"
type input "dr.kaholley@gmail.c"
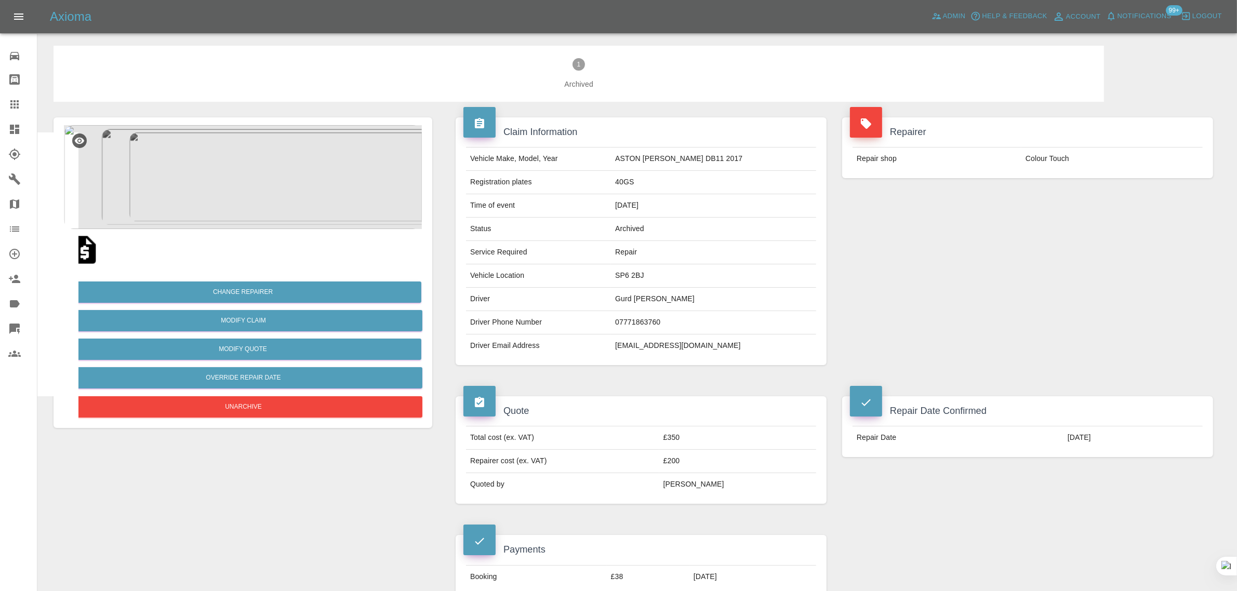
click at [17, 110] on icon at bounding box center [14, 104] width 12 height 12
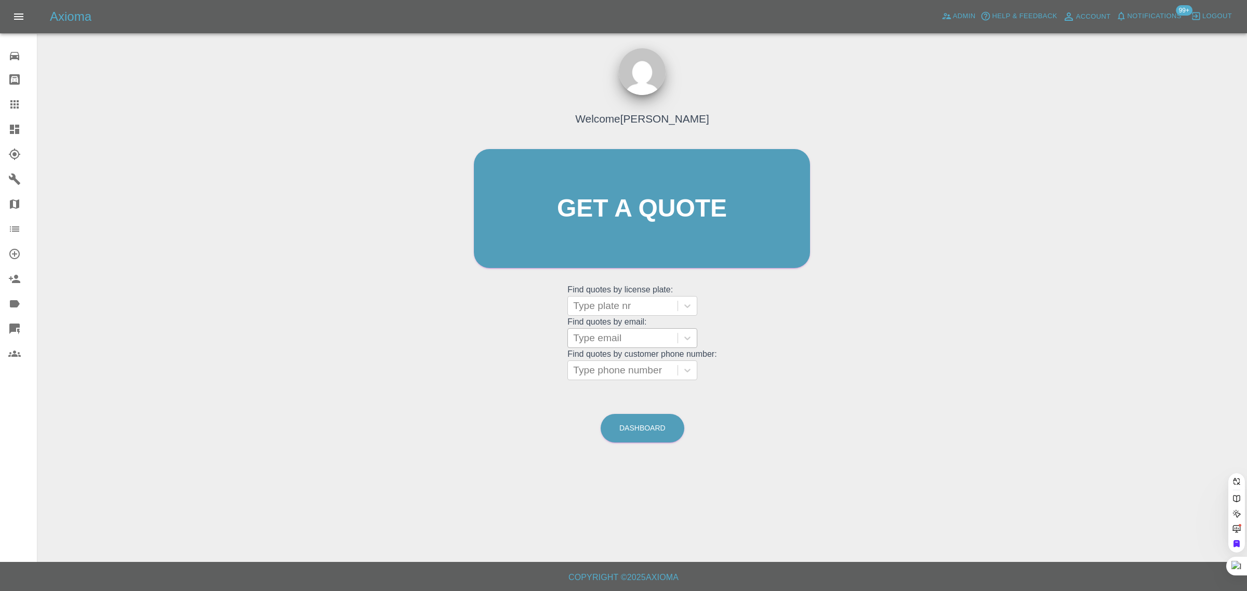
click at [611, 343] on div at bounding box center [622, 338] width 99 height 15
paste input "[EMAIL_ADDRESS][DOMAIN_NAME]"
type input "[EMAIL_ADDRESS][DOMAIN_NAME]"
click at [620, 362] on div "NU15YTB, Archived" at bounding box center [633, 364] width 130 height 21
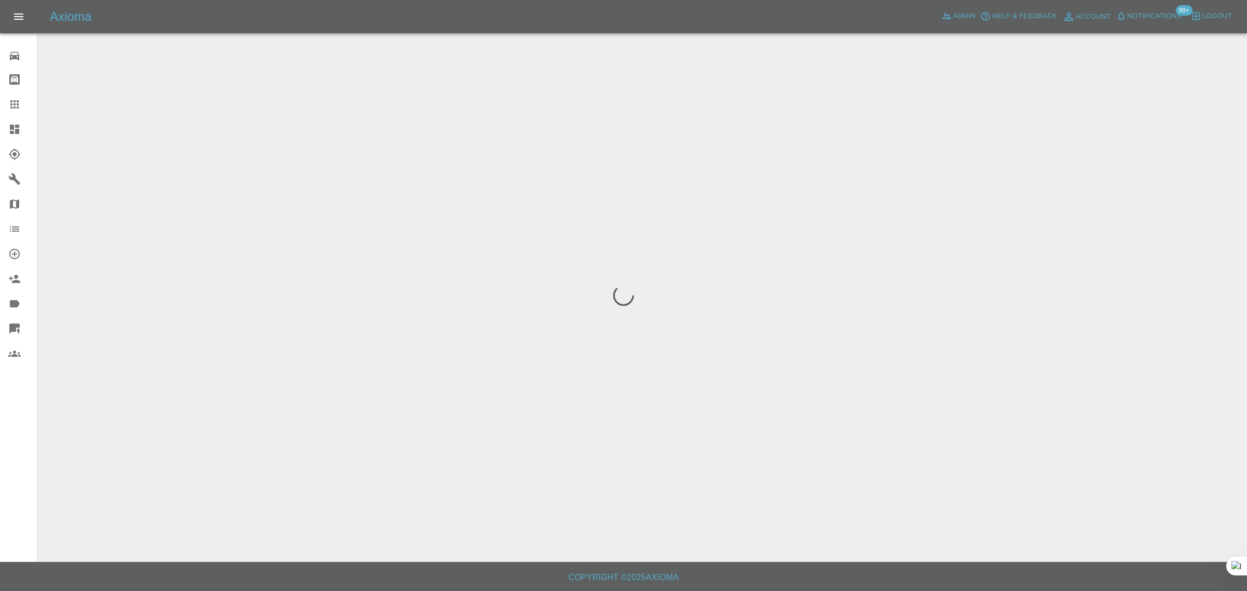
click at [4, 489] on div "0 Repair home Bodyshop home Claims Dashboard Explorer Garages Map Organization …" at bounding box center [18, 295] width 37 height 591
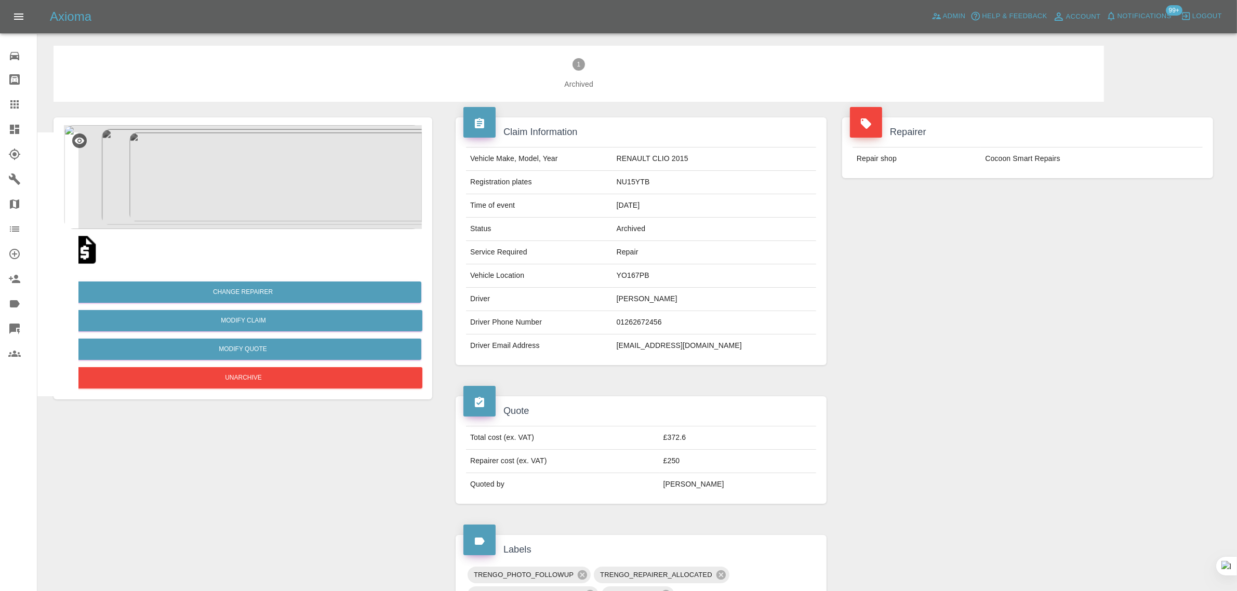
click at [9, 107] on icon at bounding box center [14, 104] width 12 height 12
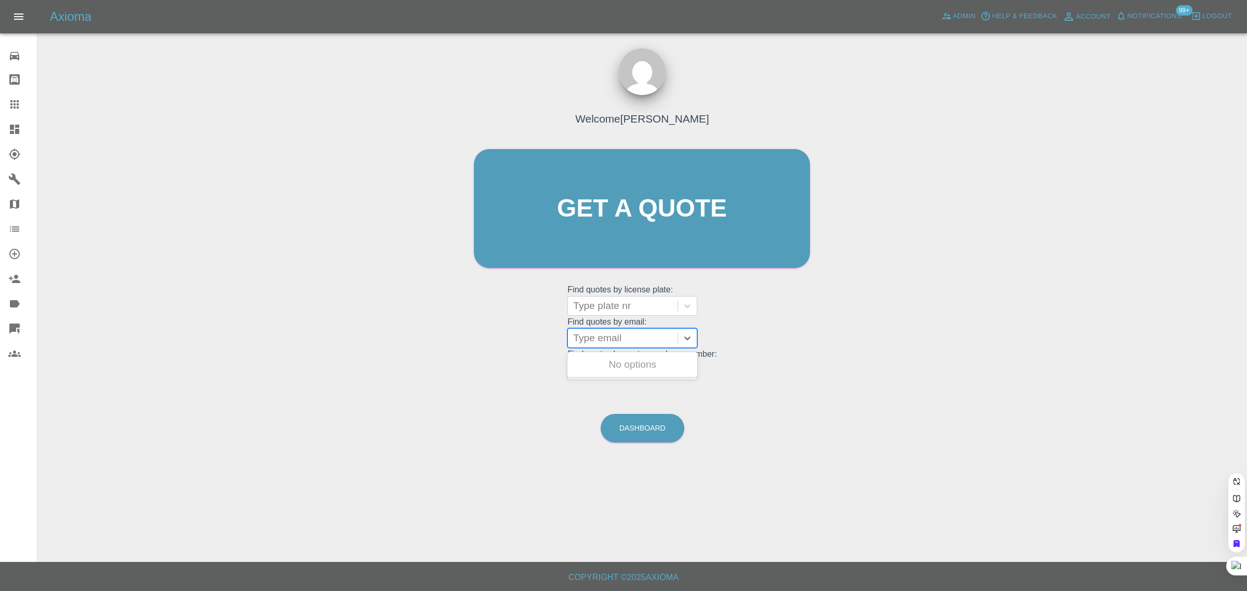
click at [610, 346] on div "Type email" at bounding box center [623, 338] width 110 height 19
paste input "harrietoneil013@gmail.com"
type input "harrietoneil013@gmail.com"
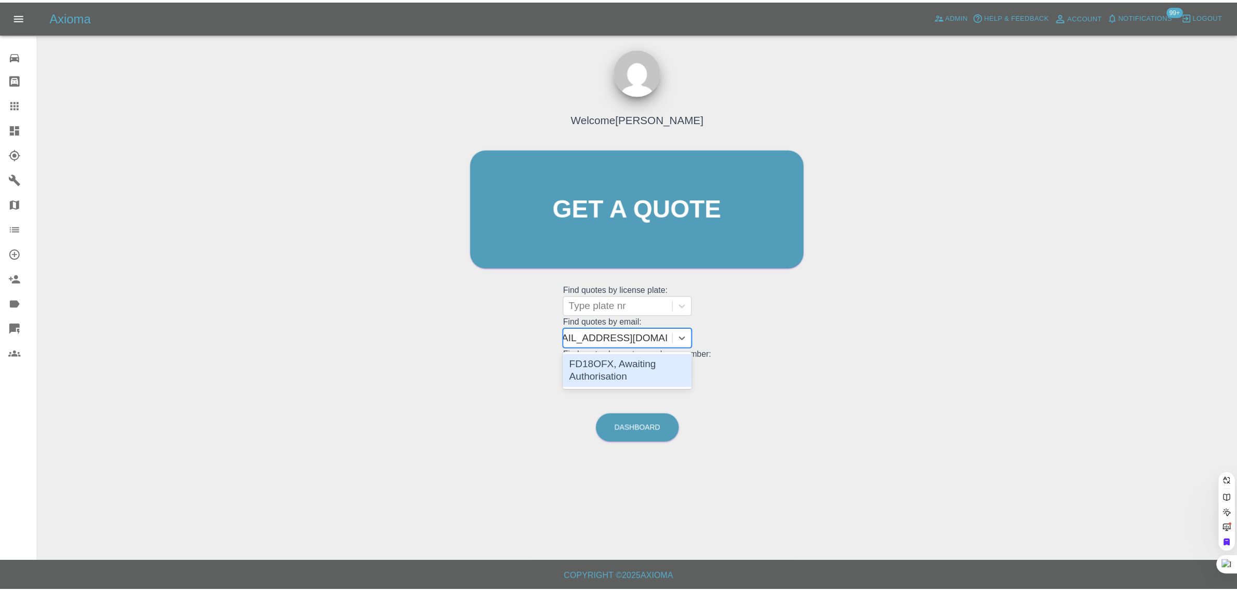
scroll to position [0, 17]
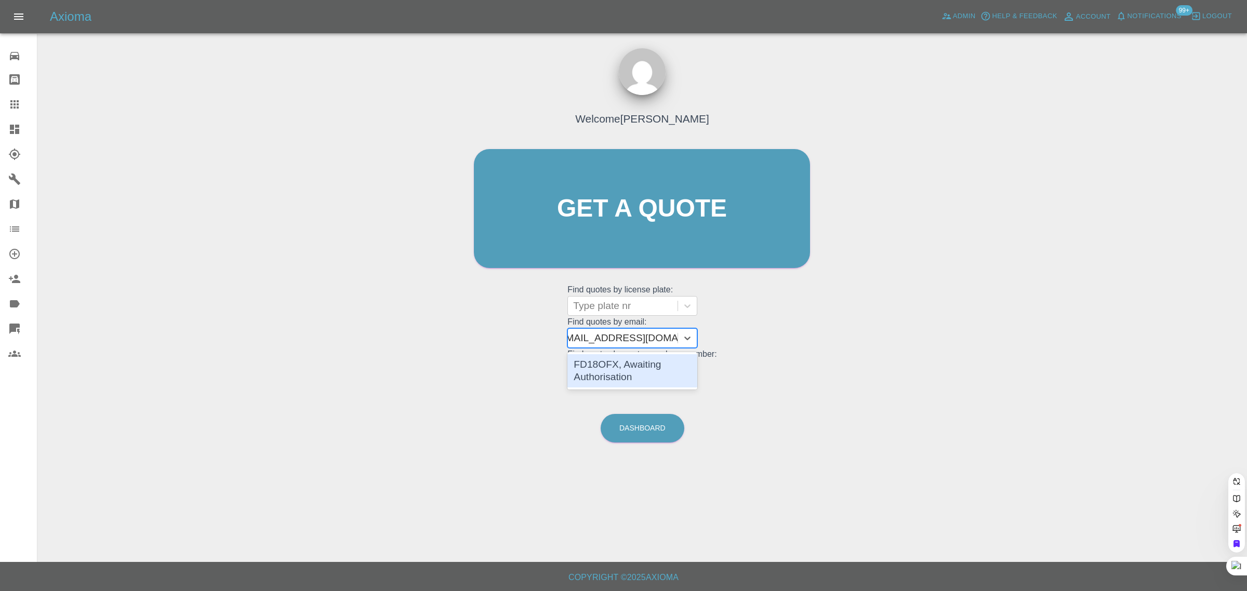
click at [609, 367] on div "FD18OFX, Awaiting Authorisation" at bounding box center [633, 370] width 130 height 33
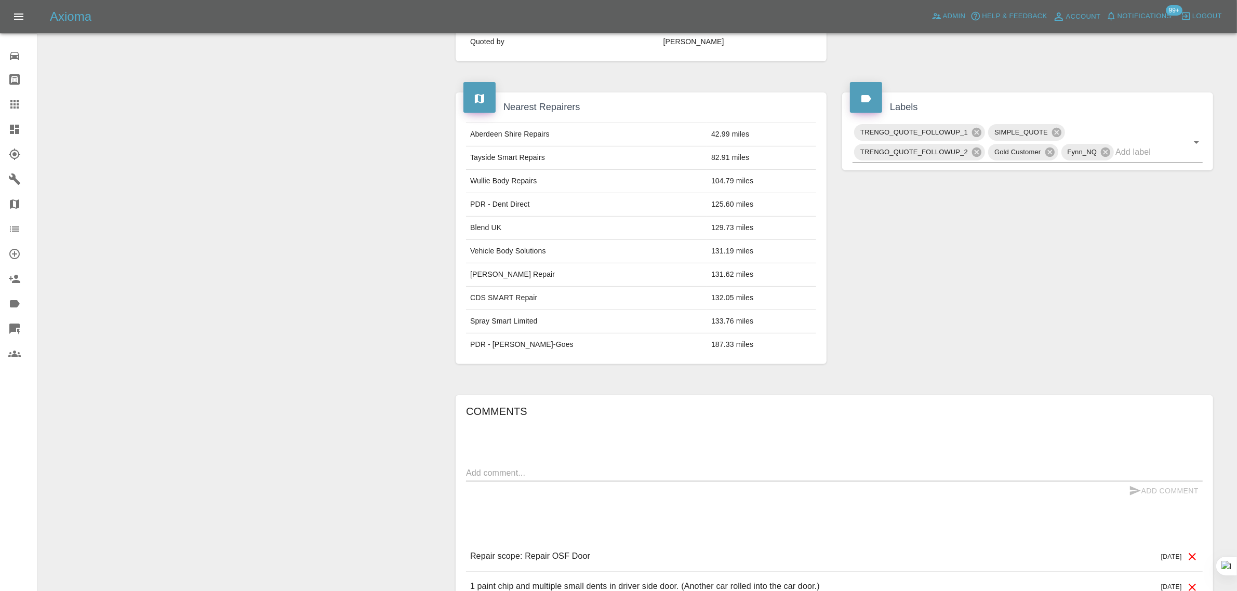
scroll to position [455, 0]
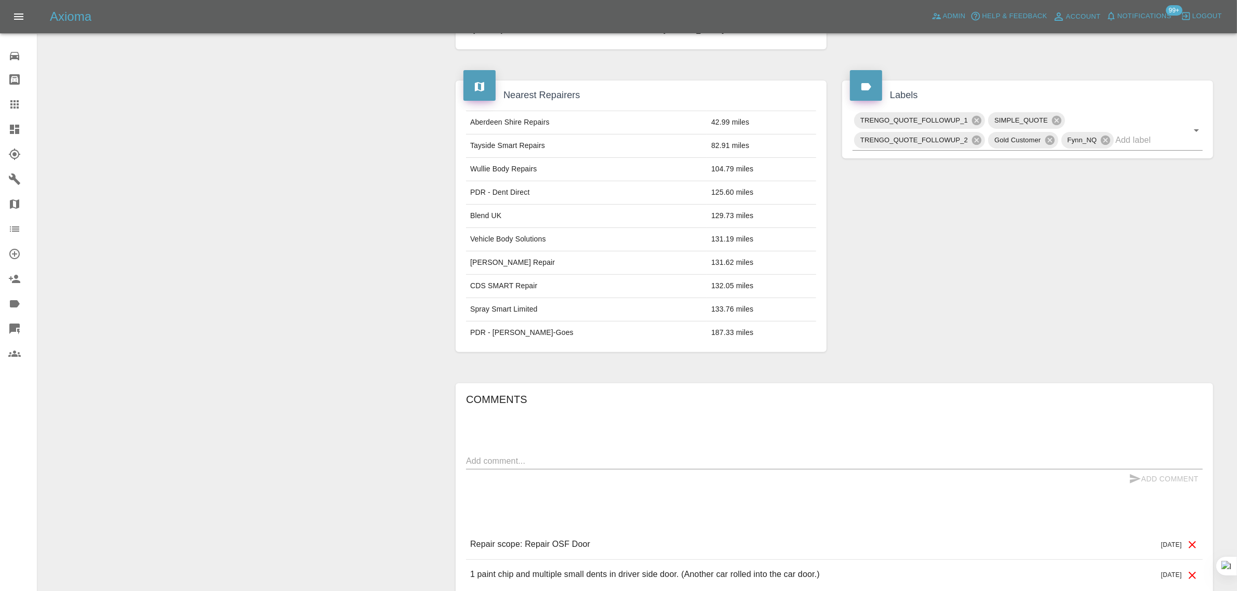
click at [713, 463] on textarea at bounding box center [834, 461] width 737 height 12
paste textarea "My quote number is QT-ZQQNCHUQ-0001-1 I was just wondering if that is for pearl…"
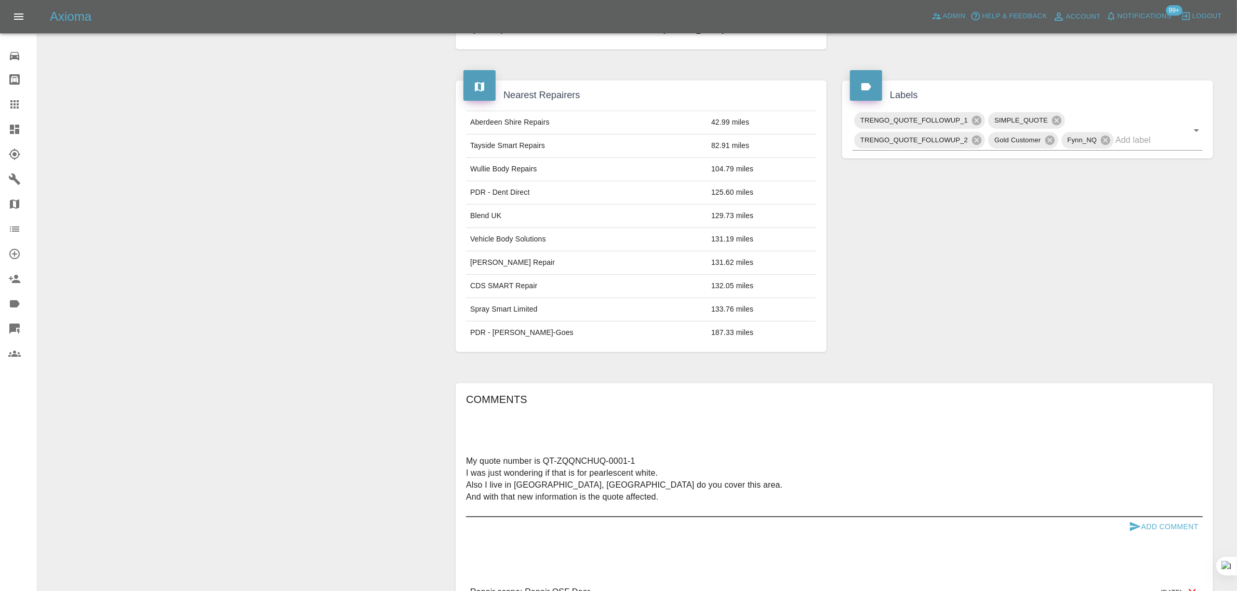
type textarea "My quote number is QT-ZQQNCHUQ-0001-1 I was just wondering if that is for pearl…"
click at [1149, 526] on button "Add Comment" at bounding box center [1164, 527] width 78 height 19
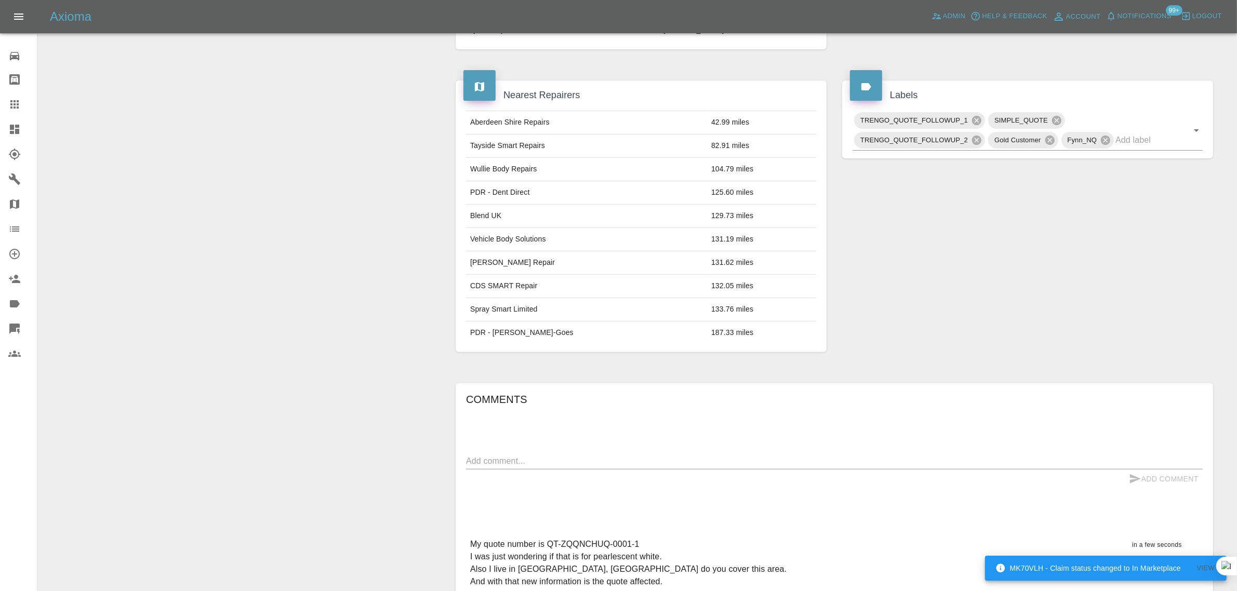
click at [14, 110] on icon at bounding box center [14, 104] width 12 height 12
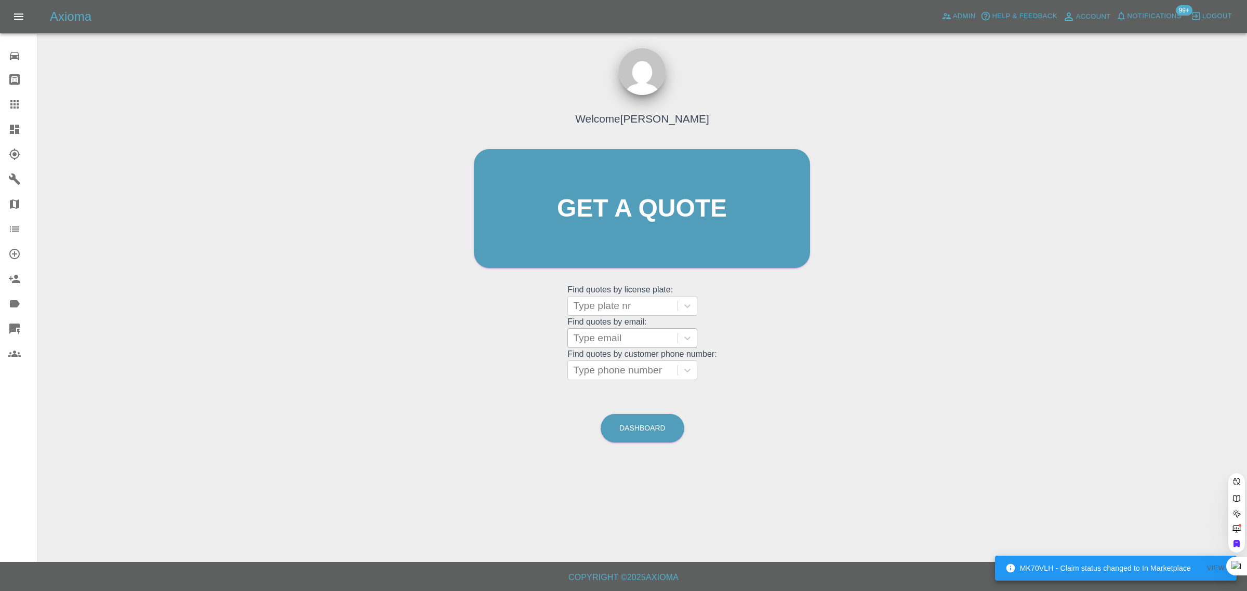
click at [653, 338] on div at bounding box center [622, 338] width 99 height 15
paste input "ronnieleslie8@gmail.com"
type input "ronnieleslie8@gmail.com"
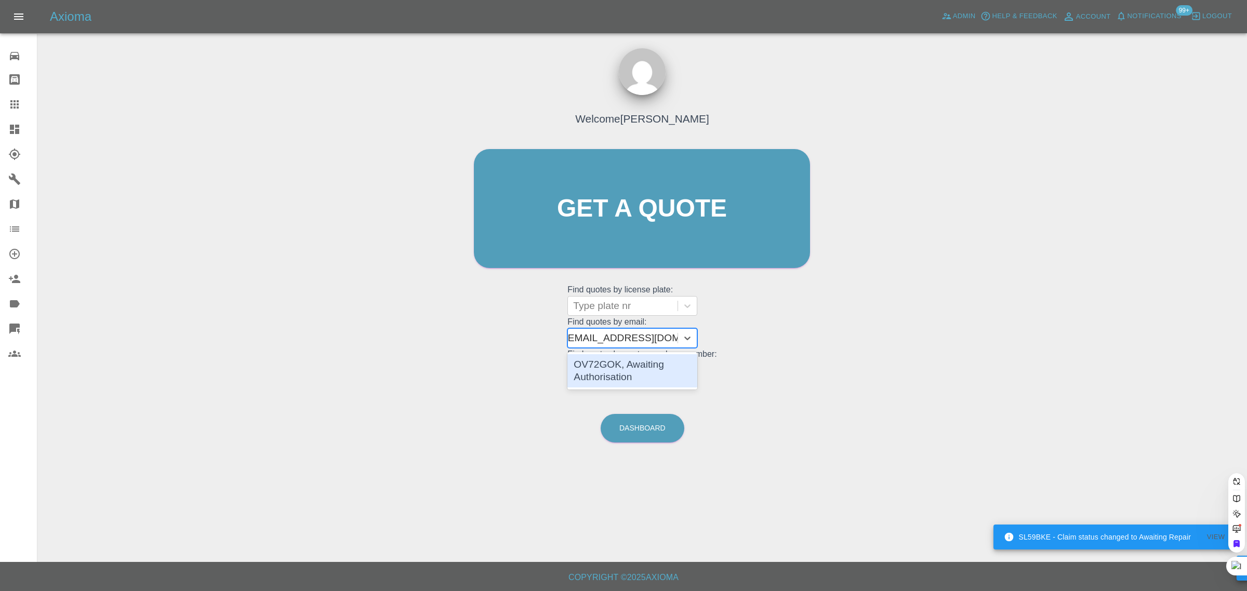
click at [620, 367] on div "OV72GOK, Awaiting Authorisation" at bounding box center [633, 370] width 130 height 33
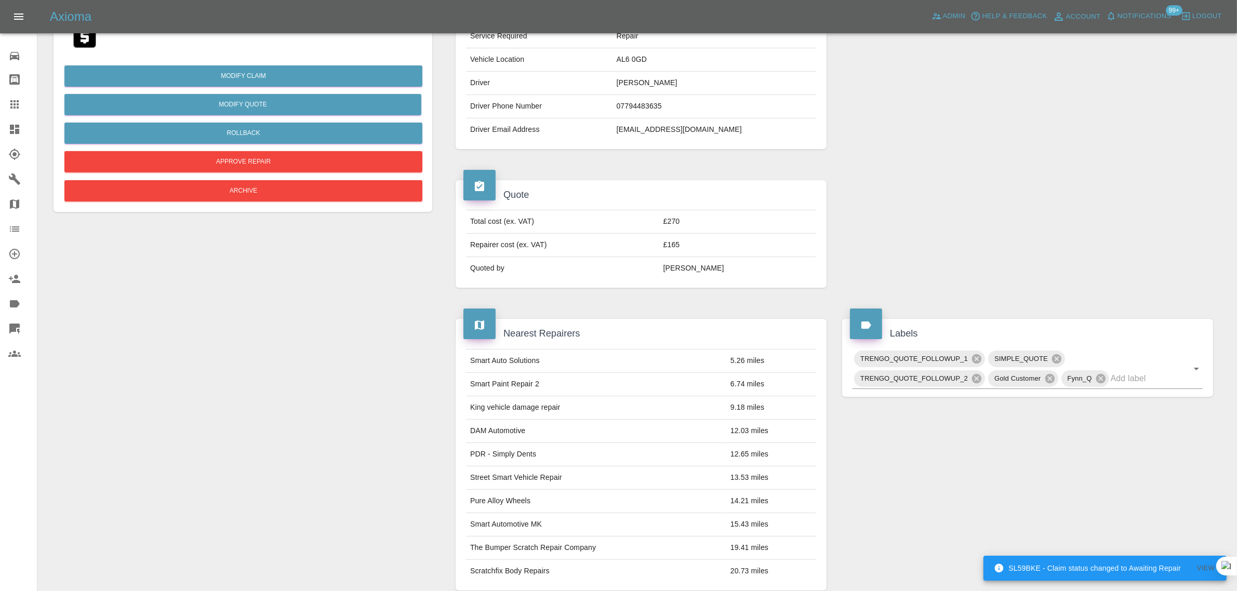
scroll to position [455, 0]
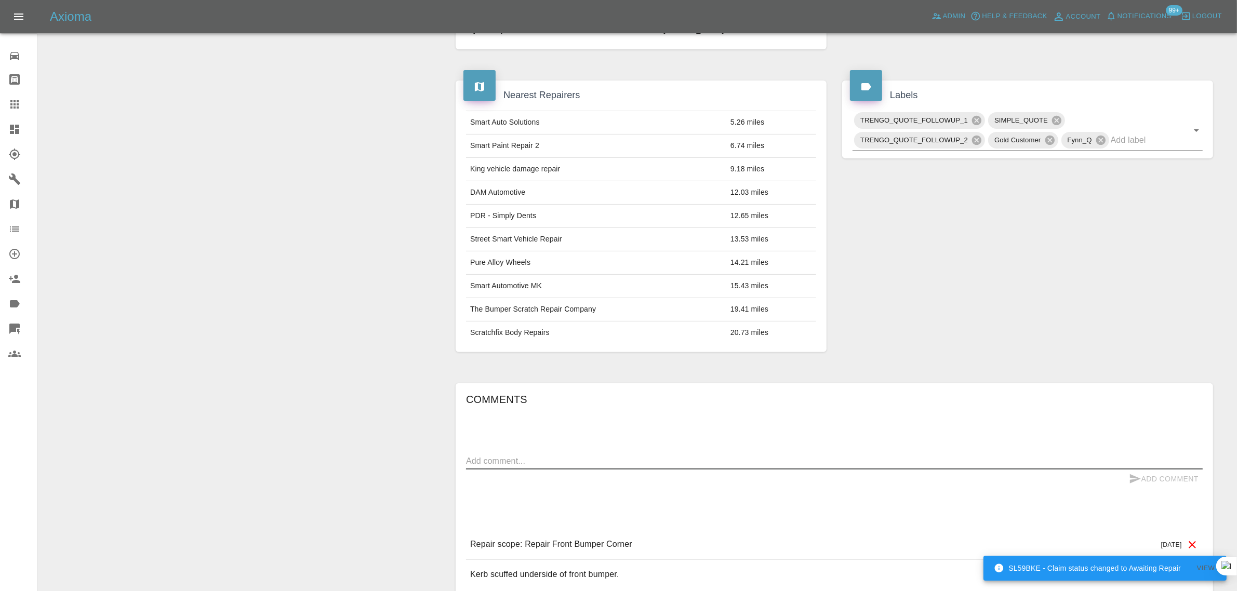
click at [570, 458] on textarea at bounding box center [834, 461] width 737 height 12
paste textarea "I am on the second floor of a block of flats. There is a gated car park, but no…"
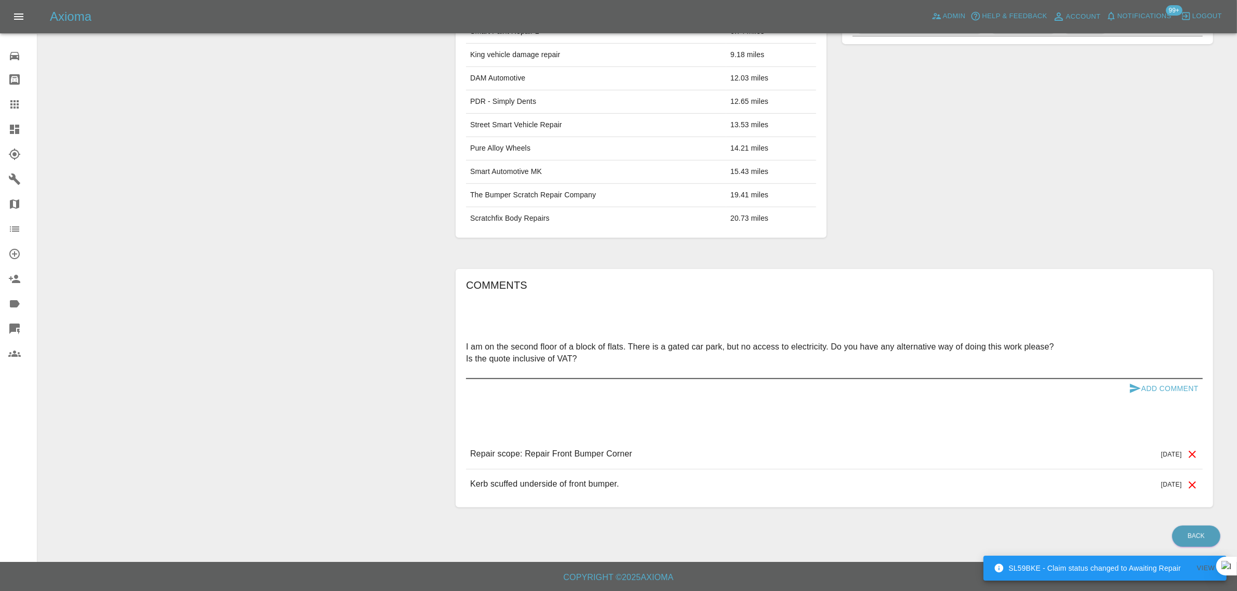
scroll to position [572, 0]
type textarea "I am on the second floor of a block of flats. There is a gated car park, but no…"
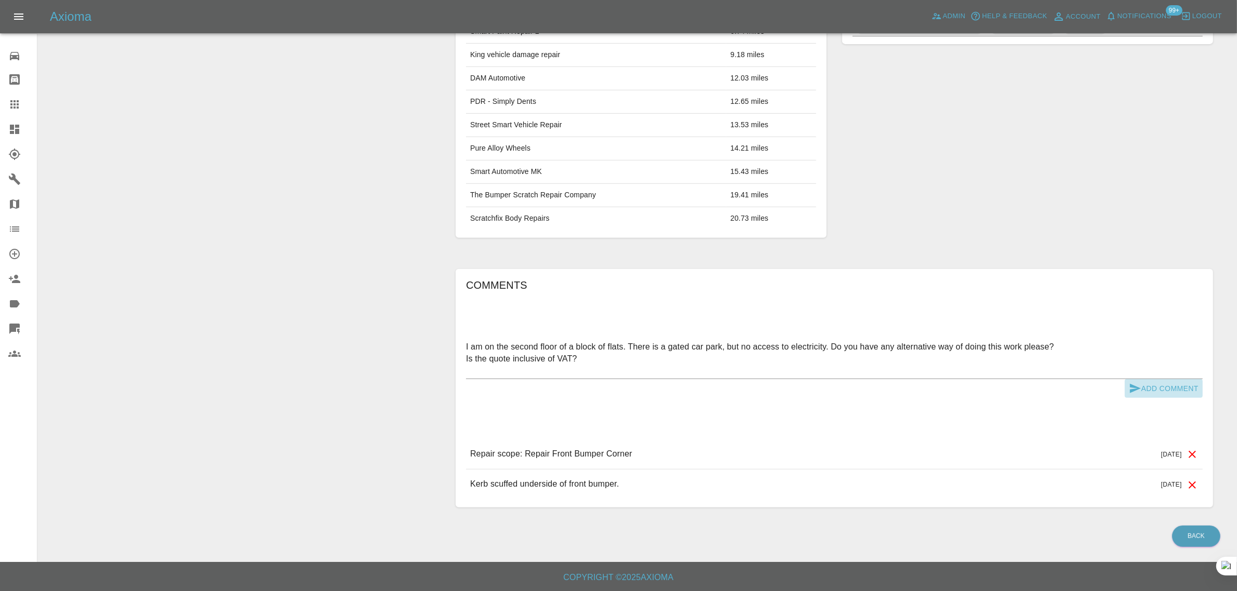
drag, startPoint x: 1146, startPoint y: 395, endPoint x: 1137, endPoint y: 394, distance: 8.9
click at [1146, 394] on button "Add Comment" at bounding box center [1164, 388] width 78 height 19
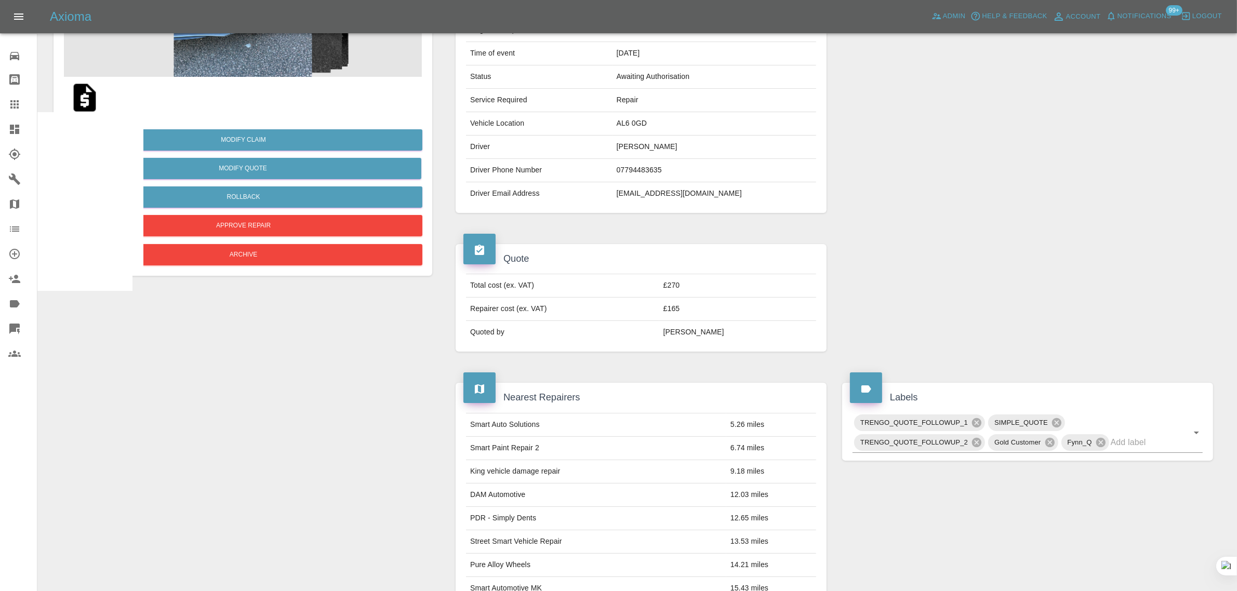
scroll to position [117, 0]
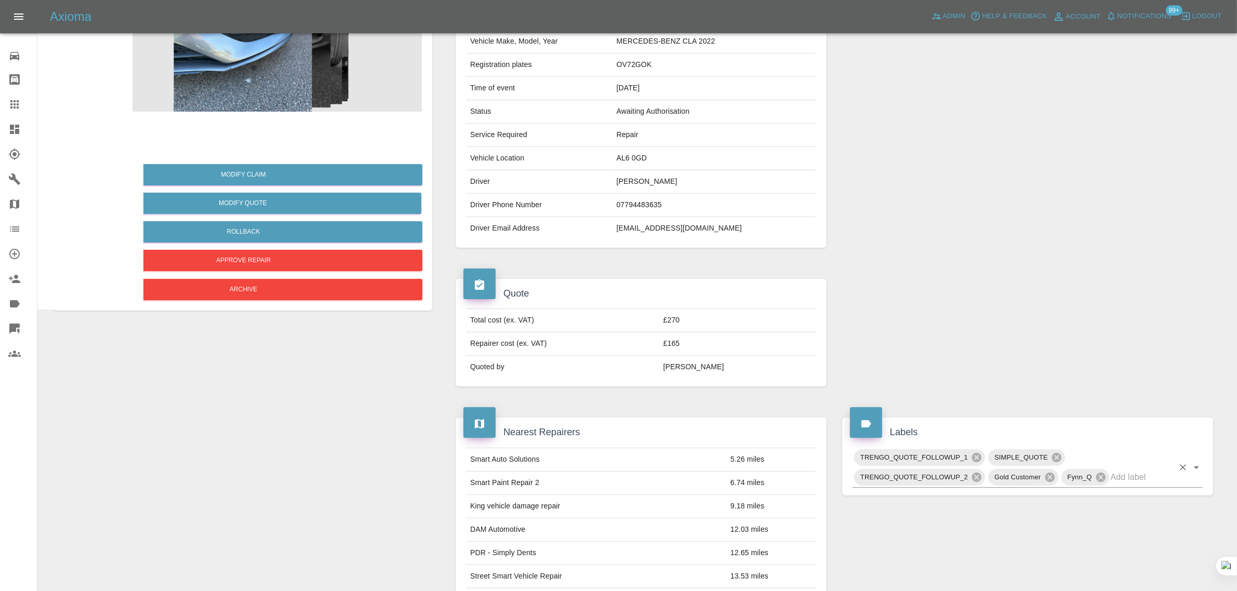
click at [1131, 480] on input "text" at bounding box center [1142, 477] width 63 height 16
type input "spac"
click at [991, 507] on li "NO_SPACE_OR_POWER" at bounding box center [1028, 503] width 350 height 19
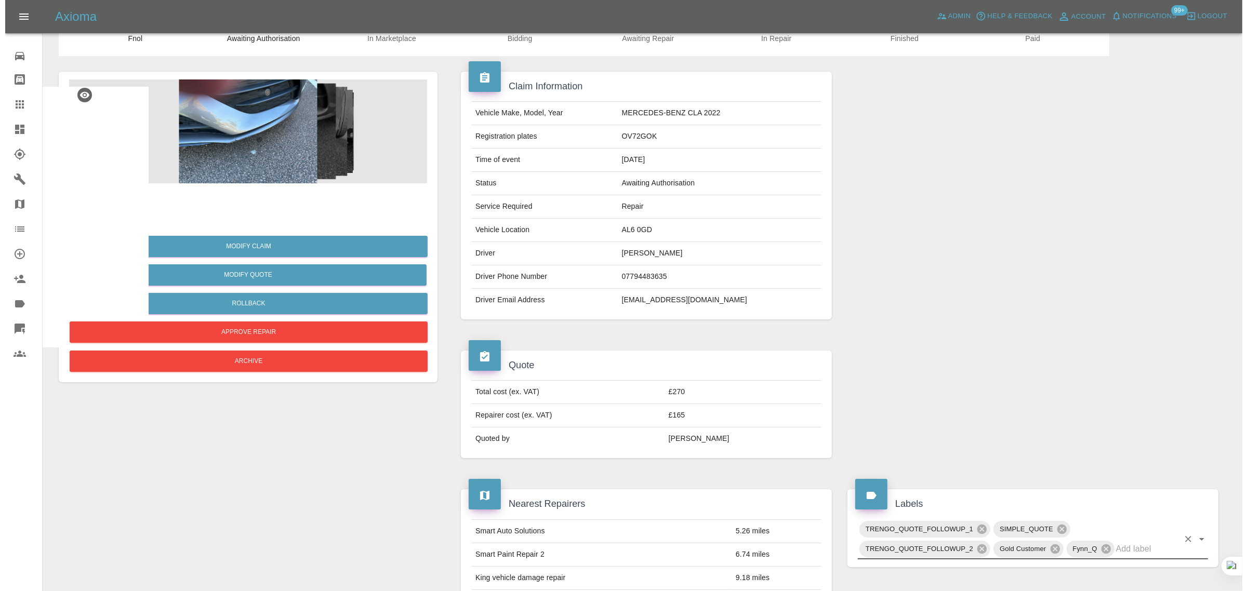
scroll to position [0, 0]
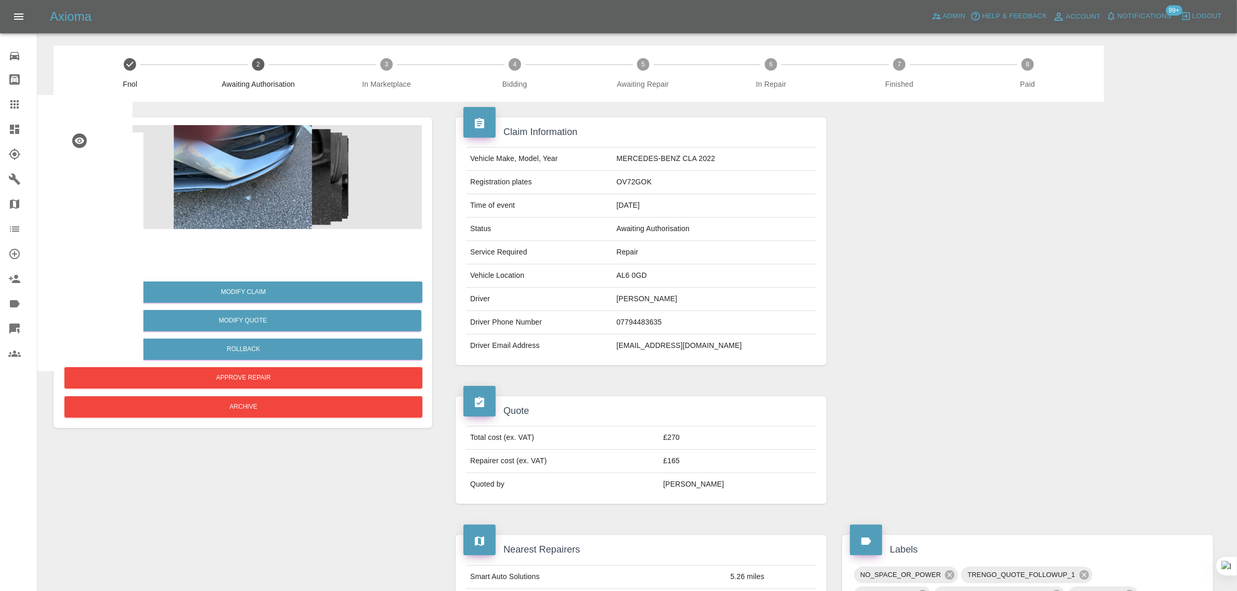
click at [19, 102] on icon at bounding box center [14, 104] width 12 height 12
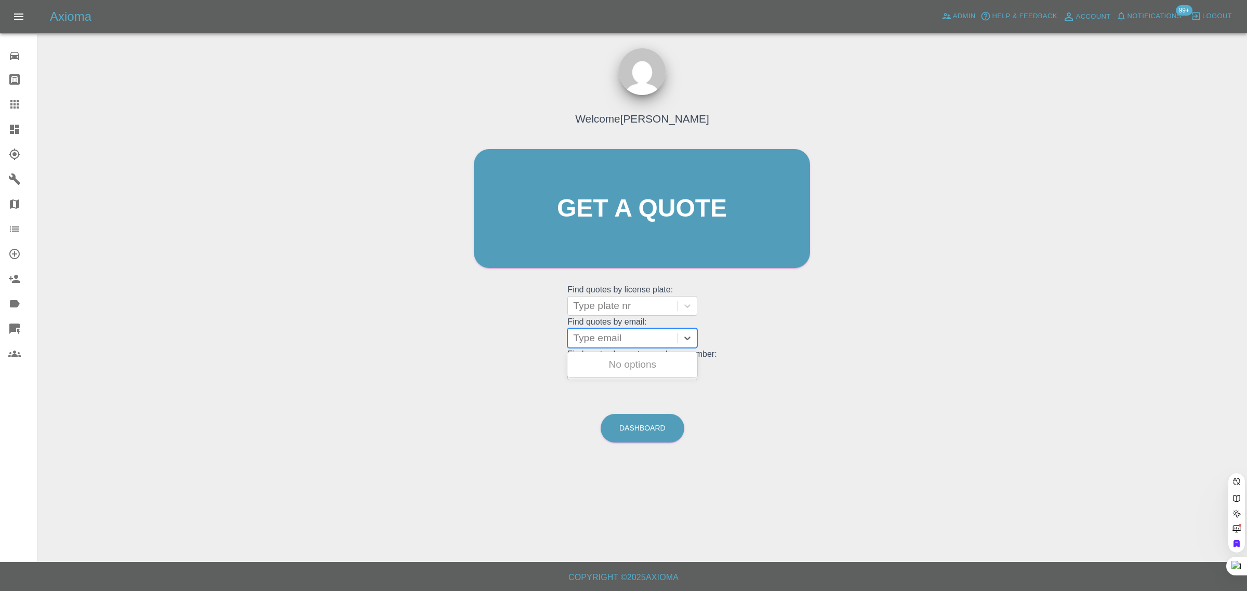
click at [614, 345] on div at bounding box center [622, 338] width 99 height 15
paste input "ratheram65@gmail.com"
type input "ratheram65@gmail.com"
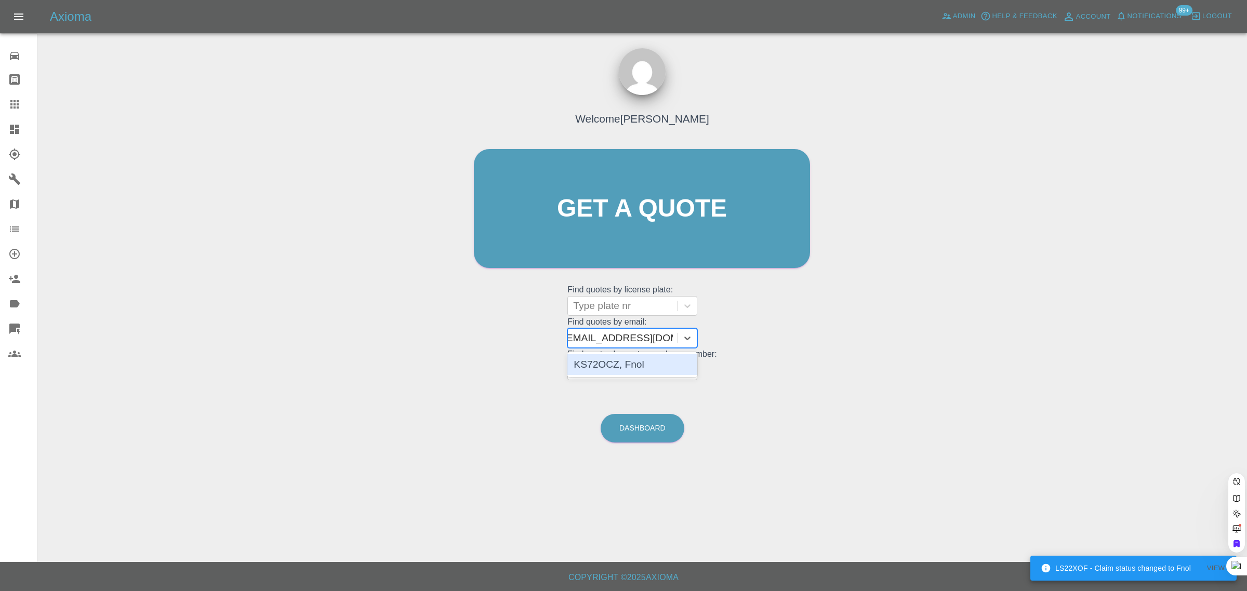
scroll to position [0, 5]
click at [610, 357] on div "KS72OCZ, Fnol" at bounding box center [633, 364] width 130 height 21
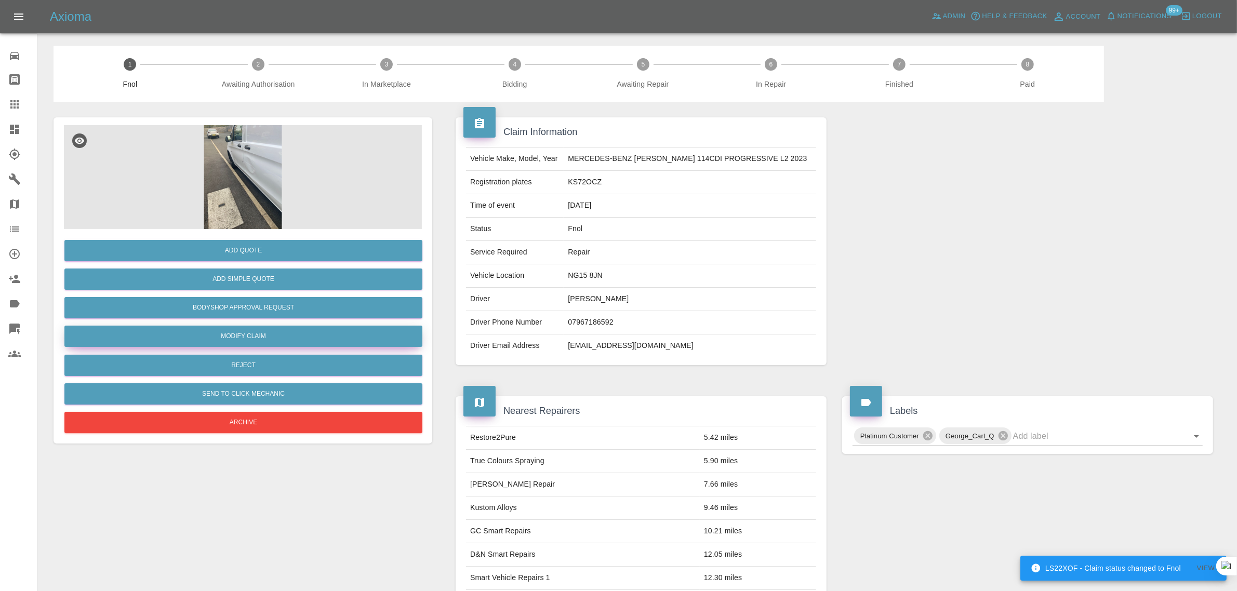
click at [277, 336] on link "Modify Claim" at bounding box center [243, 336] width 358 height 21
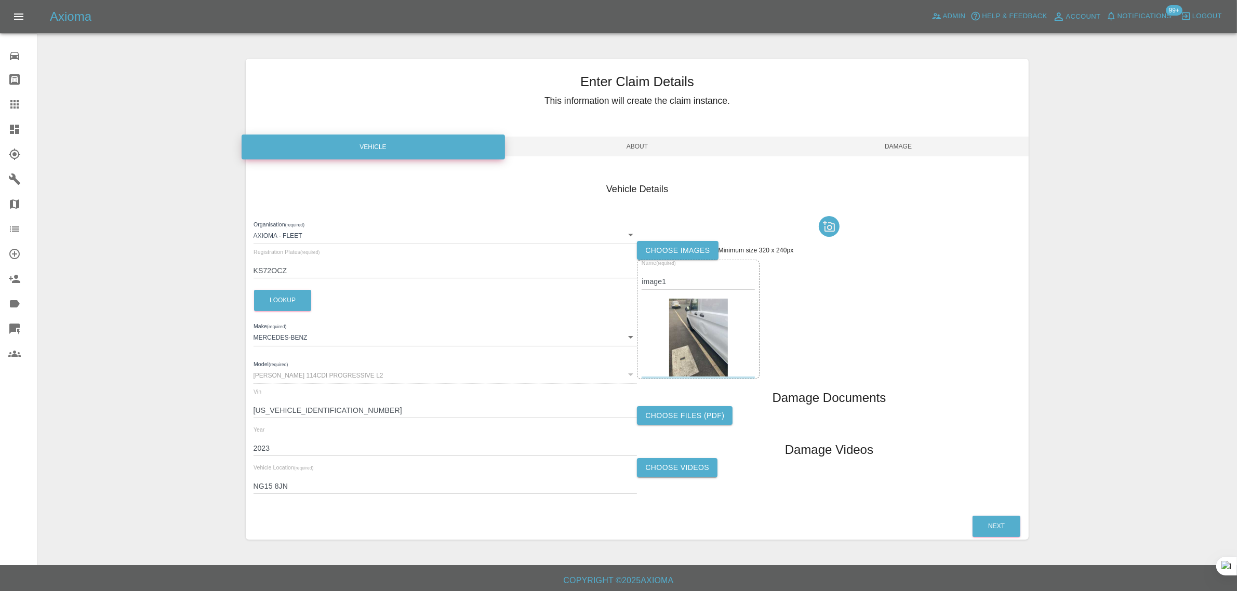
click at [666, 253] on label "Choose images" at bounding box center [677, 250] width 81 height 19
click at [0, 0] on input "Choose images" at bounding box center [0, 0] width 0 height 0
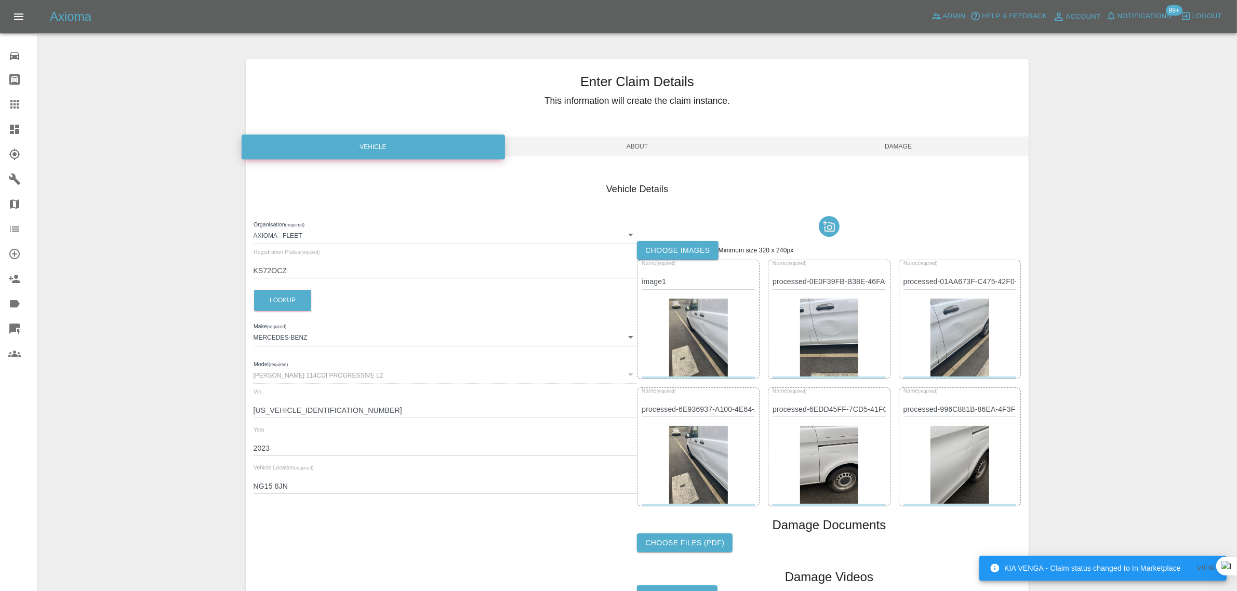
click at [889, 149] on span "Damage" at bounding box center [898, 147] width 261 height 20
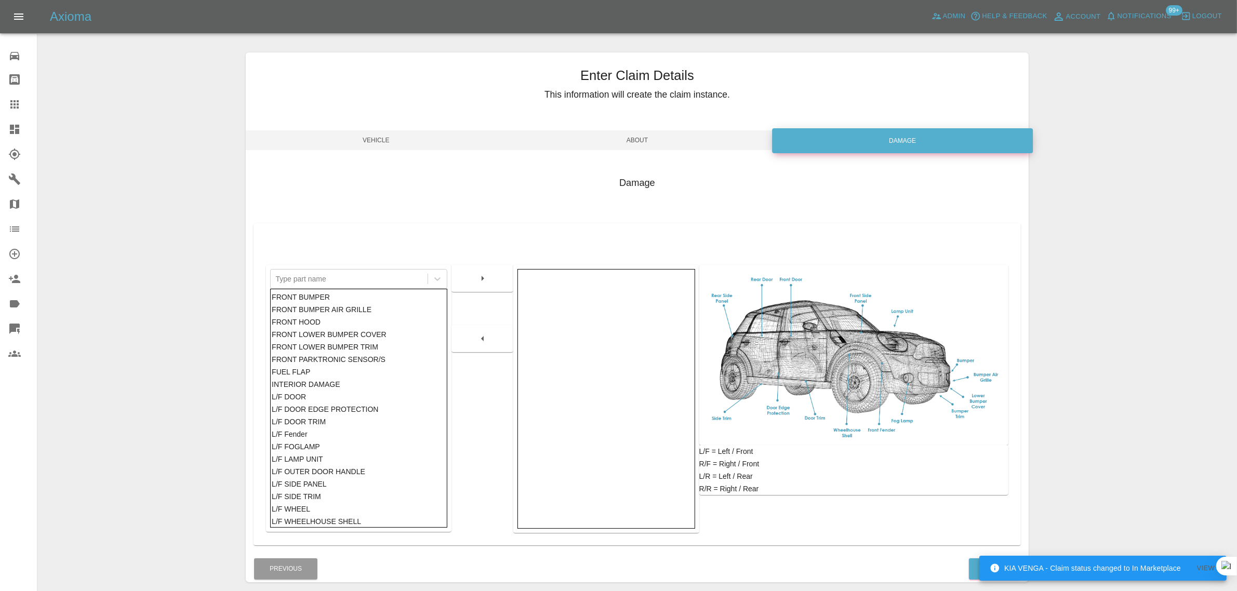
scroll to position [51, 0]
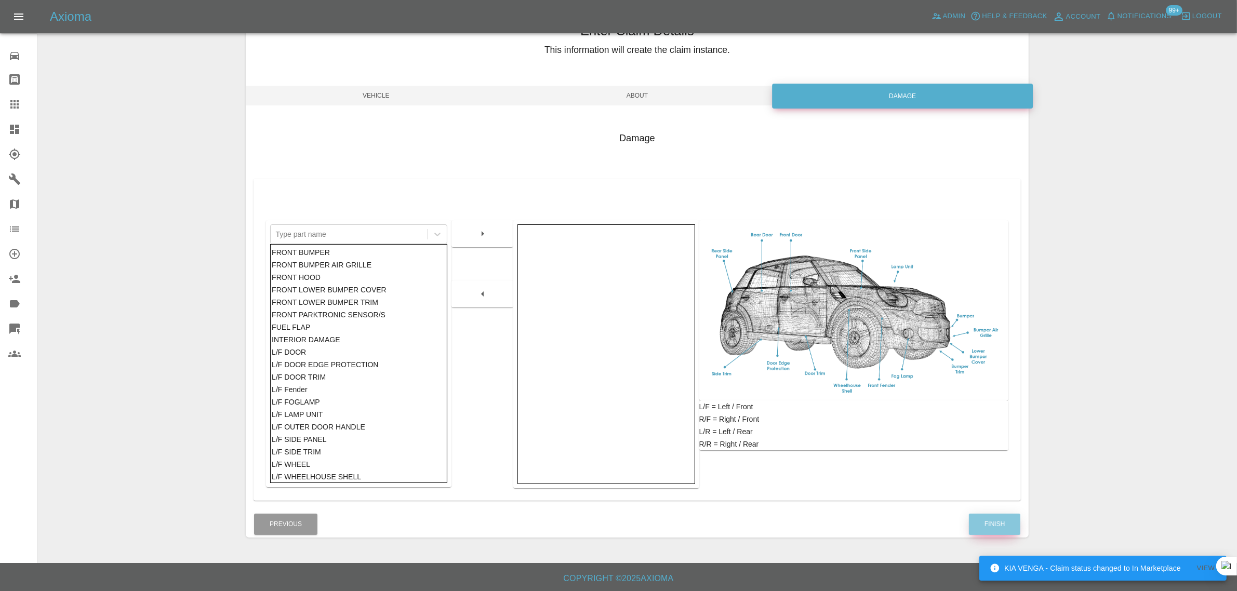
click at [987, 530] on button "Finish" at bounding box center [994, 524] width 51 height 21
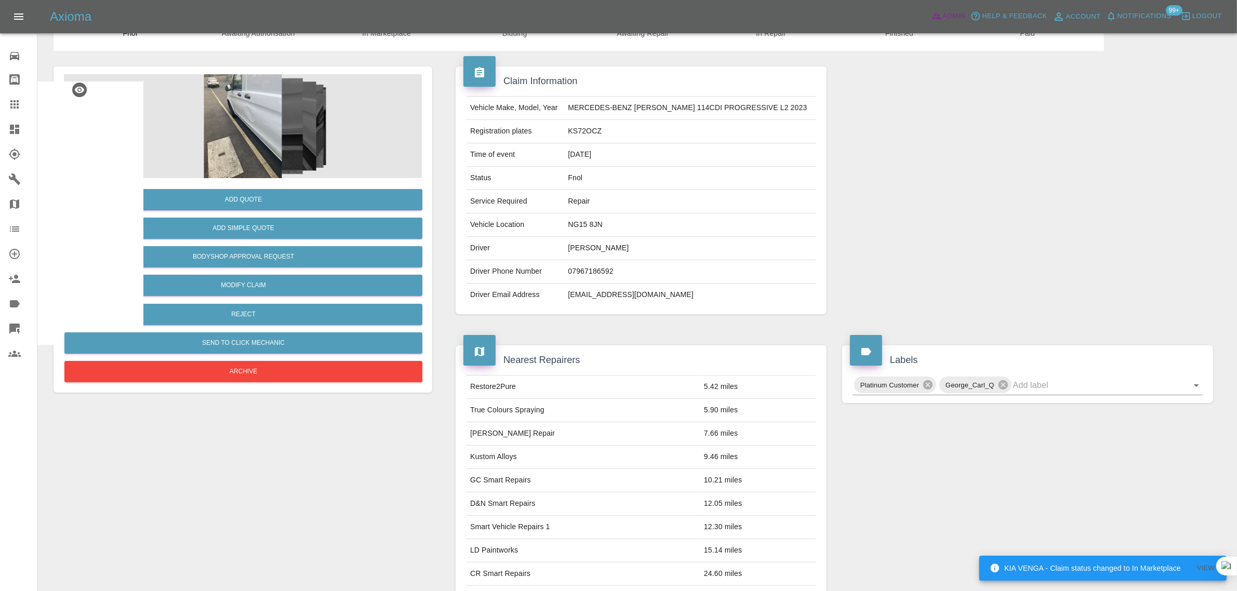
click at [947, 18] on span "Admin" at bounding box center [954, 16] width 23 height 12
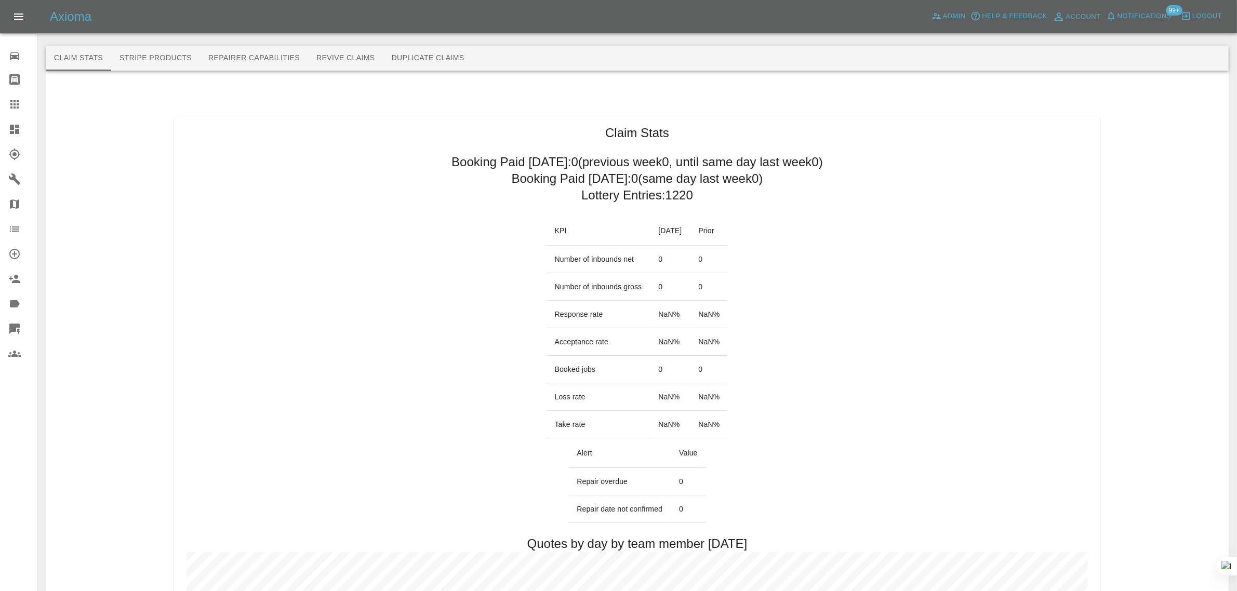
click at [355, 61] on button "Revive Claims" at bounding box center [345, 58] width 75 height 25
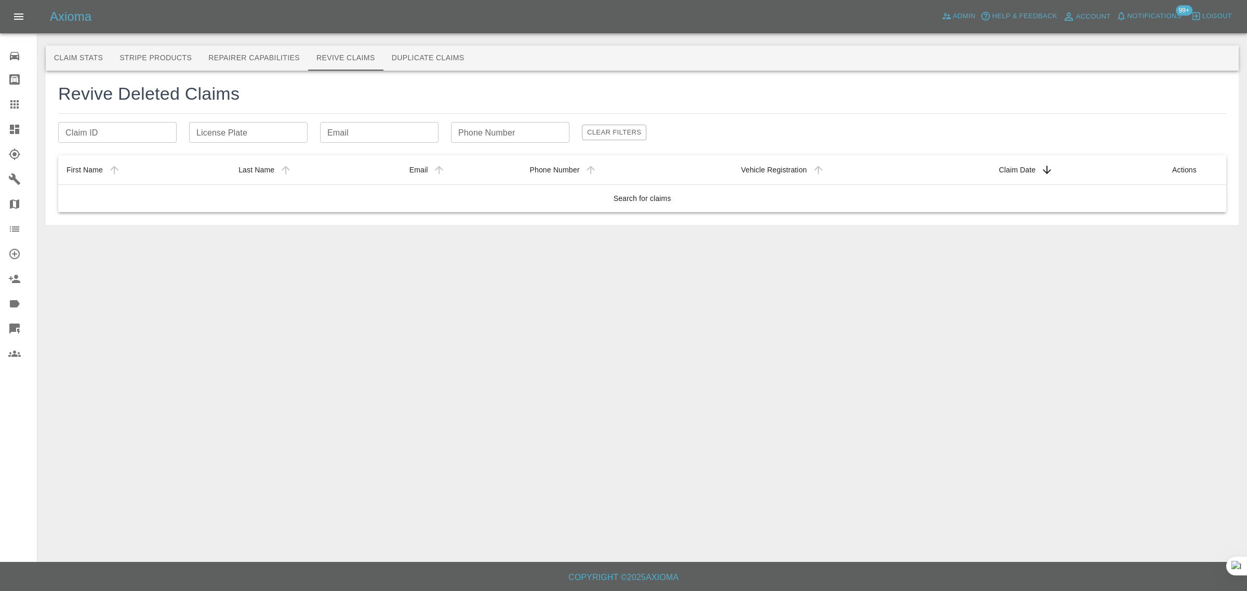
click at [349, 130] on input "Email" at bounding box center [379, 132] width 118 height 21
paste input "b.young50@me.com"
type input "b.young50@me.com"
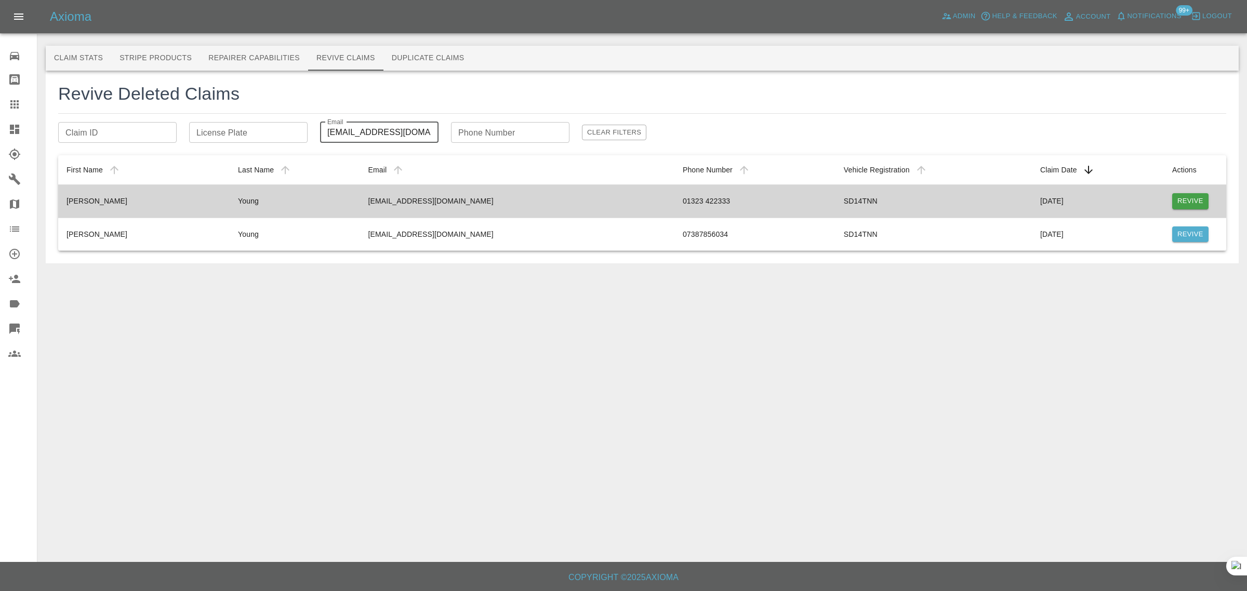
click at [1189, 209] on button "Revive" at bounding box center [1190, 201] width 36 height 16
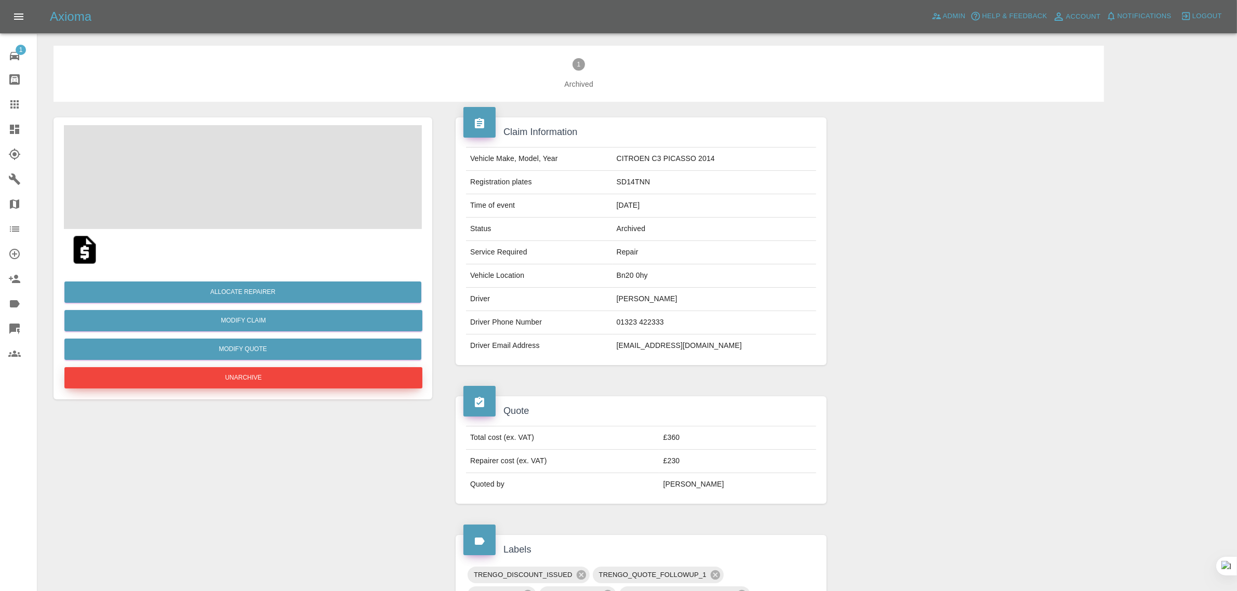
click at [292, 375] on button "Unarchive" at bounding box center [243, 377] width 358 height 21
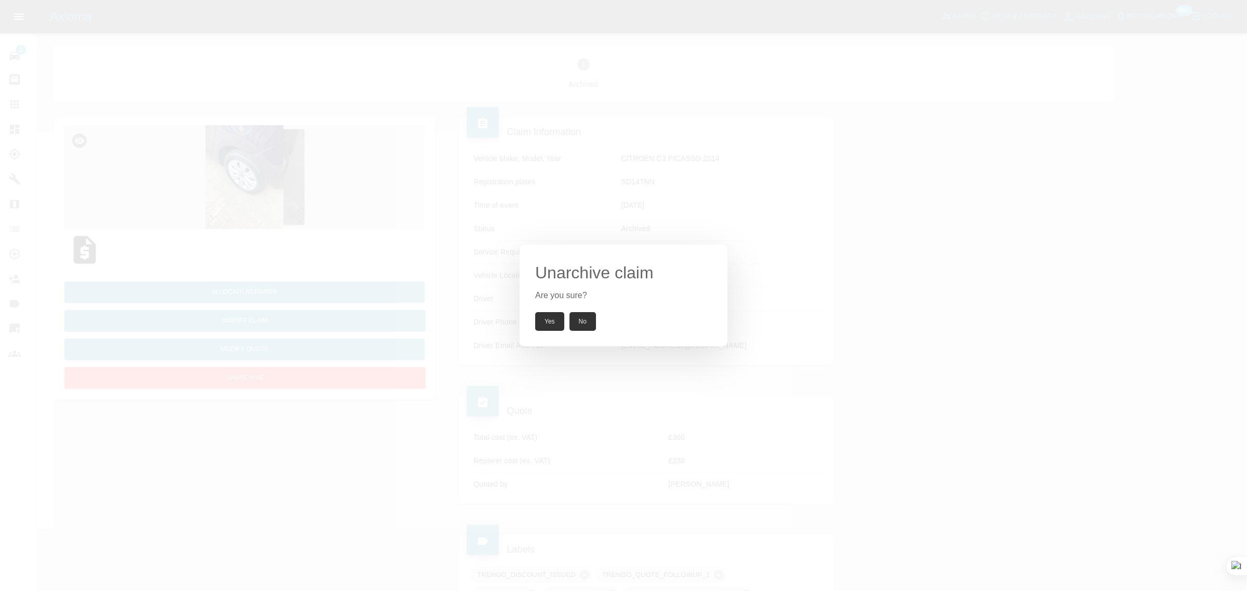
click at [542, 323] on button "Yes" at bounding box center [549, 321] width 29 height 19
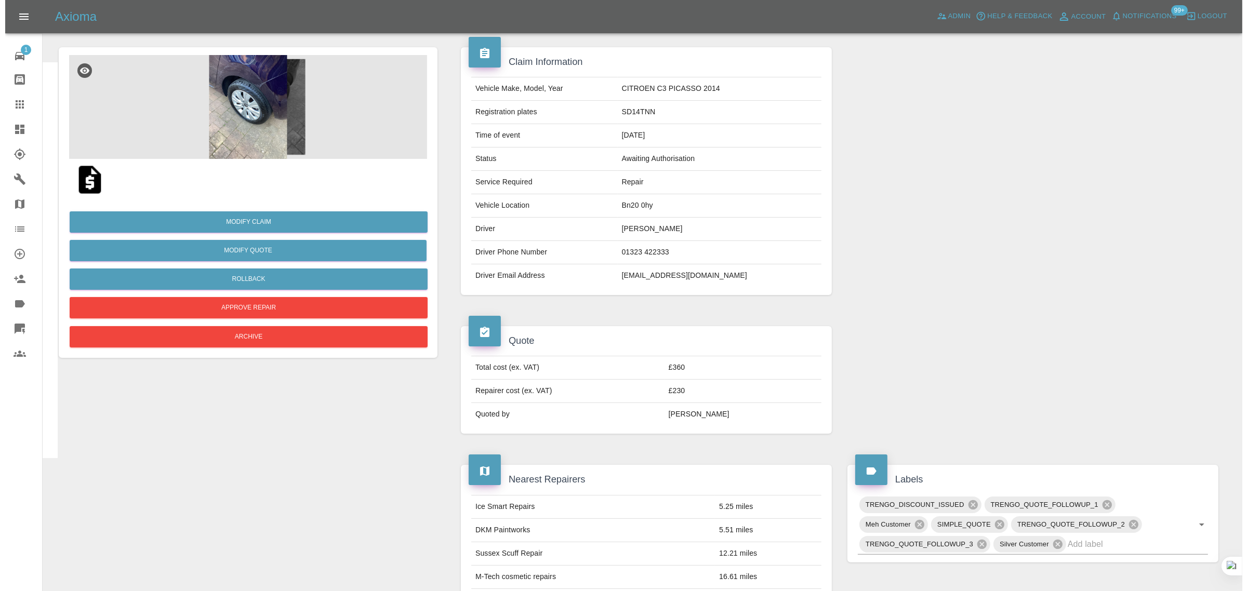
scroll to position [65, 0]
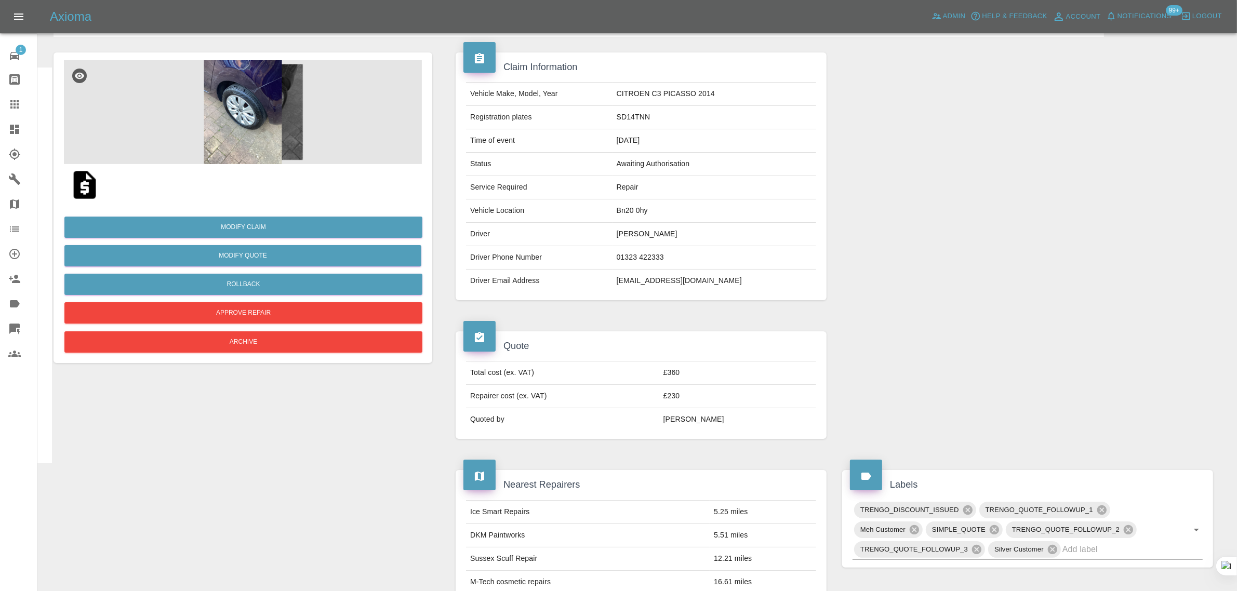
click at [253, 273] on div "Modify Claim Modify Quote Rollback Approve Repair Archive" at bounding box center [243, 281] width 358 height 150
click at [254, 282] on button "Rollback" at bounding box center [243, 284] width 358 height 21
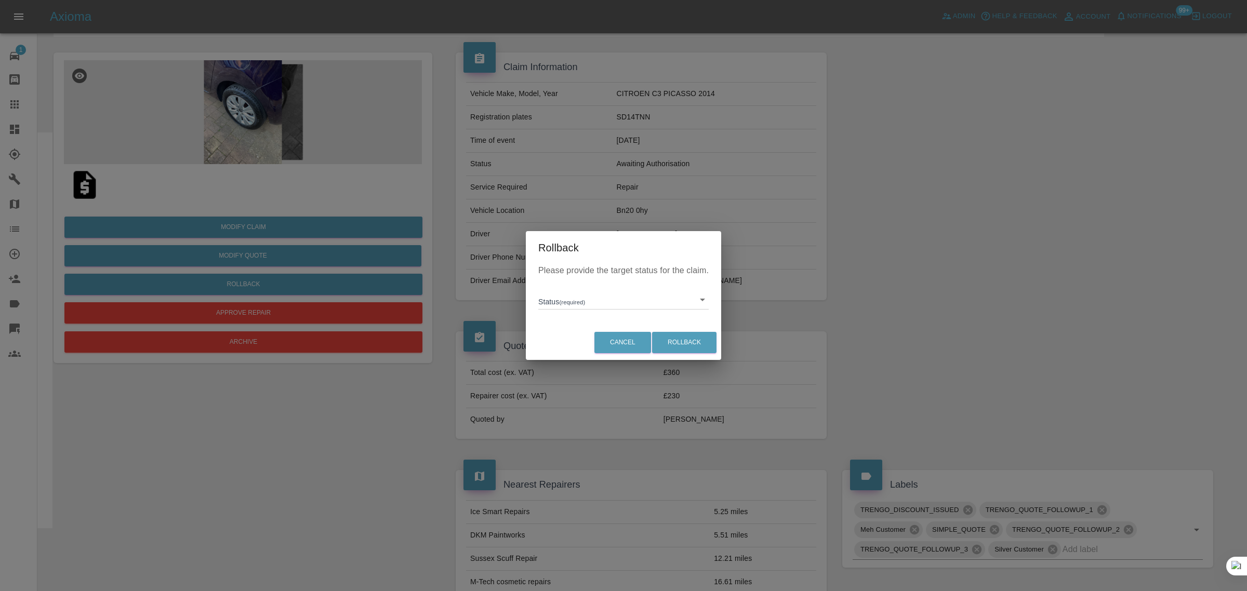
click at [544, 298] on body "Axioma Admin Help & Feedback Account Notifications 99+ Logout 1 Repair home Bod…" at bounding box center [623, 503] width 1247 height 1137
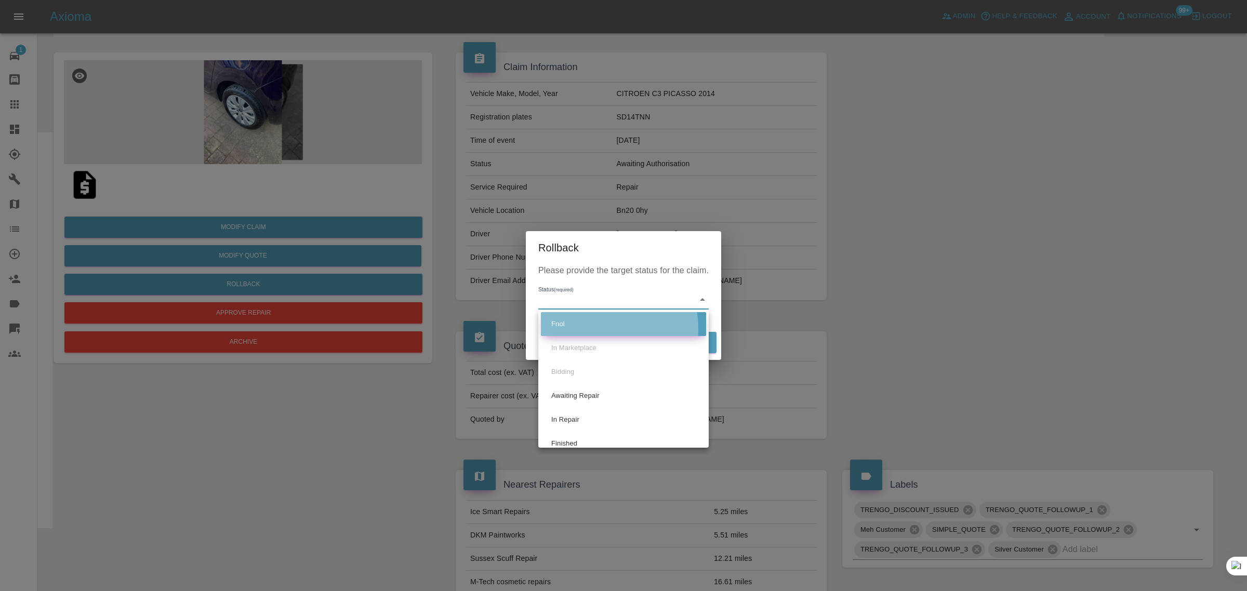
click at [576, 330] on li "Fnol" at bounding box center [623, 324] width 165 height 24
type input "fnol"
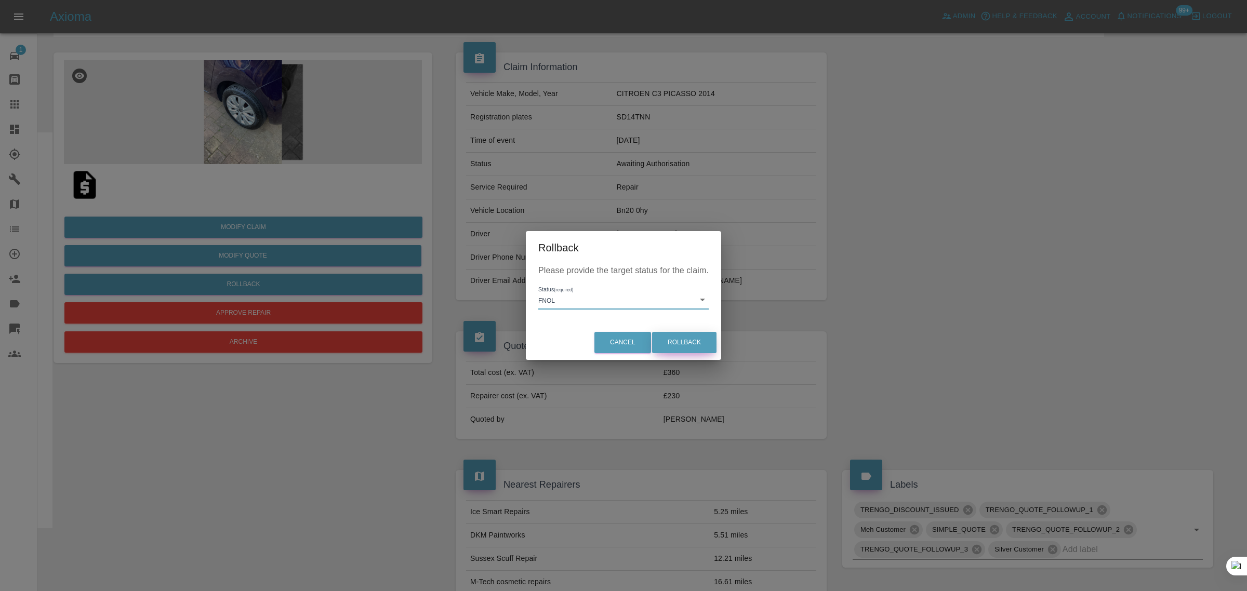
click at [695, 345] on button "Rollback" at bounding box center [684, 342] width 64 height 21
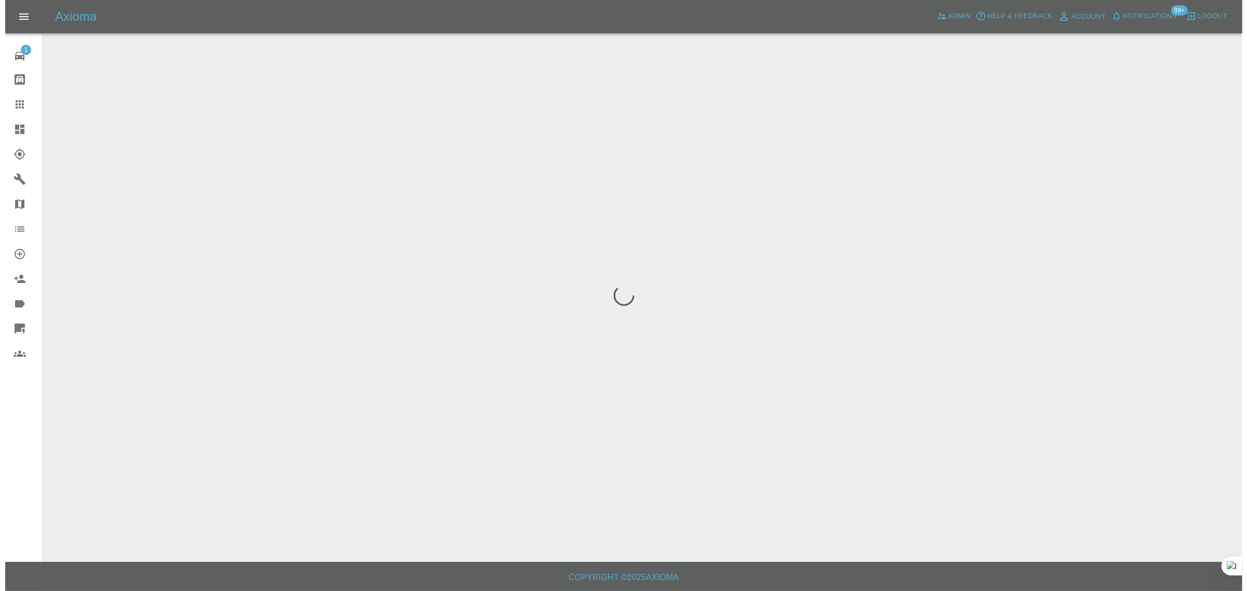
scroll to position [0, 0]
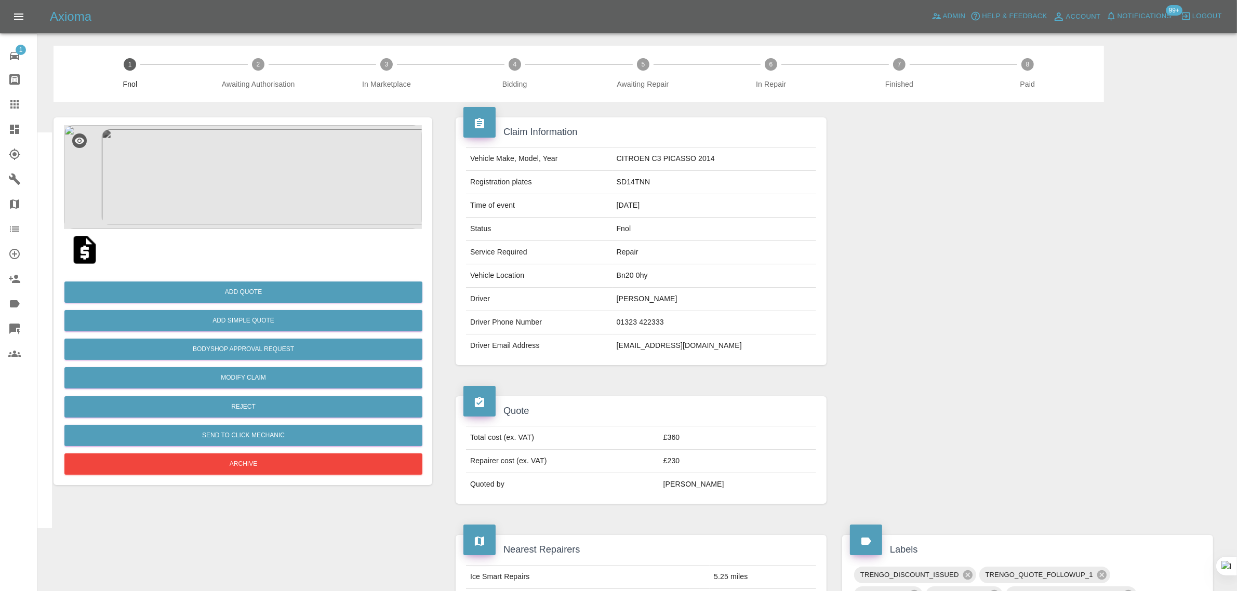
click at [11, 113] on link "Claims" at bounding box center [18, 104] width 37 height 25
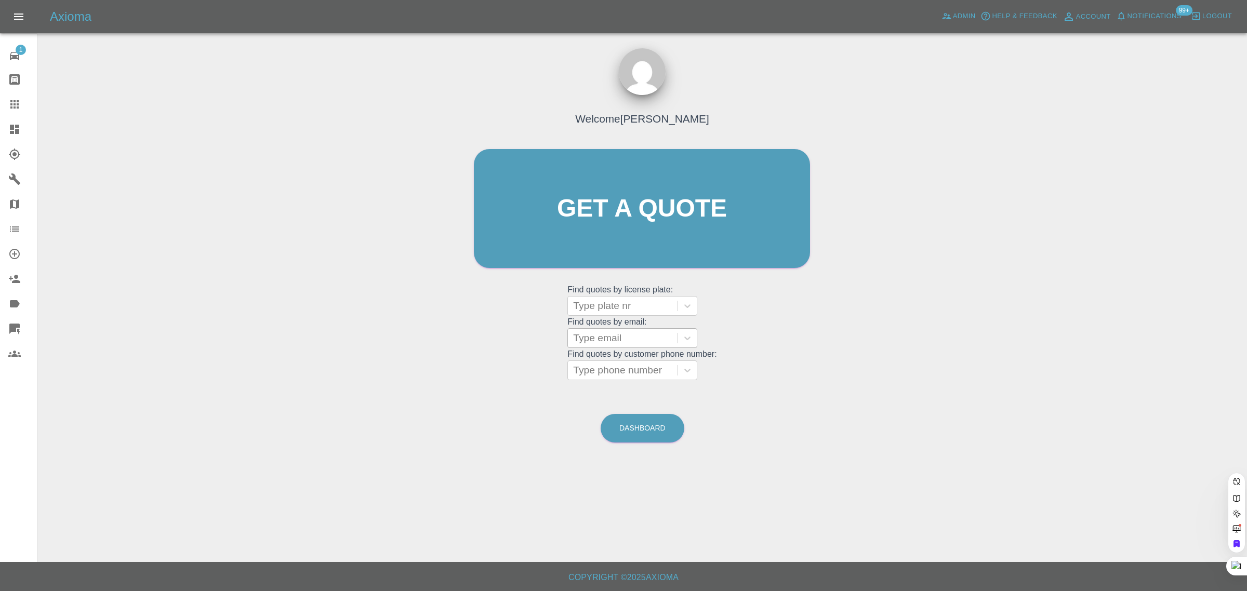
click at [632, 329] on div "Type email" at bounding box center [623, 338] width 110 height 19
paste input "[EMAIL_ADDRESS][DOMAIN_NAME]"
type input "[EMAIL_ADDRESS][DOMAIN_NAME]"
click at [636, 365] on div "MT74 LTO, Awaiting Repair" at bounding box center [633, 370] width 130 height 33
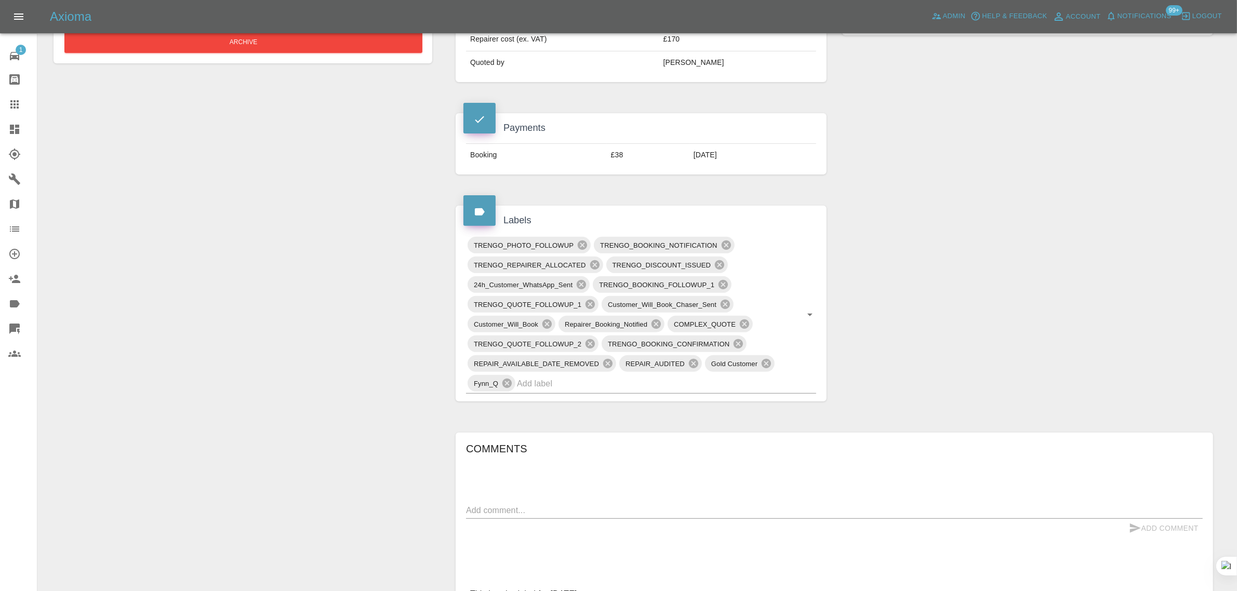
scroll to position [455, 0]
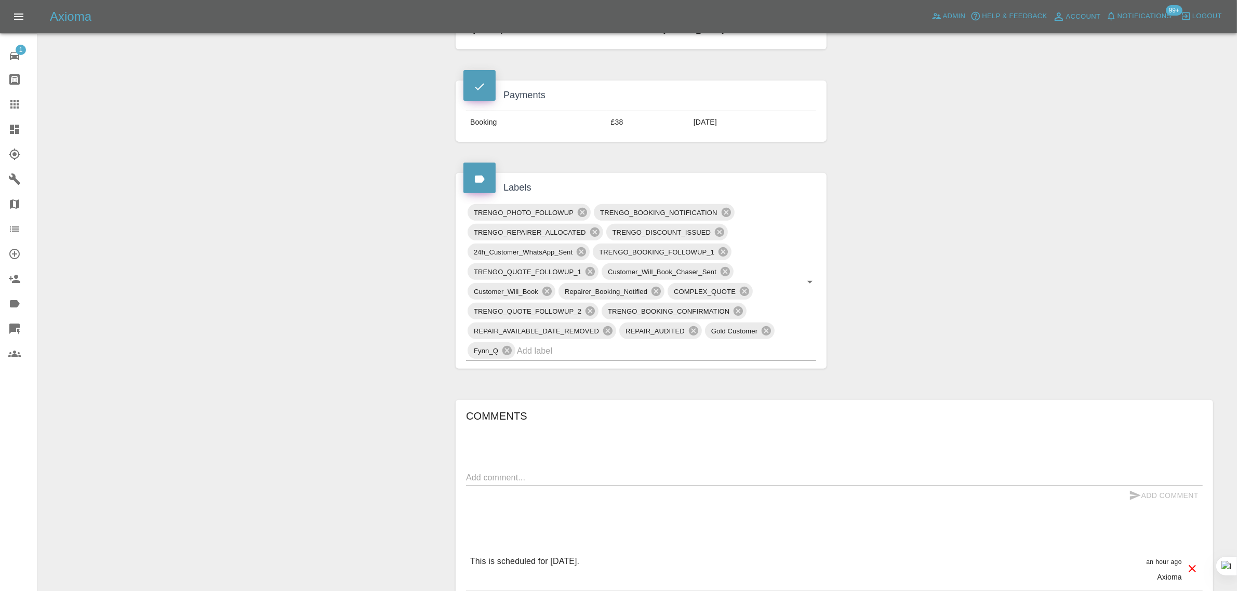
click at [591, 484] on textarea at bounding box center [834, 478] width 737 height 12
paste textarea "Hi there I have an appointment [DATE] and unfortunately I need to change it, do…"
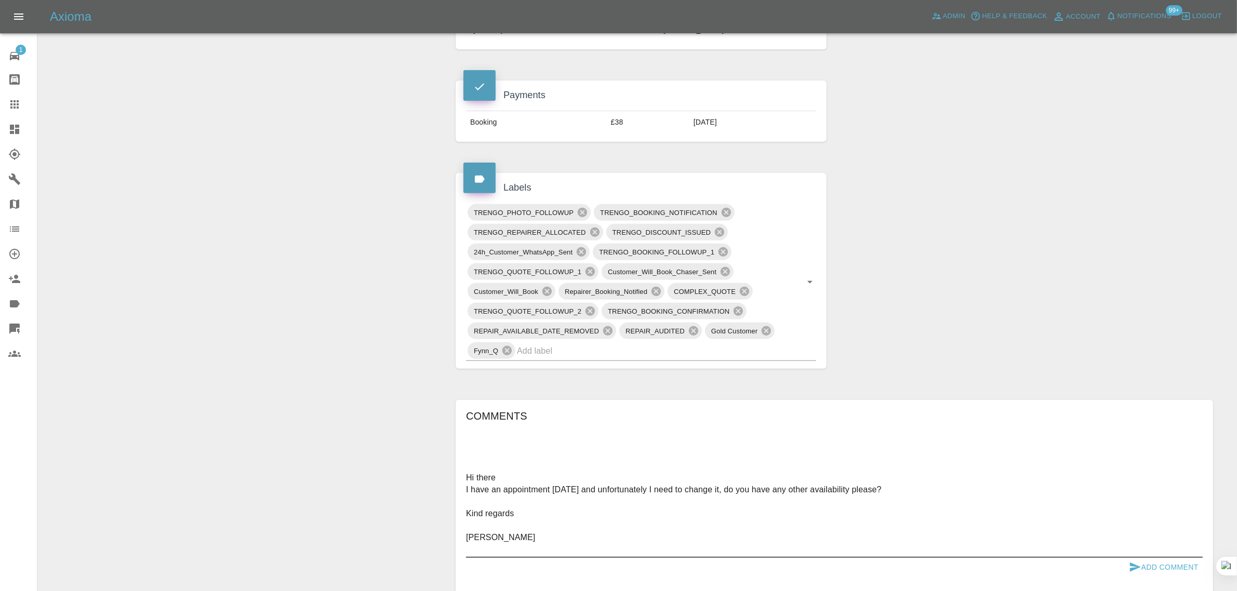
type textarea "Hi there I have an appointment [DATE] and unfortunately I need to change it, do…"
click at [1147, 560] on button "Add Comment" at bounding box center [1164, 567] width 78 height 19
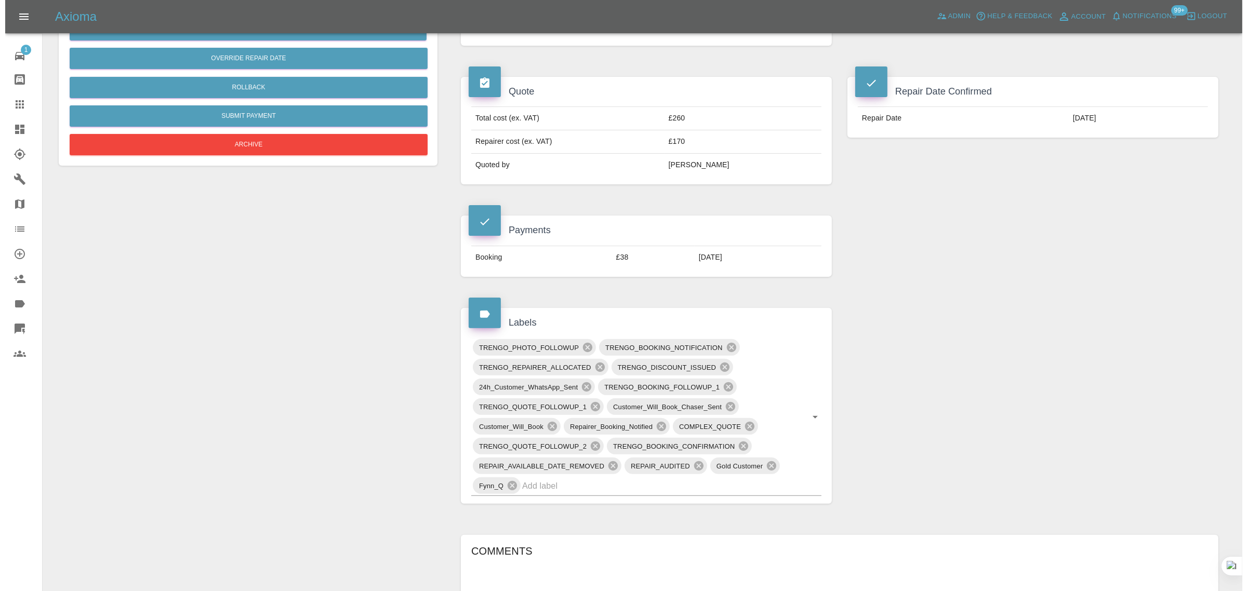
scroll to position [130, 0]
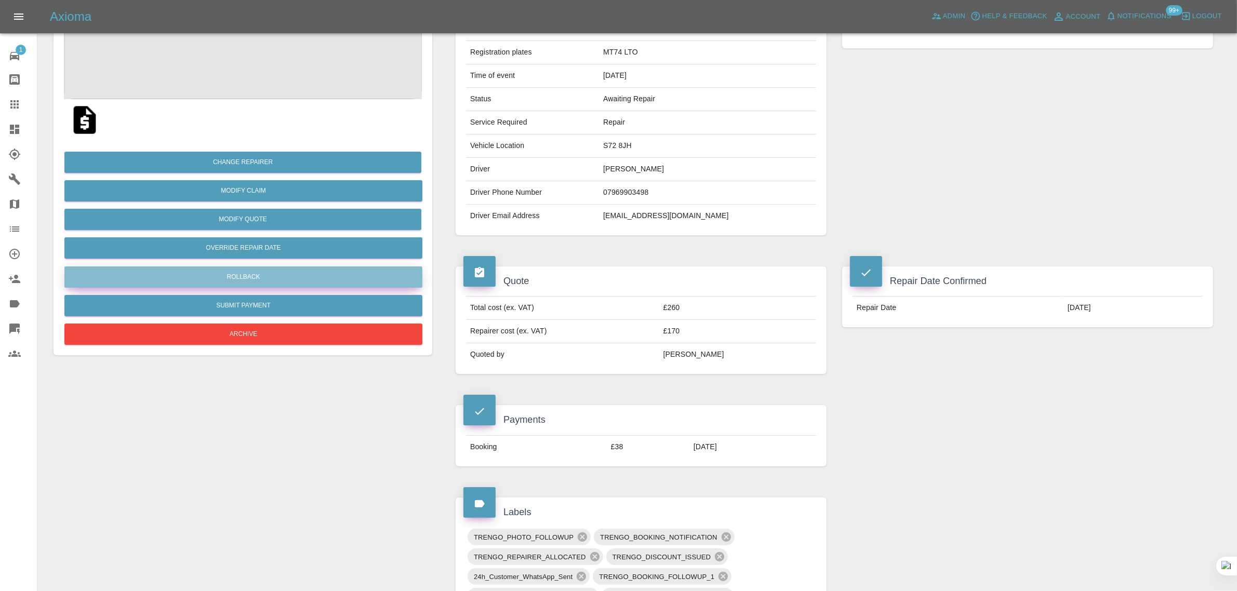
click at [264, 280] on button "Rollback" at bounding box center [243, 277] width 358 height 21
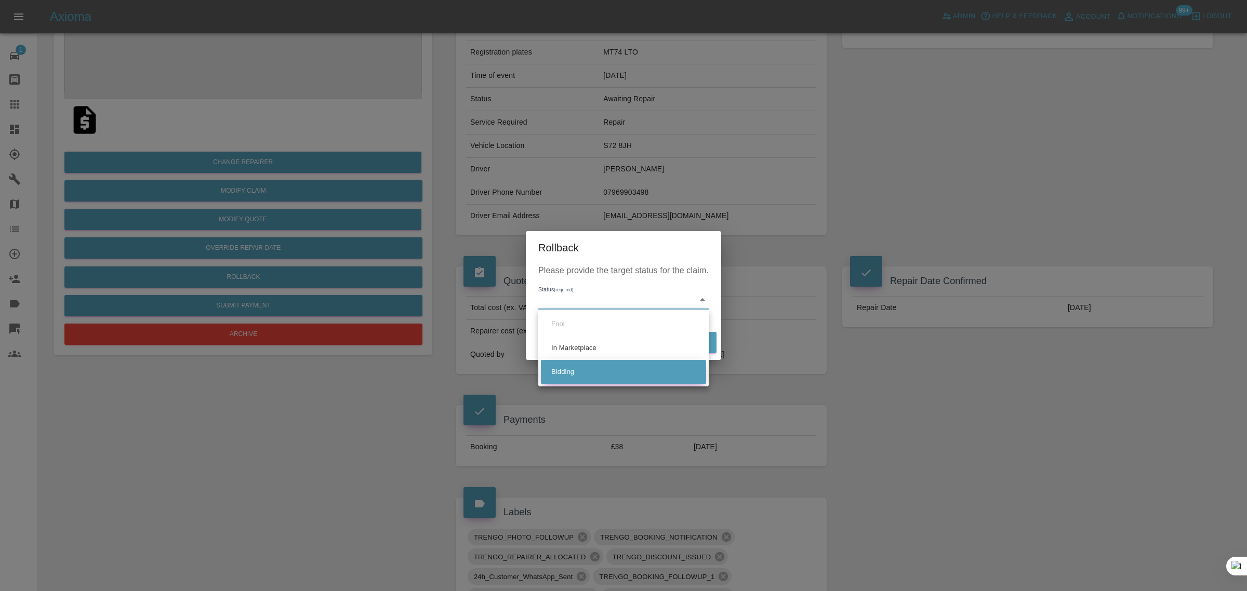
click at [562, 376] on li "Bidding" at bounding box center [623, 372] width 165 height 24
type input "bidding"
click at [677, 348] on button "Rollback" at bounding box center [684, 342] width 64 height 21
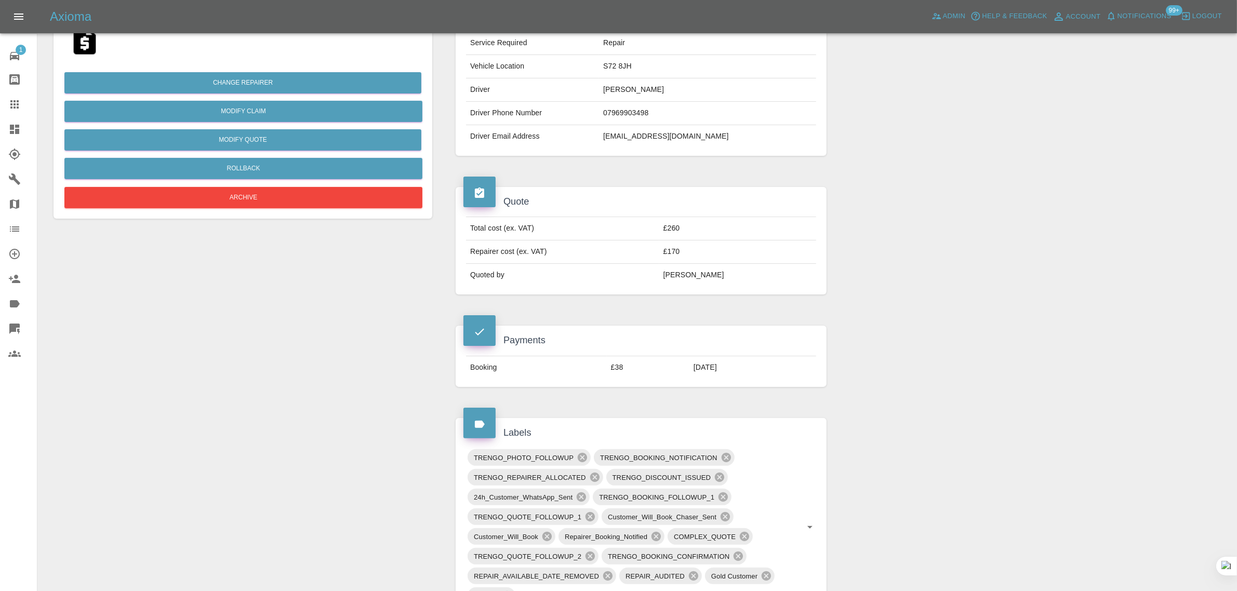
scroll to position [260, 0]
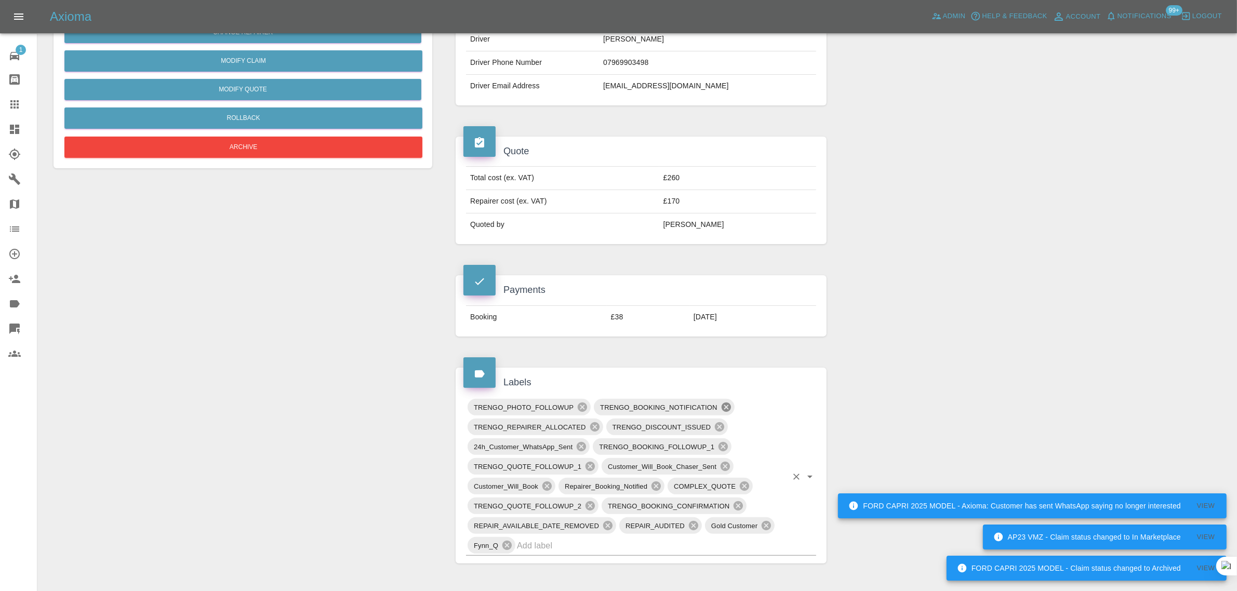
click at [726, 411] on icon at bounding box center [726, 407] width 9 height 9
click at [707, 429] on icon at bounding box center [706, 426] width 11 height 11
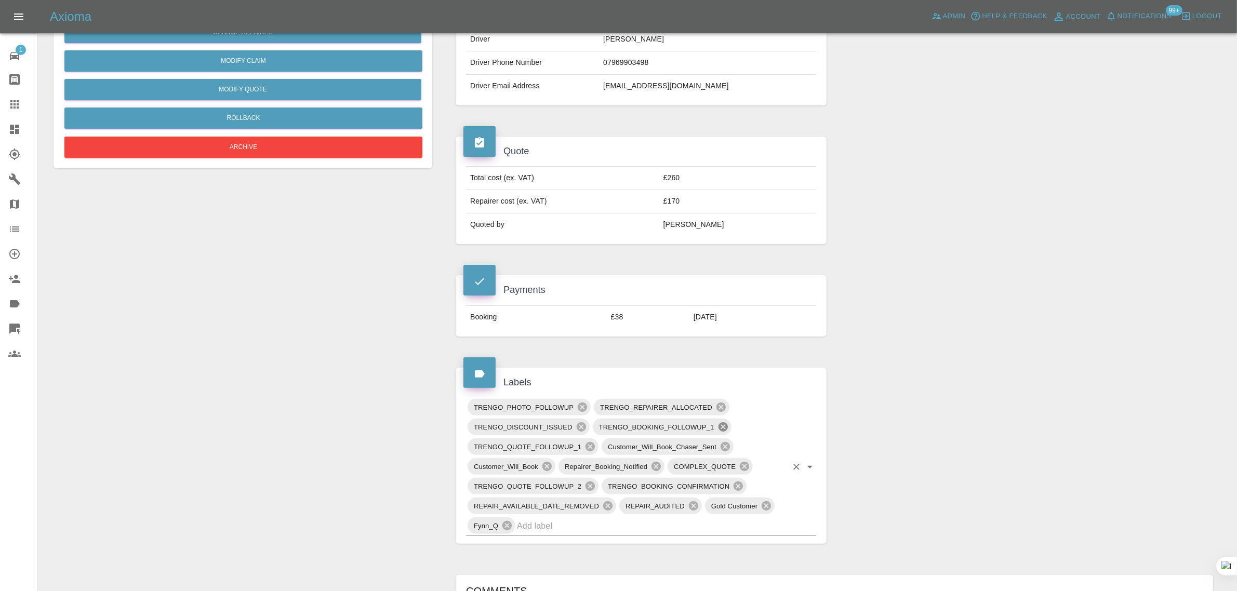
click at [721, 429] on icon at bounding box center [722, 427] width 9 height 9
click at [568, 471] on icon at bounding box center [565, 466] width 9 height 9
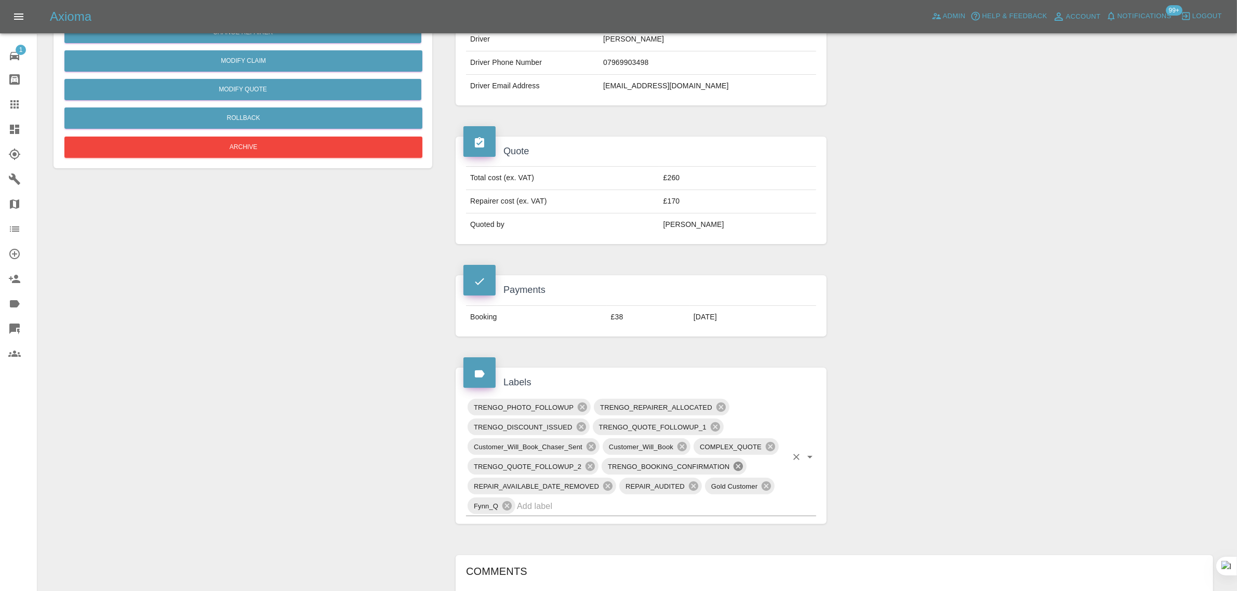
click at [741, 469] on icon at bounding box center [738, 466] width 11 height 11
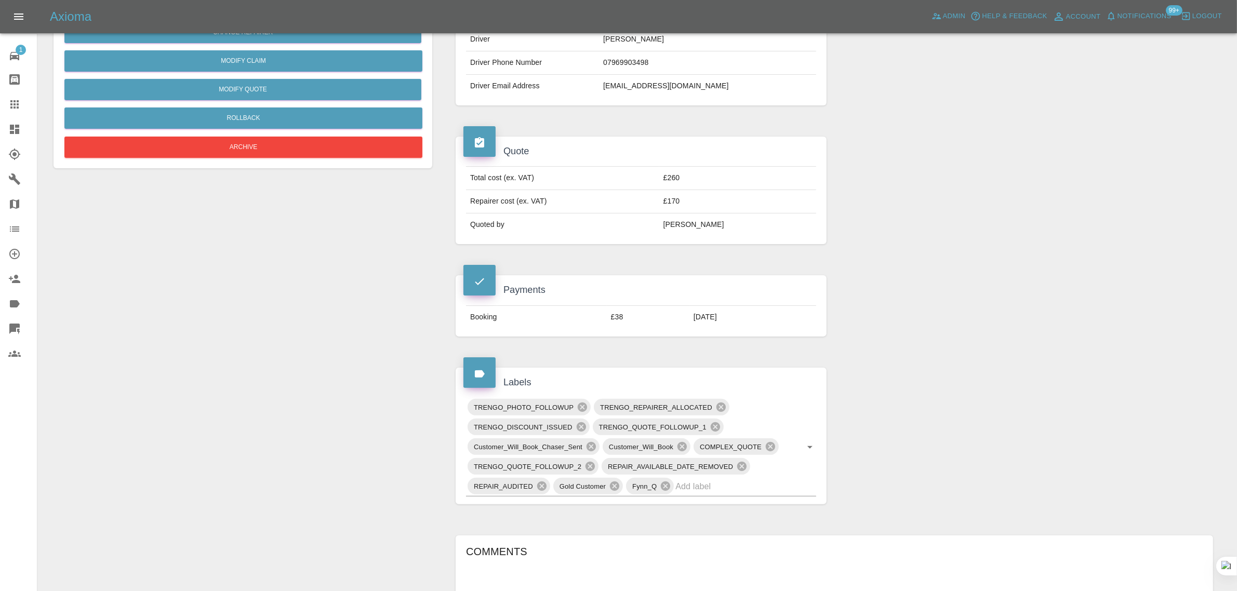
scroll to position [585, 0]
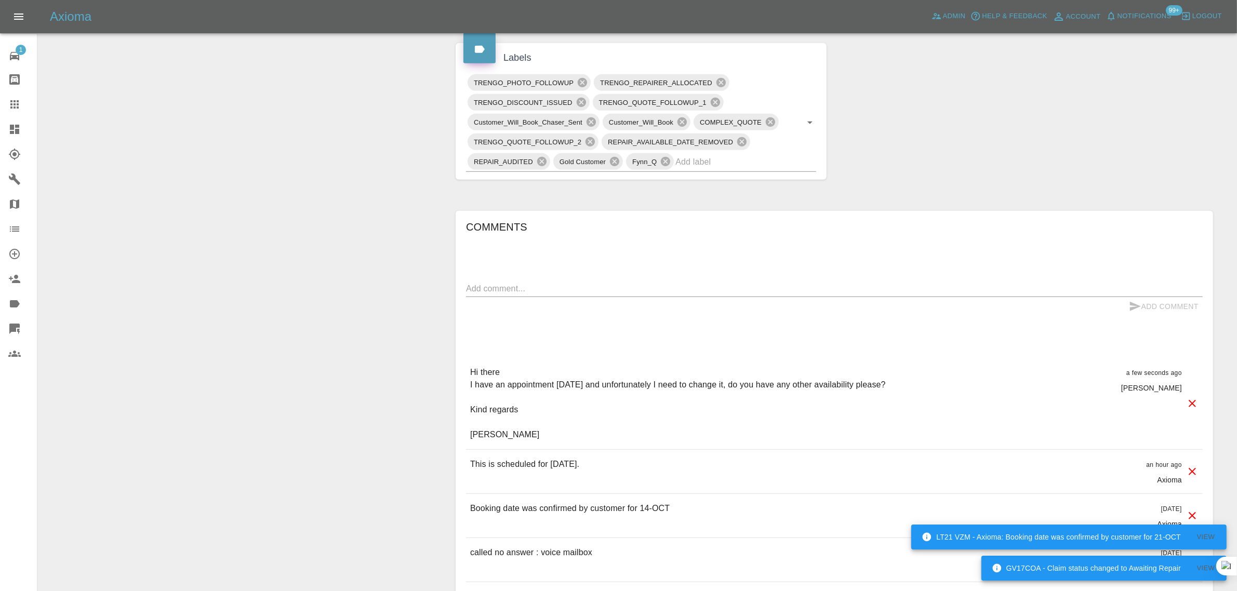
click at [19, 104] on icon at bounding box center [14, 104] width 12 height 12
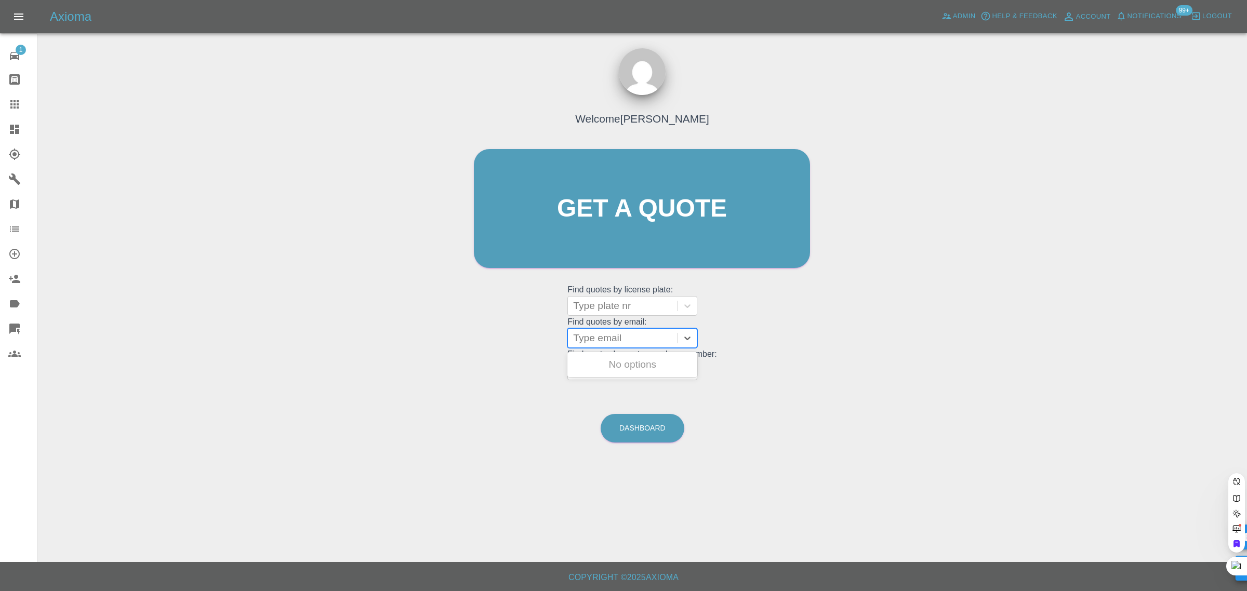
click at [614, 335] on div at bounding box center [622, 338] width 99 height 15
paste input "clivepickeringpersonal@gmail.com"
type input "clivepickeringpersonal@gmail.co"
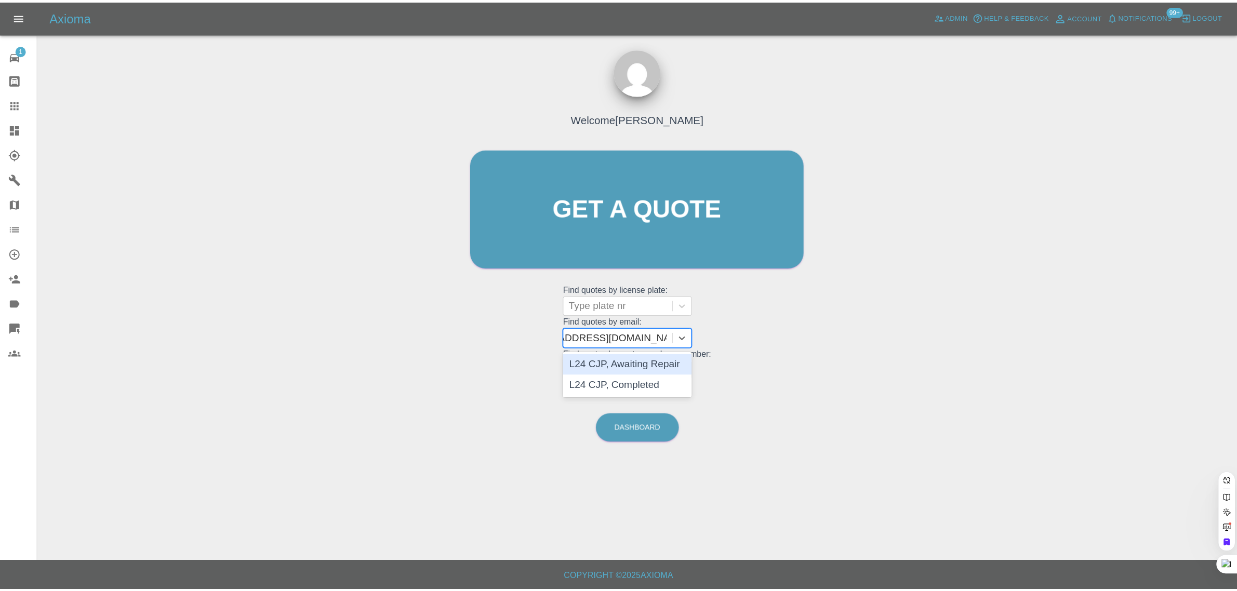
scroll to position [0, 40]
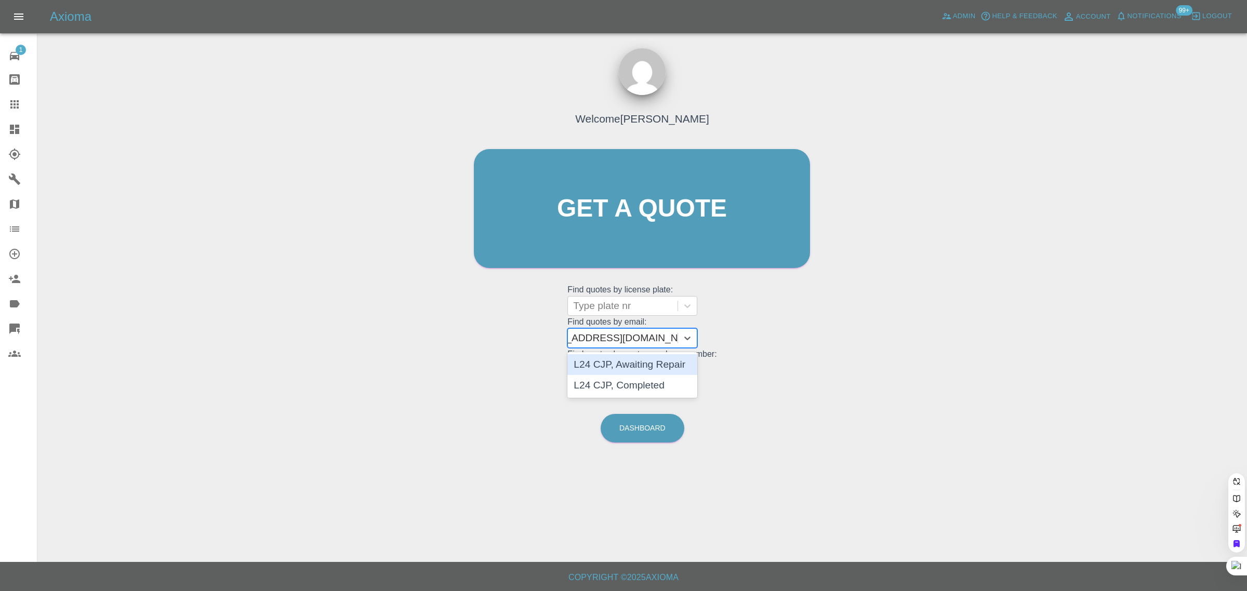
click at [648, 369] on div "L24 CJP, Awaiting Repair" at bounding box center [633, 364] width 130 height 21
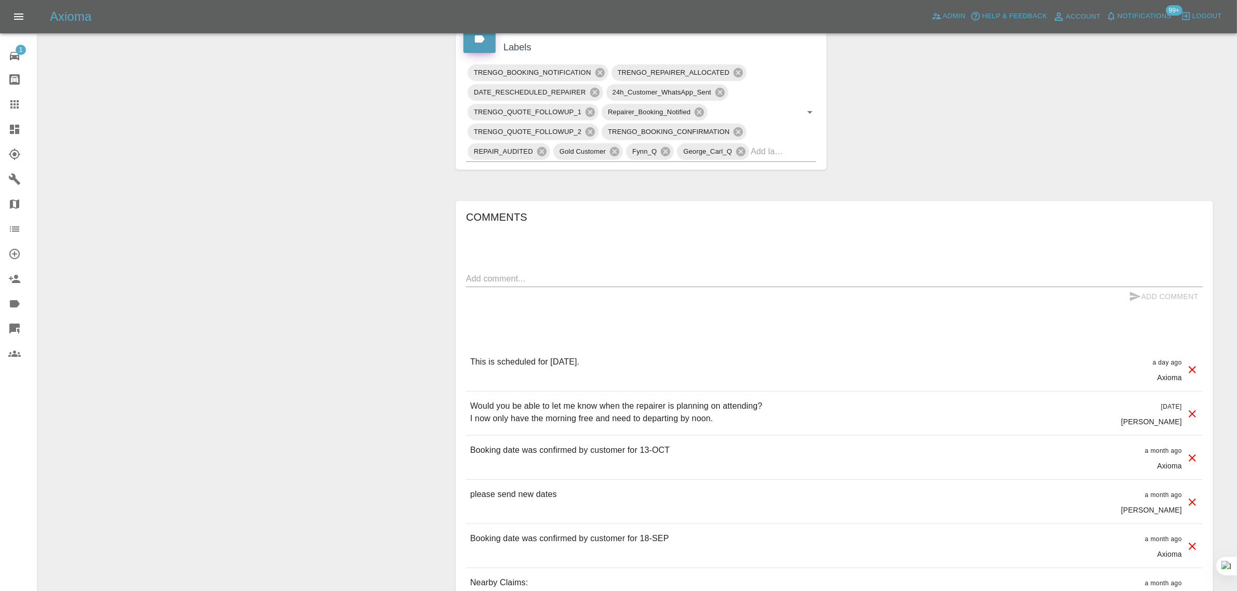
scroll to position [520, 0]
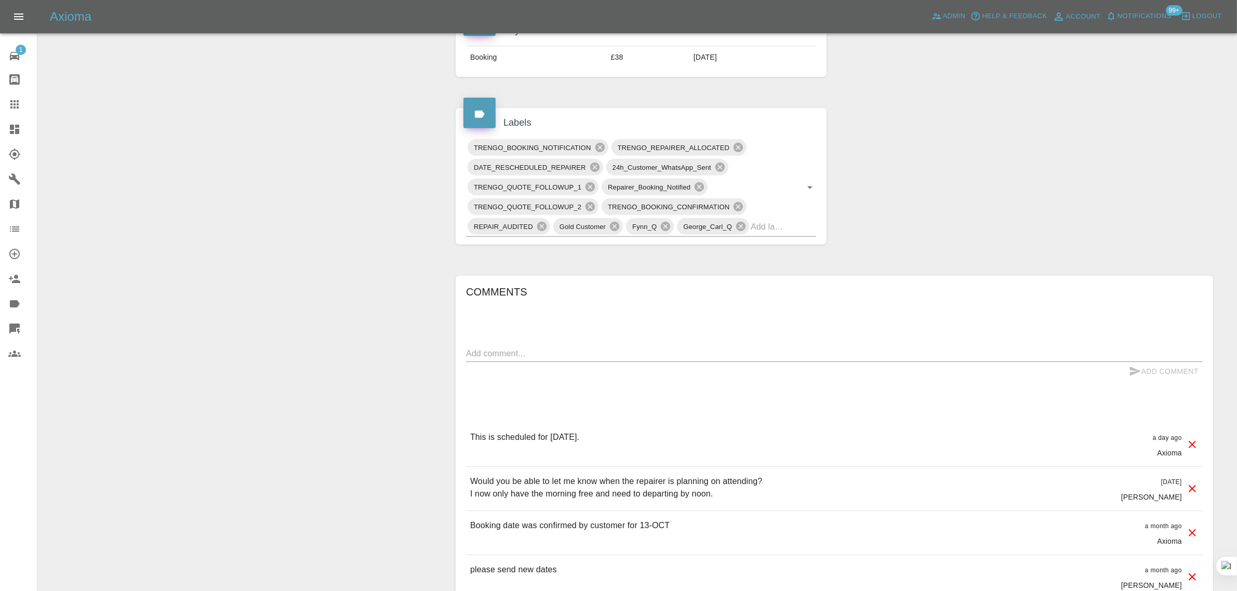
click at [600, 351] on textarea at bounding box center [834, 354] width 737 height 12
paste textarea "Hi, I’m struggling to get hold of Rupes the repairer for my Tucson tomorrow L24…"
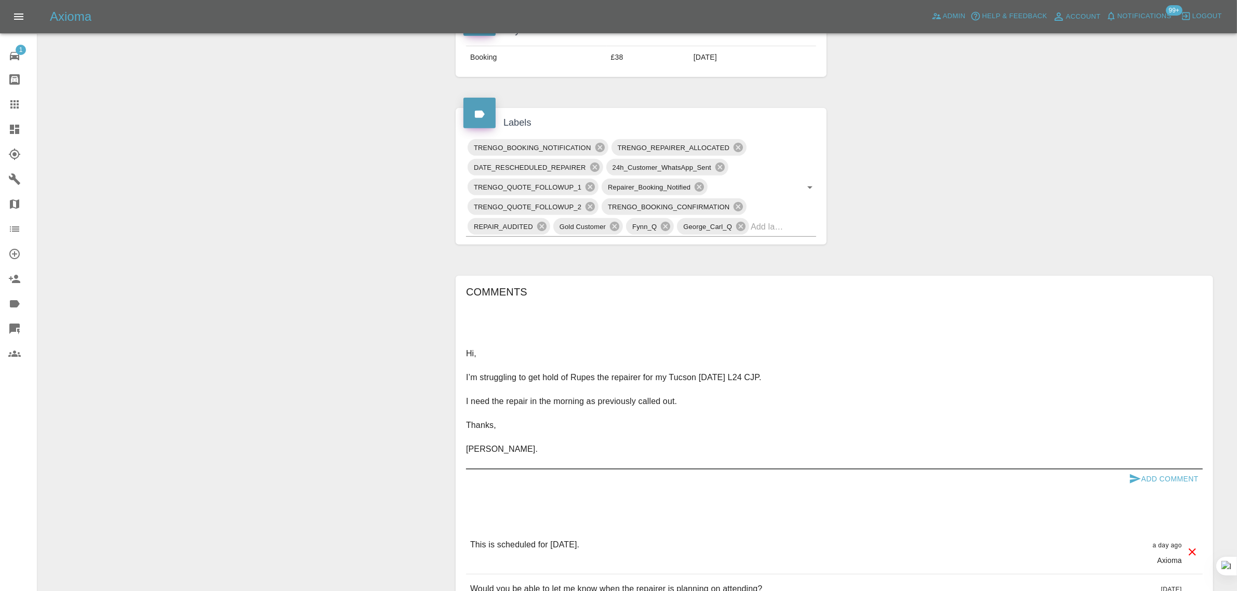
drag, startPoint x: 610, startPoint y: 462, endPoint x: 336, endPoint y: 347, distance: 296.8
click at [336, 347] on div "Change Repairer Modify Claim Modify Quote Override Repair Date Rollback Submit …" at bounding box center [637, 260] width 1183 height 1356
paste textarea "From: clivepickeringpersonal@gmail.com Sent: 2025-10-12 18:31:39.682000+00:00 T…"
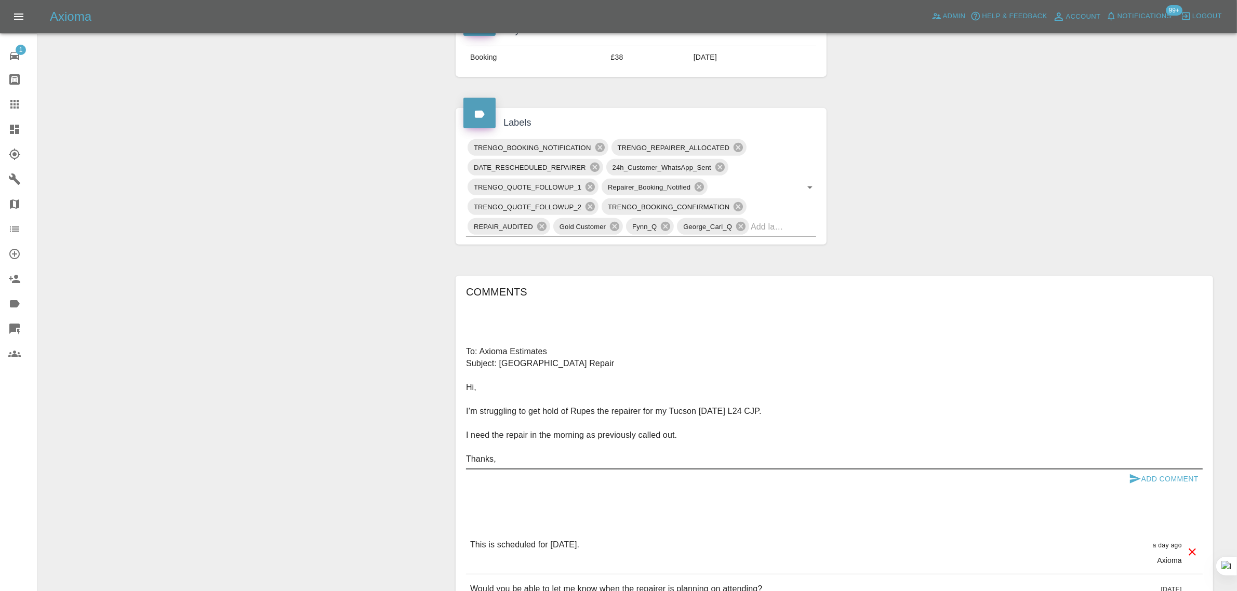
scroll to position [0, 0]
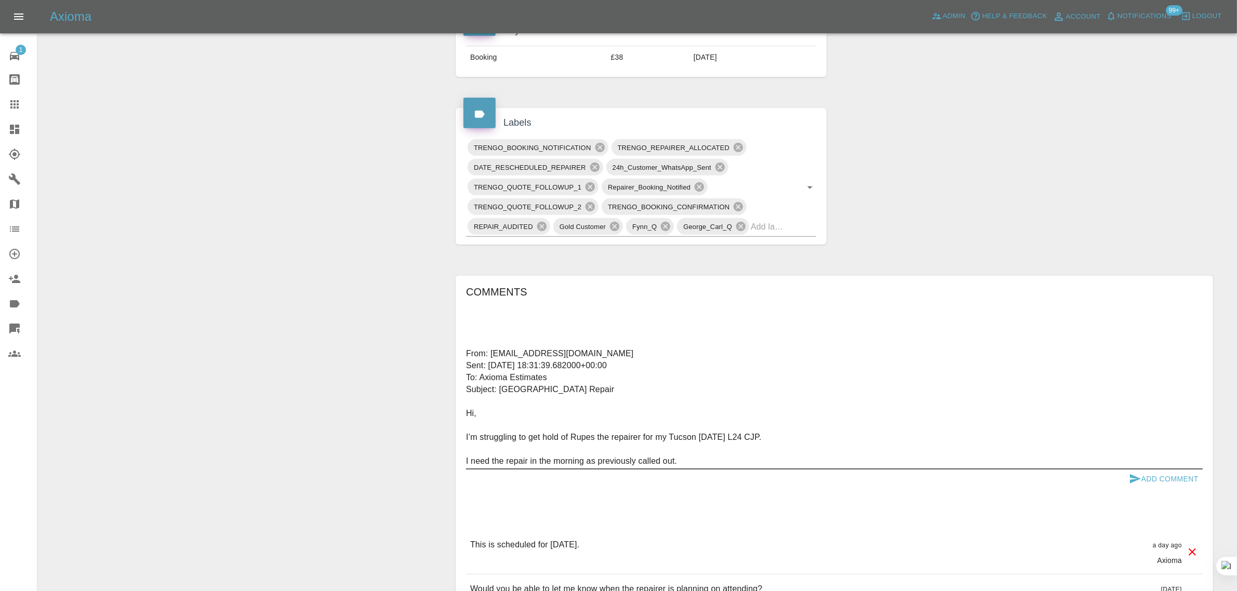
type textarea "From: clivepickeringpersonal@gmail.com Sent: 2025-10-12 18:31:39.682000+00:00 T…"
click at [1168, 485] on button "Add Comment" at bounding box center [1164, 479] width 78 height 19
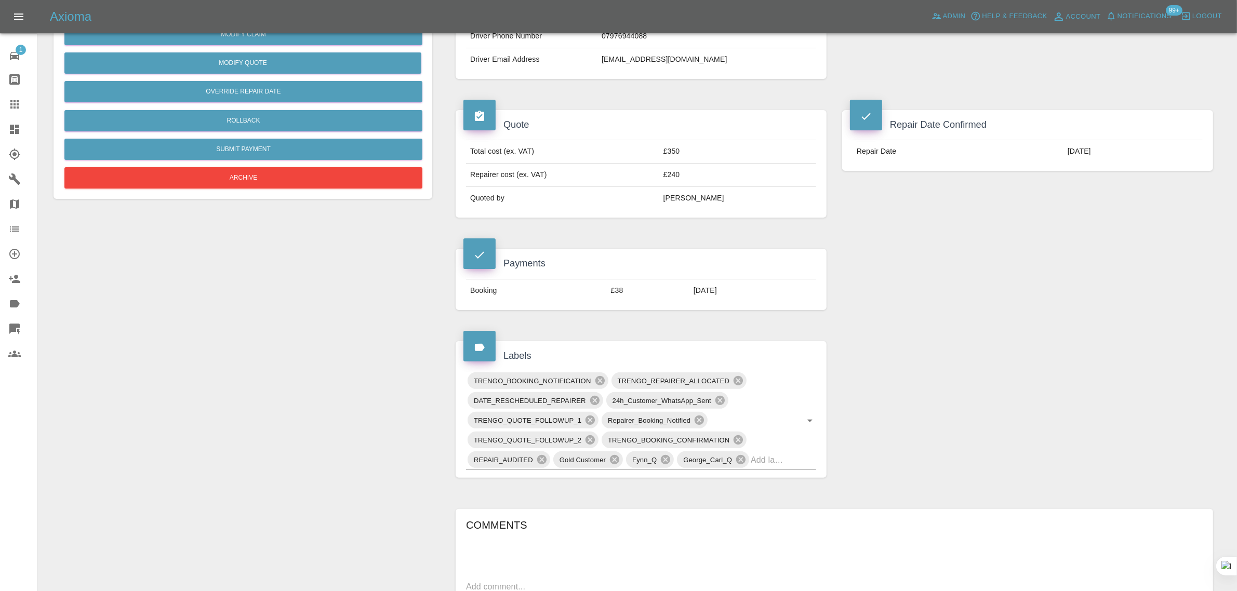
scroll to position [65, 0]
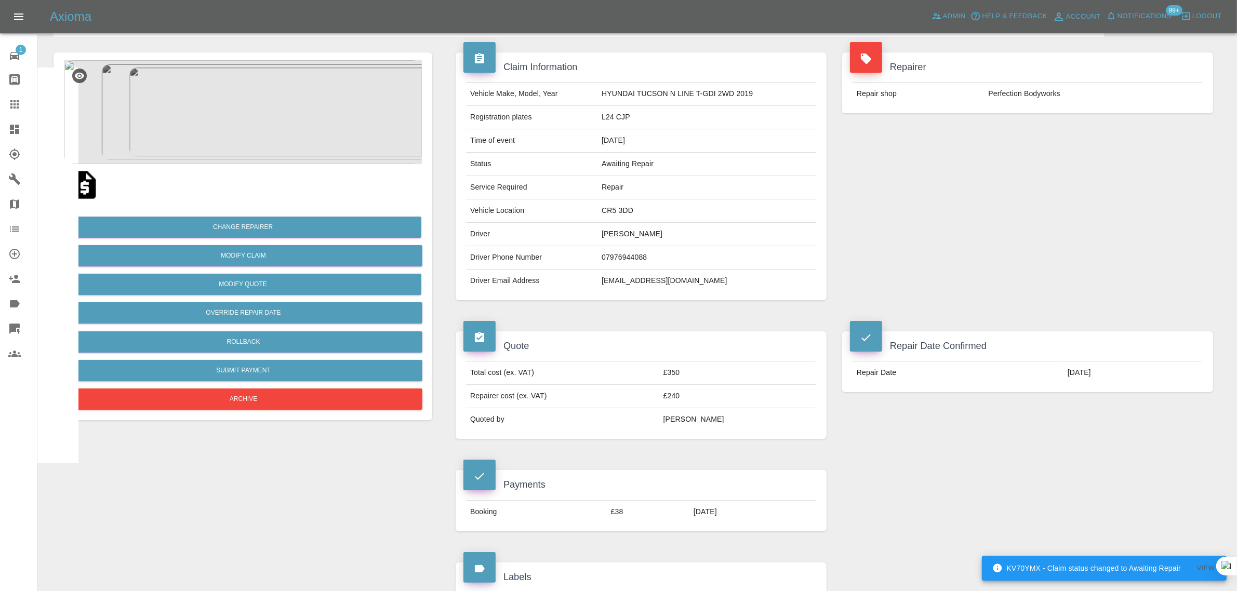
click at [21, 102] on div at bounding box center [22, 104] width 29 height 12
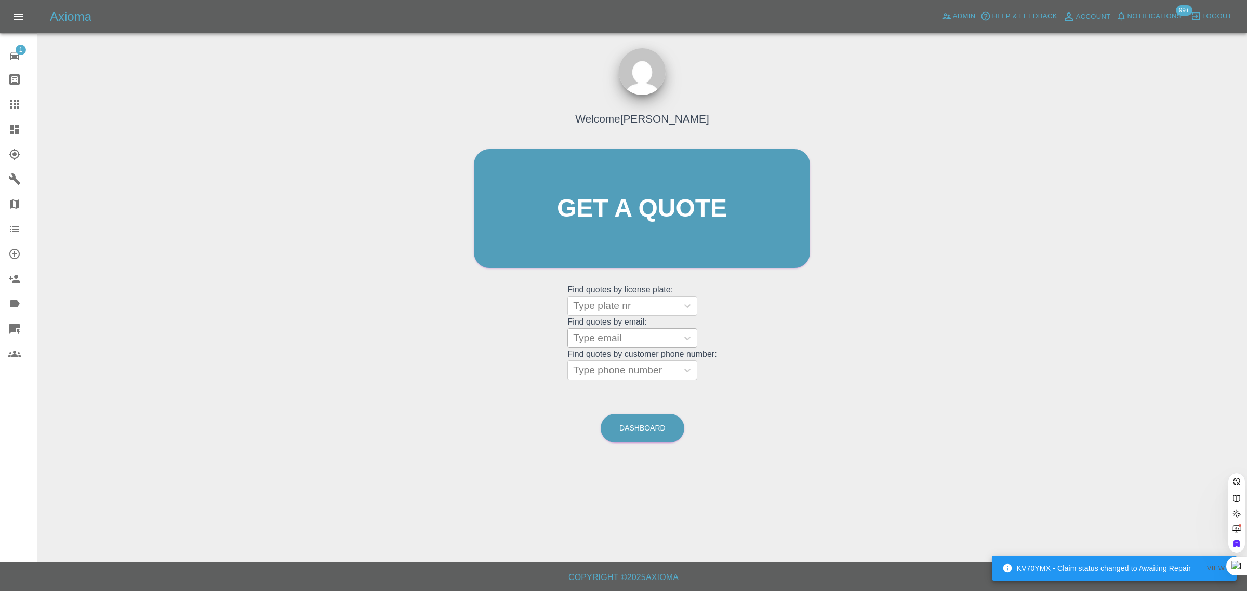
click at [650, 333] on div at bounding box center [622, 338] width 99 height 15
paste input "56shaun@gmail.com"
type input "56shaun@gmail.com"
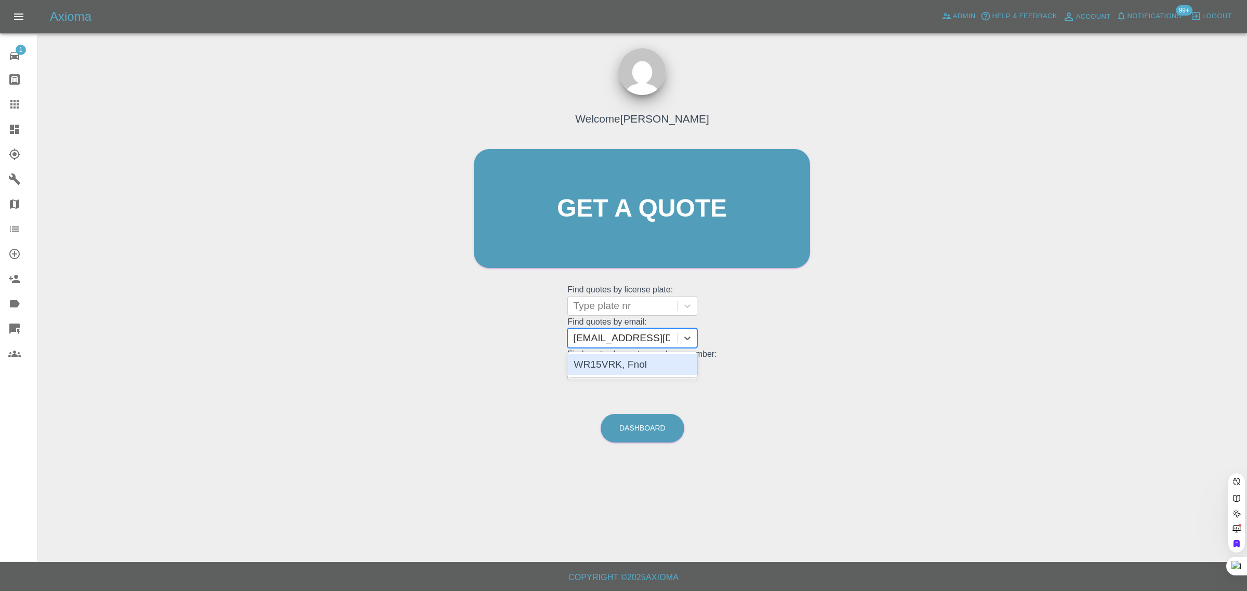
click at [639, 358] on div "WR15VRK, Fnol" at bounding box center [633, 364] width 130 height 21
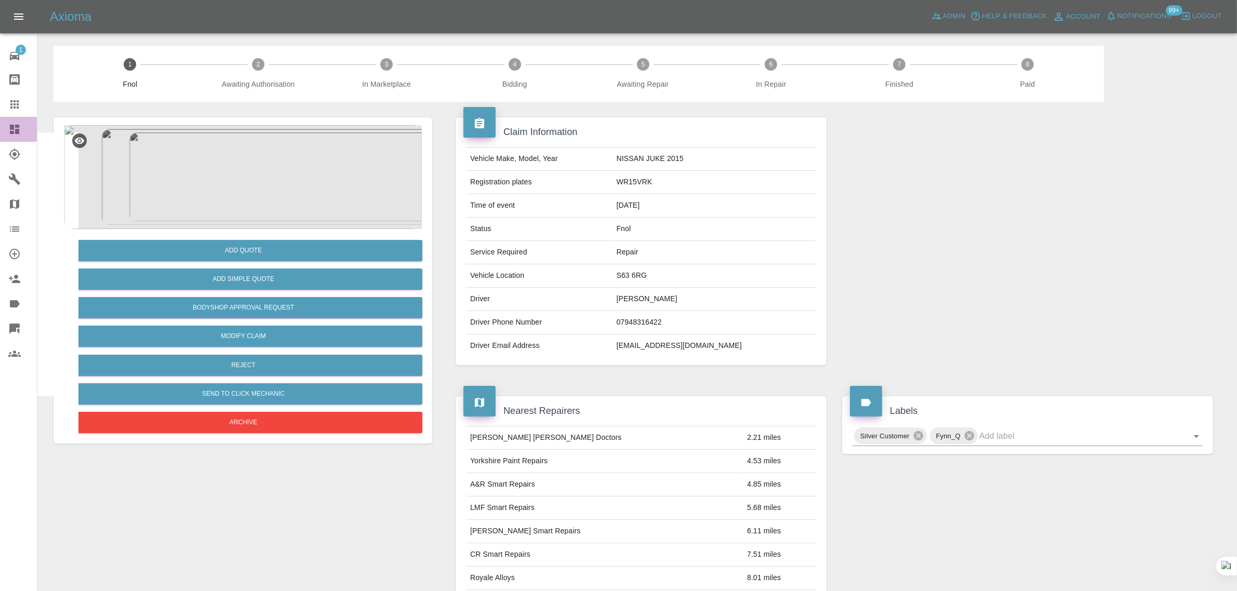
click at [6, 117] on link "Dashboard" at bounding box center [18, 129] width 37 height 25
click at [19, 97] on link "Claims" at bounding box center [18, 104] width 37 height 25
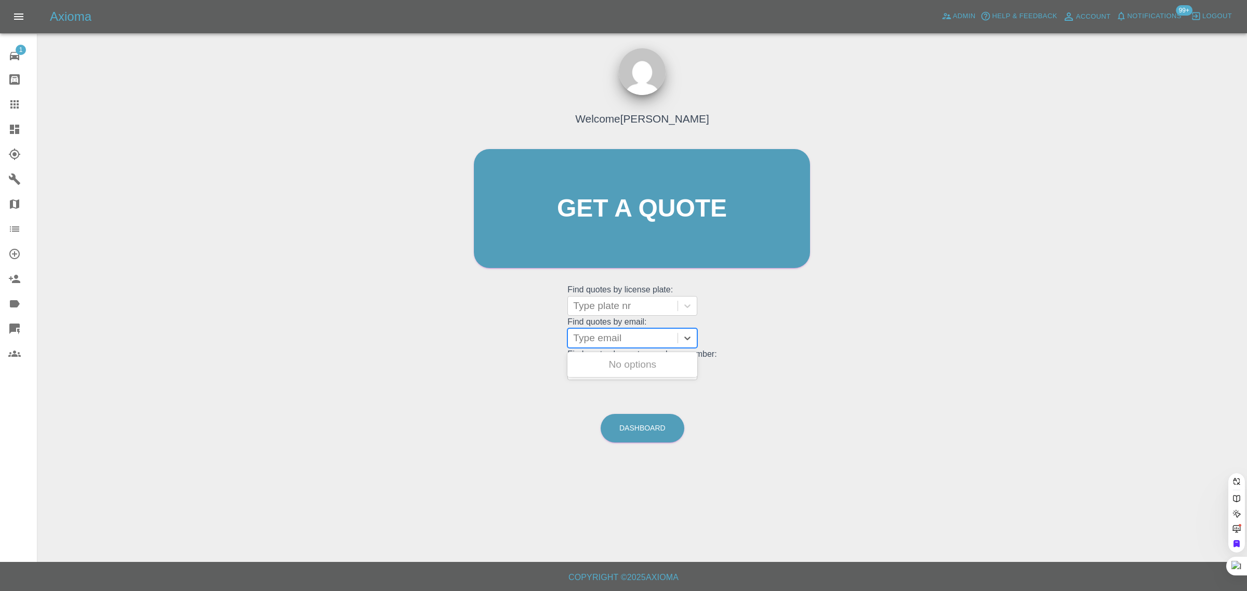
click at [624, 334] on div at bounding box center [622, 338] width 99 height 15
paste input "s.e.cusack@btinternet.com"
type input "s.e.cusack@btinternet.com"
click at [630, 371] on div "AF62XJB, Awaiting Repair" at bounding box center [633, 364] width 130 height 21
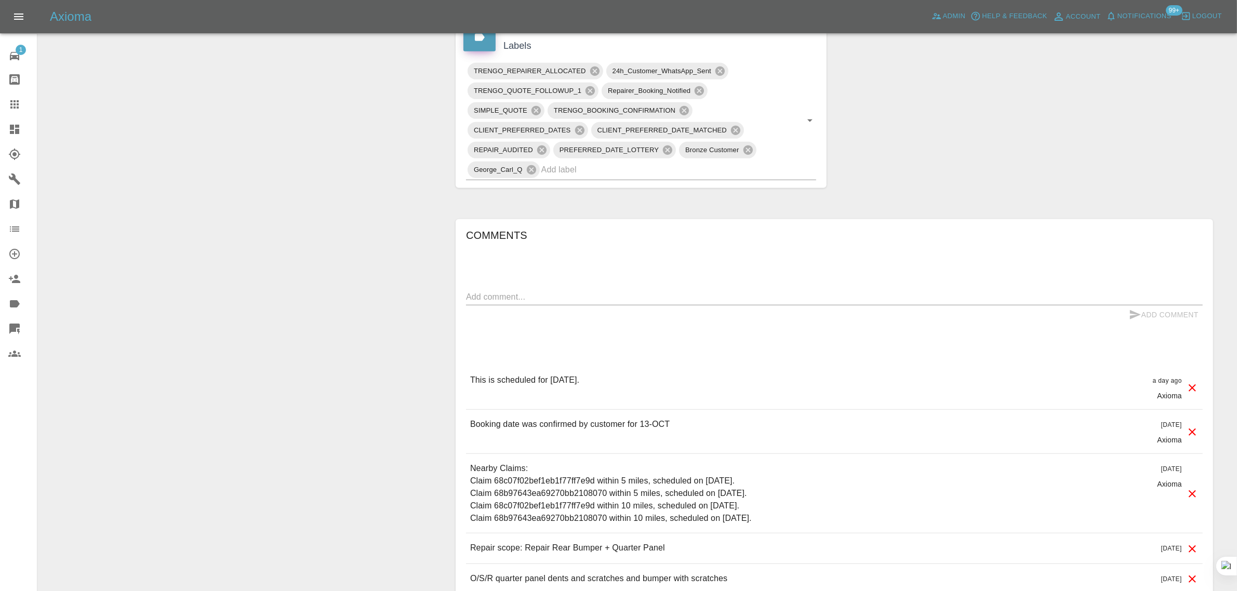
scroll to position [780, 0]
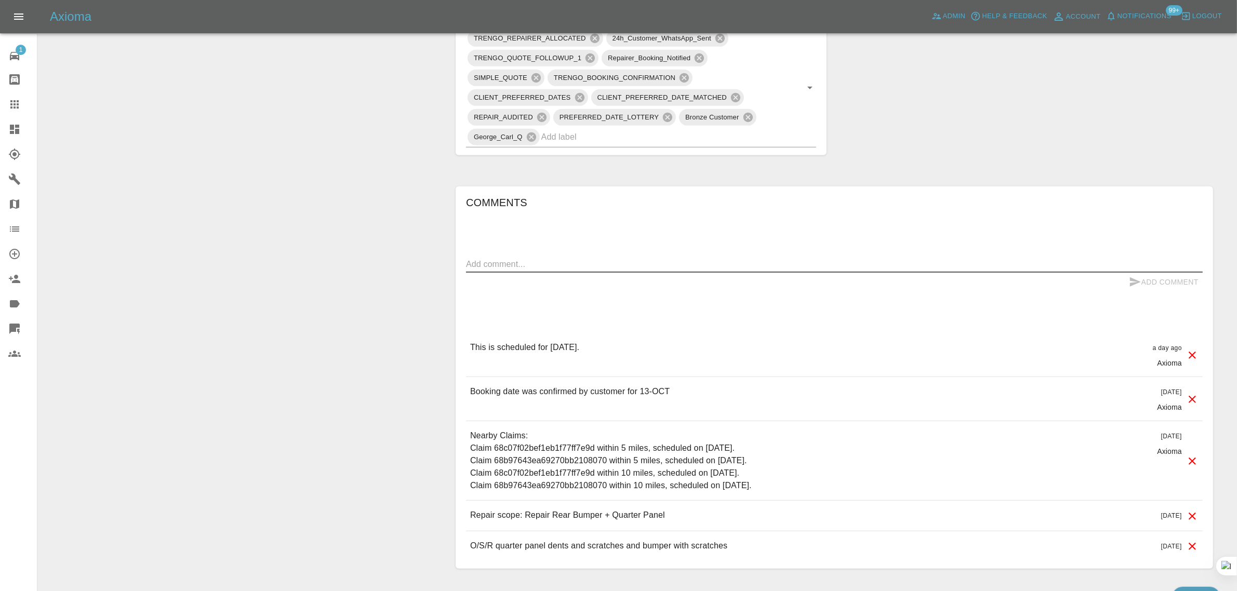
click at [559, 264] on textarea at bounding box center [834, 264] width 737 height 12
paste textarea "Hi No response from Michael Would just like to know if he is going to turn up t…"
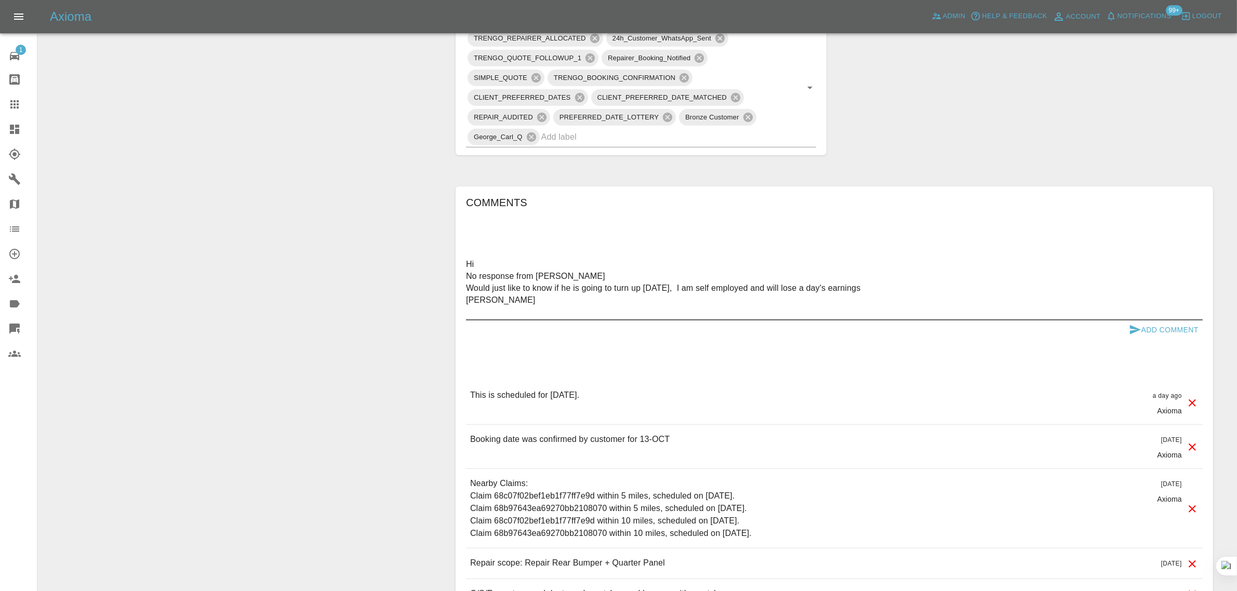
type textarea "Hi No response from Michael Would just like to know if he is going to turn up t…"
click at [1154, 331] on button "Add Comment" at bounding box center [1164, 330] width 78 height 19
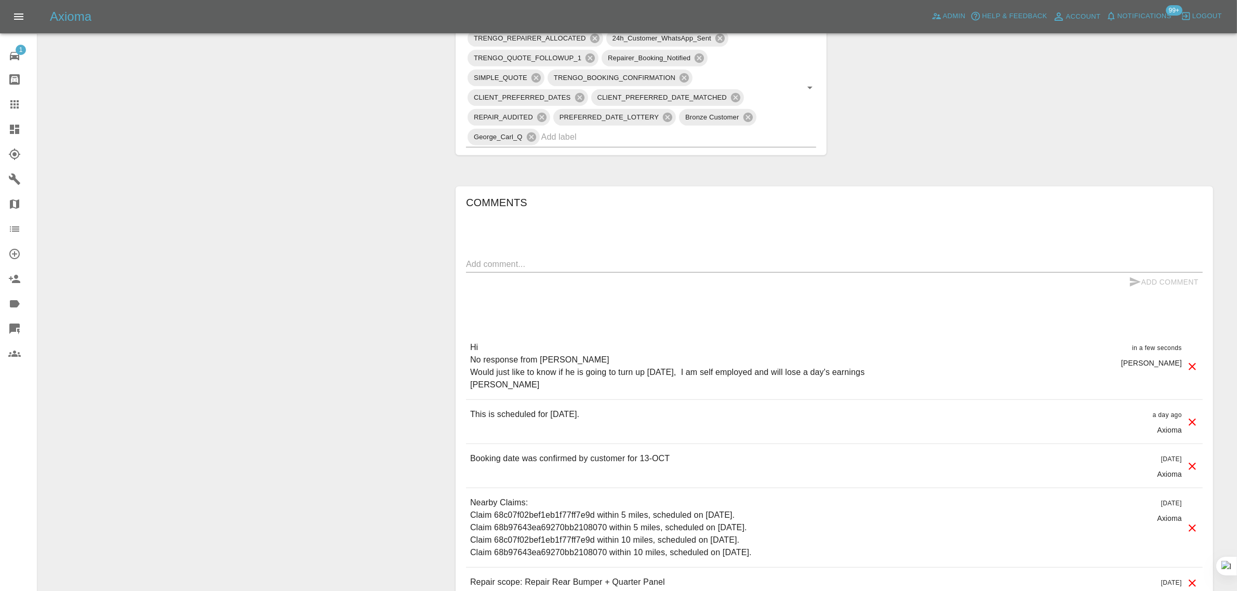
click at [22, 102] on div at bounding box center [22, 104] width 29 height 12
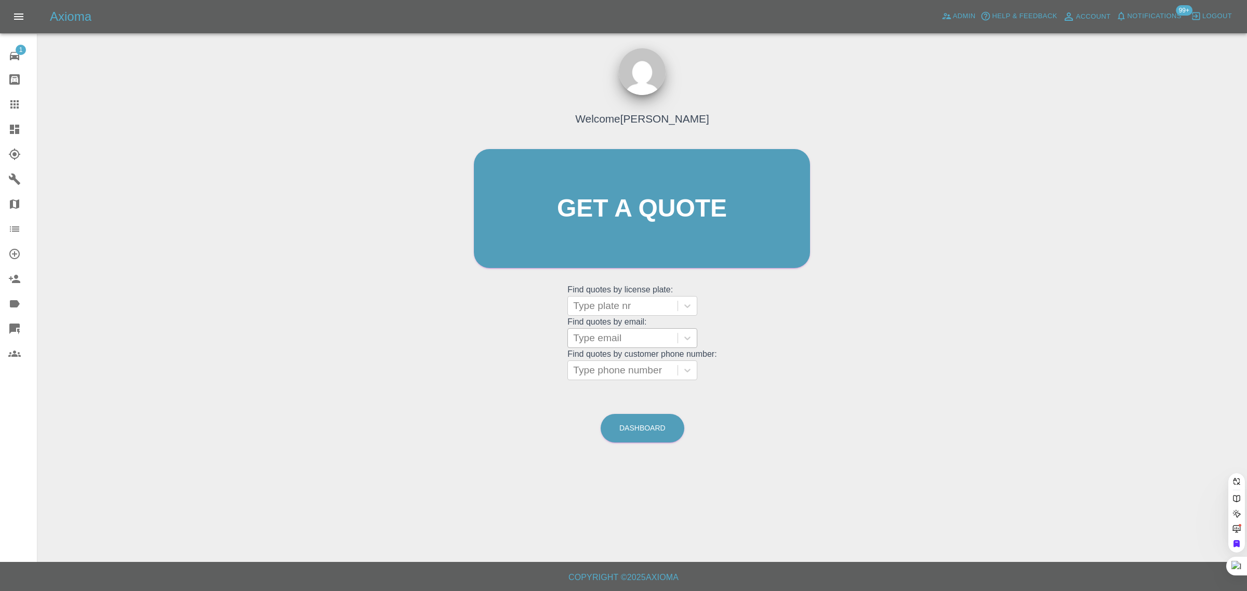
click at [614, 339] on div at bounding box center [622, 338] width 99 height 15
paste input "sarahrosssteven@aol.com"
type input "sarahrosssteven@aol.com"
click at [615, 366] on div "VN19BUV, Awaiting Repair" at bounding box center [633, 370] width 130 height 33
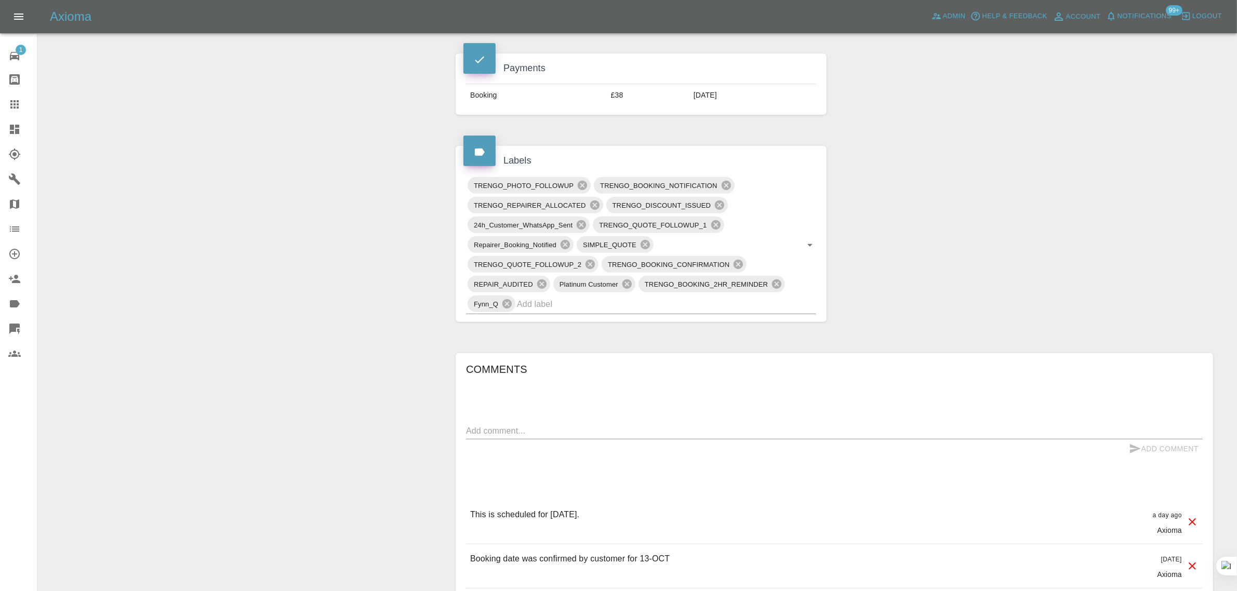
scroll to position [520, 0]
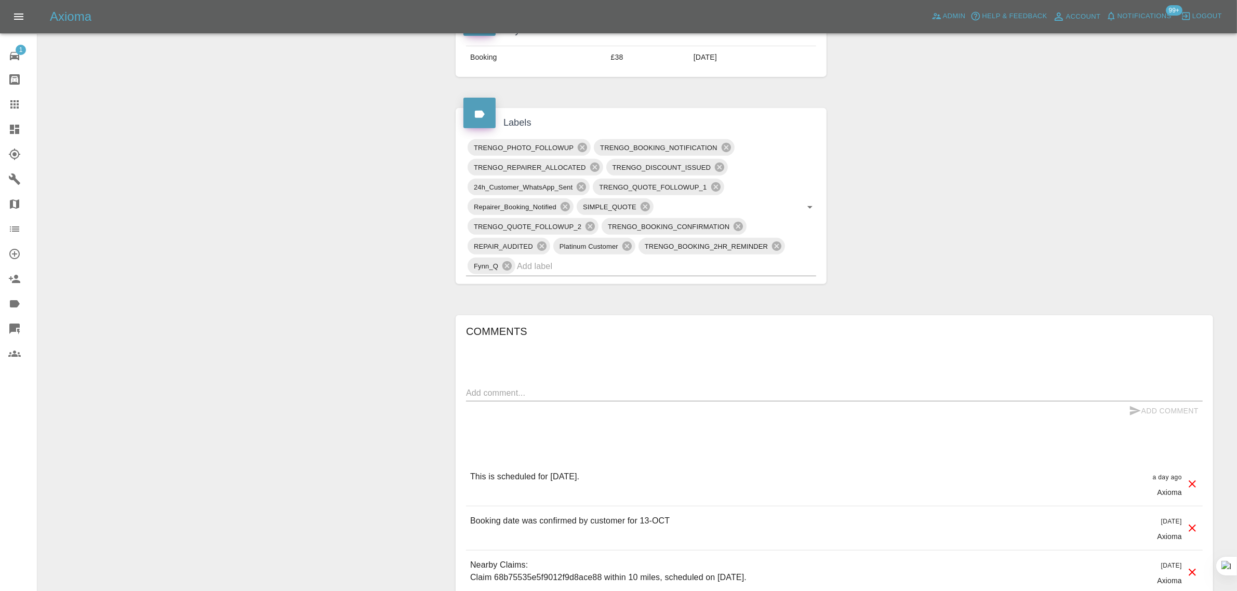
click at [655, 399] on textarea at bounding box center [834, 393] width 737 height 12
paste textarea "Repair tomorrow by Sam ..for kia picanto vn19buv...no contact or text reply ref…"
type textarea "Repair tomorrow by Sam ..for kia picanto vn19buv...no contact or text reply ref…"
click at [1189, 413] on button "Add Comment" at bounding box center [1164, 411] width 78 height 19
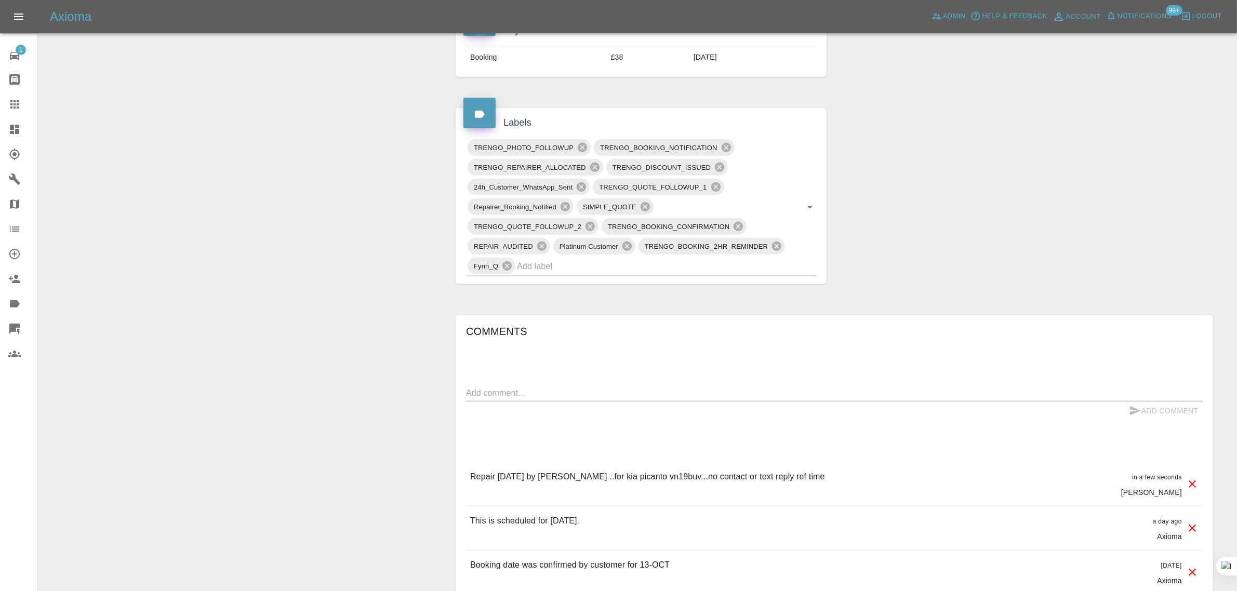
click at [10, 104] on icon at bounding box center [14, 104] width 8 height 8
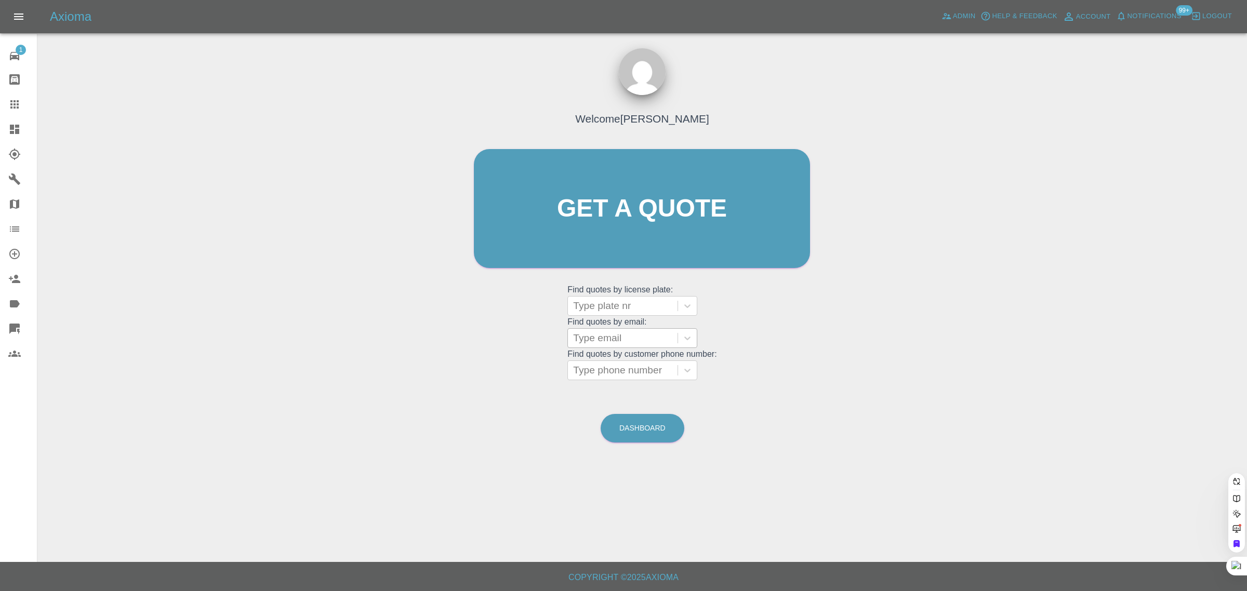
click at [590, 328] on div "Type email" at bounding box center [633, 338] width 130 height 20
paste input "[EMAIL_ADDRESS][DOMAIN_NAME]"
type input "[EMAIL_ADDRESS][DOMAIN_NAME]"
click at [618, 370] on div "PEUGEOT 2008, Fnol" at bounding box center [633, 364] width 130 height 21
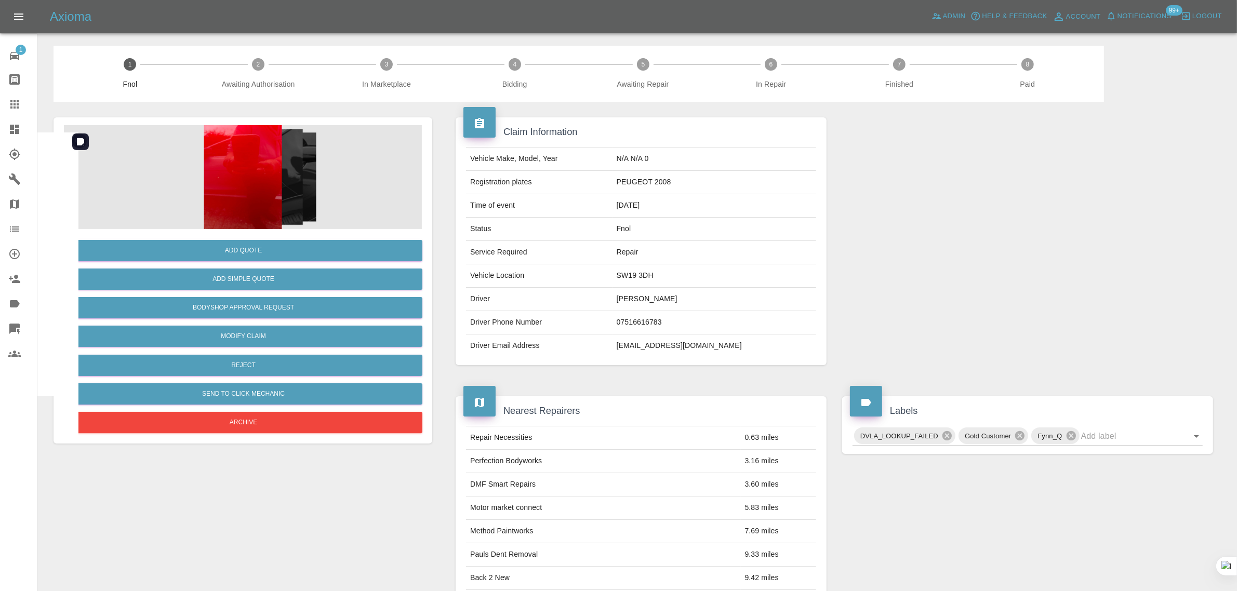
click at [222, 182] on img at bounding box center [243, 177] width 358 height 104
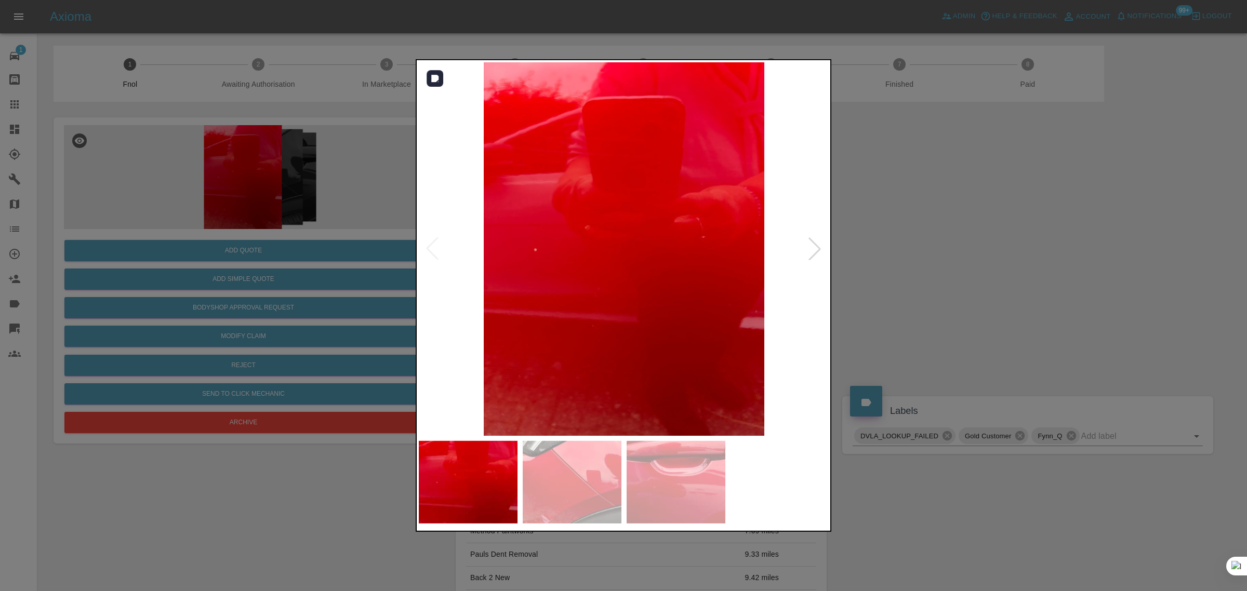
click at [809, 255] on div at bounding box center [814, 249] width 23 height 23
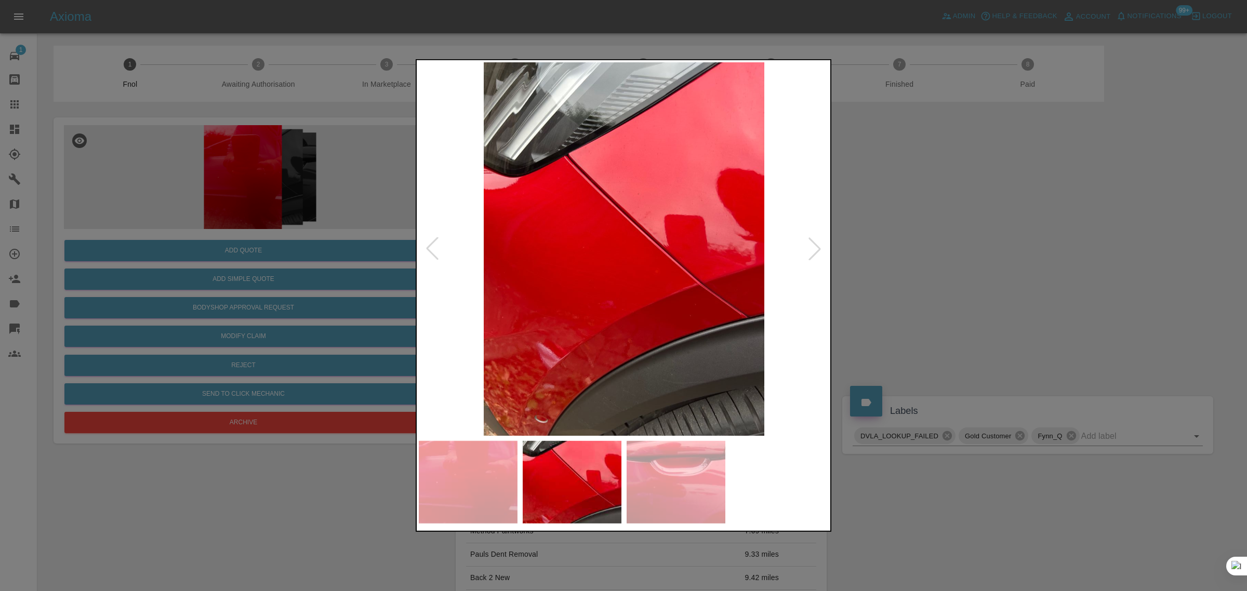
click at [809, 255] on div at bounding box center [814, 249] width 23 height 23
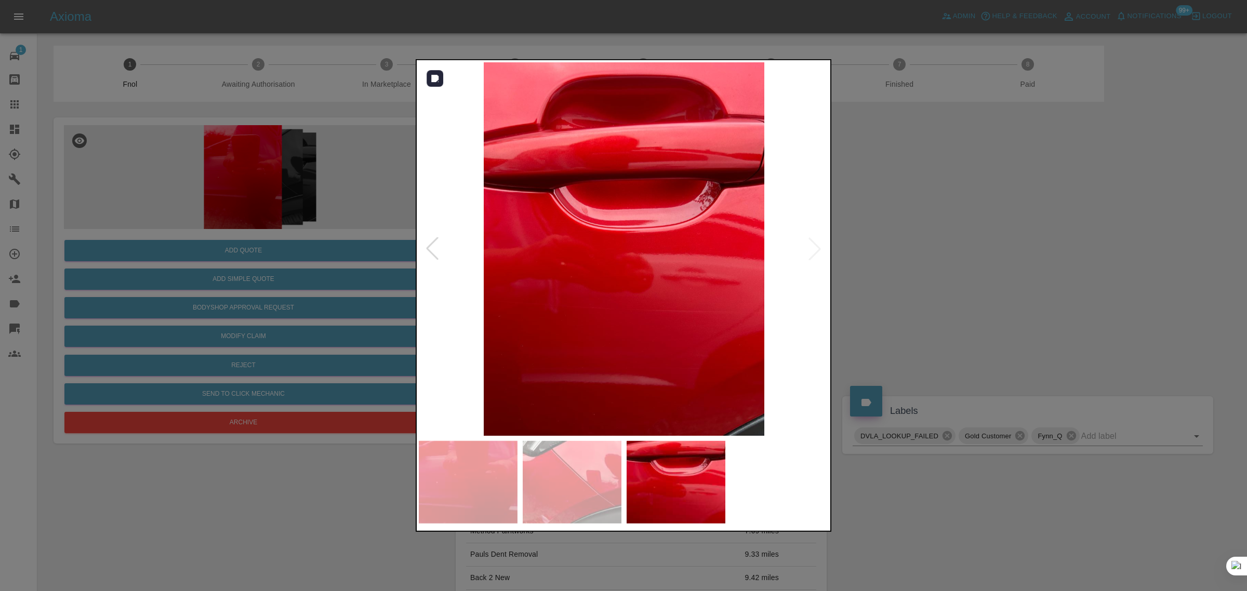
click at [809, 255] on img at bounding box center [624, 249] width 411 height 374
click at [879, 253] on div at bounding box center [623, 295] width 1247 height 591
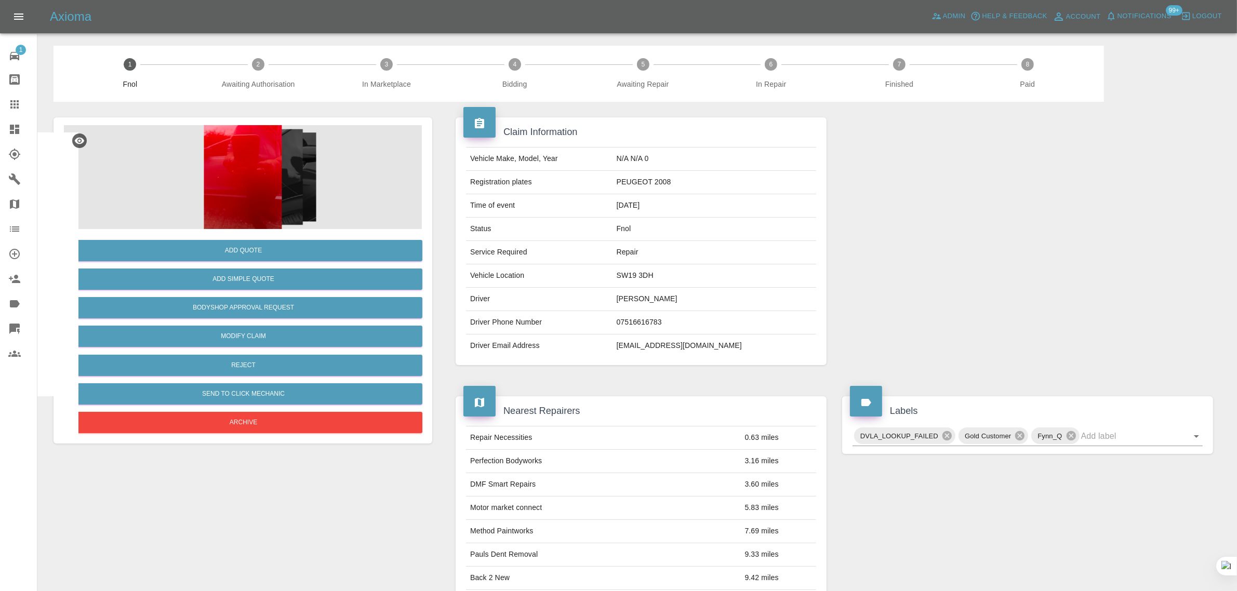
scroll to position [378, 0]
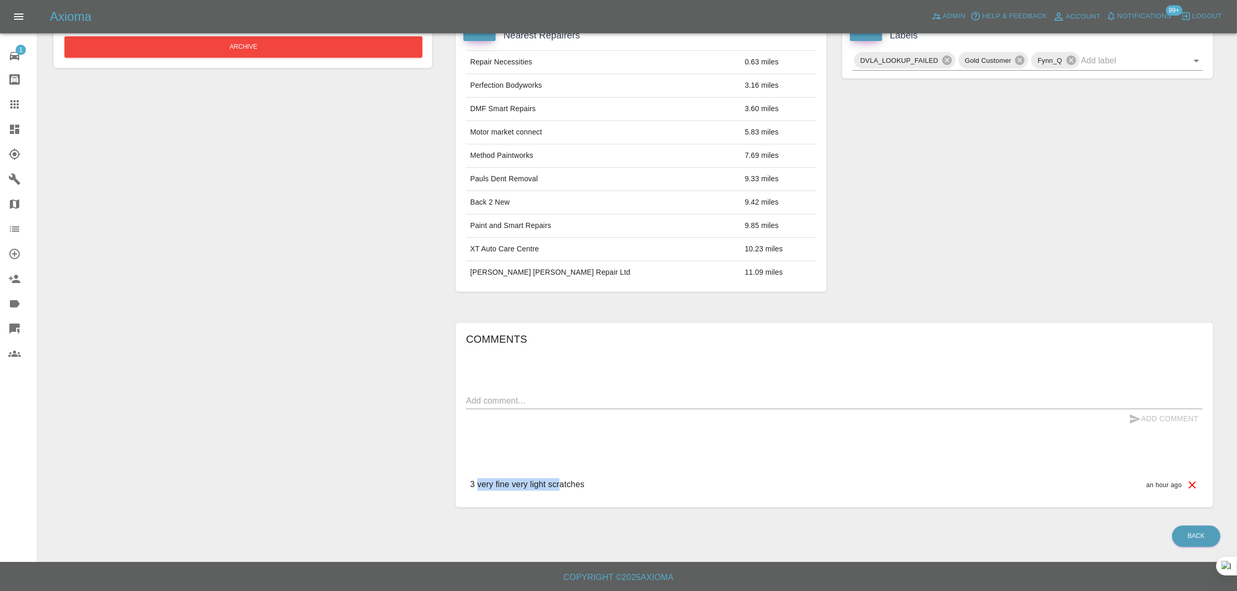
drag, startPoint x: 477, startPoint y: 489, endPoint x: 559, endPoint y: 492, distance: 82.7
click at [559, 492] on div "3 very fine very light scratches an hour ago" at bounding box center [834, 485] width 737 height 30
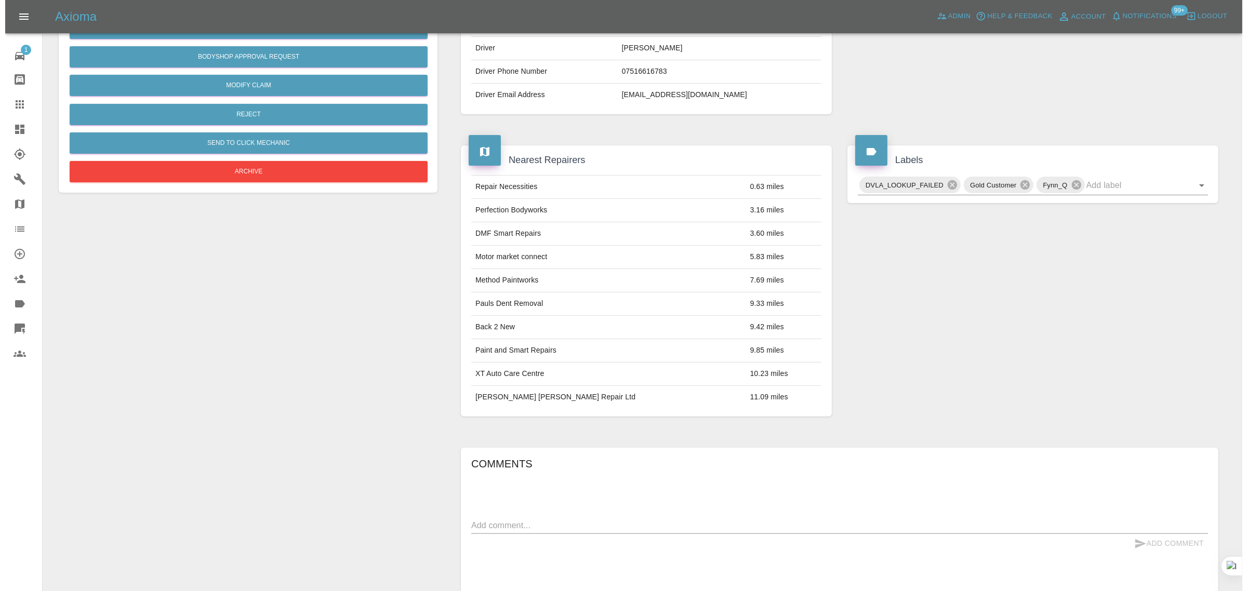
scroll to position [0, 0]
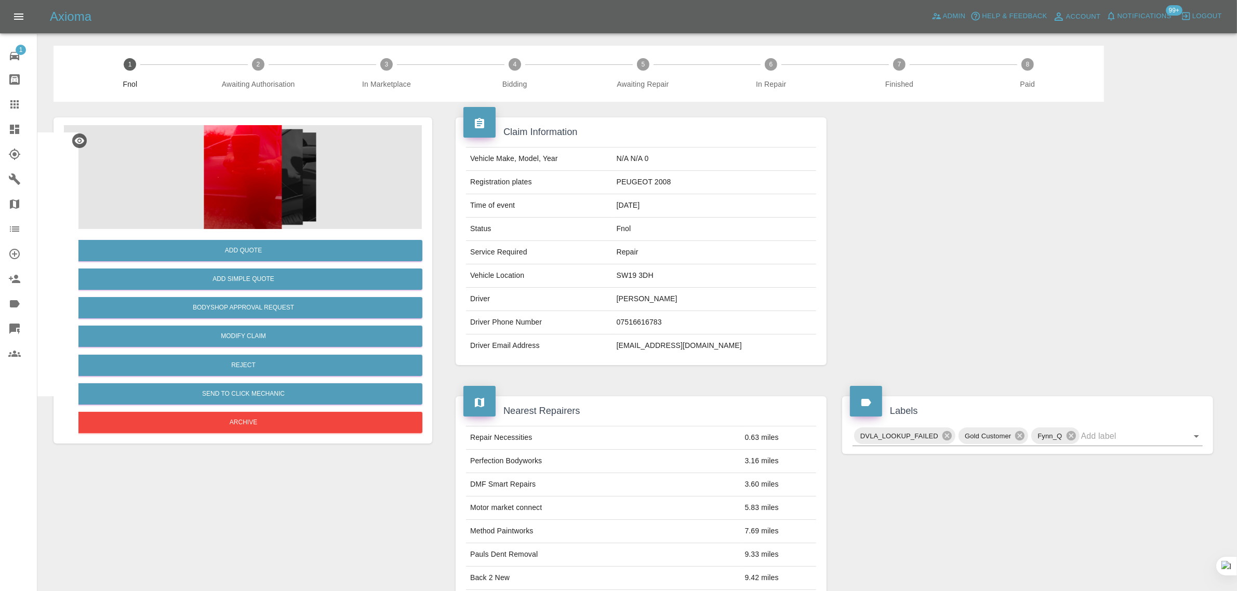
click at [19, 112] on link "Claims" at bounding box center [18, 104] width 37 height 25
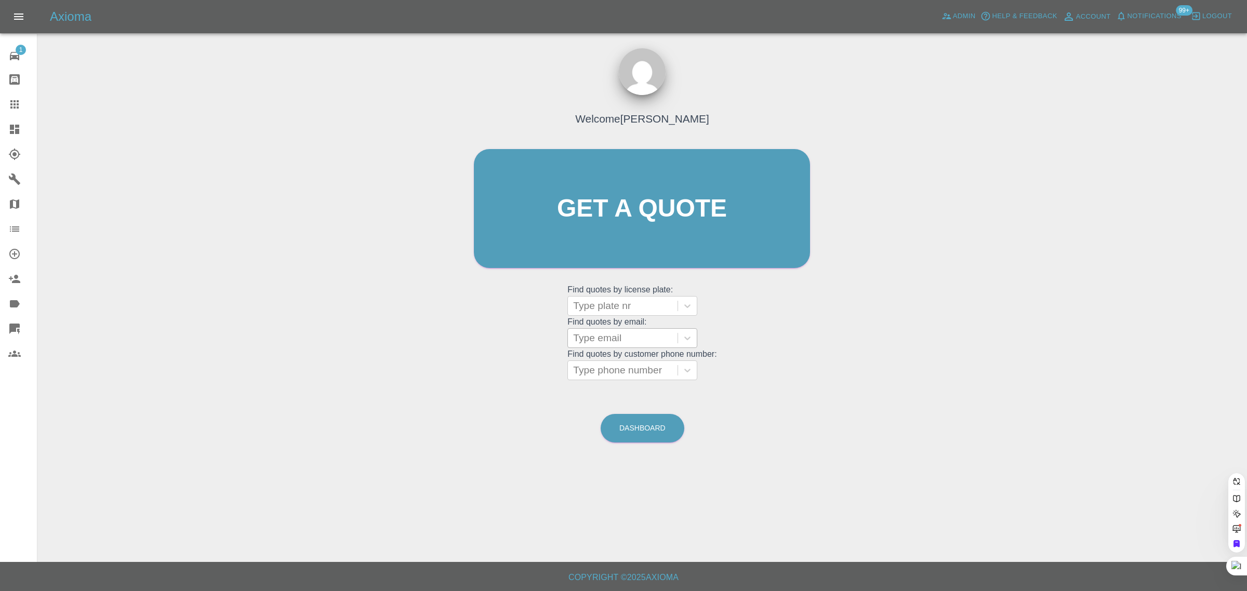
click at [596, 343] on div at bounding box center [622, 338] width 99 height 15
paste input "june.messenger@btinternet.com"
type input "june.messenger@btinternet.com"
click at [617, 363] on div "BJ66BSO, Fnol" at bounding box center [633, 364] width 130 height 21
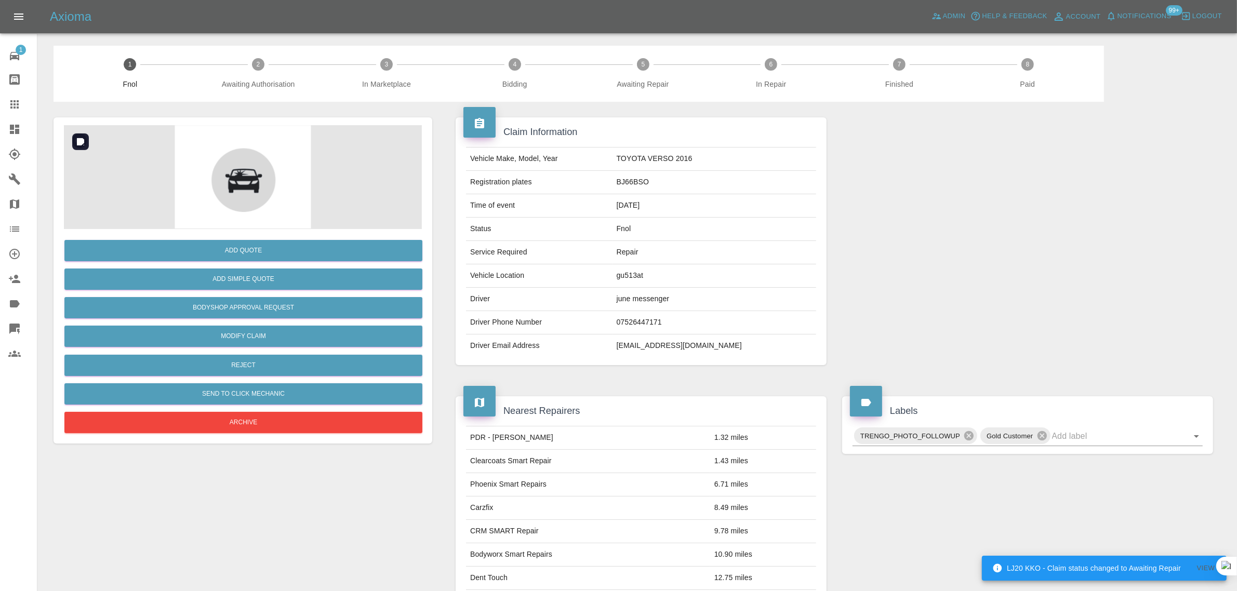
click at [226, 207] on img at bounding box center [243, 177] width 358 height 104
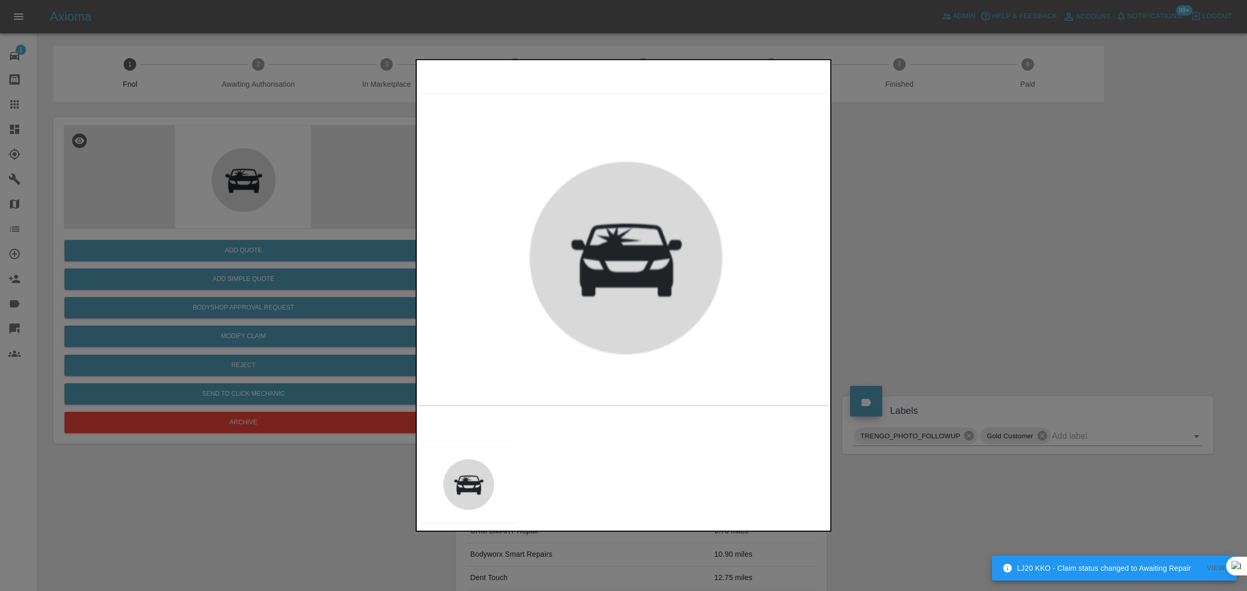
click at [17, 110] on div at bounding box center [623, 295] width 1247 height 591
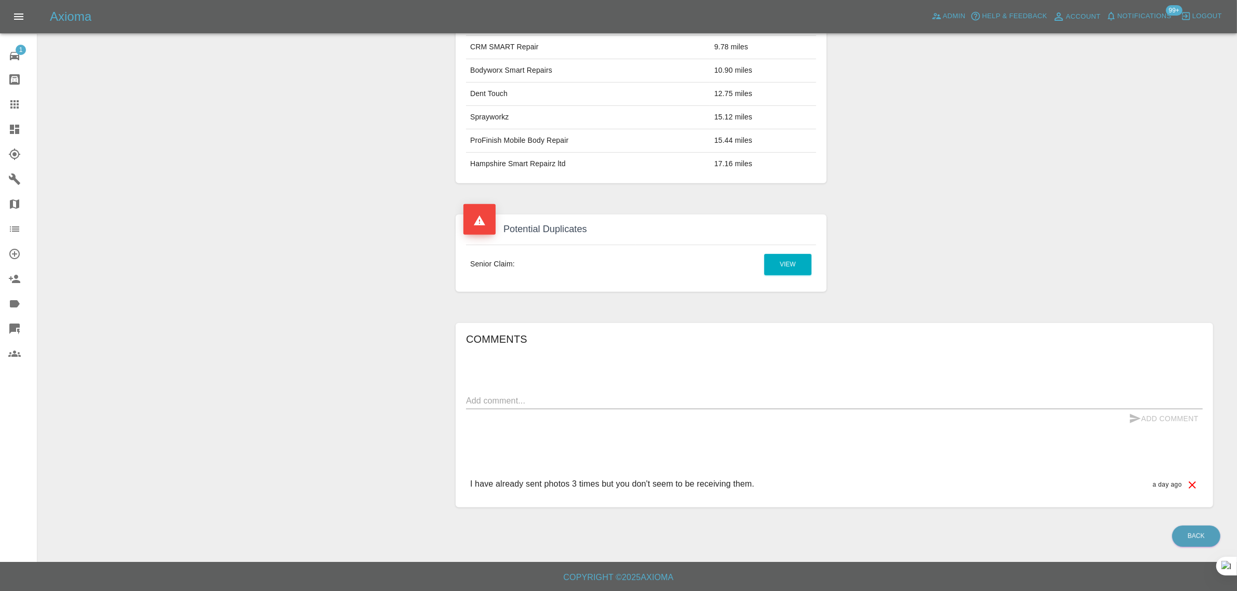
scroll to position [486, 0]
click at [562, 402] on textarea at bounding box center [834, 401] width 737 height 12
type textarea "dup"
click at [1135, 419] on icon "submit" at bounding box center [1135, 419] width 12 height 12
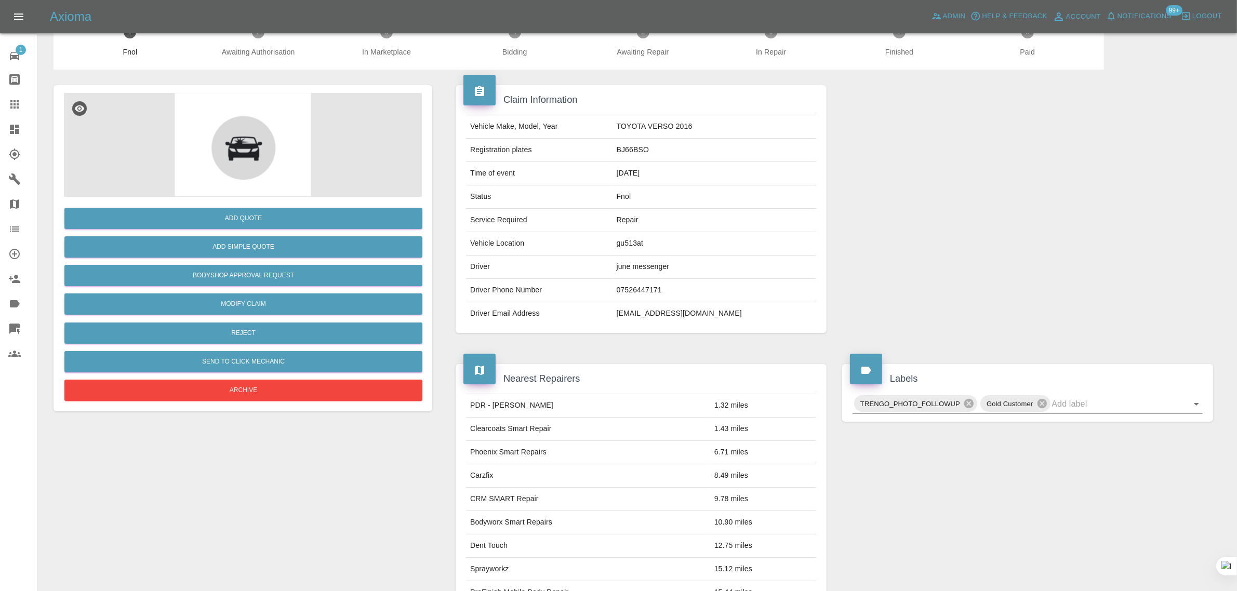
scroll to position [32, 0]
click at [295, 399] on button "Archive" at bounding box center [243, 390] width 358 height 21
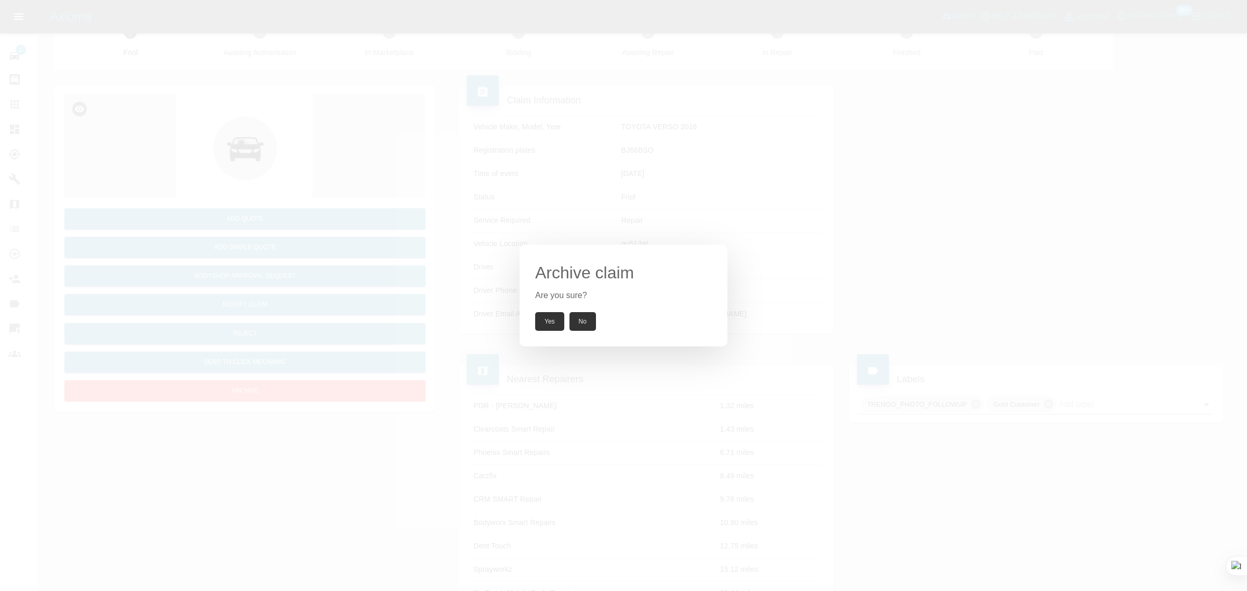
click at [545, 323] on button "Yes" at bounding box center [549, 321] width 29 height 19
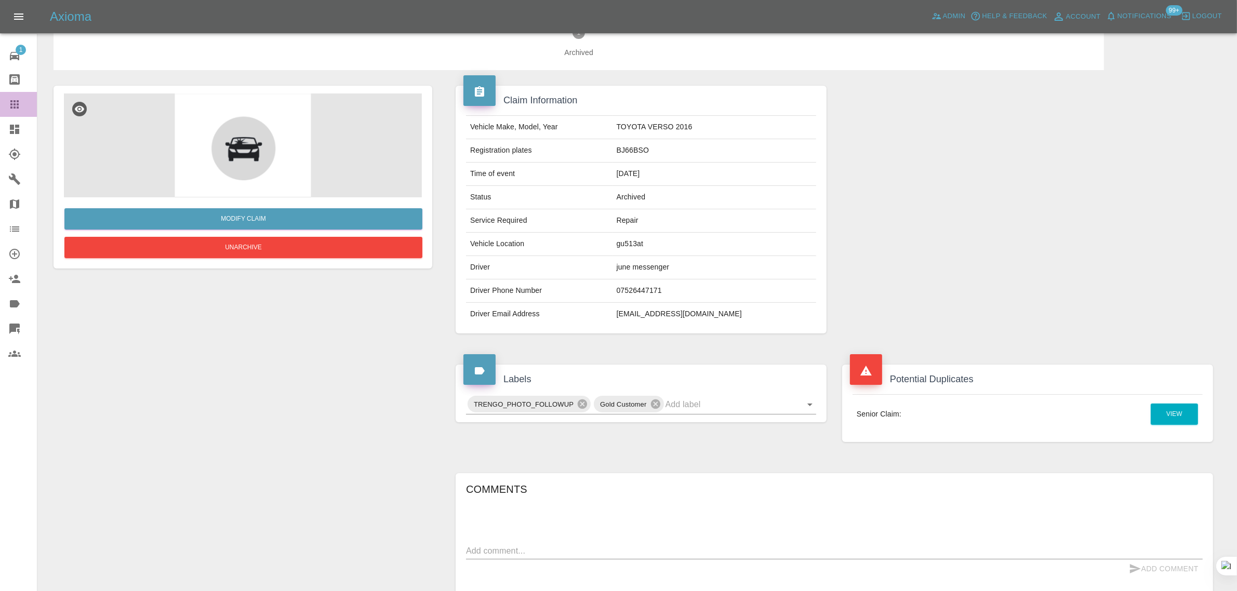
click at [9, 100] on icon at bounding box center [14, 104] width 12 height 12
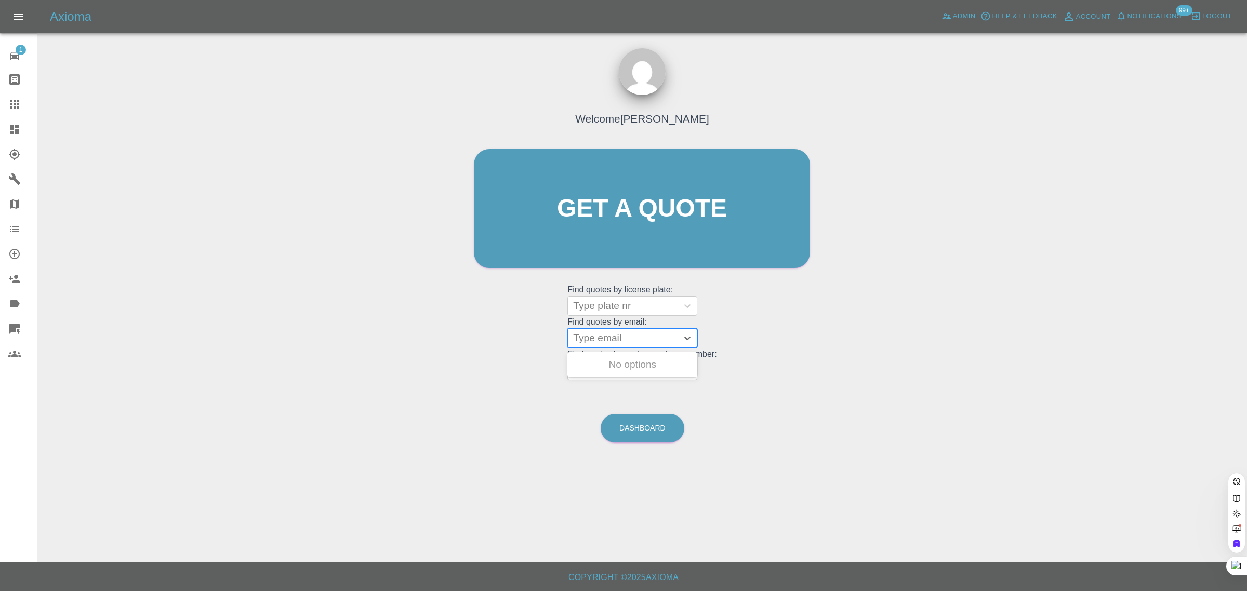
click at [596, 340] on div at bounding box center [622, 338] width 99 height 15
paste input "skye.saltzman@gmail.com"
type input "skye.saltzman@gmail.com"
click at [594, 359] on div "KIA NIRO, Awaiting Repair" at bounding box center [633, 370] width 130 height 33
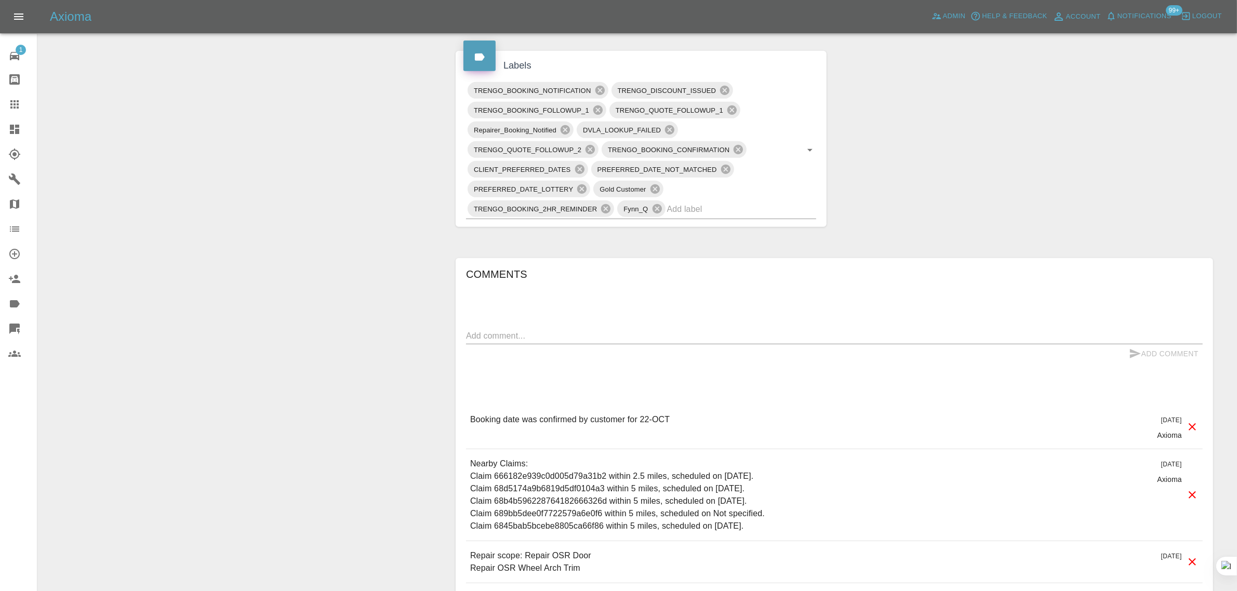
scroll to position [585, 0]
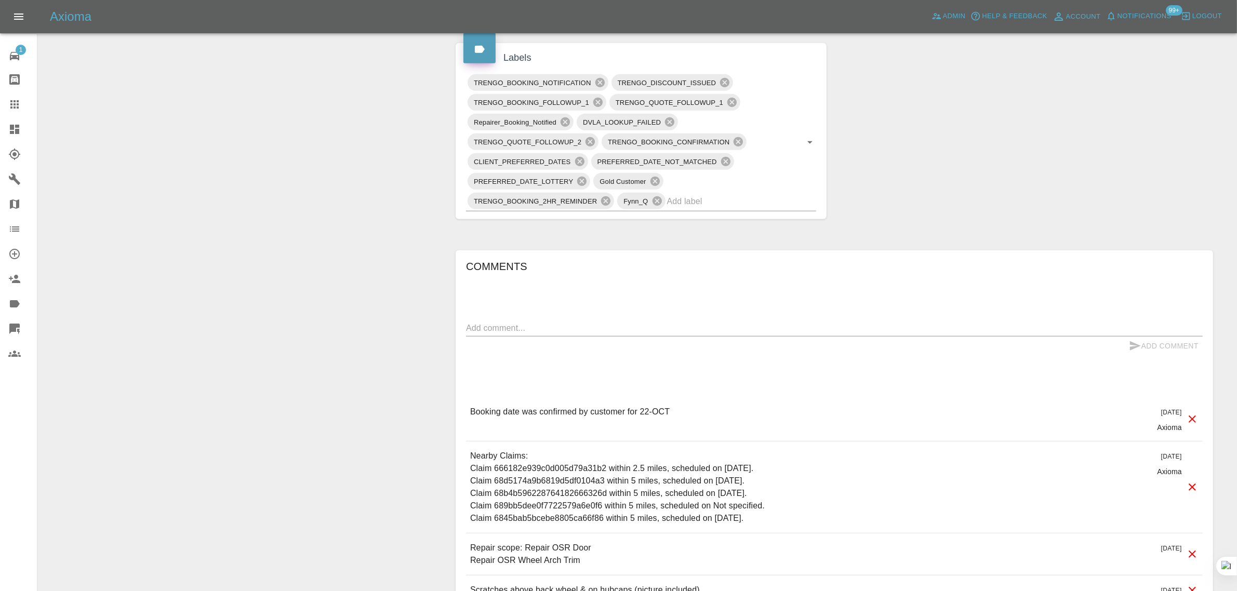
click at [612, 332] on textarea at bounding box center [834, 328] width 737 height 12
paste textarea "Hi, Would it be possible to reschedule this repair for earlier date? Thanks, Sk…"
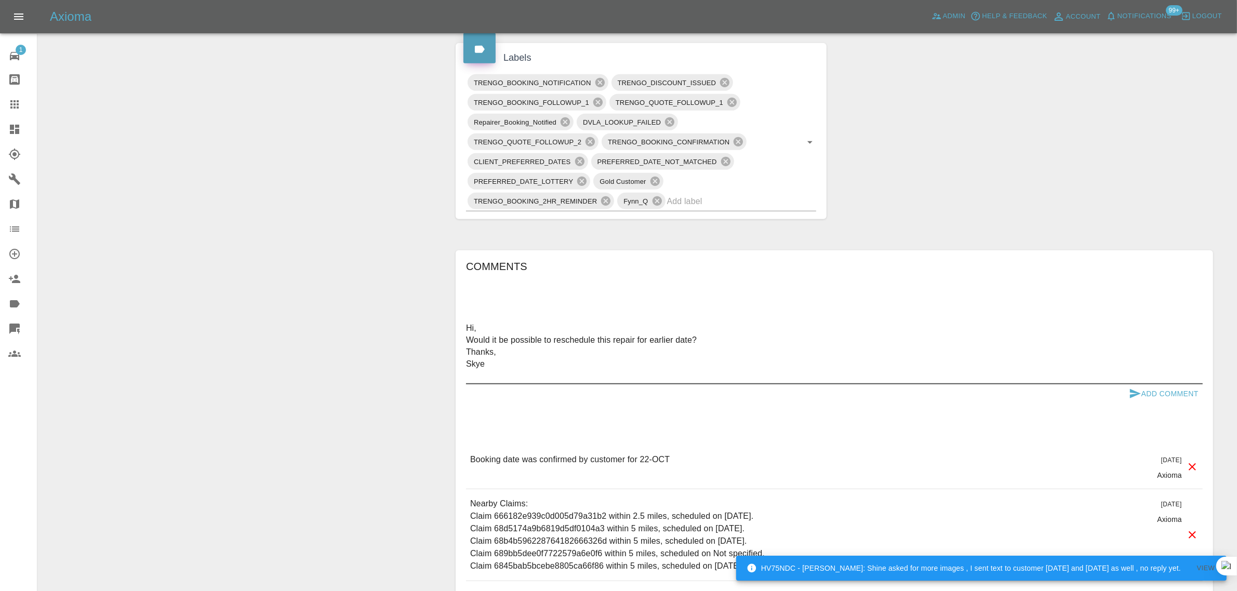
type textarea "Hi, Would it be possible to reschedule this repair for earlier date? Thanks, Sk…"
click at [1183, 391] on button "Add Comment" at bounding box center [1164, 394] width 78 height 19
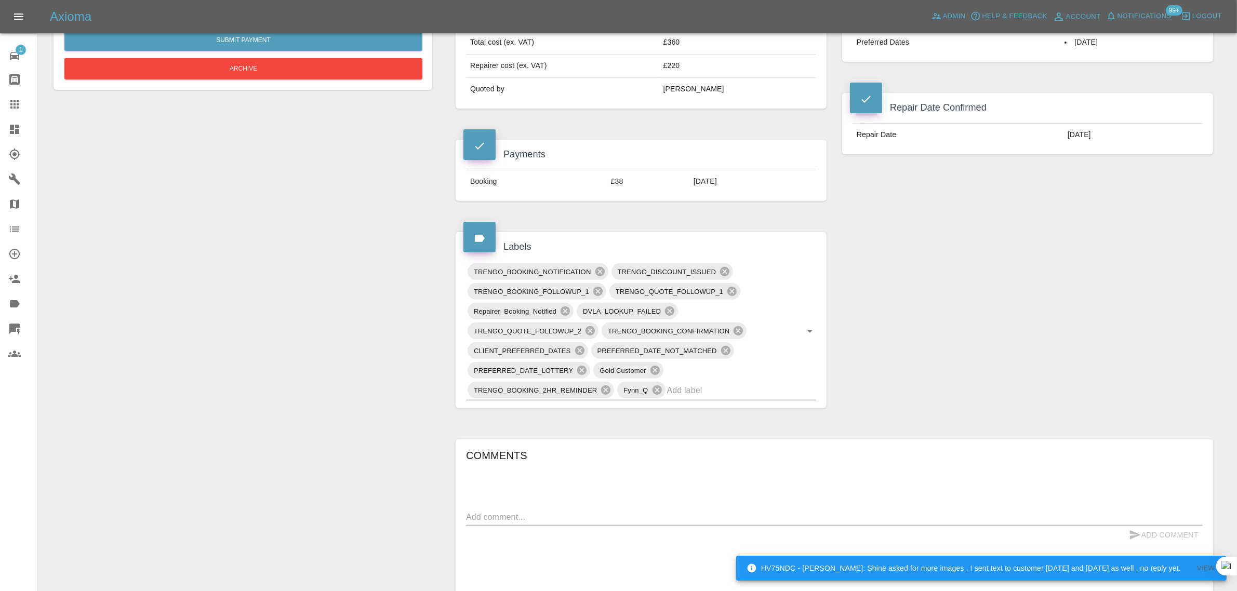
scroll to position [260, 0]
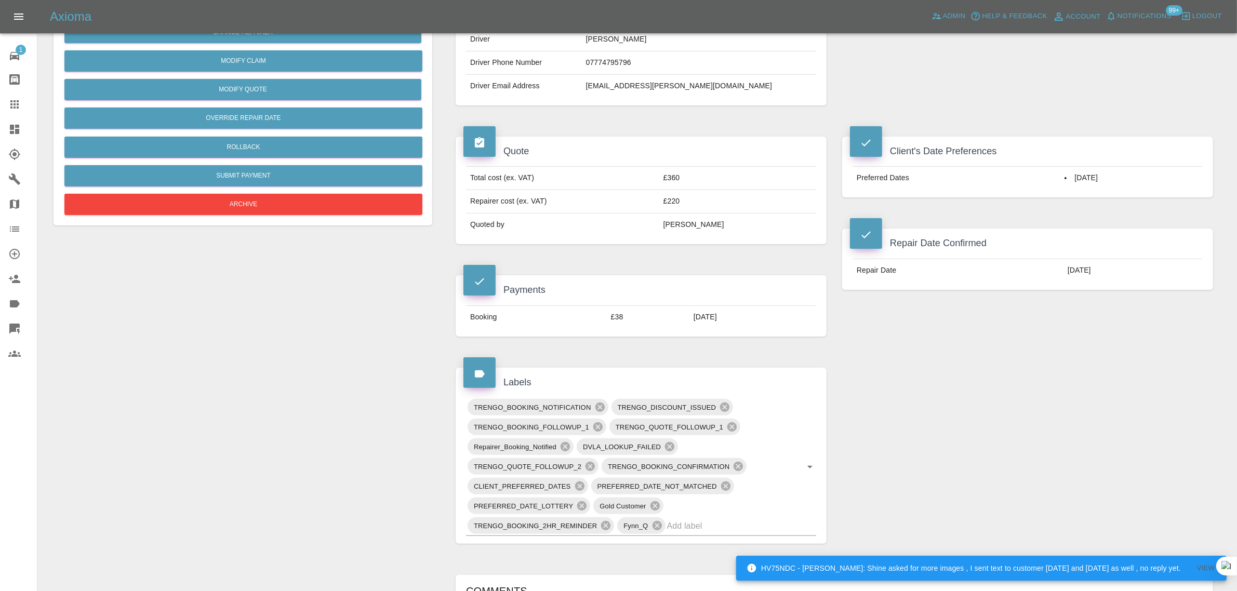
click at [11, 99] on icon at bounding box center [14, 104] width 12 height 12
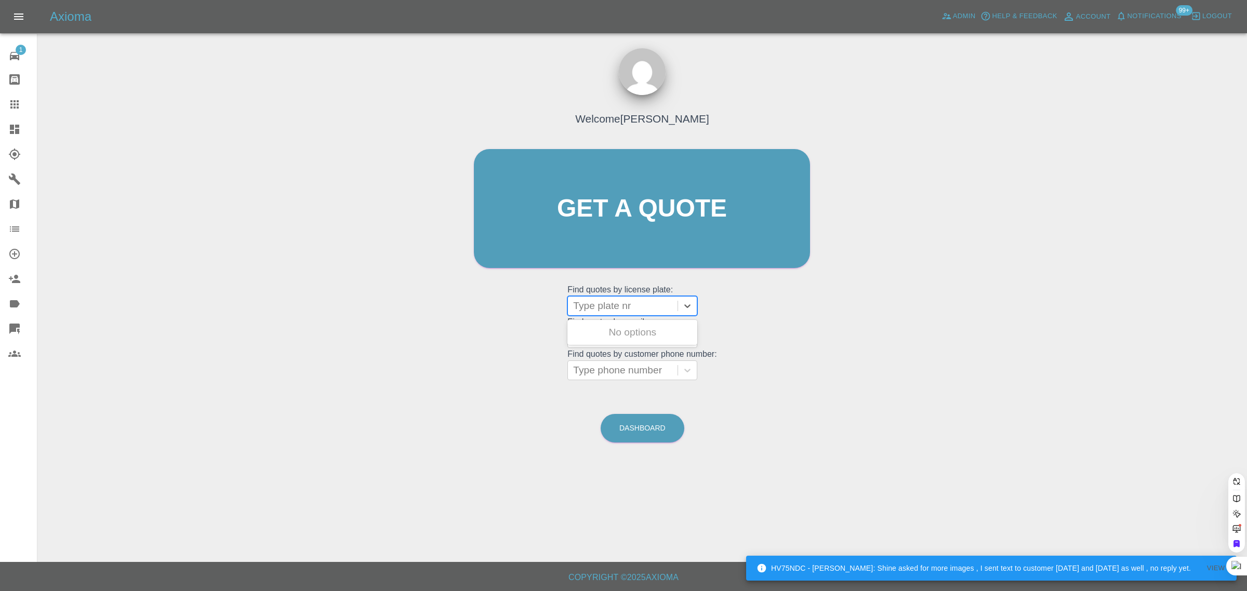
click at [596, 309] on div at bounding box center [622, 306] width 99 height 15
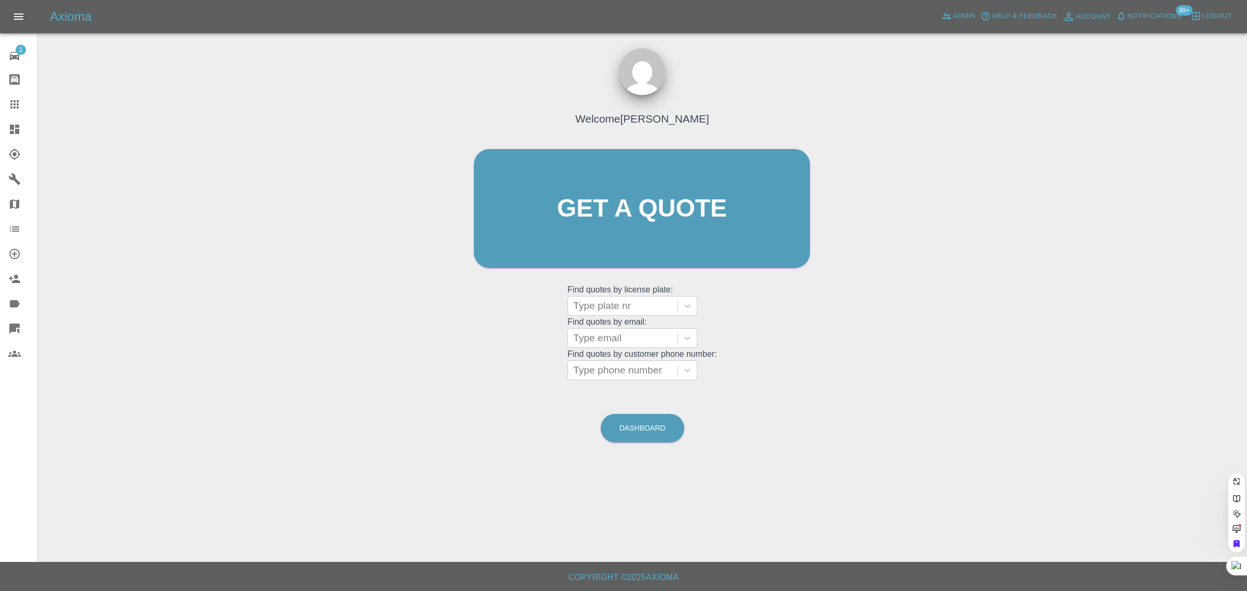
click at [552, 325] on div "Welcome Saleem Anwar Get a quote Get a quote Find quotes by license plate: Type…" at bounding box center [642, 229] width 358 height 314
click at [595, 337] on div at bounding box center [622, 338] width 99 height 15
paste input "nickdenner@gmail.com"
type input "nickdenner@gmail.com"
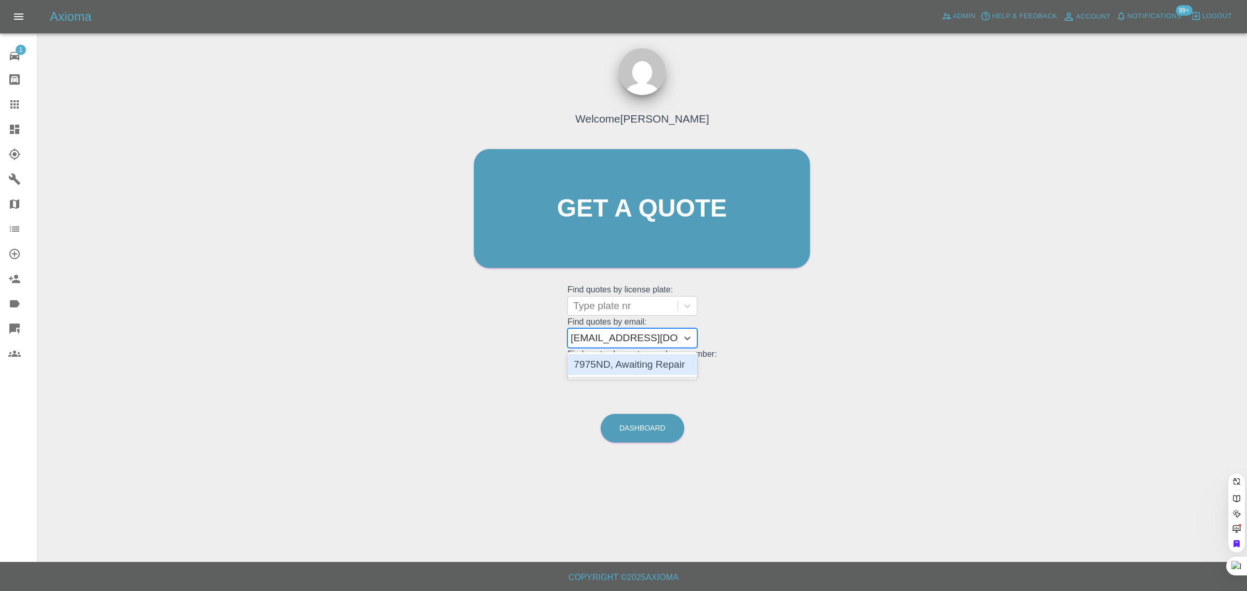
click at [609, 359] on div "7975ND, Awaiting Repair" at bounding box center [633, 364] width 130 height 21
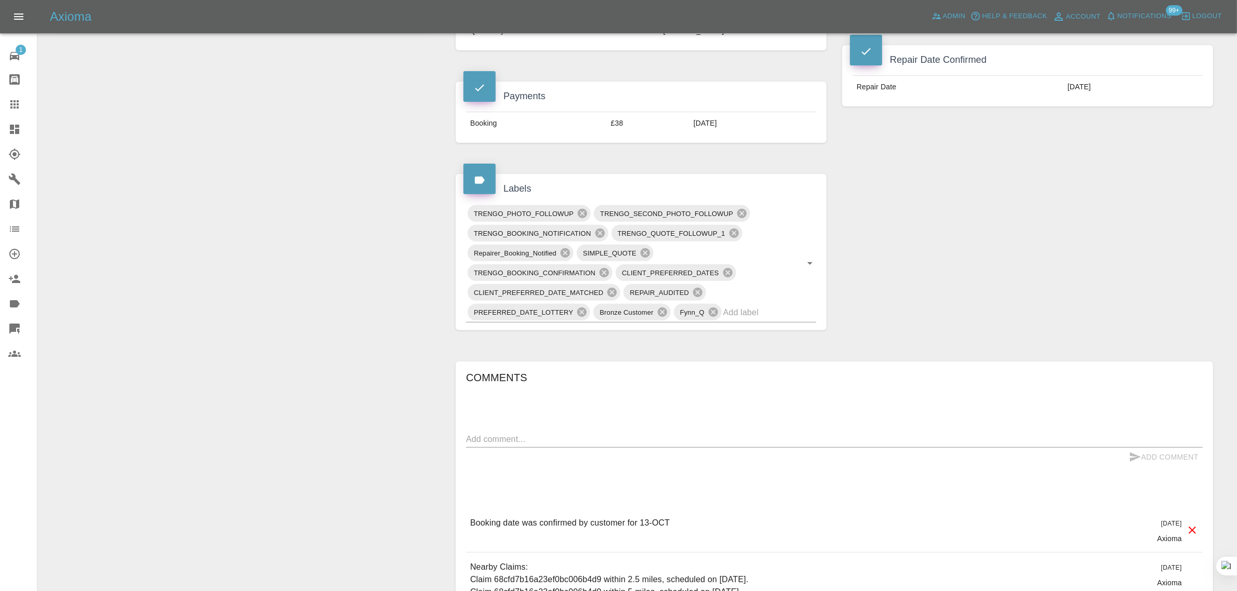
scroll to position [455, 0]
click at [617, 436] on textarea at bounding box center [834, 438] width 737 height 12
paste textarea "Thanks for the email I have not heard anything from Paolo but I have left a voi…"
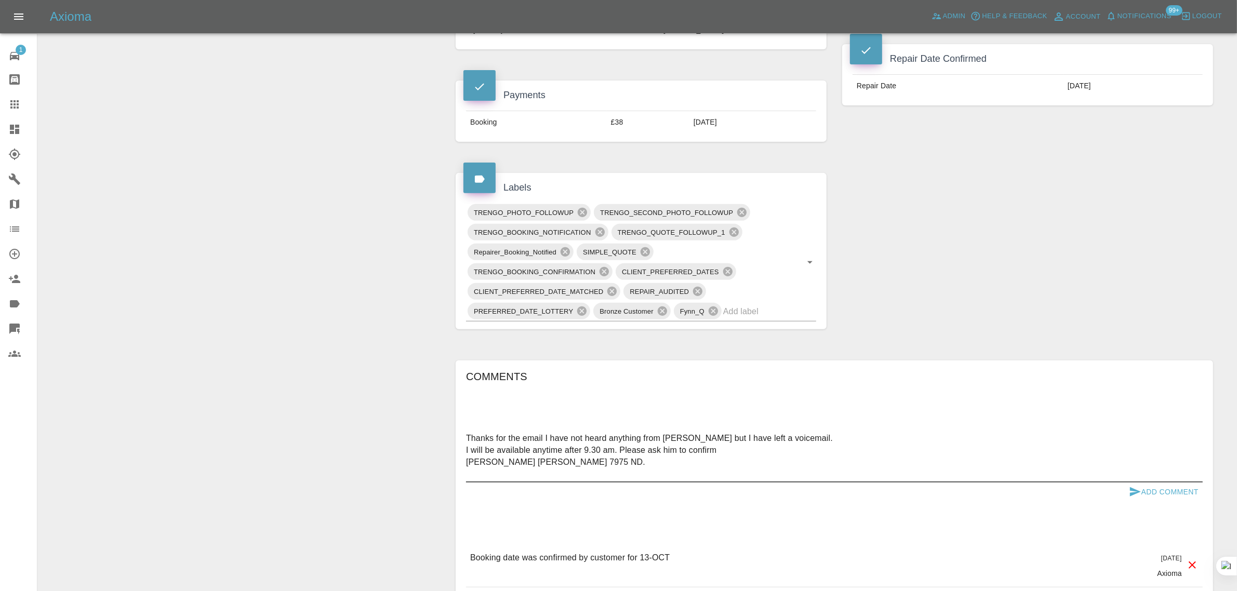
type textarea "Thanks for the email I have not heard anything from Paolo but I have left a voi…"
click at [1140, 494] on icon "submit" at bounding box center [1135, 491] width 11 height 9
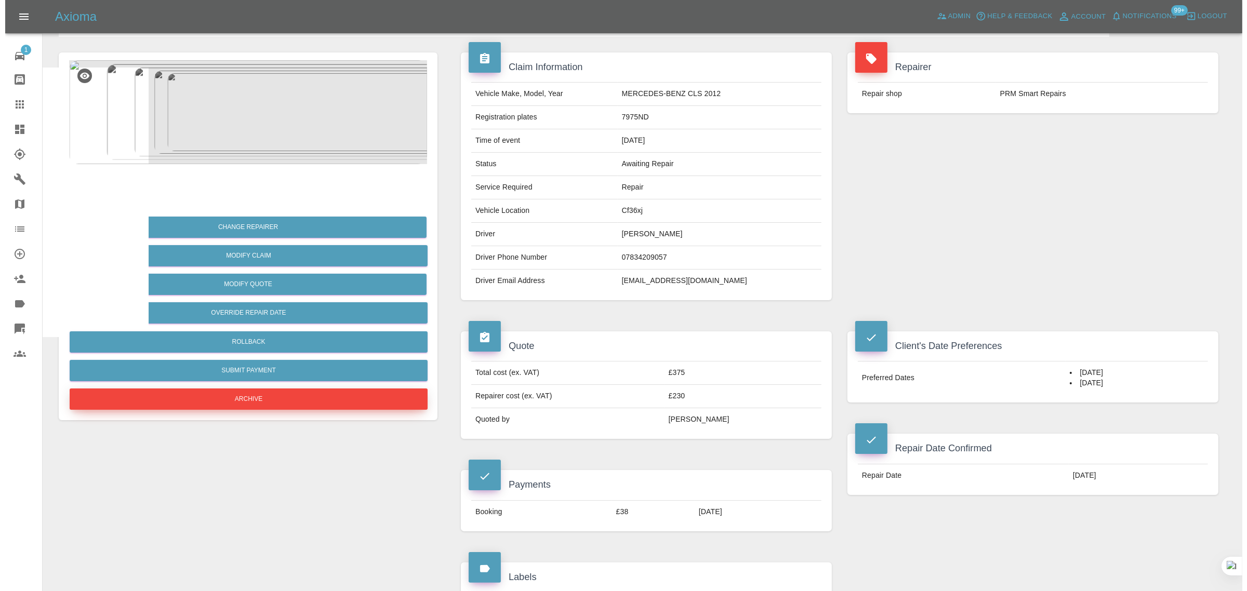
scroll to position [0, 0]
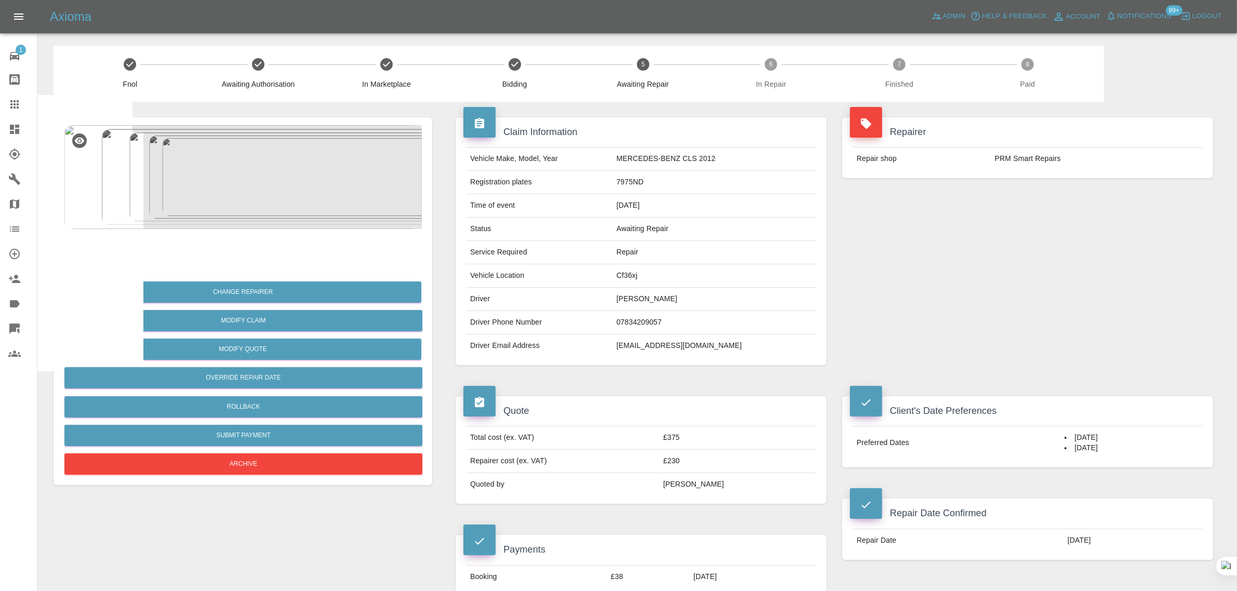
click at [23, 104] on div at bounding box center [22, 104] width 29 height 12
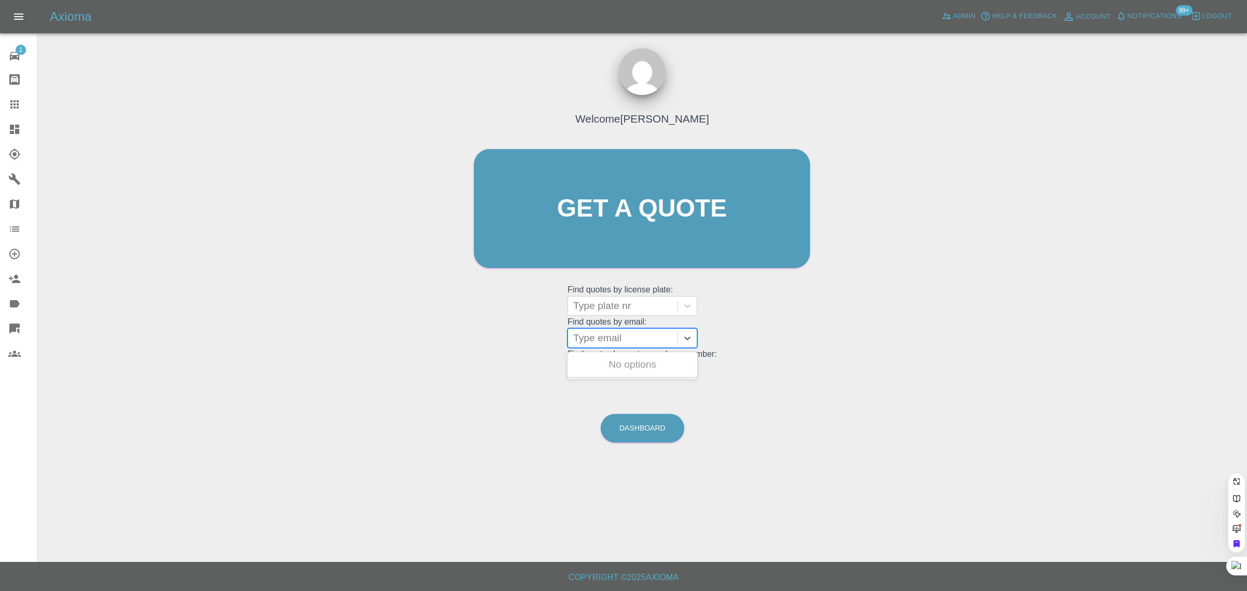
click at [612, 336] on div at bounding box center [622, 338] width 99 height 15
paste input "sterlingas@hotmail.co.uk"
type input "sterlingas@hotmail.co.uk"
click at [592, 370] on div "WJ20XZZ, Awaiting Authorisation" at bounding box center [633, 370] width 130 height 33
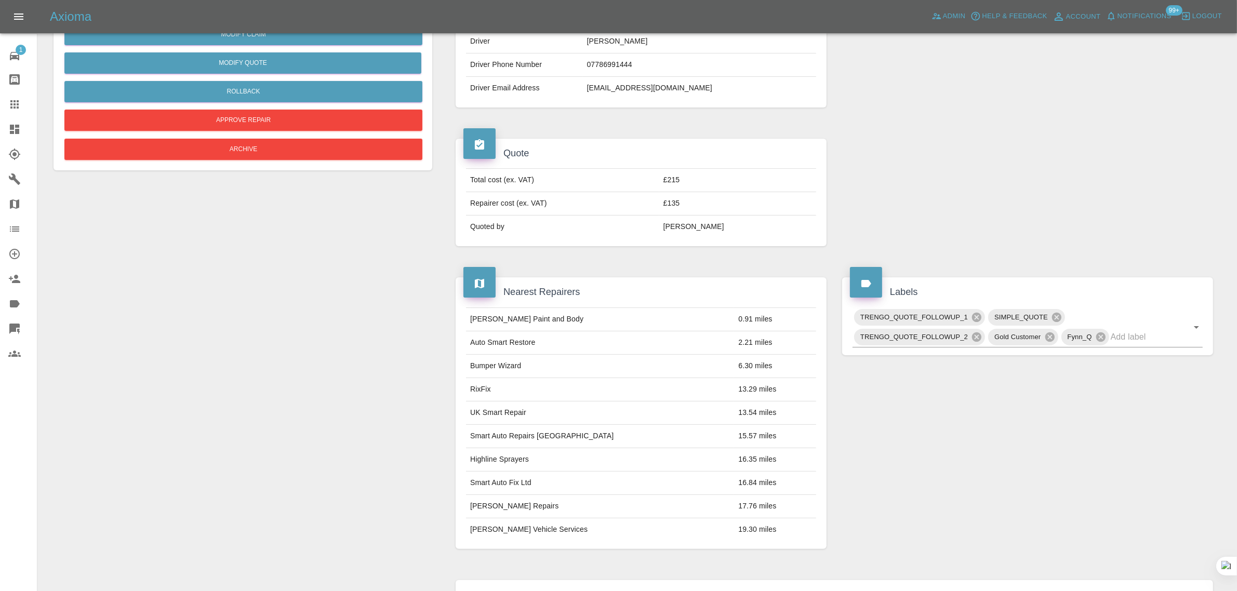
scroll to position [520, 0]
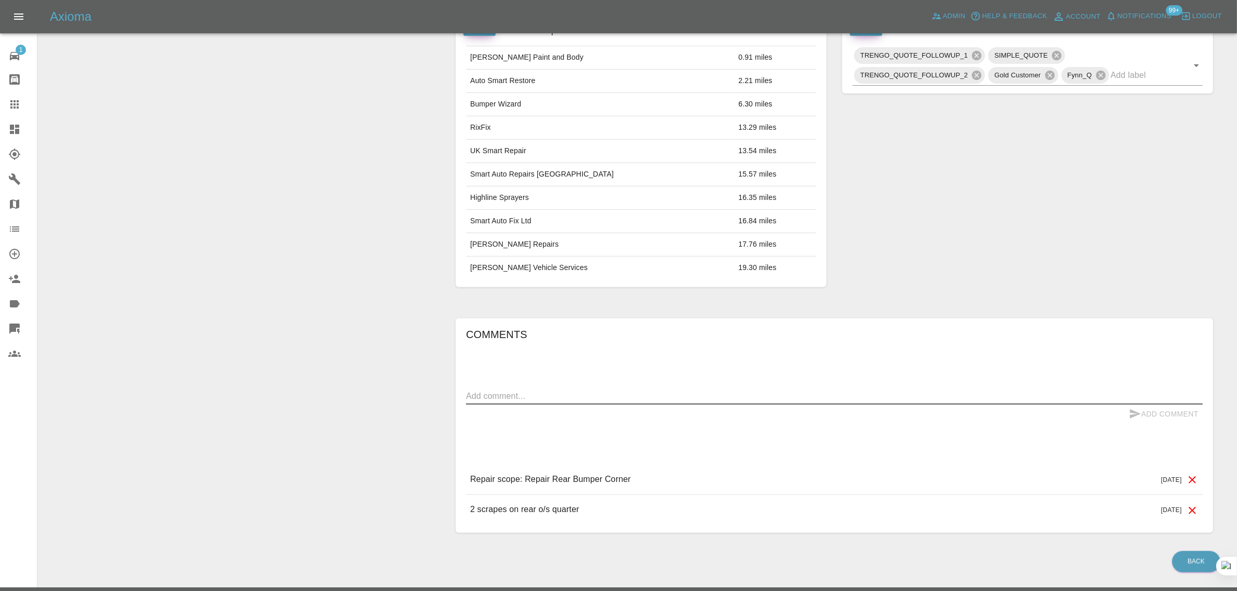
click at [599, 400] on textarea at bounding box center [834, 396] width 737 height 12
paste textarea "Thank you for my quote, The type of paint finish on my vehicle is 3 stage pearl…"
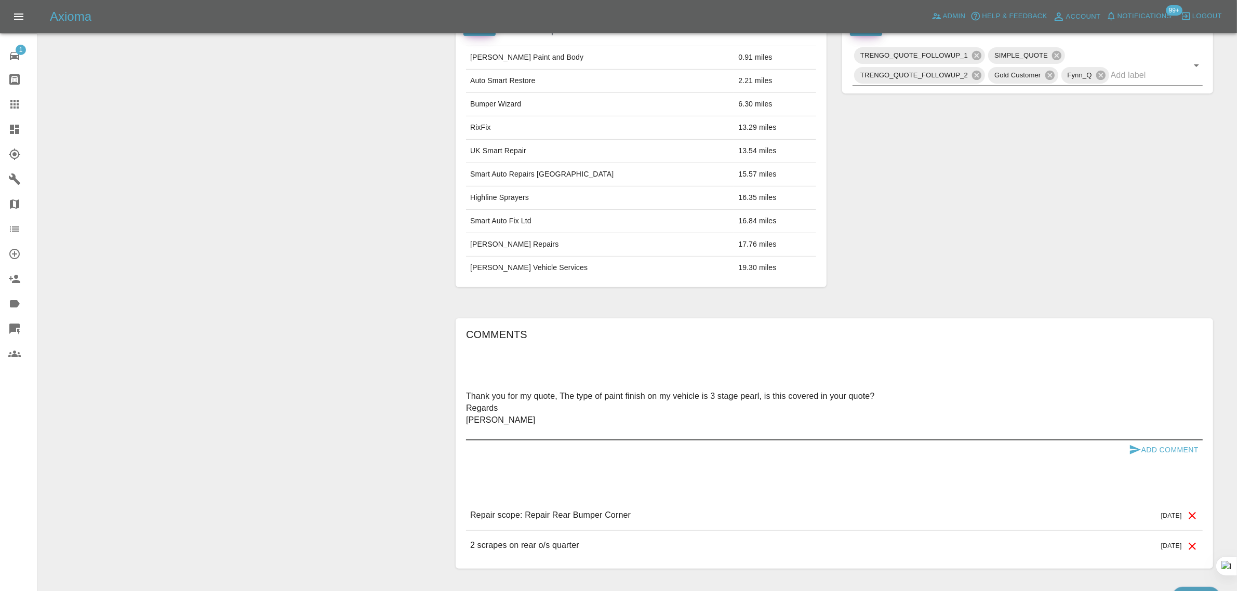
click at [1183, 438] on textarea "Thank you for my quote, The type of paint finish on my vehicle is 3 stage pearl…" at bounding box center [834, 414] width 737 height 48
type textarea "Thank you for my quote, The type of paint finish on my vehicle is 3 stage pearl…"
click at [1172, 453] on button "Add Comment" at bounding box center [1164, 450] width 78 height 19
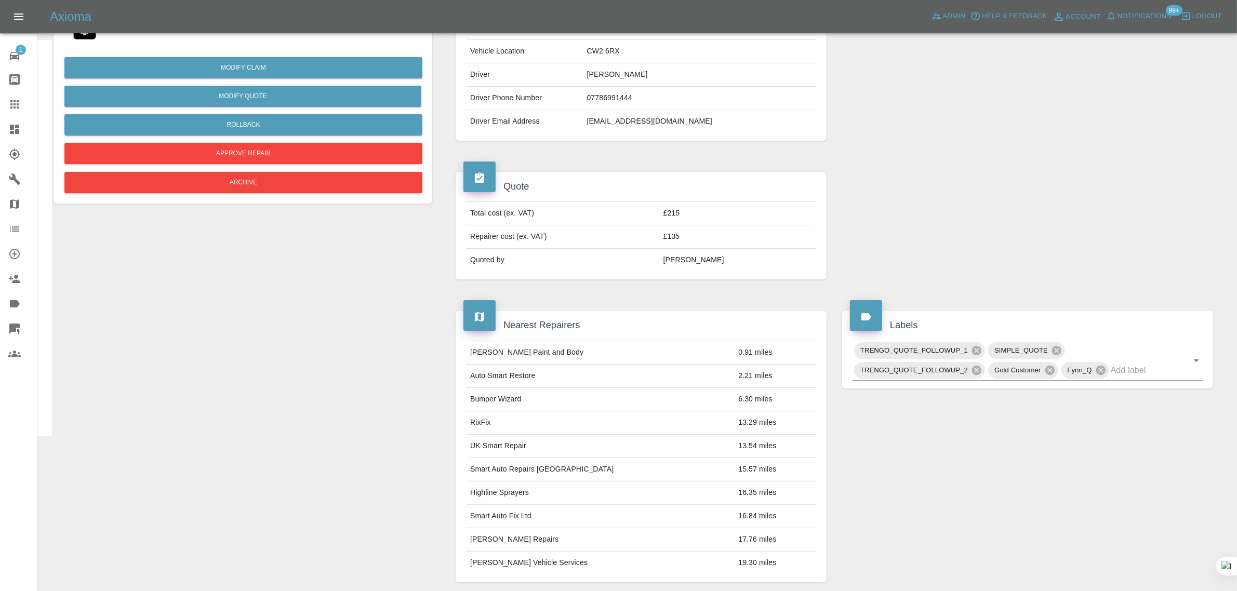
scroll to position [130, 0]
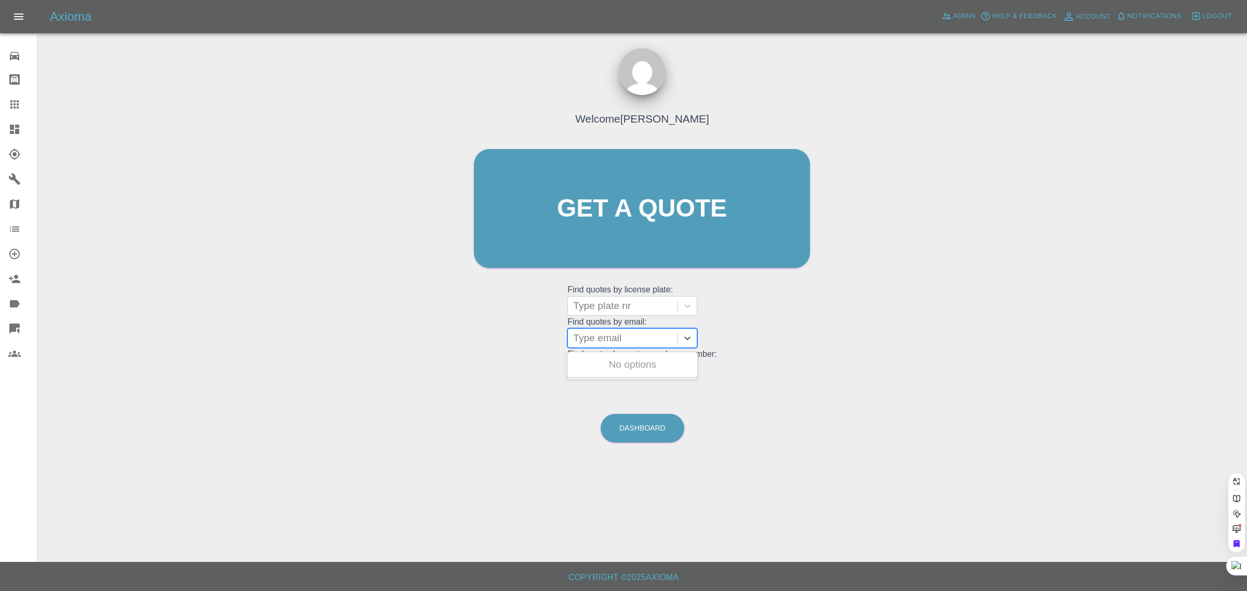
click at [618, 331] on div at bounding box center [622, 338] width 99 height 15
type input "[EMAIL_ADDRESS][DOMAIN_NAME]"
click at [632, 388] on div "WV21ZVJ, Fnol" at bounding box center [633, 385] width 130 height 21
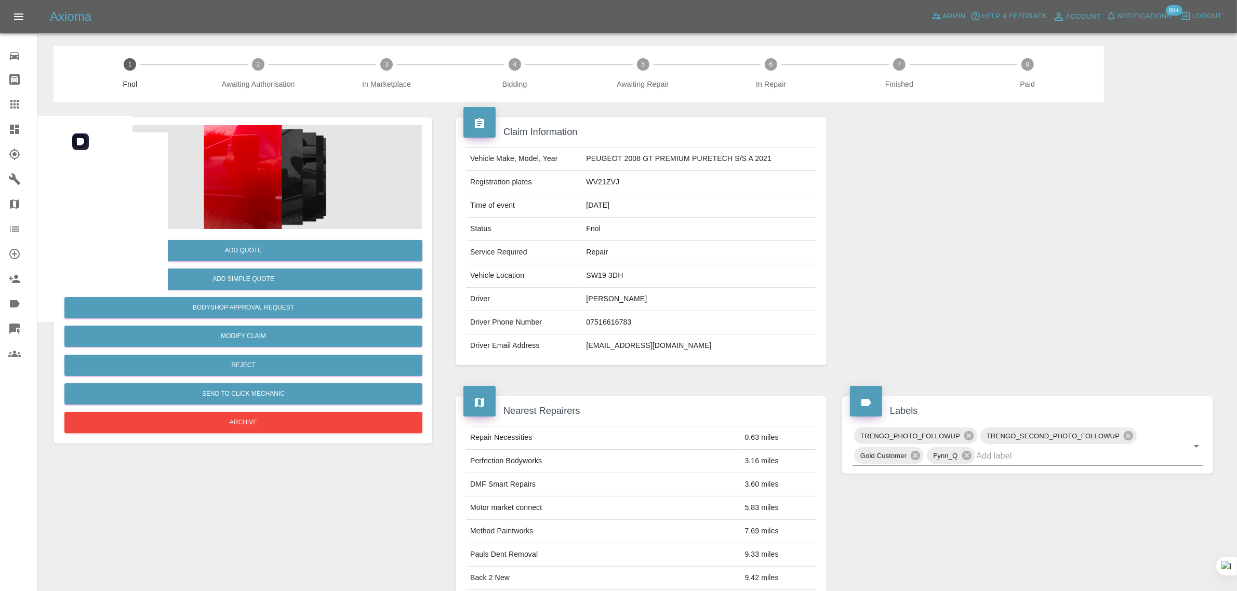
click at [238, 188] on img at bounding box center [243, 177] width 358 height 104
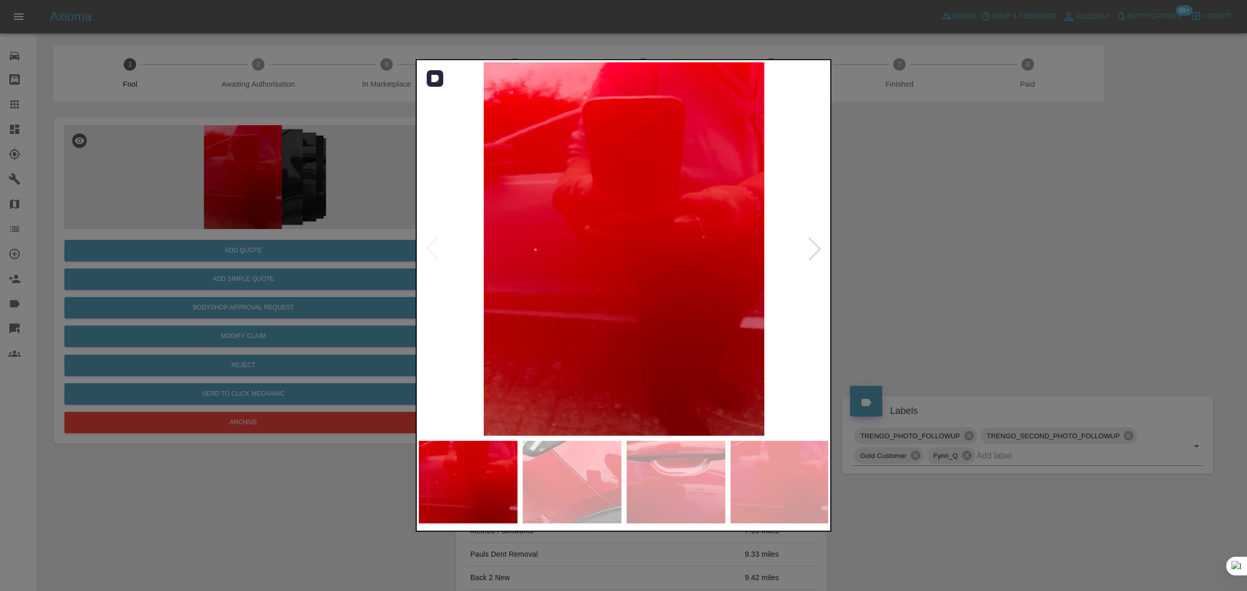
click at [814, 248] on div at bounding box center [814, 249] width 23 height 23
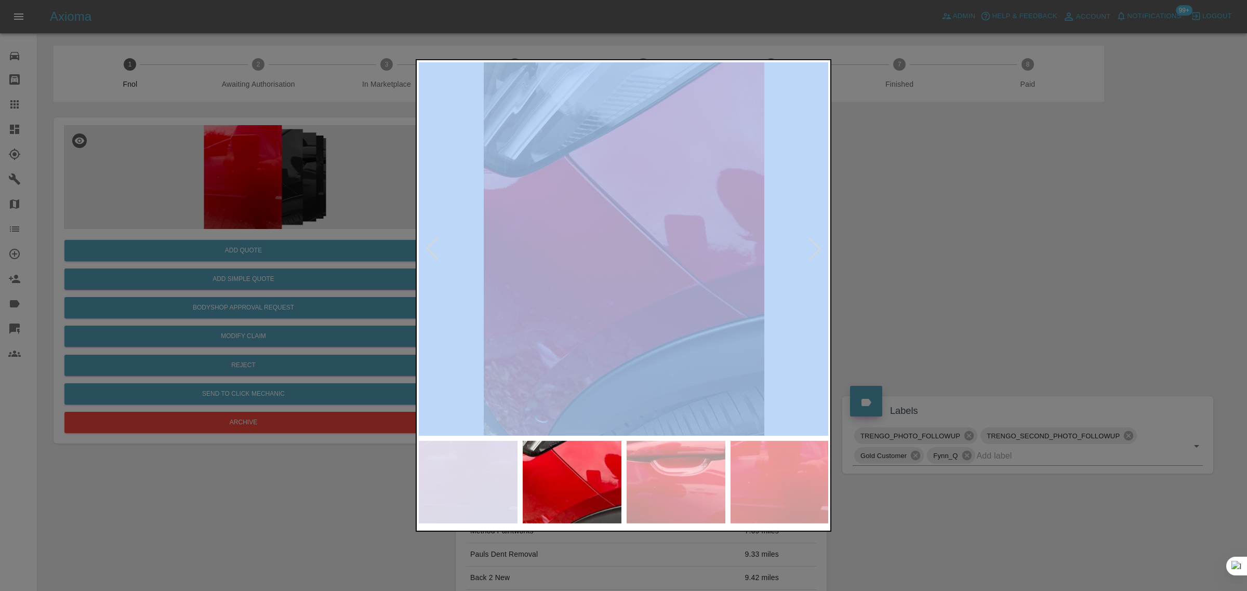
click at [814, 248] on div at bounding box center [814, 249] width 23 height 23
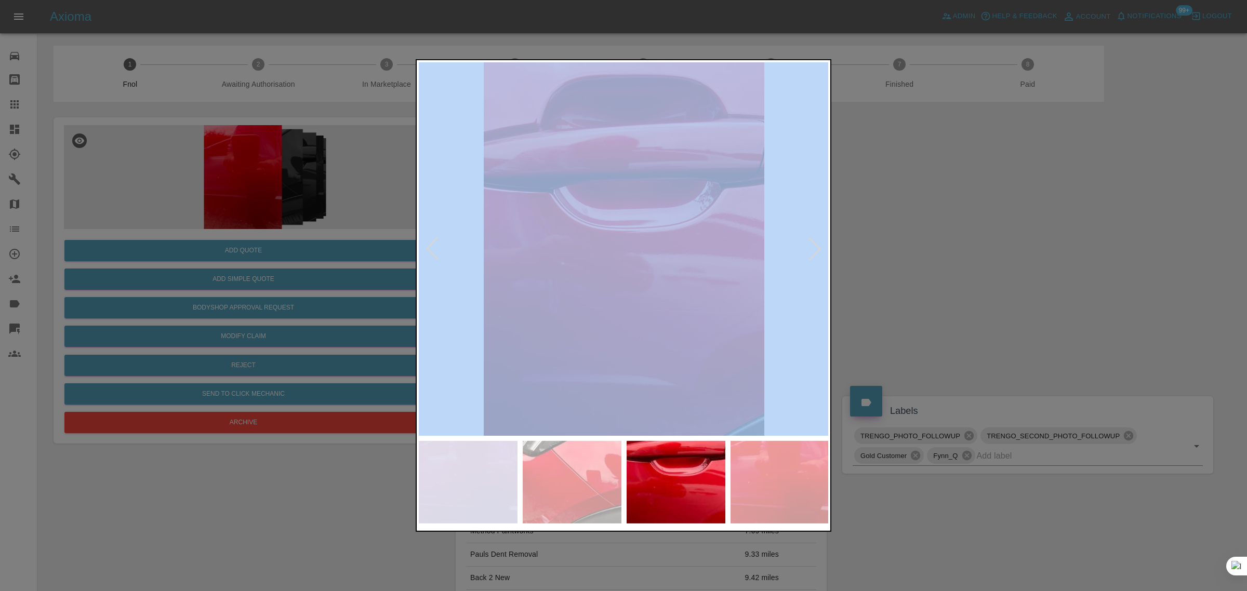
click at [814, 248] on div at bounding box center [814, 249] width 23 height 23
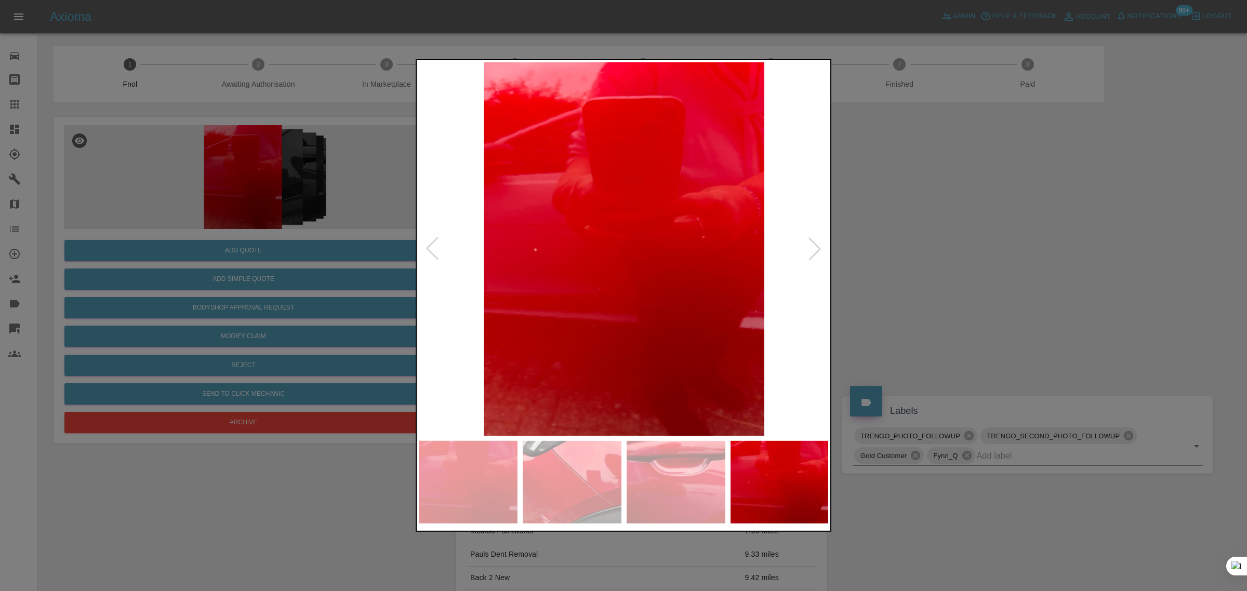
click at [814, 248] on div at bounding box center [814, 249] width 23 height 23
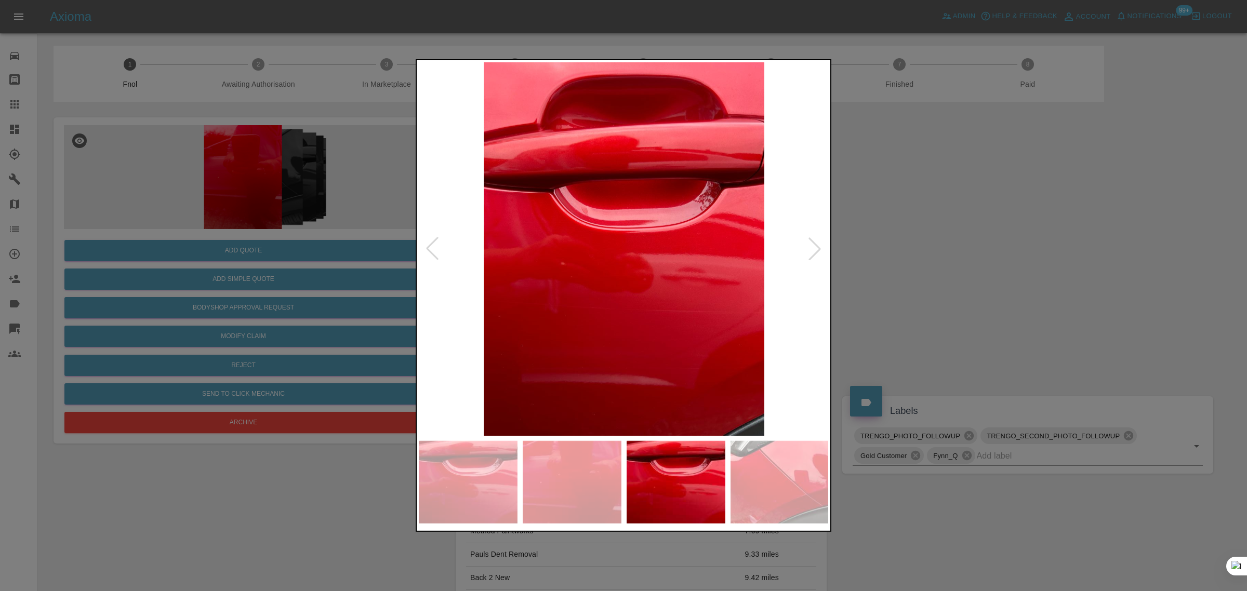
click at [814, 248] on div at bounding box center [814, 249] width 23 height 23
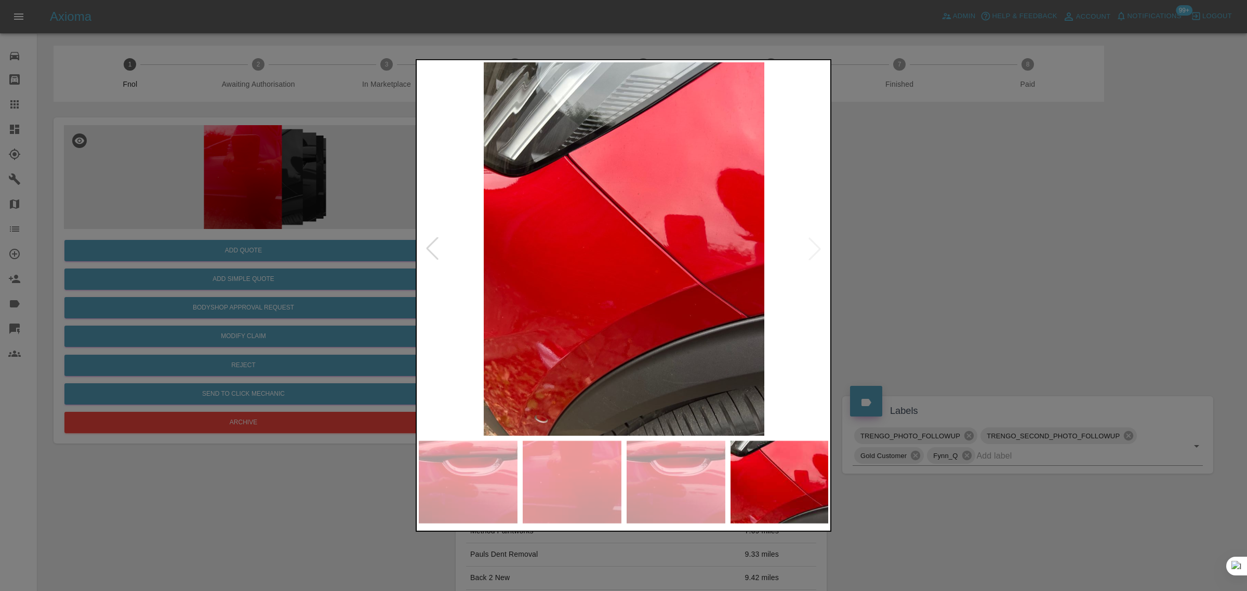
click at [910, 257] on div at bounding box center [623, 295] width 1247 height 591
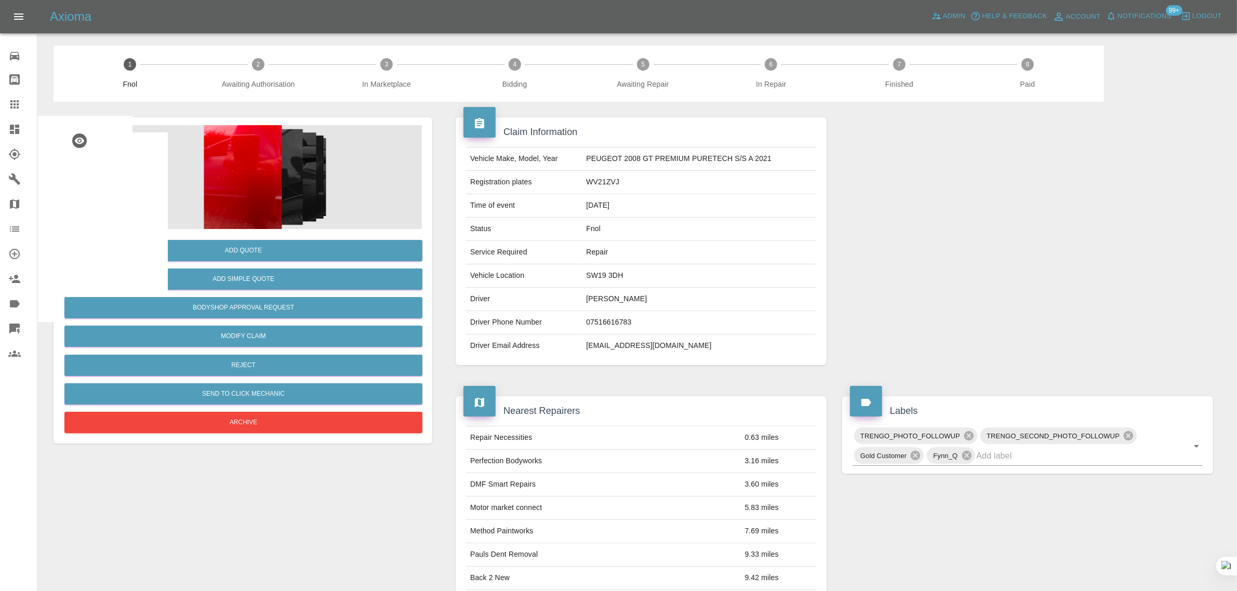
click at [16, 106] on icon at bounding box center [14, 104] width 12 height 12
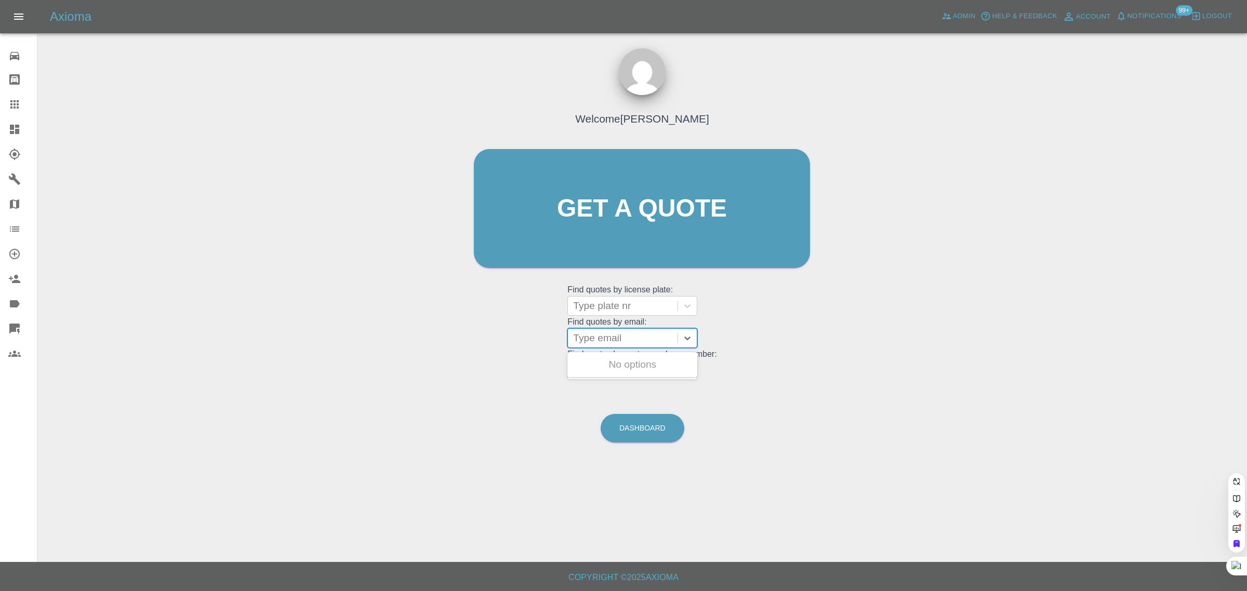
click at [588, 336] on div at bounding box center [622, 338] width 99 height 15
paste input "[EMAIL_ADDRESS][DOMAIN_NAME]"
type input "[EMAIL_ADDRESS][DOMAIN_NAME]"
click at [632, 370] on div "PEUGEOT 2008, Fnol" at bounding box center [633, 364] width 130 height 21
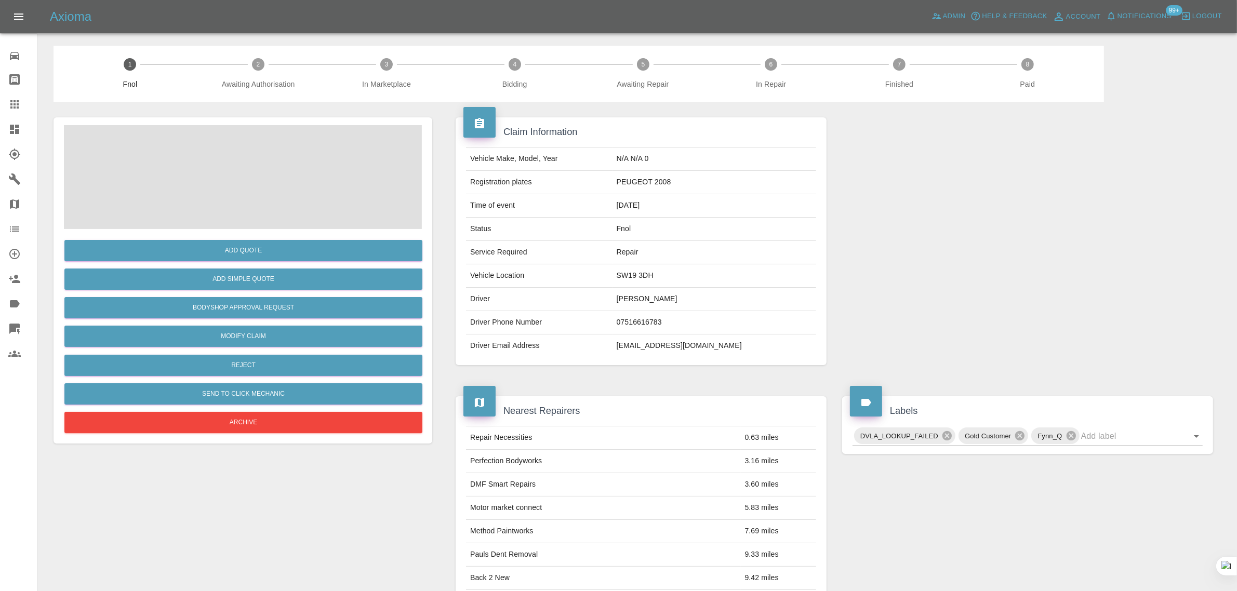
scroll to position [378, 0]
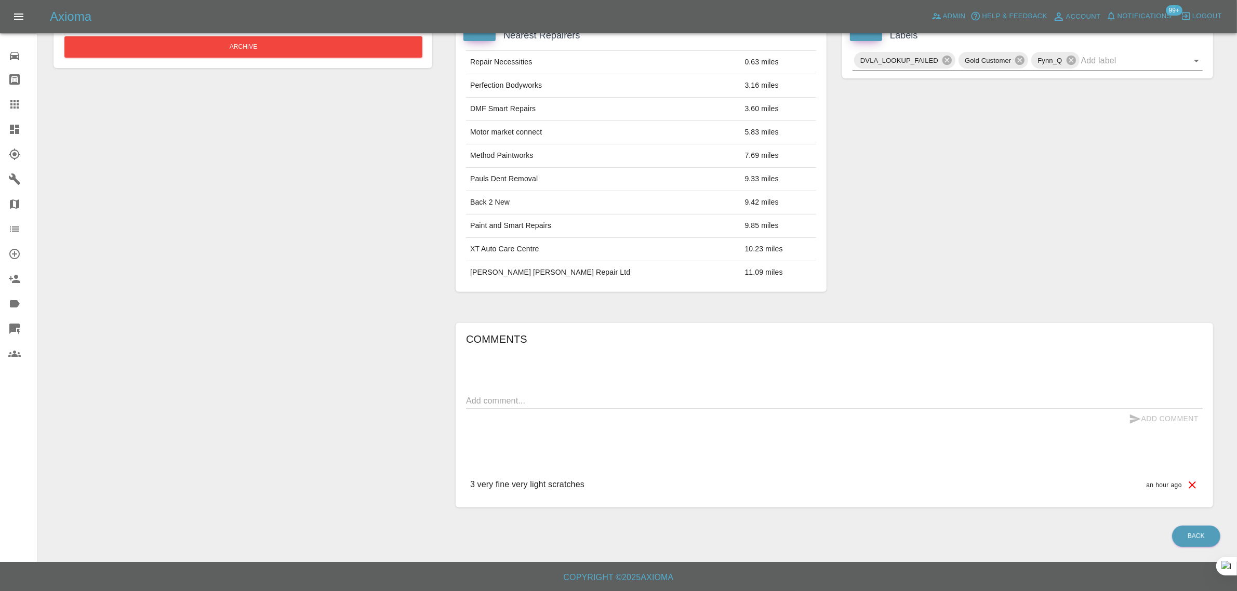
click at [616, 394] on div "x" at bounding box center [834, 401] width 737 height 17
type textarea "dup"
click at [1181, 420] on button "Add Comment" at bounding box center [1164, 419] width 78 height 19
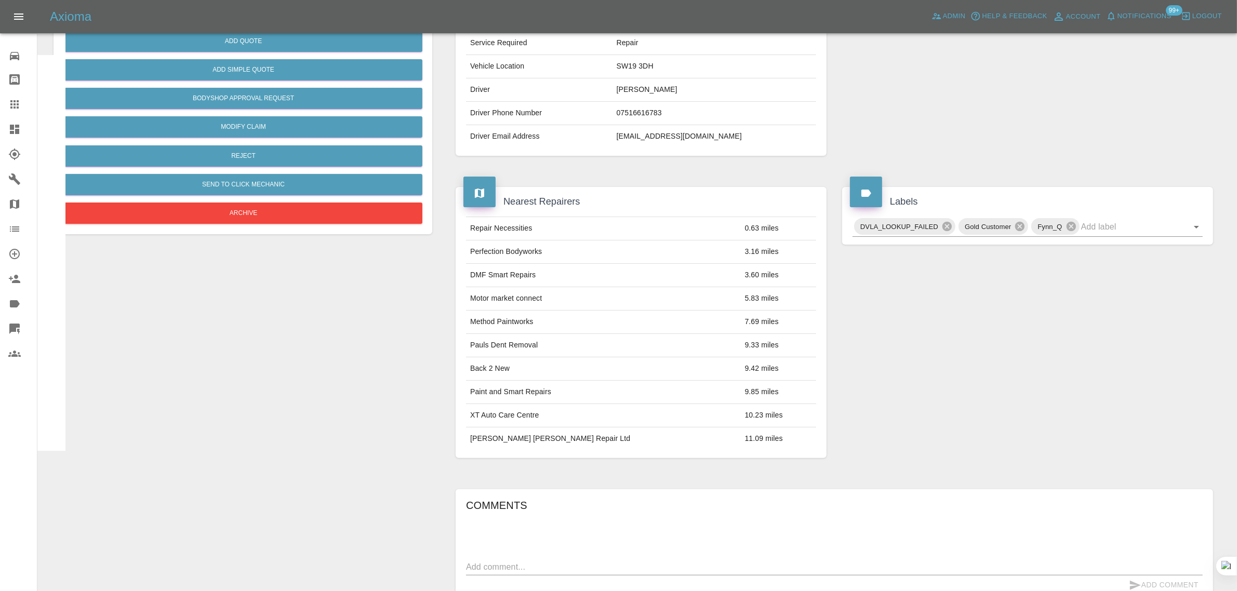
scroll to position [118, 0]
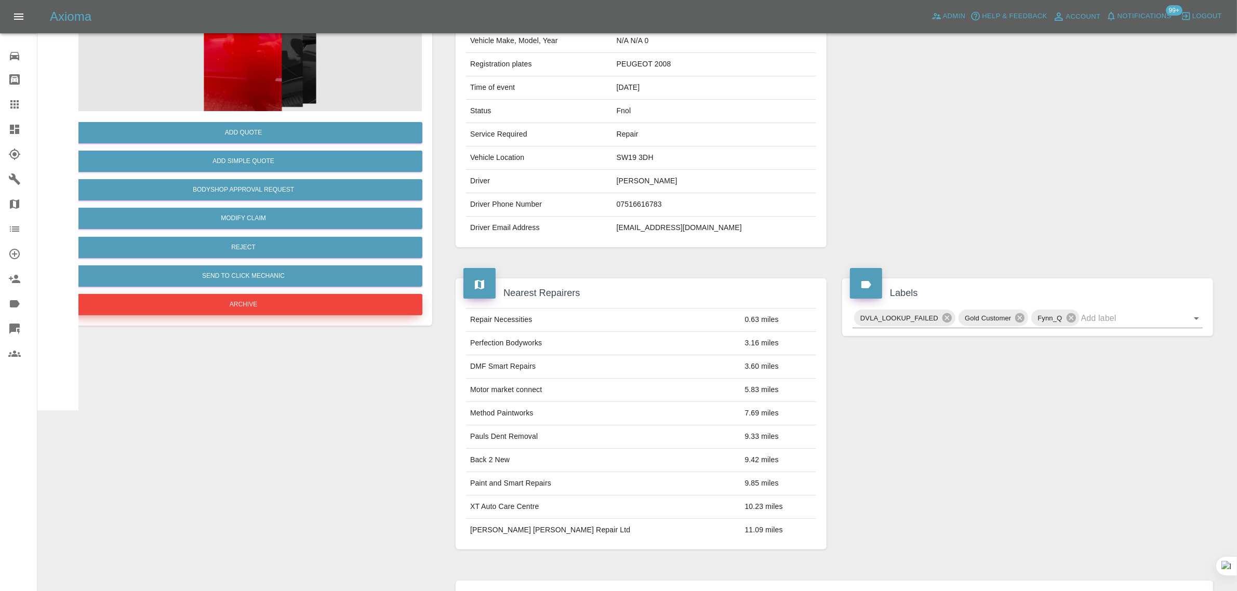
click at [289, 304] on button "Archive" at bounding box center [243, 304] width 358 height 21
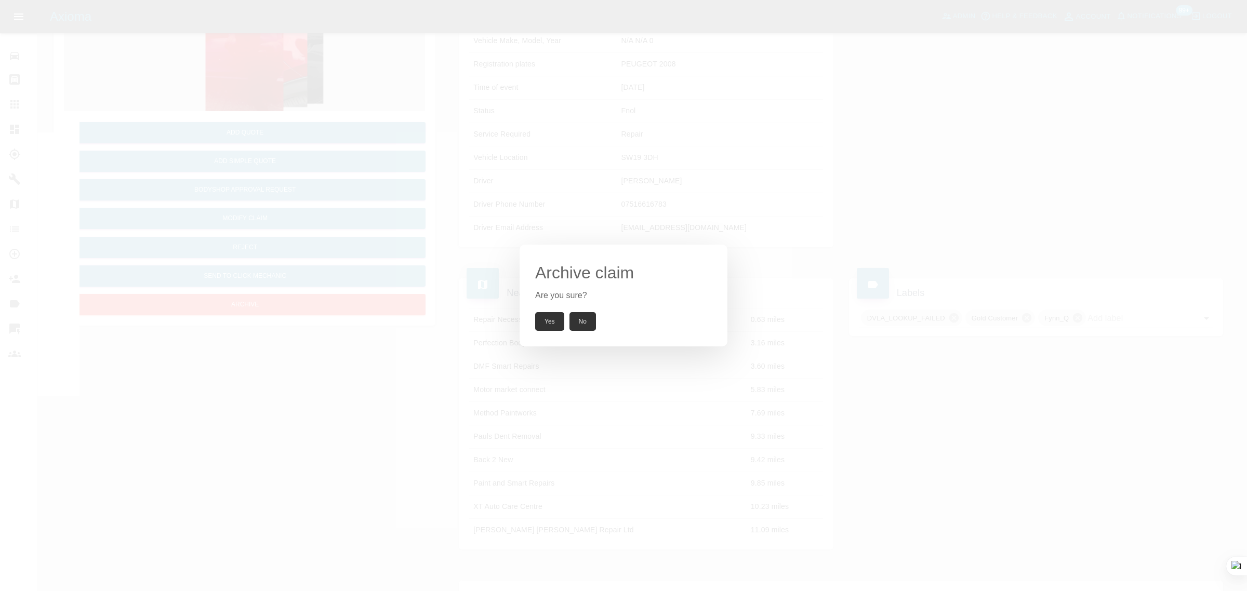
click at [553, 319] on button "Yes" at bounding box center [549, 321] width 29 height 19
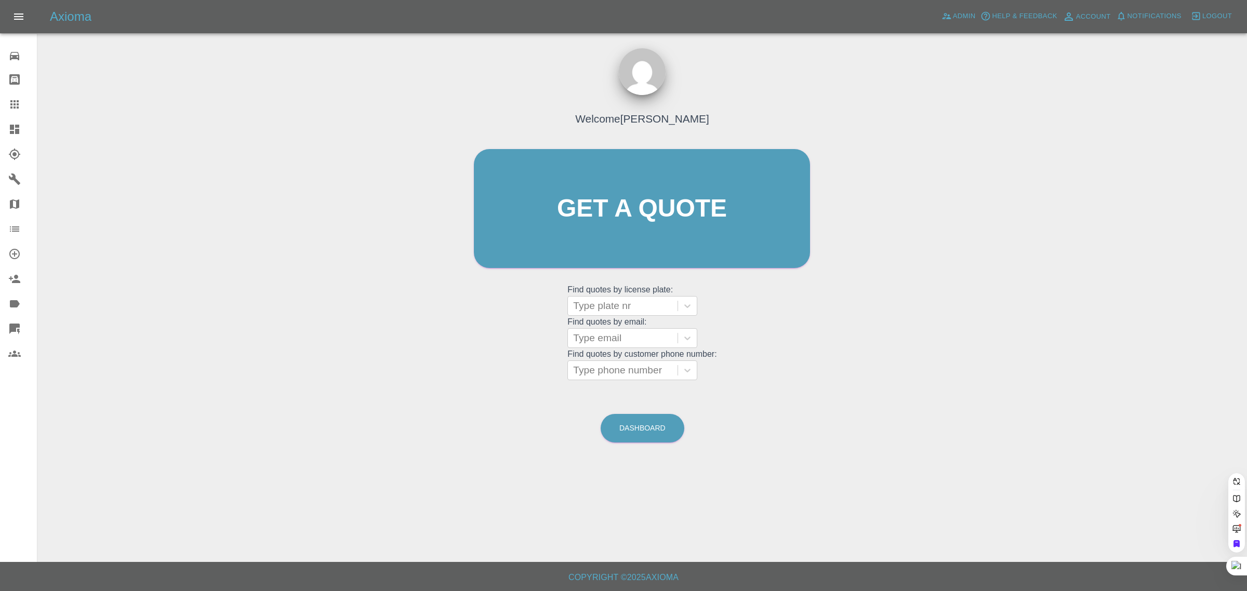
drag, startPoint x: 616, startPoint y: 344, endPoint x: 612, endPoint y: 351, distance: 8.8
click at [614, 347] on div "Type email" at bounding box center [623, 338] width 110 height 19
paste input "[EMAIL_ADDRESS][DOMAIN_NAME]"
type input "[EMAIL_ADDRESS][DOMAIN_NAME]"
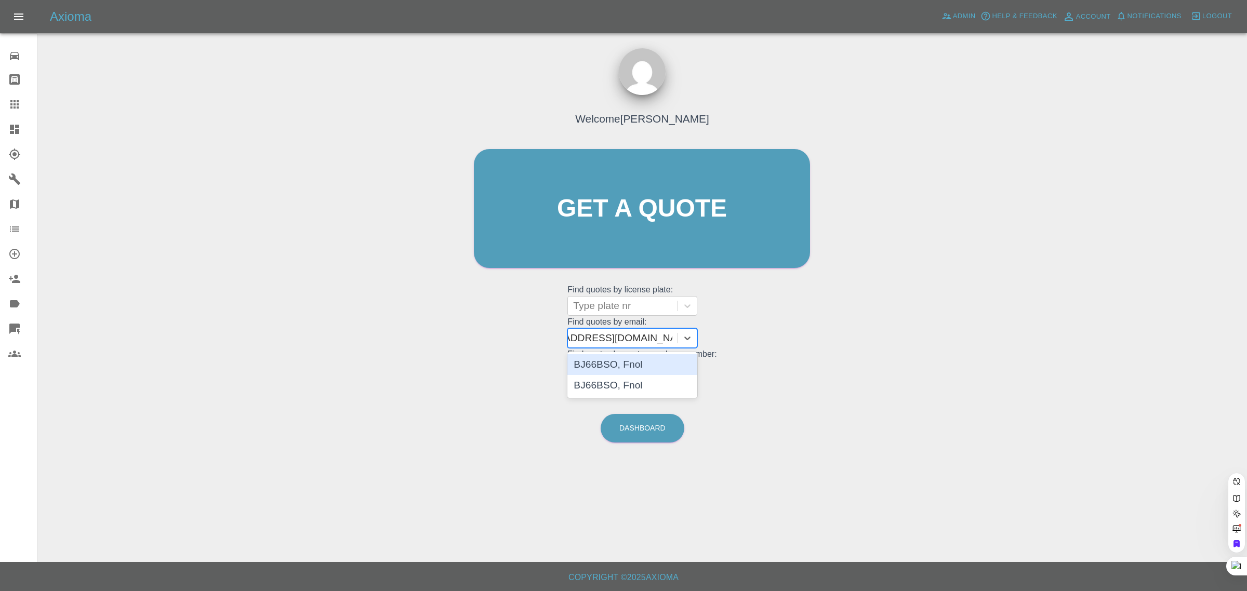
scroll to position [0, 39]
click at [624, 381] on div "BJ66BSO, Fnol" at bounding box center [633, 385] width 130 height 21
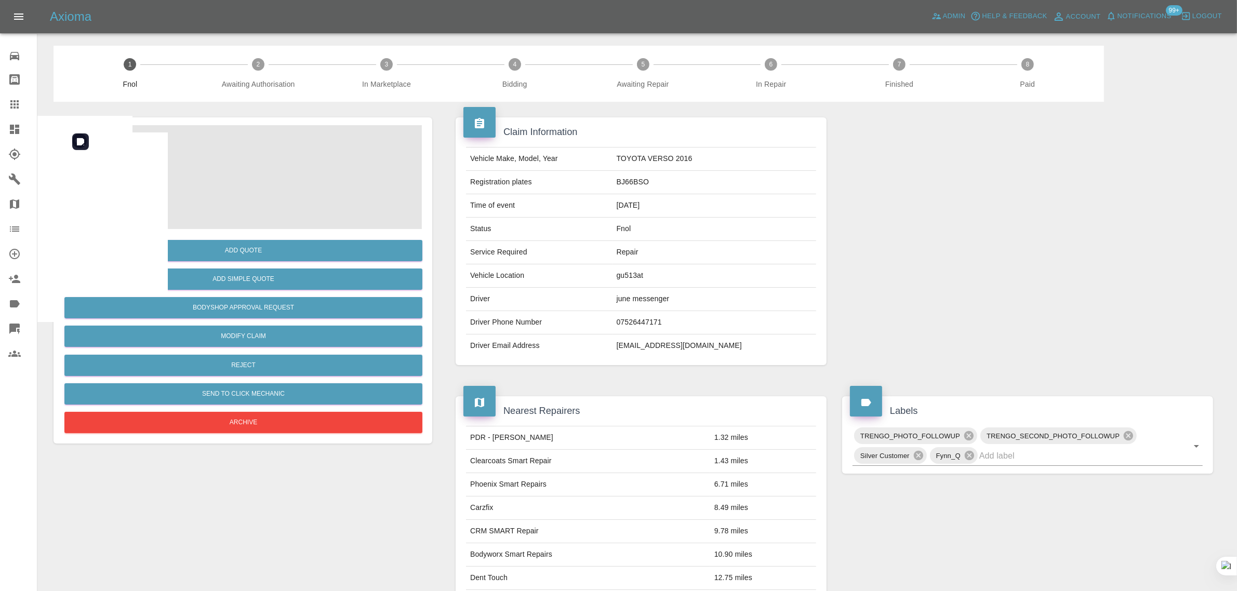
click at [212, 203] on img at bounding box center [243, 177] width 358 height 104
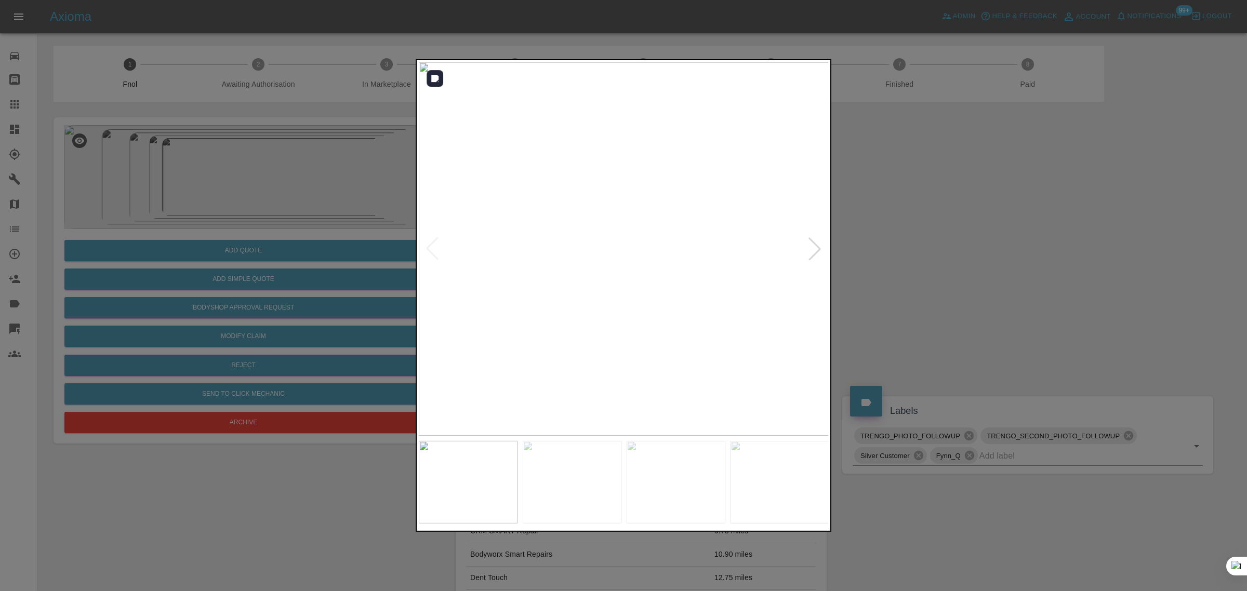
click at [808, 241] on div at bounding box center [814, 249] width 23 height 23
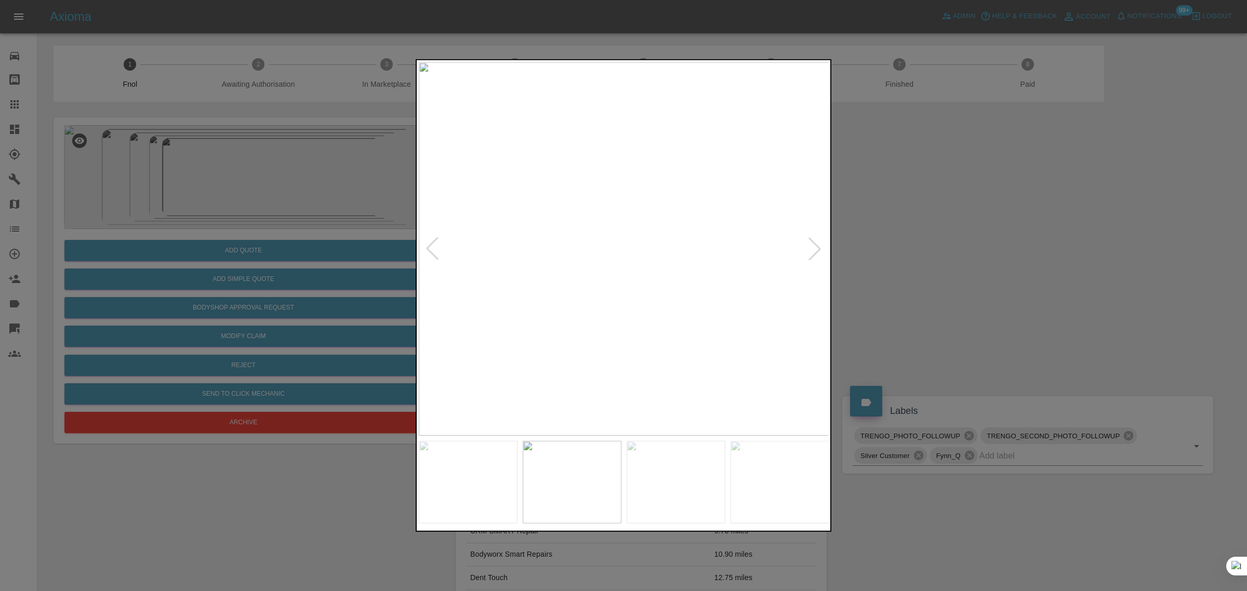
click at [808, 241] on div at bounding box center [814, 249] width 23 height 23
click at [882, 243] on div at bounding box center [623, 295] width 1247 height 591
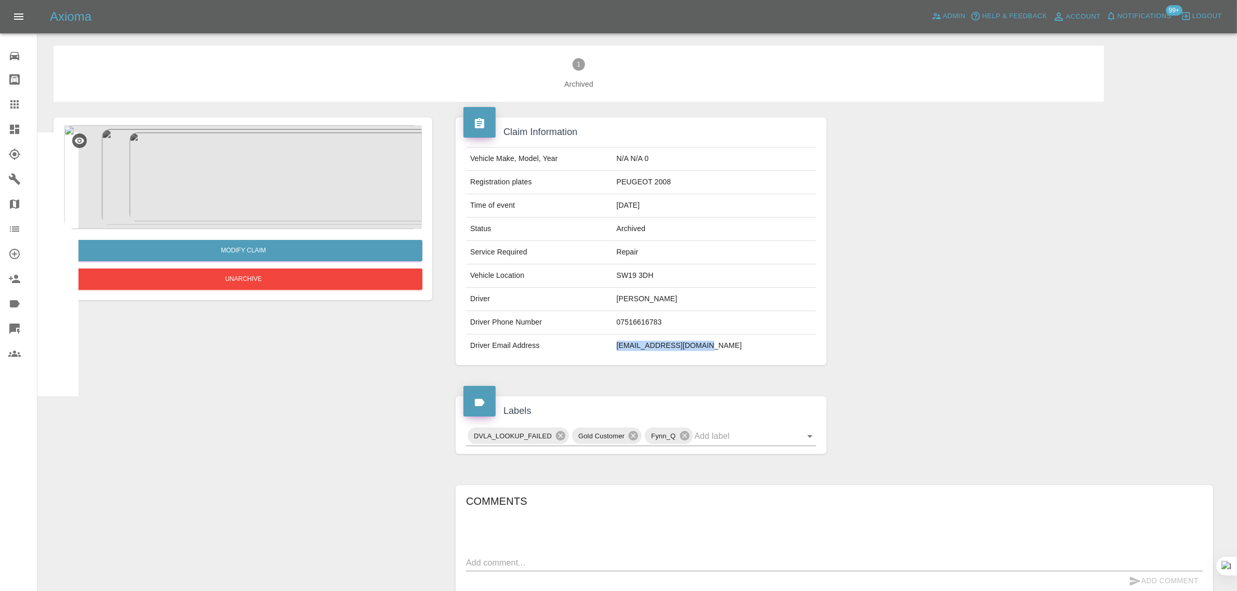
drag, startPoint x: 643, startPoint y: 350, endPoint x: 744, endPoint y: 356, distance: 101.5
click at [744, 356] on td "[EMAIL_ADDRESS][DOMAIN_NAME]" at bounding box center [715, 346] width 204 height 23
copy td "[EMAIL_ADDRESS][DOMAIN_NAME]"
click at [9, 108] on icon at bounding box center [14, 104] width 12 height 12
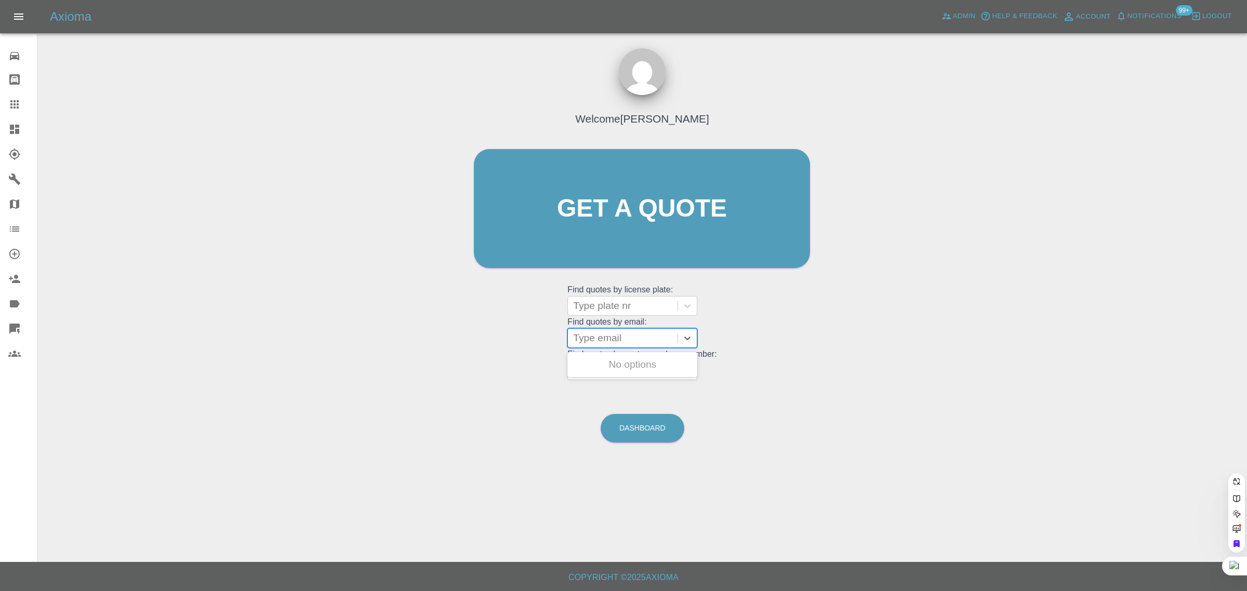
click at [651, 339] on div at bounding box center [622, 338] width 99 height 15
paste input "[EMAIL_ADDRESS][DOMAIN_NAME]"
type input "[EMAIL_ADDRESS][DOMAIN_NAME]"
click at [620, 380] on div "WV21ZVJ, Fnol" at bounding box center [633, 385] width 130 height 21
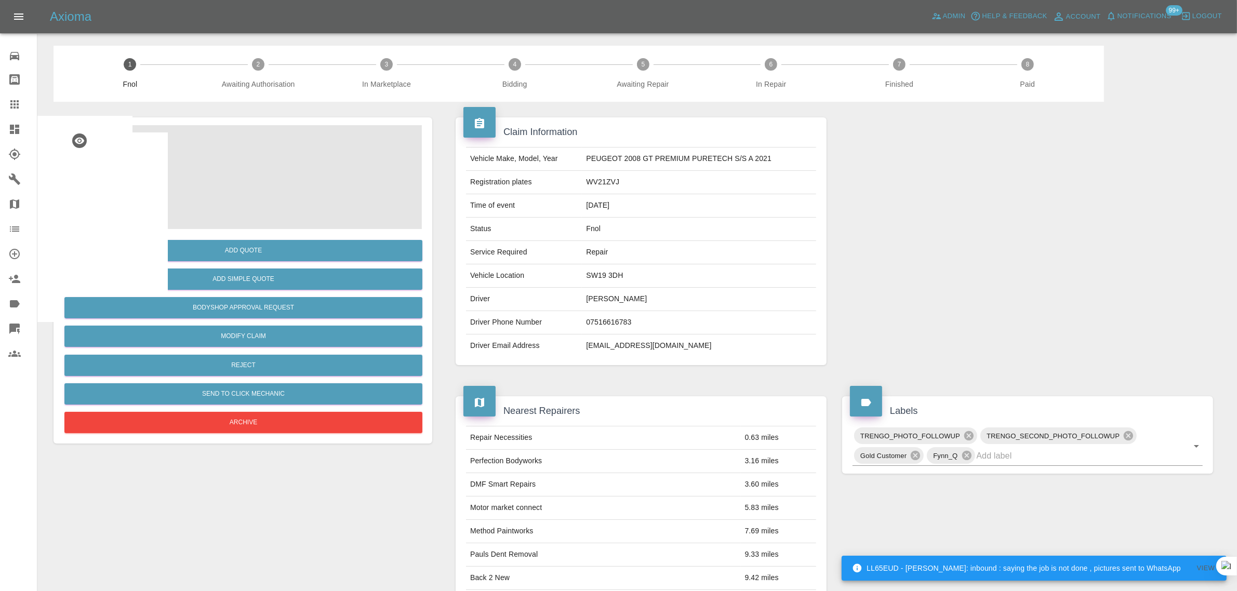
scroll to position [378, 0]
